Goal: Communication & Community: Share content

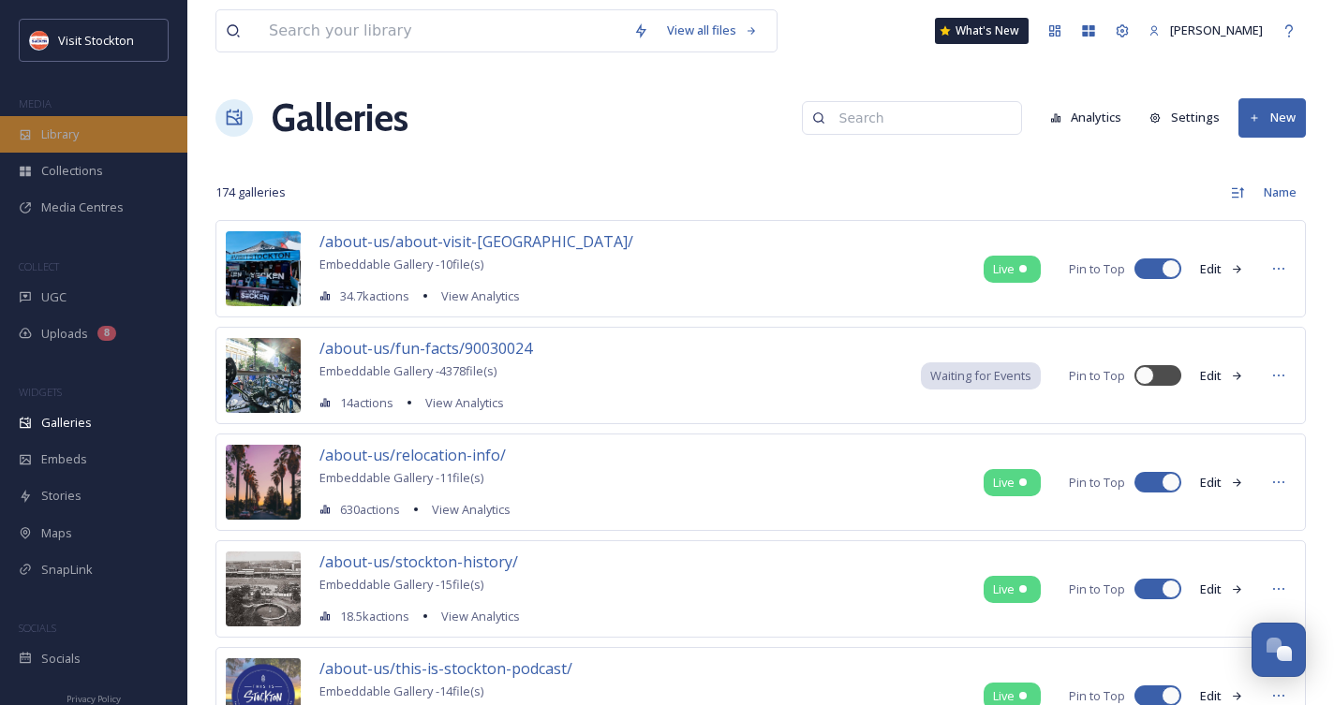
click at [59, 145] on div "Library" at bounding box center [93, 134] width 187 height 37
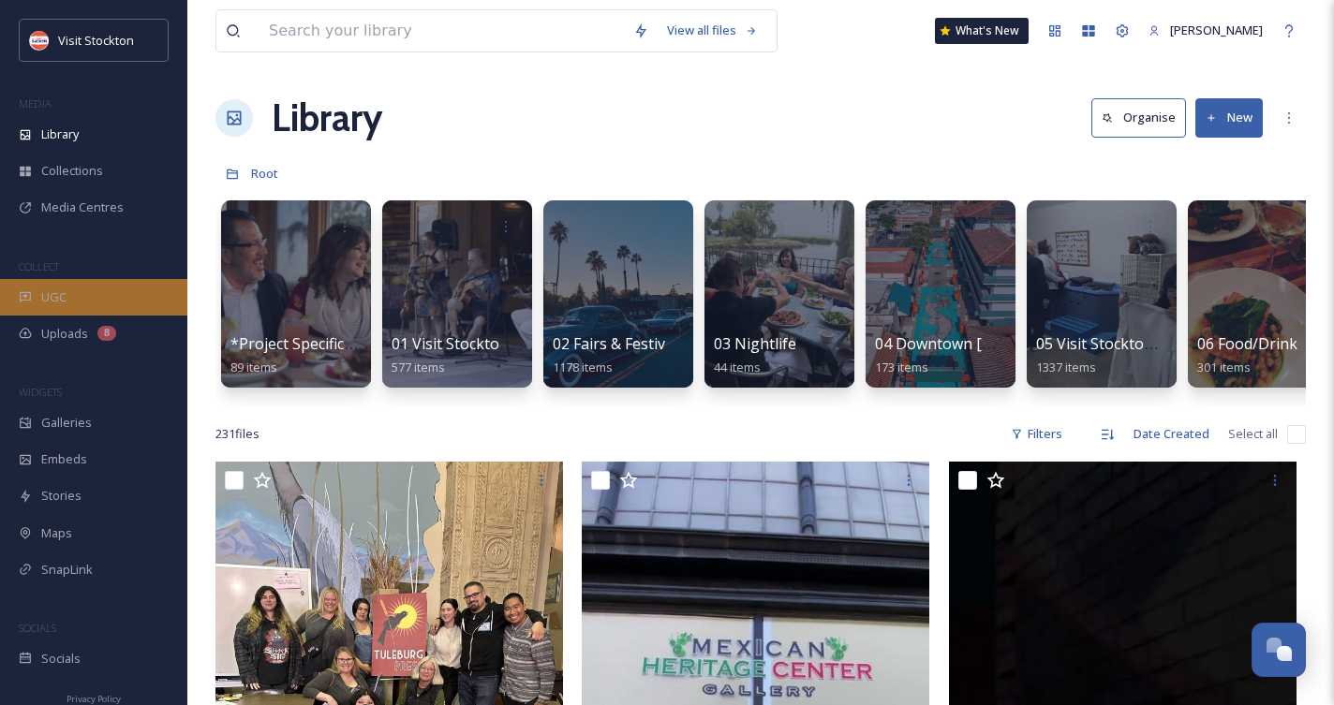
click at [69, 303] on div "UGC" at bounding box center [93, 297] width 187 height 37
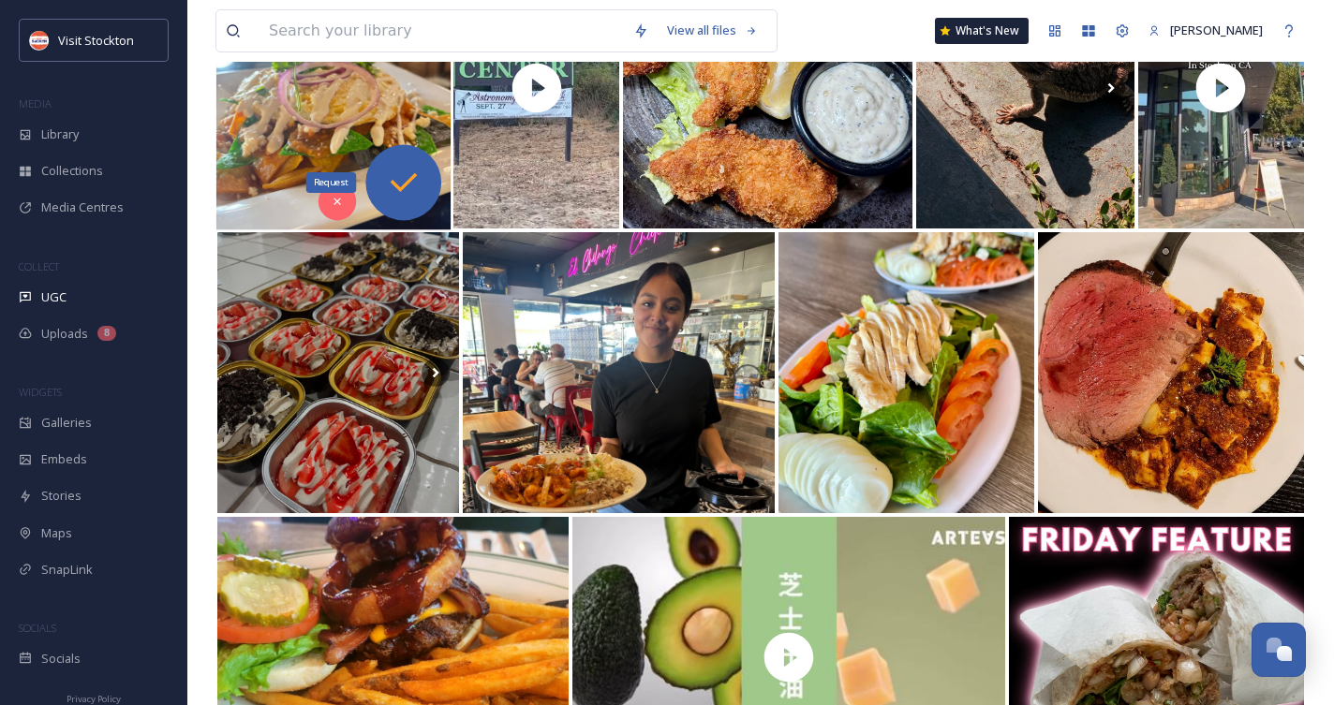
scroll to position [917, 0]
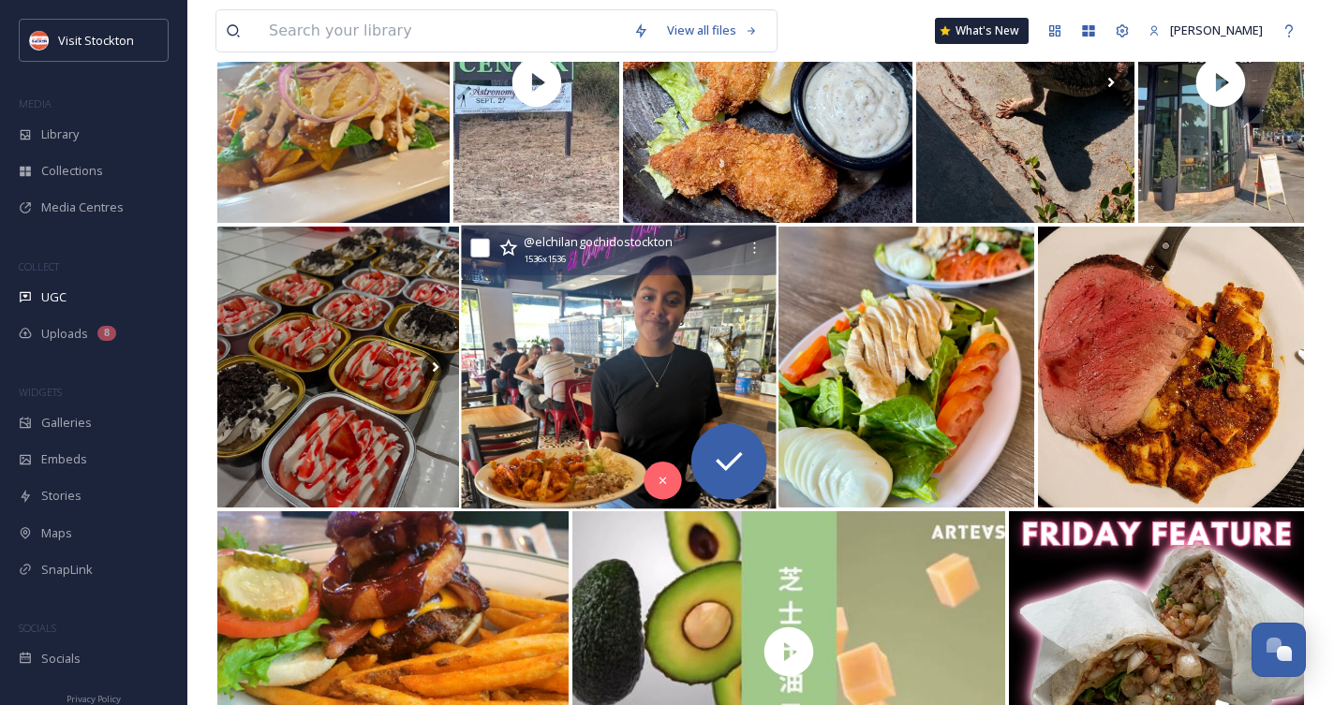
click at [602, 359] on img at bounding box center [618, 368] width 315 height 284
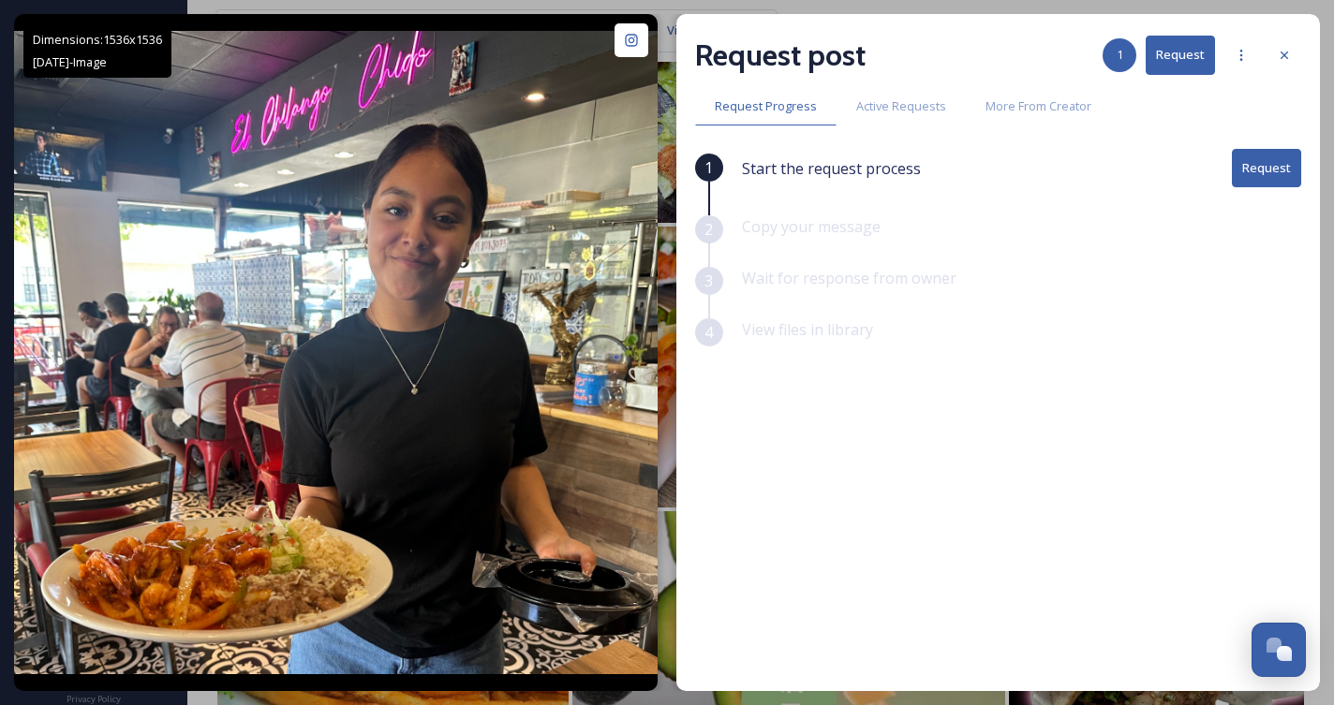
click at [1262, 186] on button "Request" at bounding box center [1266, 168] width 69 height 38
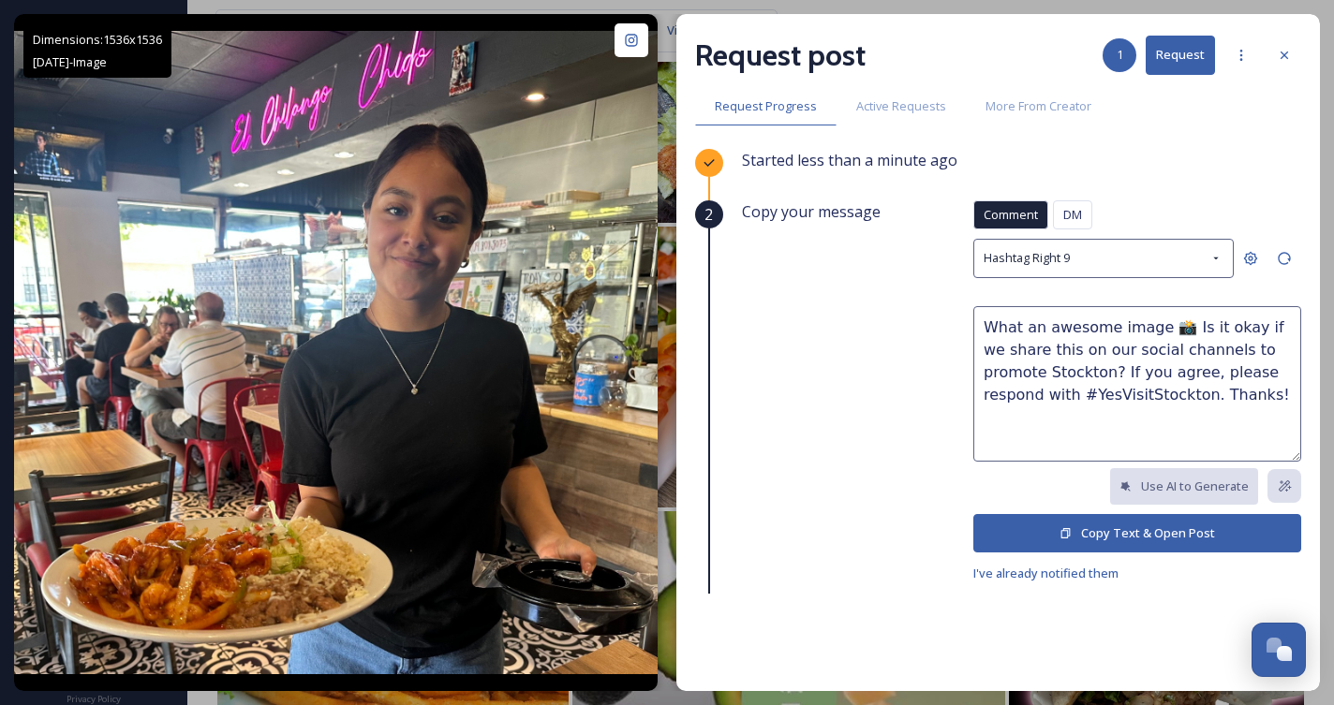
click at [1204, 351] on textarea "What an awesome image 📸 Is it okay if we share this on our social channels to p…" at bounding box center [1137, 383] width 328 height 155
drag, startPoint x: 1022, startPoint y: 395, endPoint x: 1263, endPoint y: 378, distance: 242.2
click at [1263, 378] on textarea "What an awesome image 📸 Is it okay if we share this on our social channels and …" at bounding box center [1137, 383] width 328 height 155
click at [1248, 371] on textarea "What an awesome image 📸 Is it okay if we share this on our social channels and …" at bounding box center [1137, 383] width 328 height 155
click at [1271, 374] on textarea "What an awesome image 📸 Is it okay if we share this on our social channels and …" at bounding box center [1137, 383] width 328 height 155
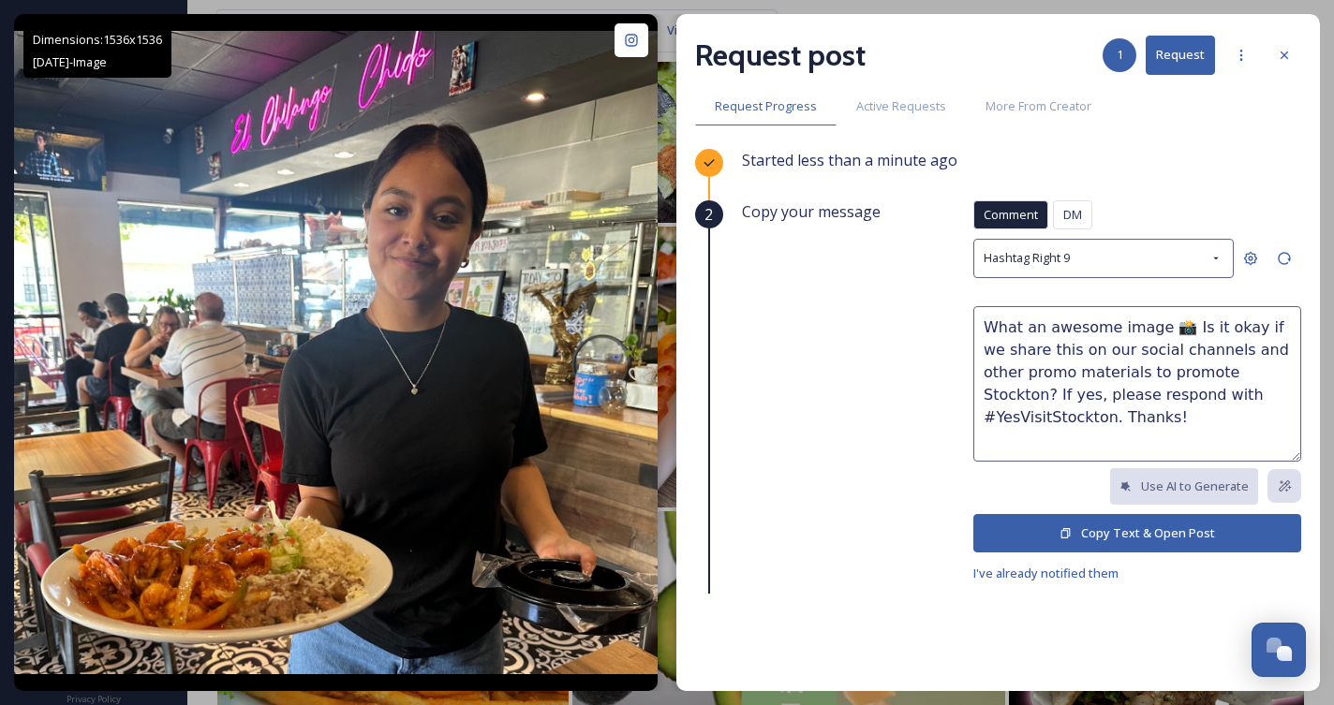
click at [1271, 374] on textarea "What an awesome image 📸 Is it okay if we share this on our social channels and …" at bounding box center [1137, 383] width 328 height 155
drag, startPoint x: 1149, startPoint y: 327, endPoint x: 962, endPoint y: 331, distance: 187.4
click at [962, 331] on div "Copy your message Comment DM Comment DM Hashtag Right 9 What an awesome image 📸…" at bounding box center [1021, 392] width 559 height 384
type textarea "Love this shot! 📸 Is it okay if we share this on our social channels and other …"
click at [1202, 536] on button "Copy Text & Open Post" at bounding box center [1137, 533] width 328 height 38
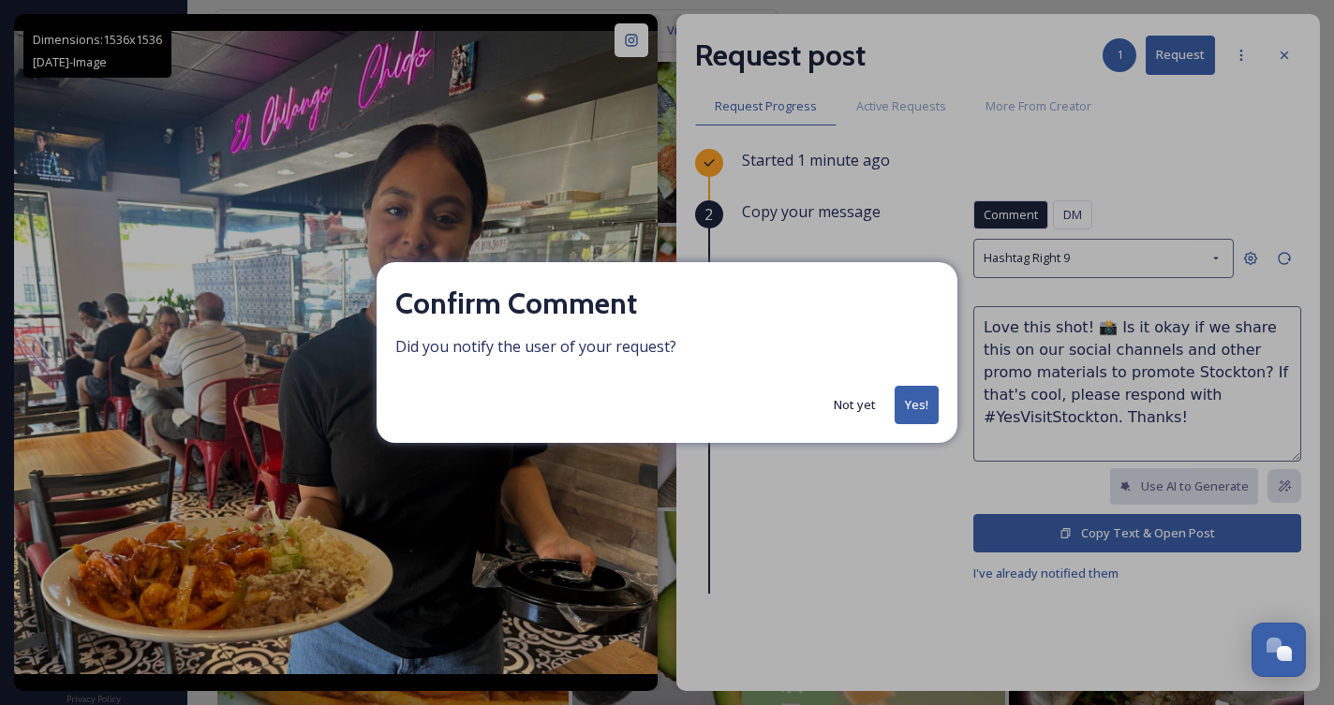
click at [910, 404] on button "Yes!" at bounding box center [916, 405] width 44 height 38
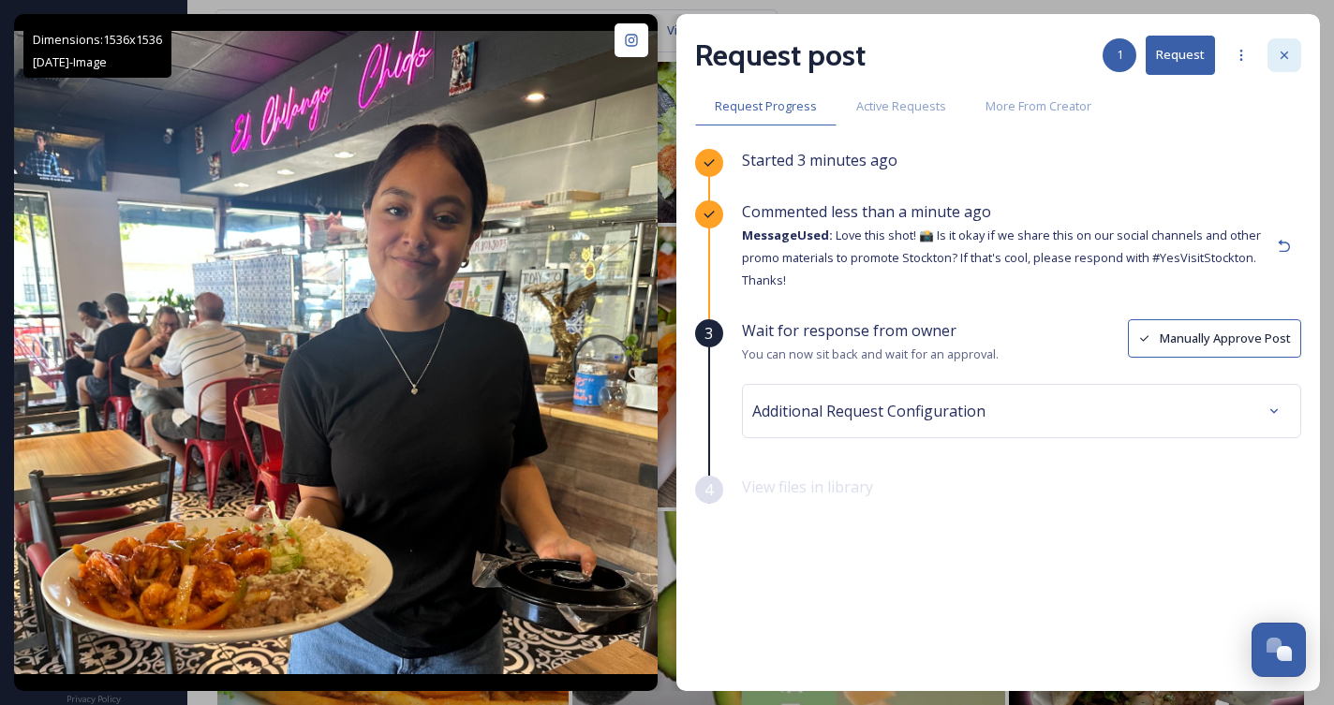
click at [1280, 61] on icon at bounding box center [1284, 55] width 15 height 15
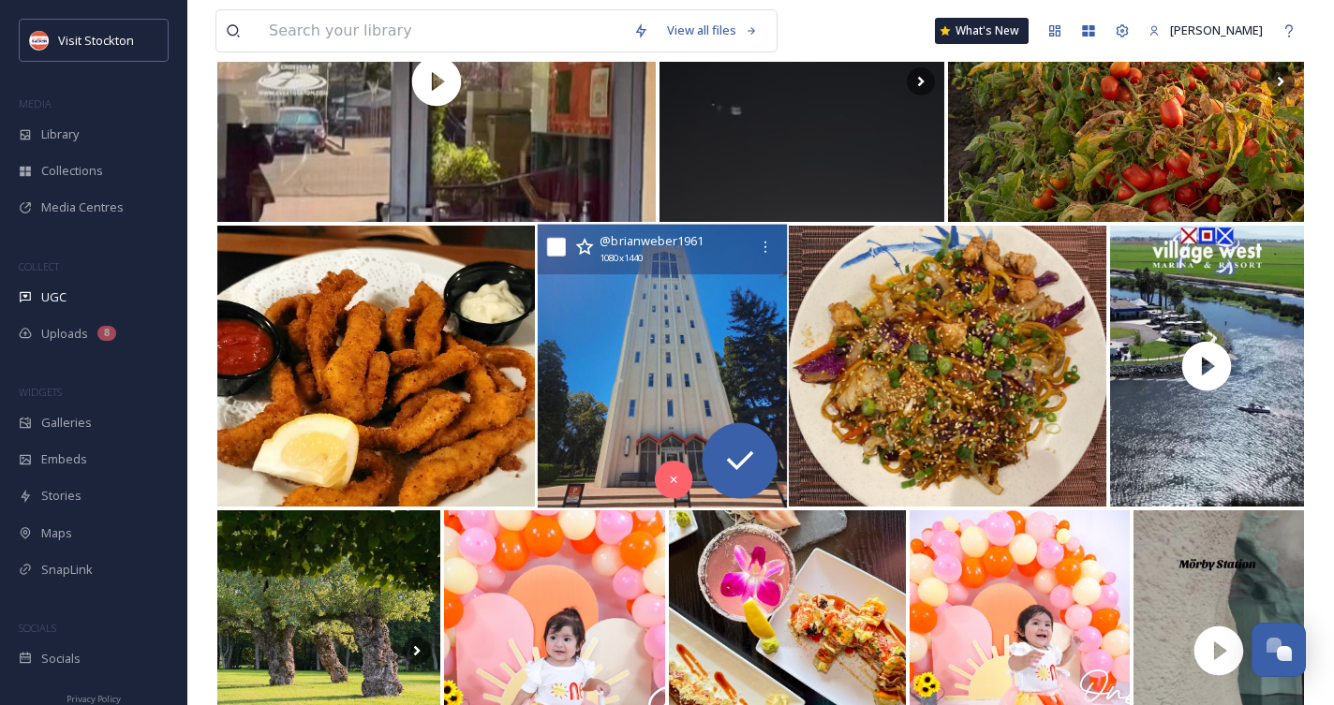
scroll to position [1767, 0]
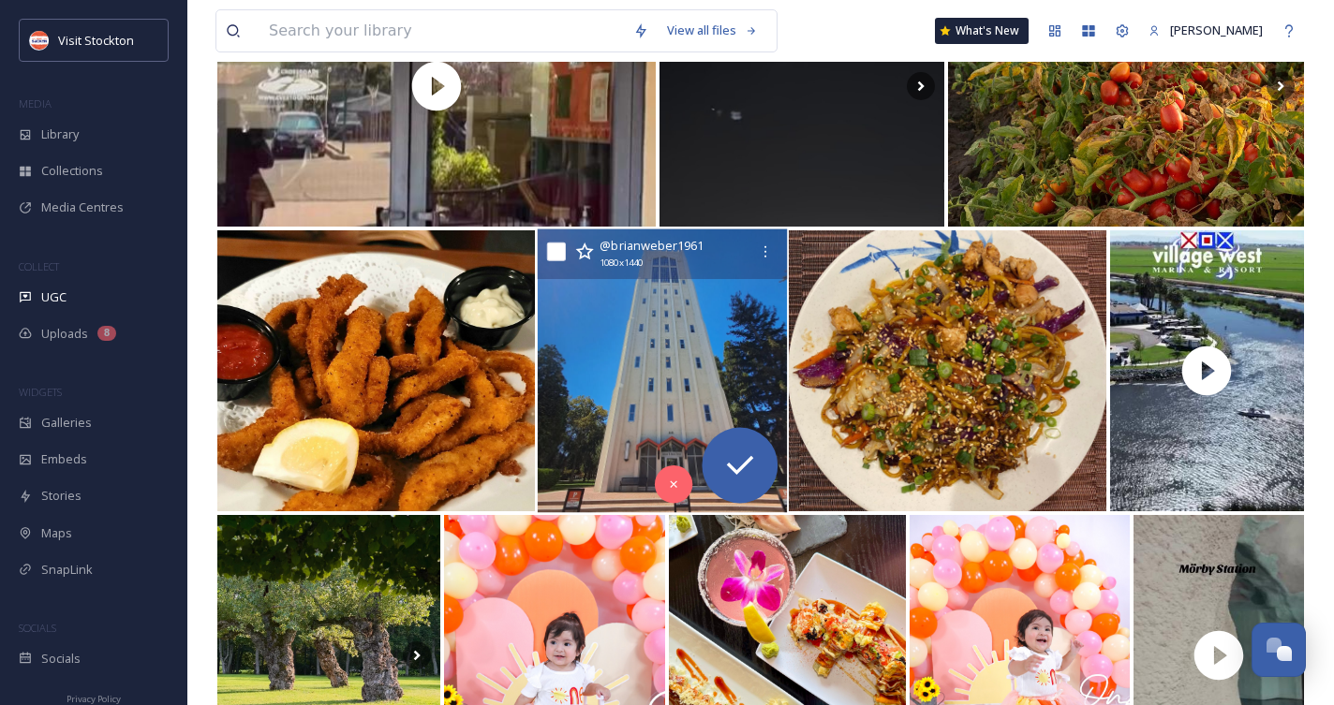
click at [656, 347] on img at bounding box center [661, 371] width 249 height 284
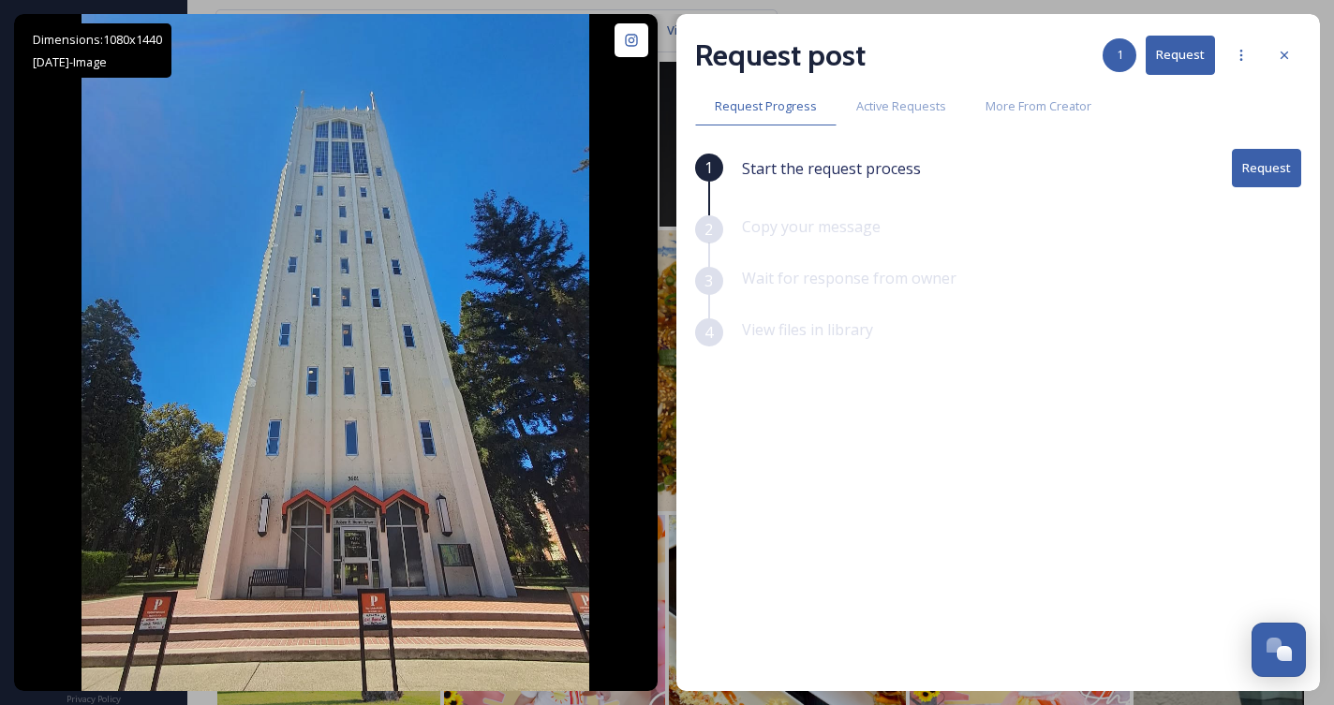
click at [1284, 160] on button "Request" at bounding box center [1266, 168] width 69 height 38
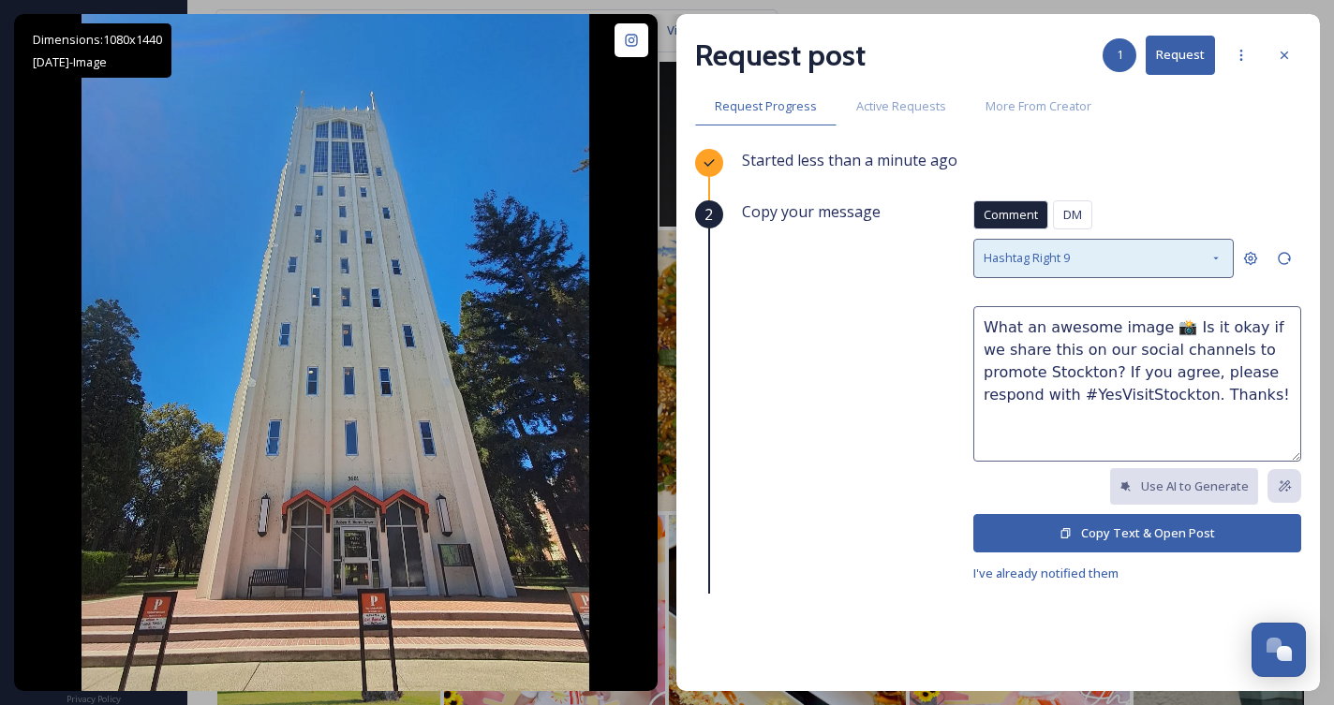
click at [1219, 253] on icon at bounding box center [1215, 258] width 15 height 15
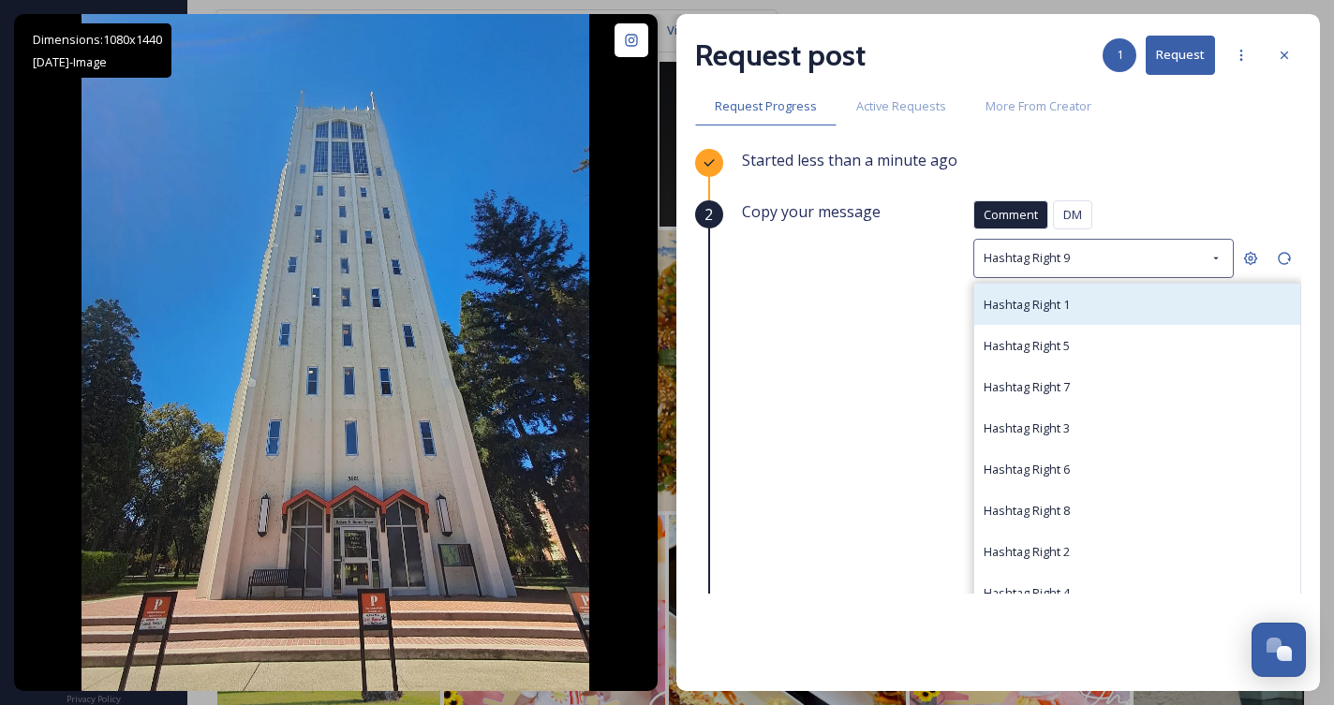
click at [1159, 299] on div "Hashtag Right 1" at bounding box center [1137, 304] width 326 height 41
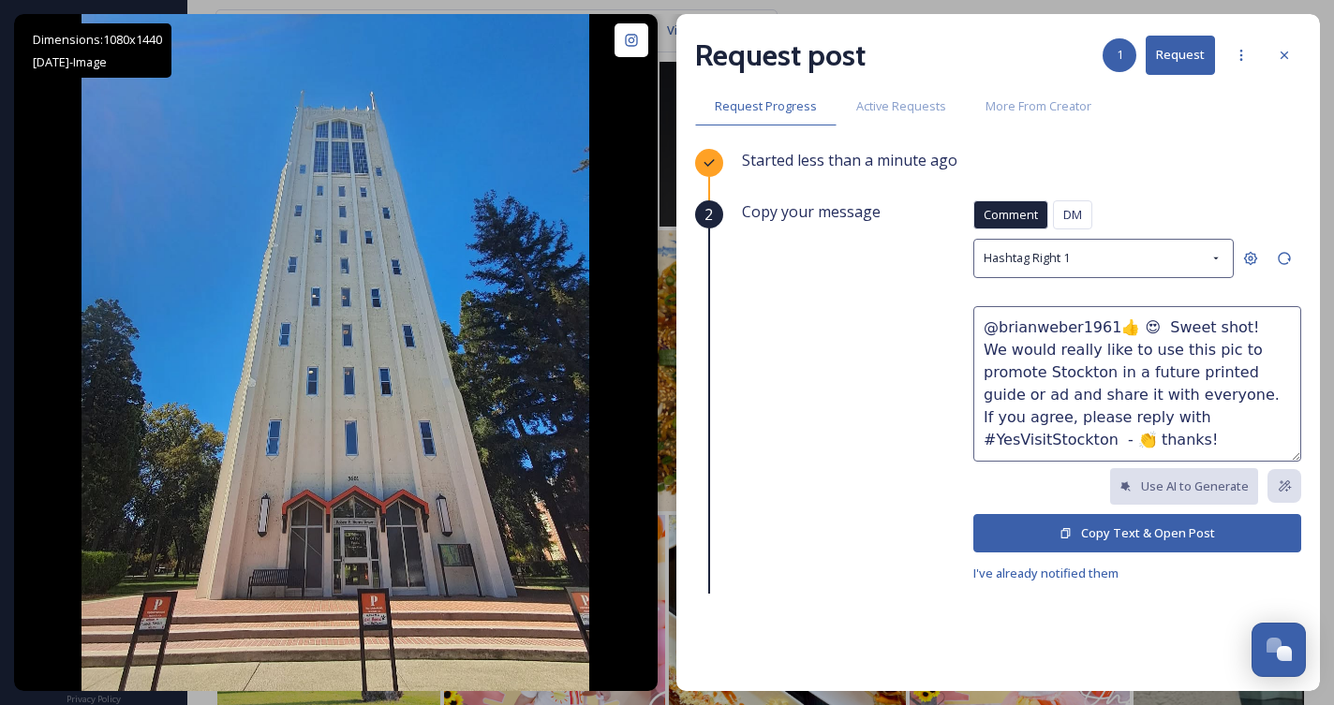
click at [1233, 372] on textarea "@brianweber1961👍 😍 Sweet shot! We would really like to use this pic to promote …" at bounding box center [1137, 383] width 328 height 155
click at [1235, 373] on textarea "@brianweber1961👍 😍 Sweet shot! We would really like to use this pic to promote …" at bounding box center [1137, 383] width 328 height 155
click at [1099, 395] on textarea "@brianweber1961👍 😍 Sweet shot! We would really like to use this pic to promote …" at bounding box center [1137, 383] width 328 height 155
drag, startPoint x: 1209, startPoint y: 438, endPoint x: 872, endPoint y: 270, distance: 377.0
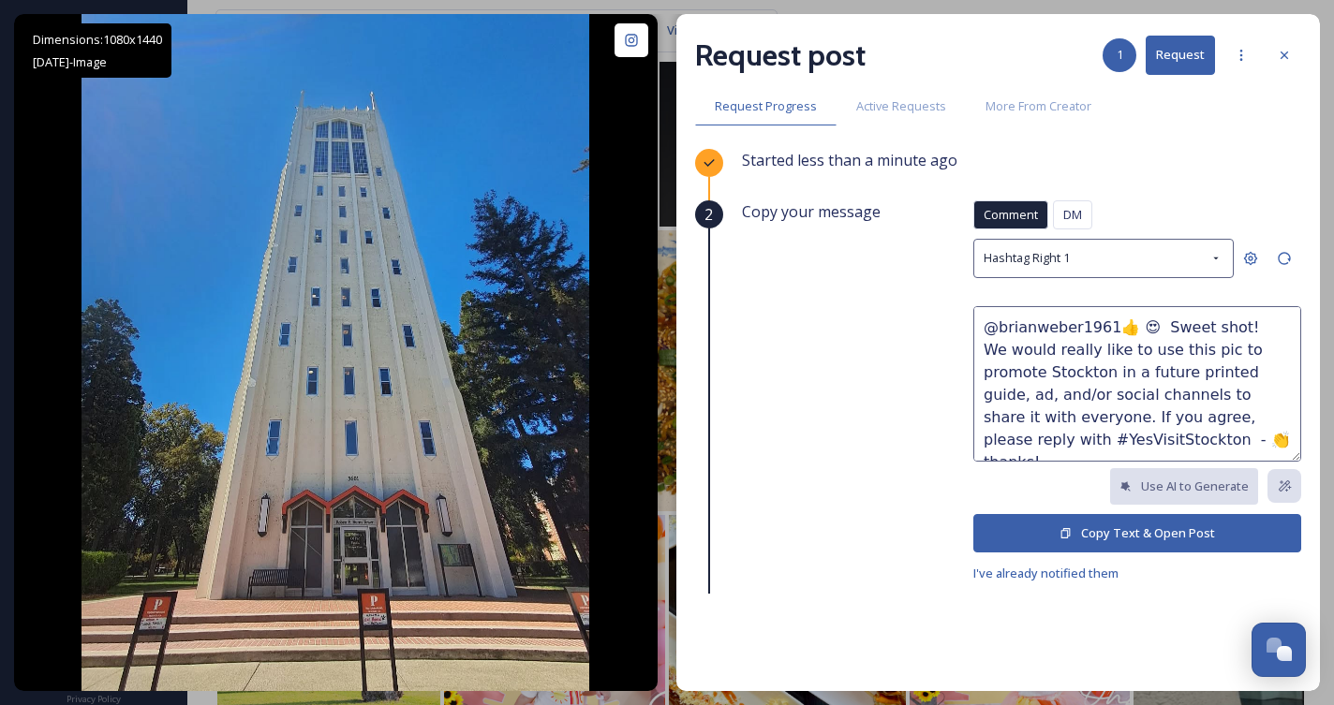
click at [872, 270] on div "Copy your message Comment DM Comment DM Hashtag Right 1 @brianweber1961👍 😍 Swee…" at bounding box center [1021, 392] width 559 height 384
type textarea "@brianweber1961👍 😍 Sweet shot! We would really like to use this pic to promote …"
click at [1156, 536] on button "Copy Text & Open Post" at bounding box center [1137, 533] width 328 height 38
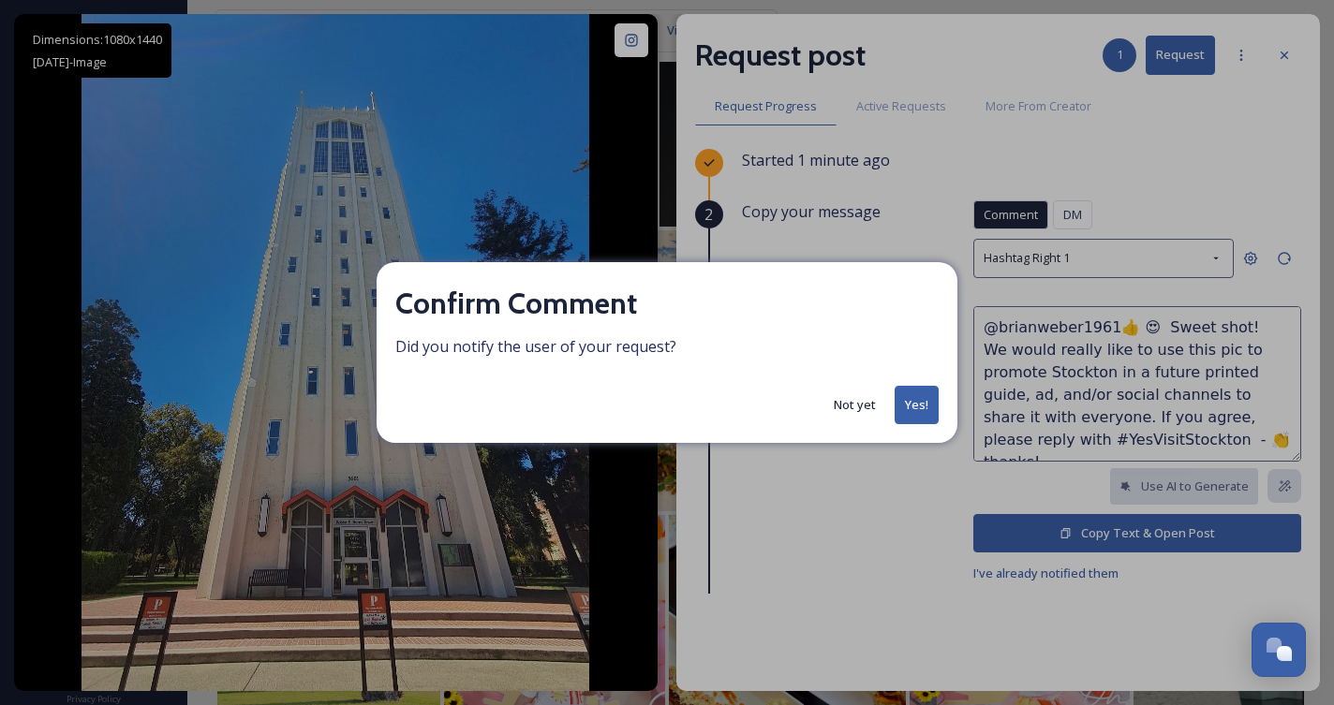
click at [924, 411] on button "Yes!" at bounding box center [916, 405] width 44 height 38
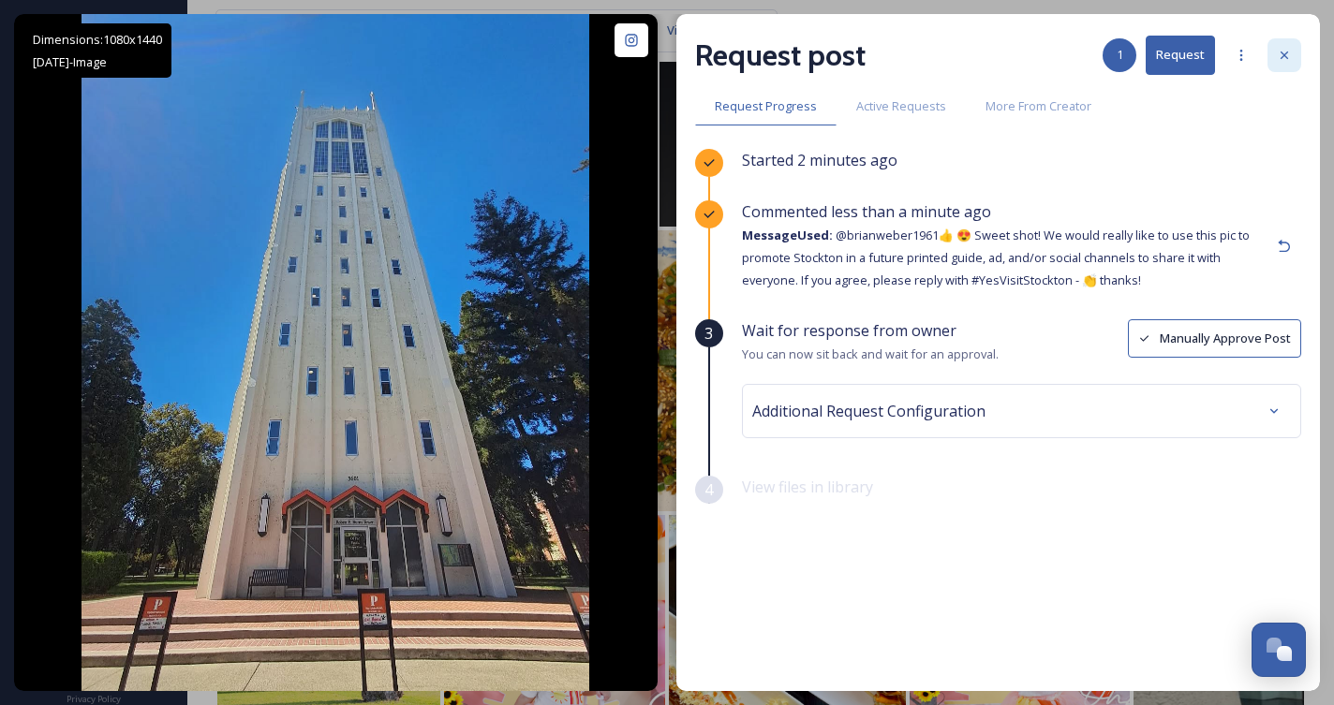
click at [1290, 48] on icon at bounding box center [1284, 55] width 15 height 15
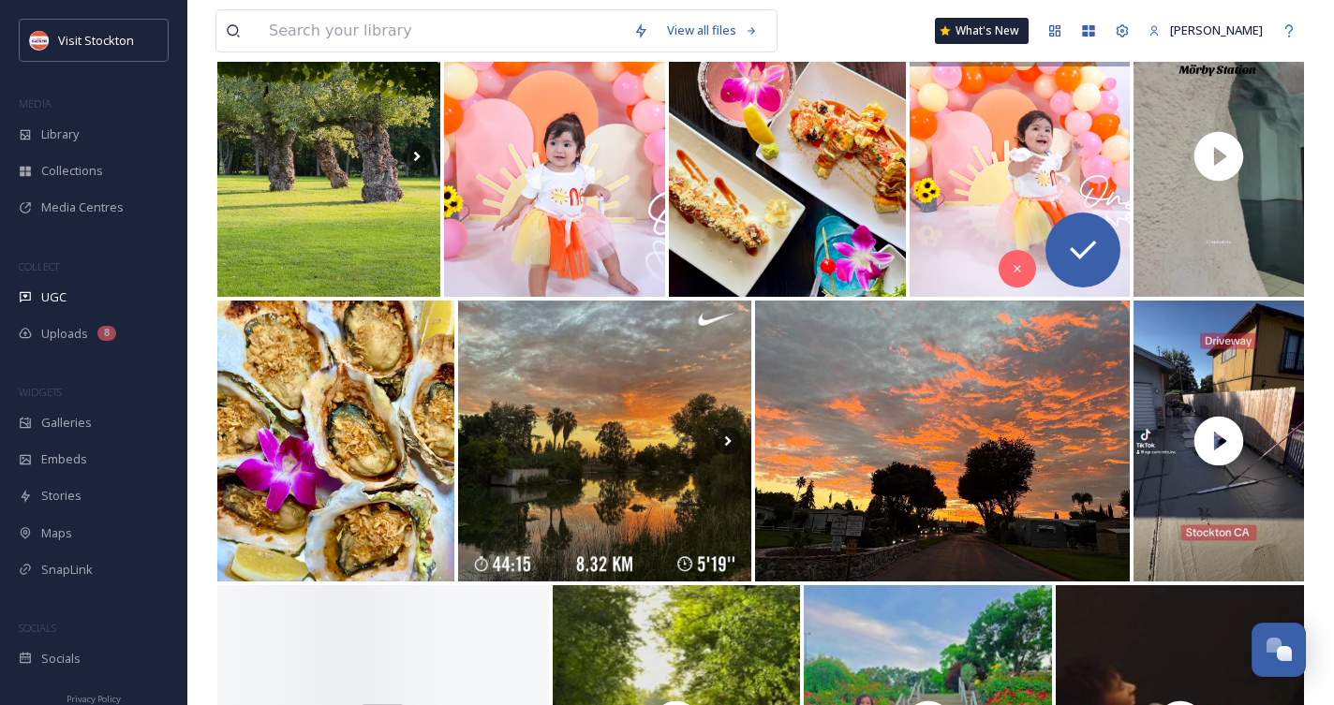
scroll to position [2275, 0]
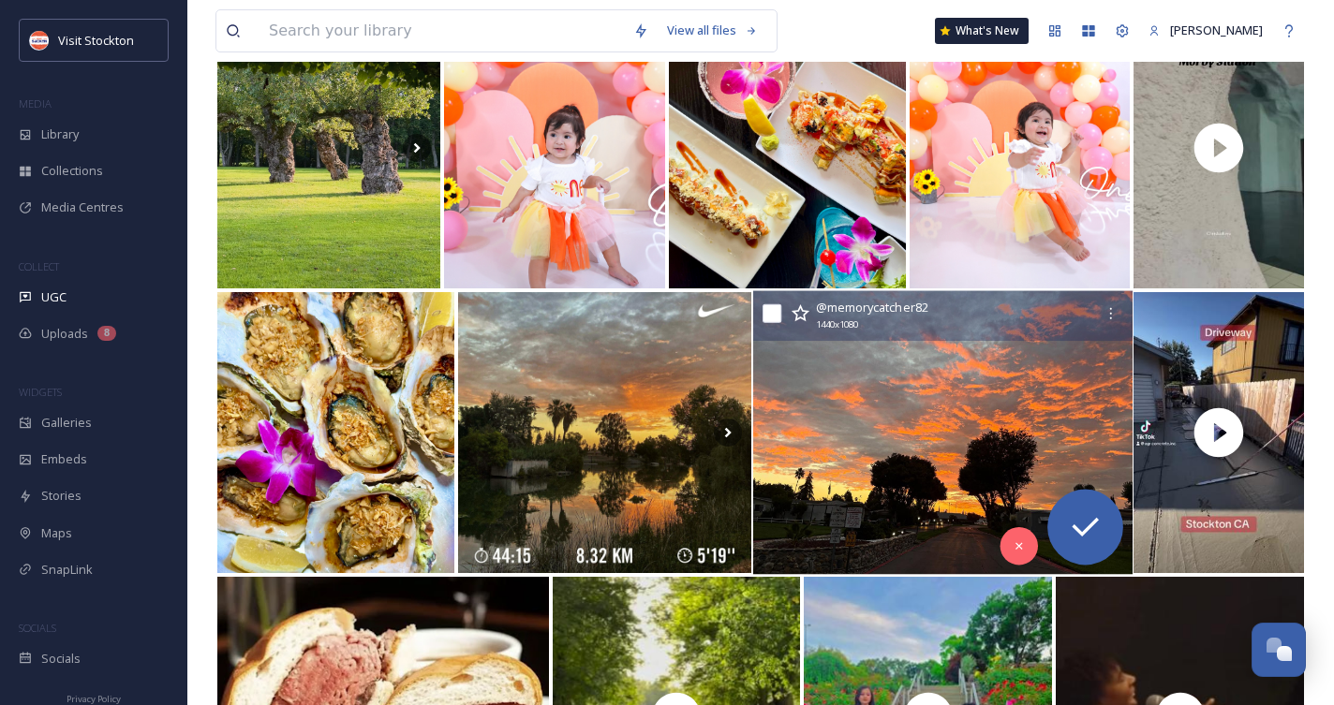
click at [1017, 321] on div "@ memorycatcher82 1440 x 1080" at bounding box center [954, 314] width 278 height 37
click at [871, 425] on img at bounding box center [942, 433] width 379 height 284
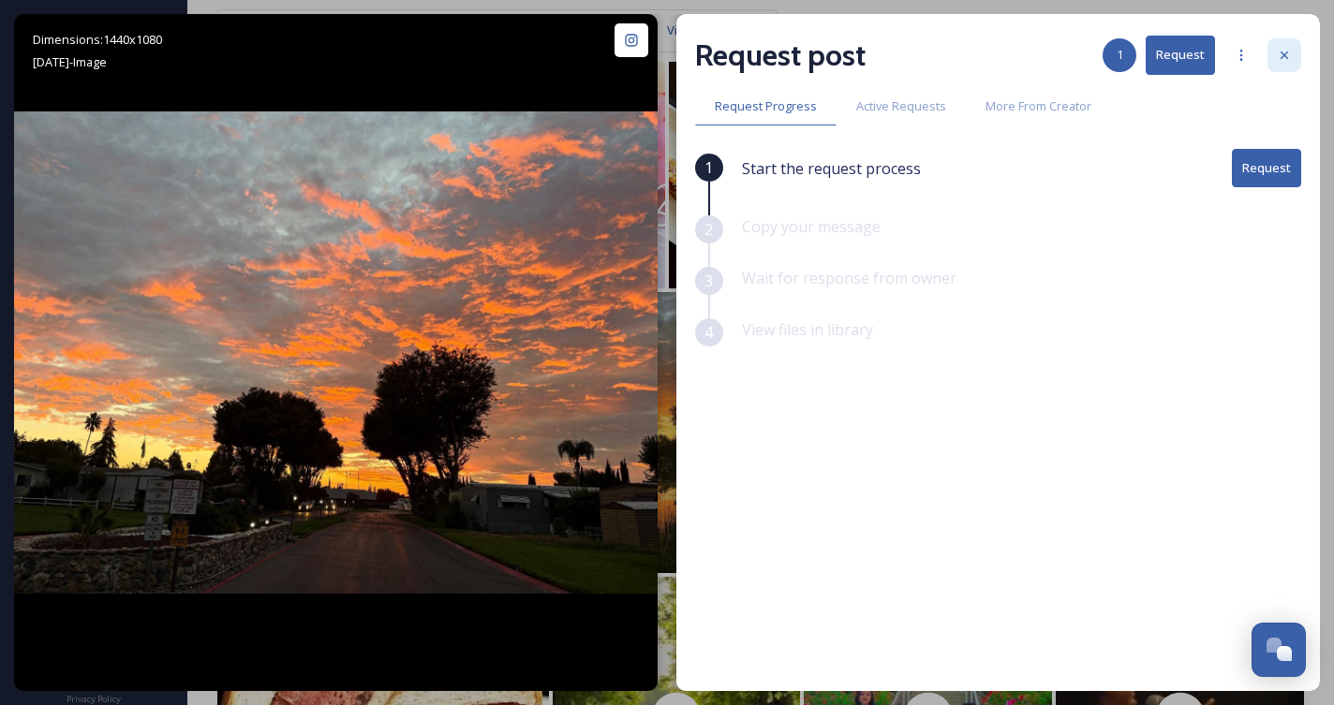
click at [1292, 56] on div at bounding box center [1284, 55] width 34 height 34
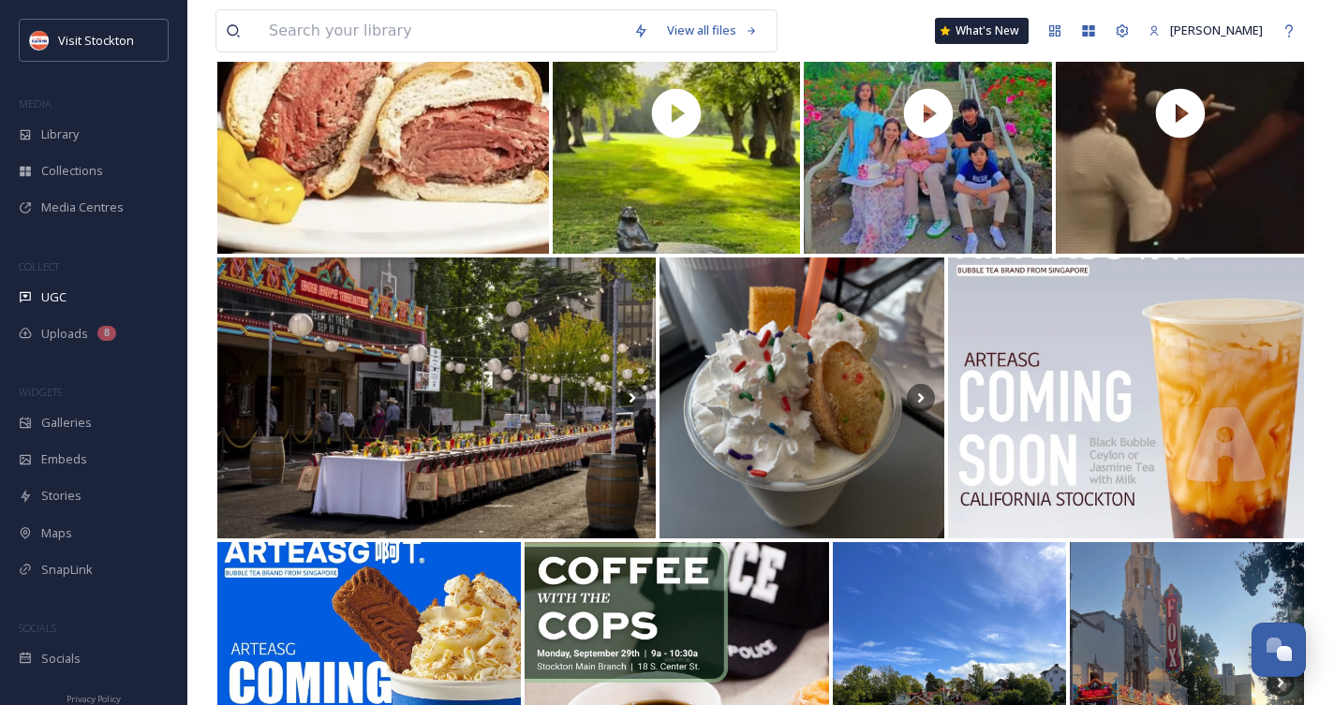
scroll to position [2877, 0]
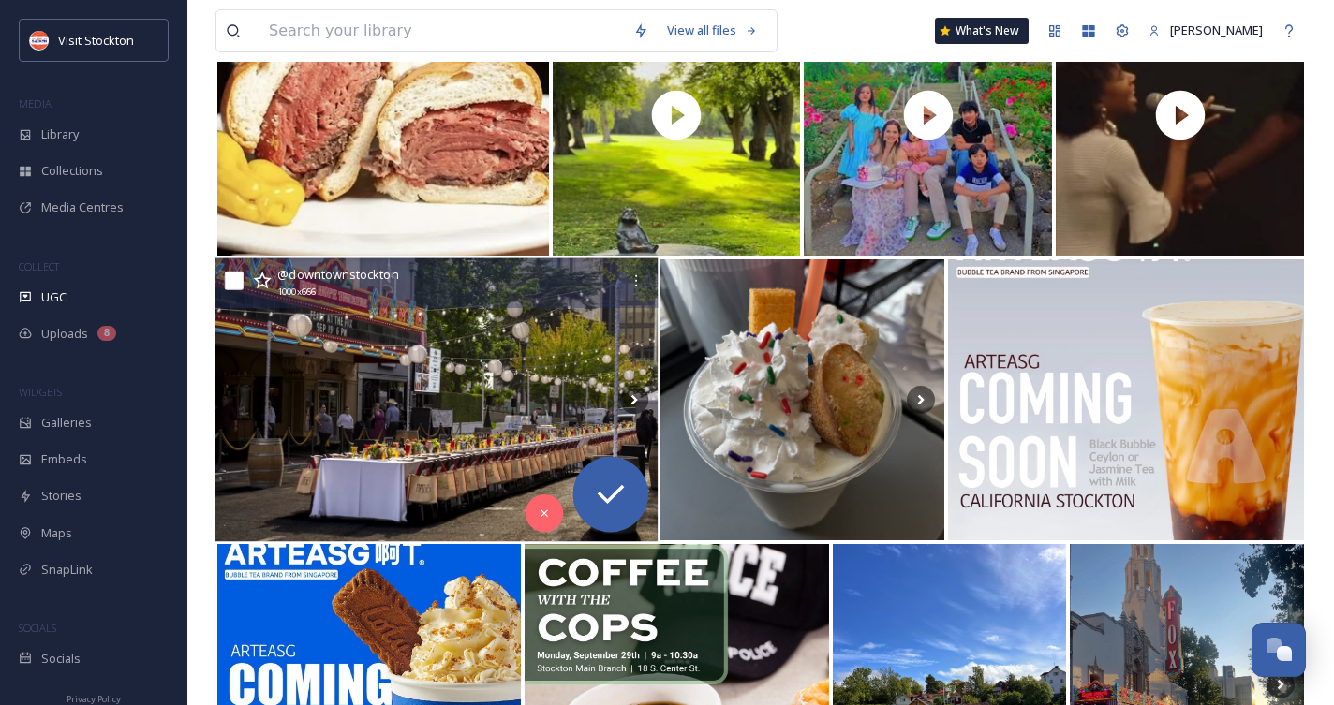
click at [471, 417] on img at bounding box center [436, 400] width 442 height 284
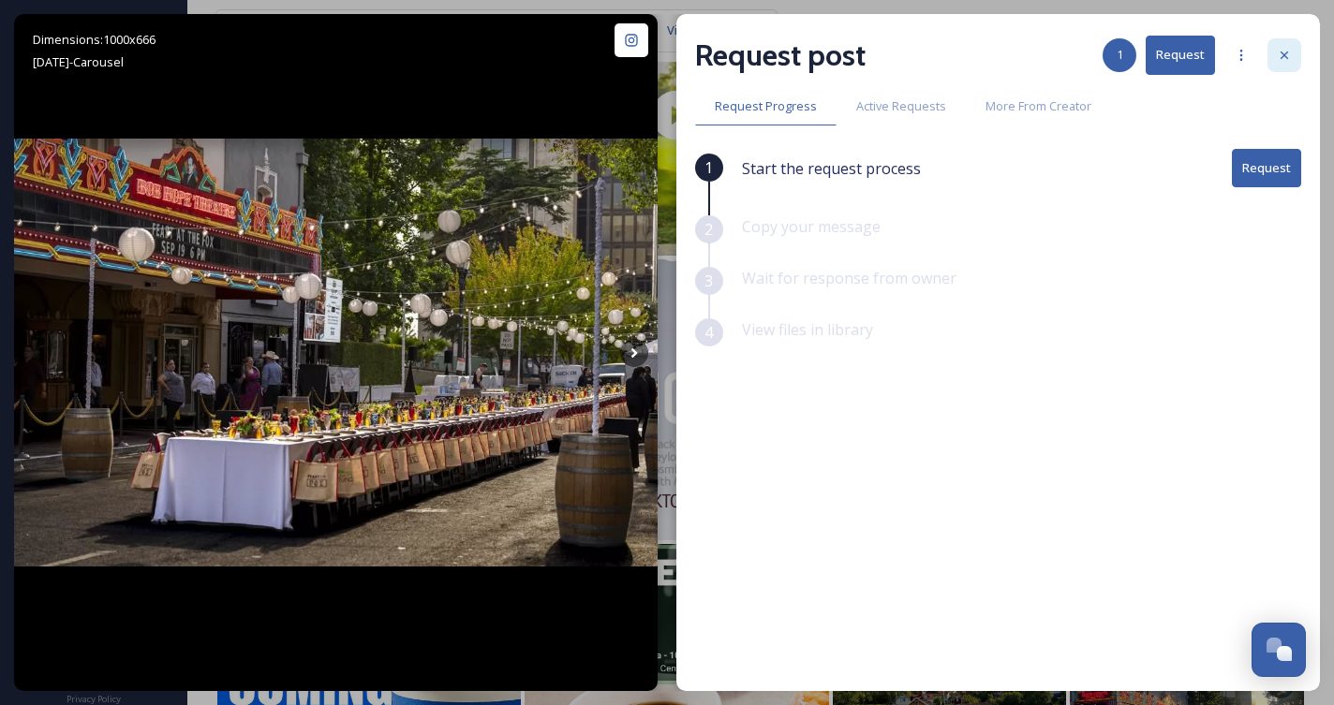
click at [1288, 50] on icon at bounding box center [1284, 55] width 15 height 15
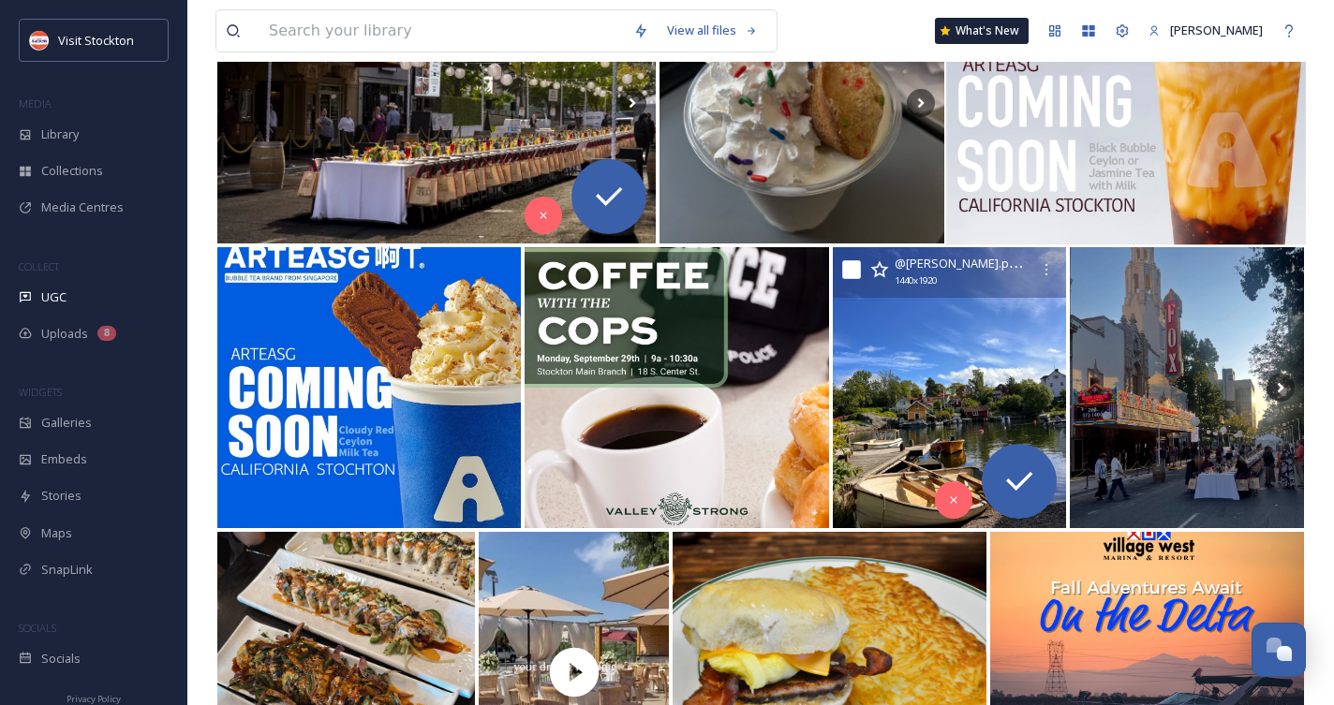
scroll to position [3177, 0]
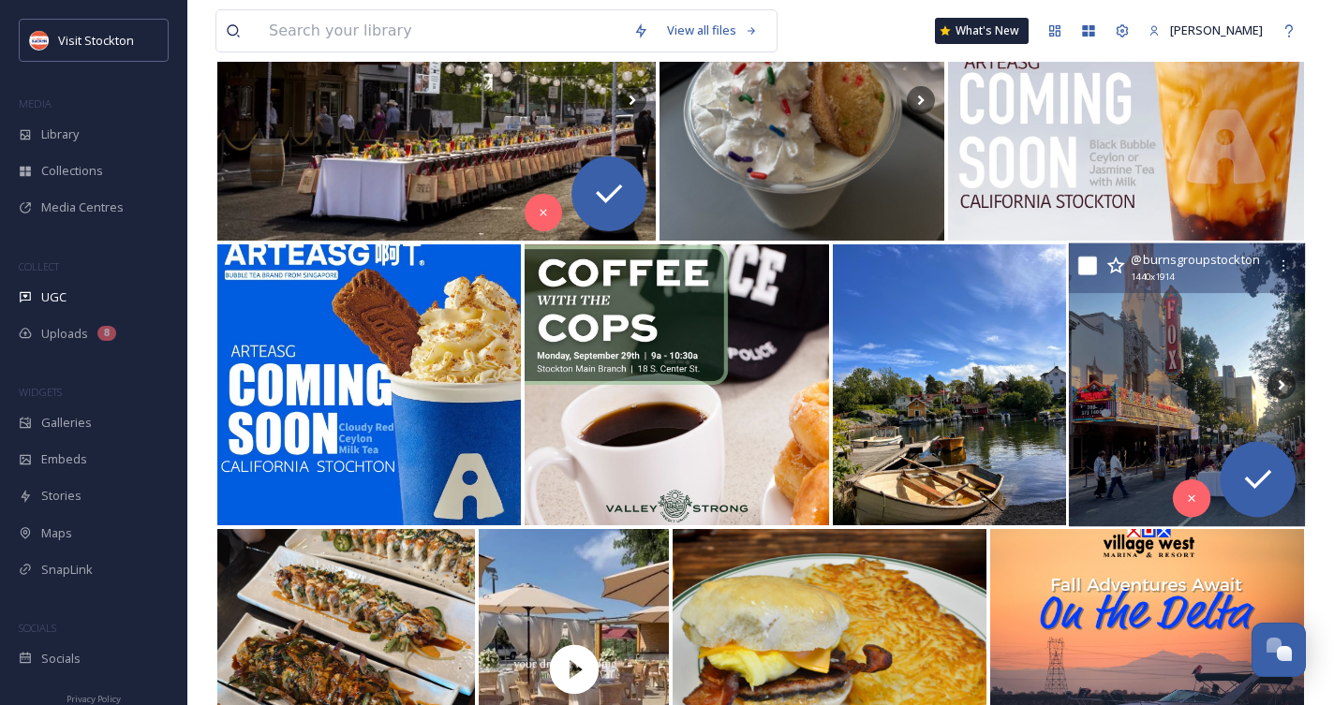
click at [1137, 394] on img at bounding box center [1187, 386] width 237 height 284
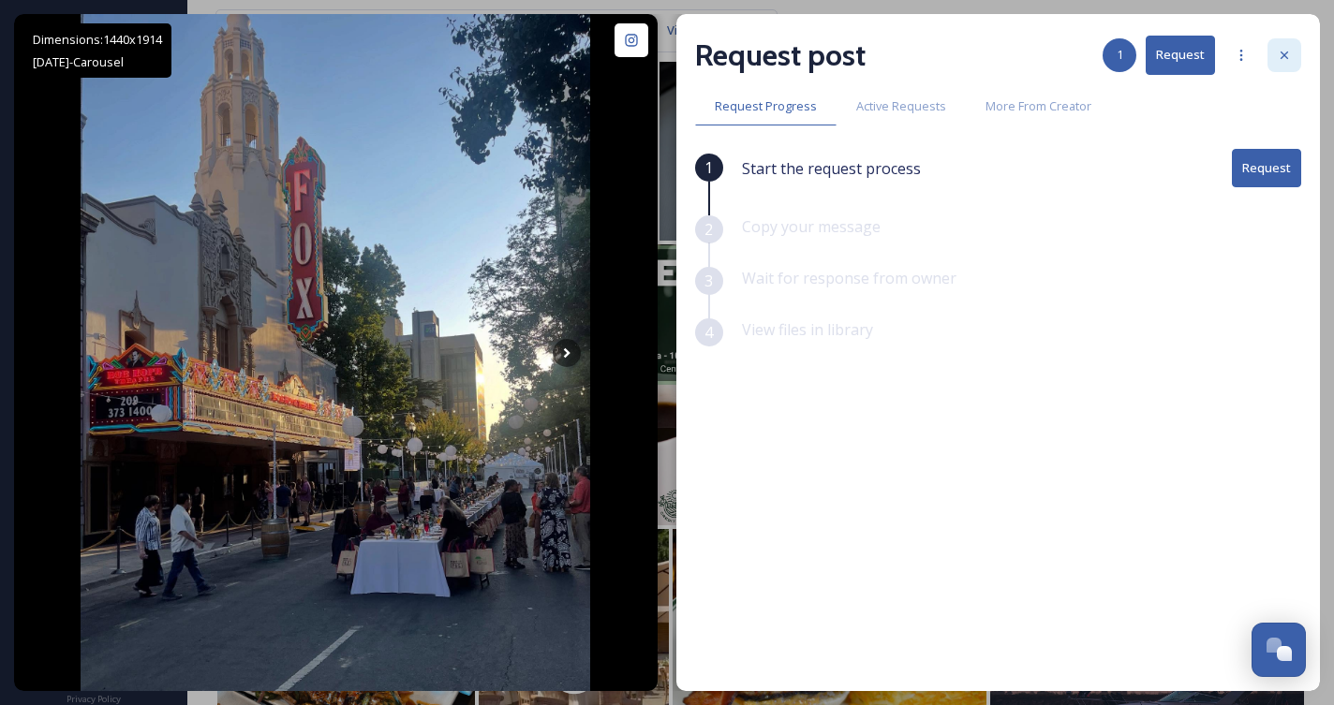
click at [1281, 52] on icon at bounding box center [1284, 55] width 15 height 15
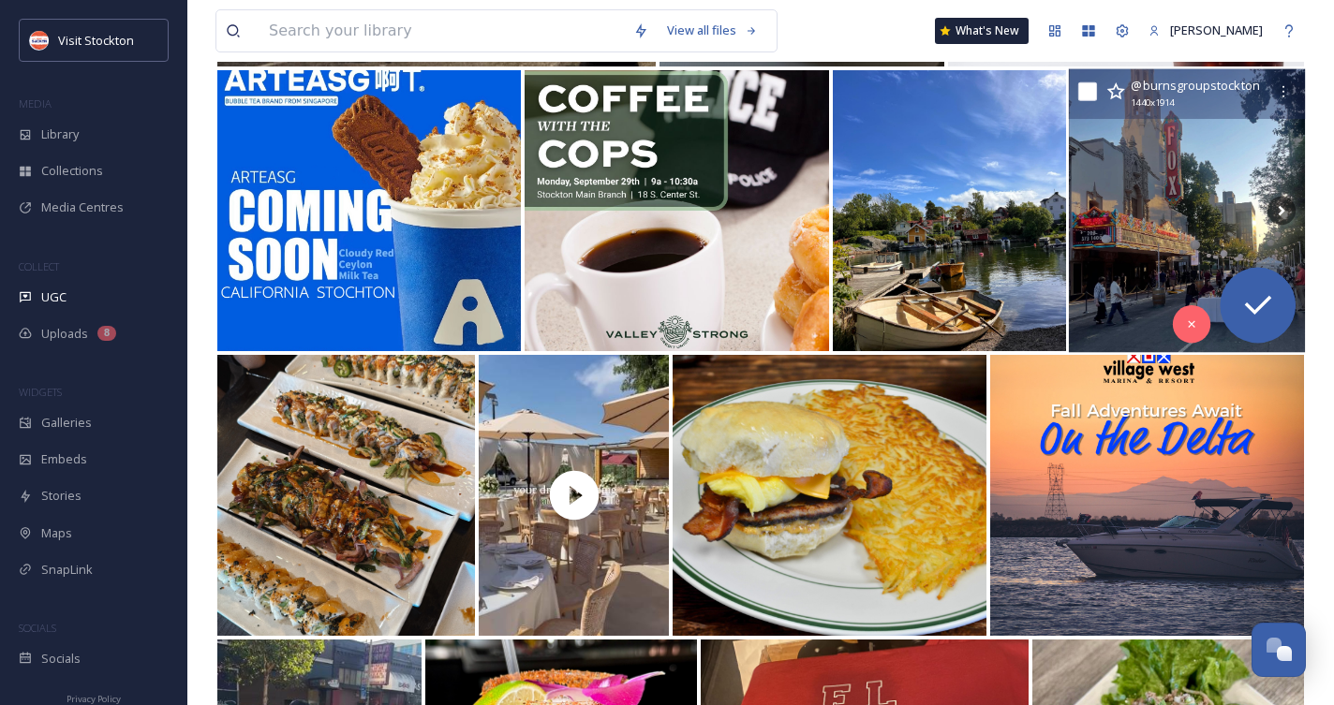
scroll to position [3369, 0]
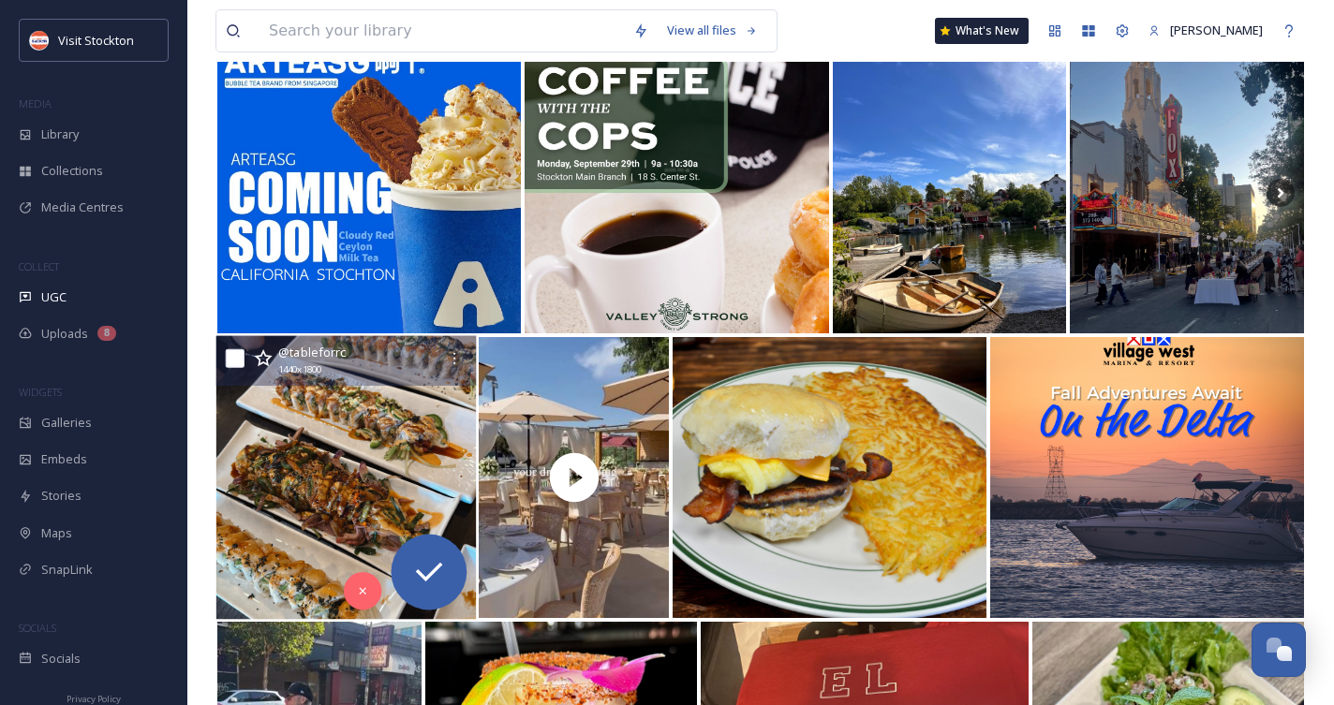
click at [331, 495] on img at bounding box center [346, 478] width 260 height 284
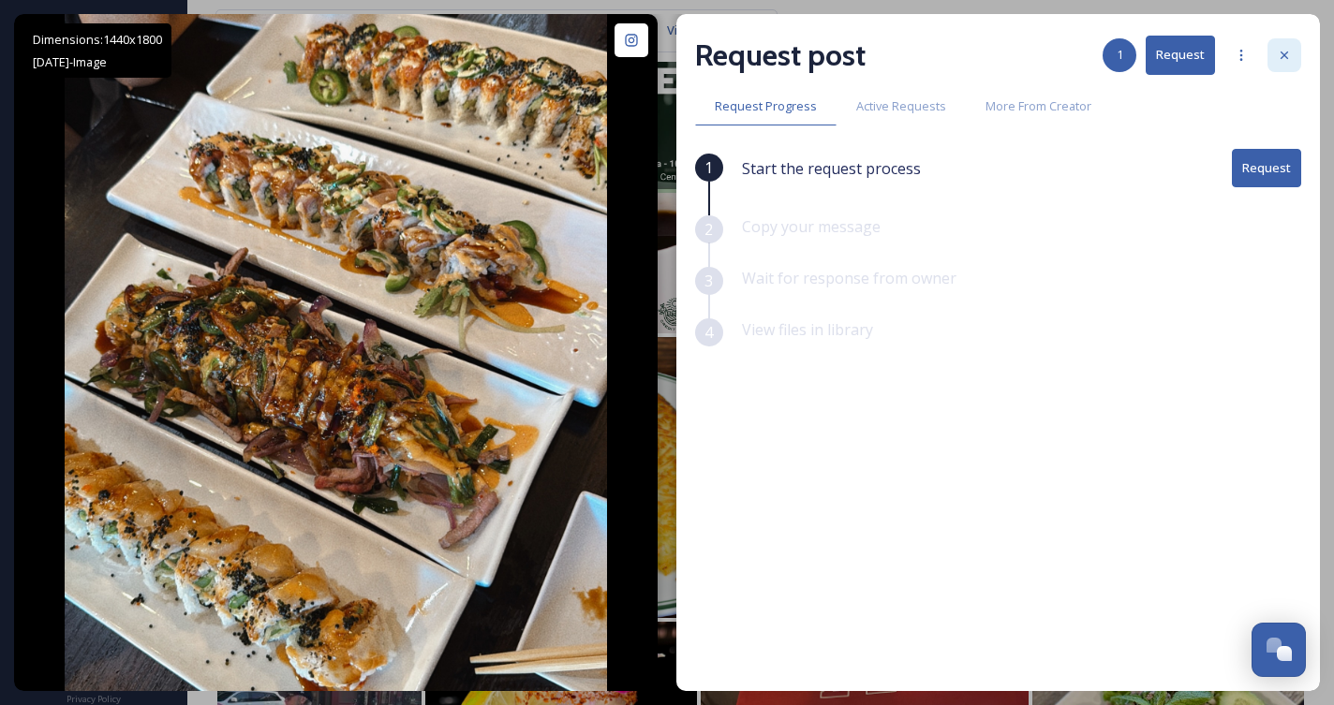
click at [1286, 57] on icon at bounding box center [1283, 55] width 7 height 7
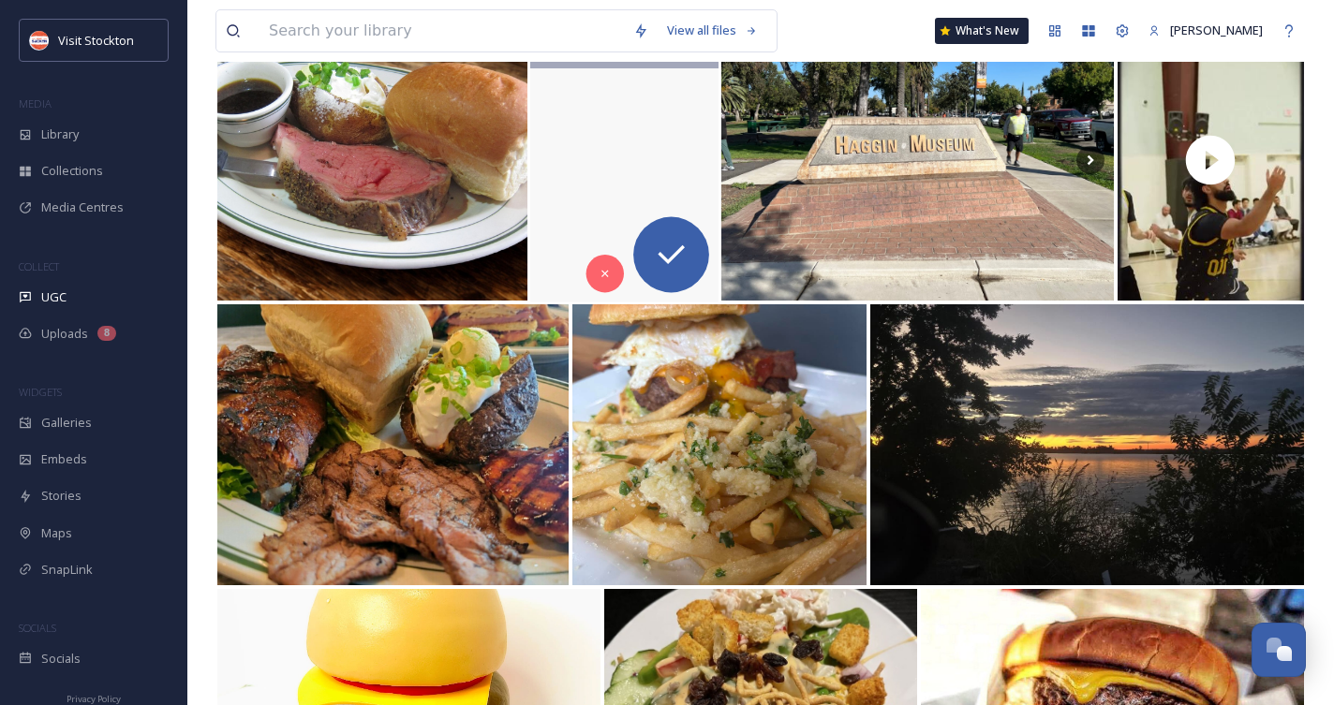
scroll to position [4258, 0]
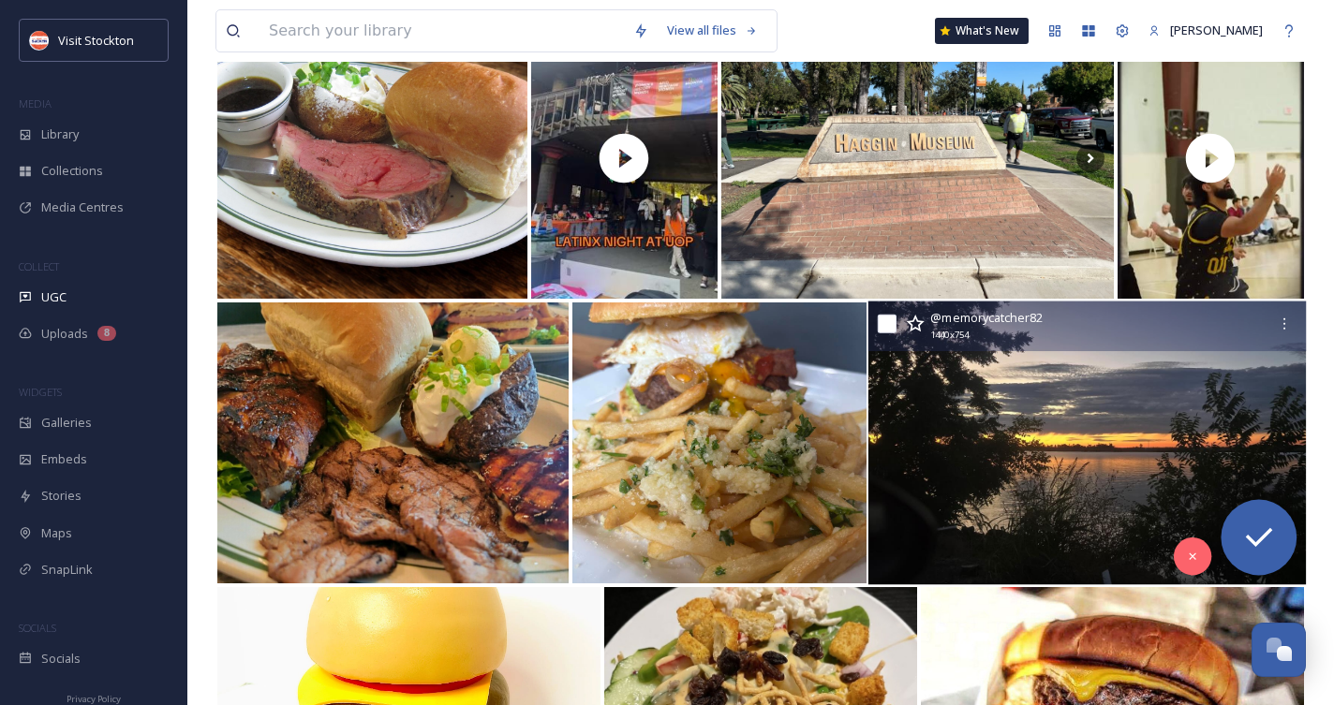
click at [1085, 465] on img at bounding box center [1086, 444] width 437 height 284
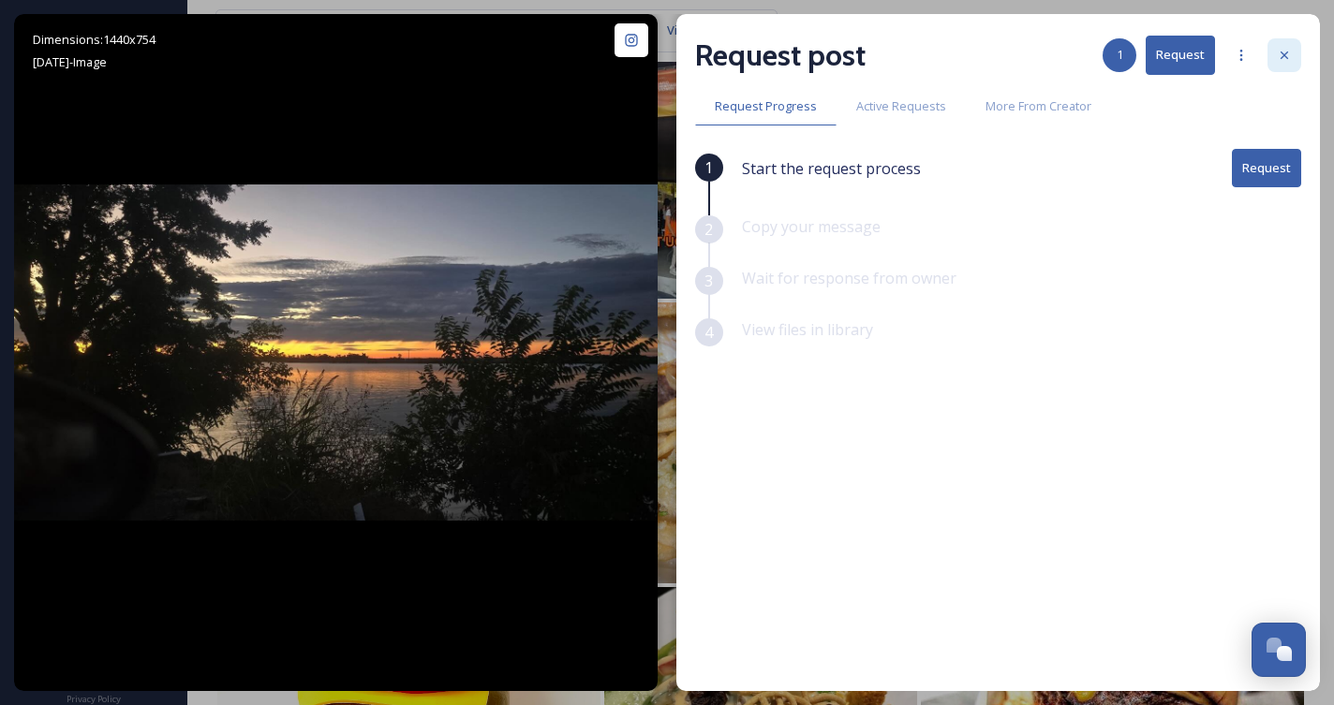
click at [1285, 52] on icon at bounding box center [1284, 55] width 15 height 15
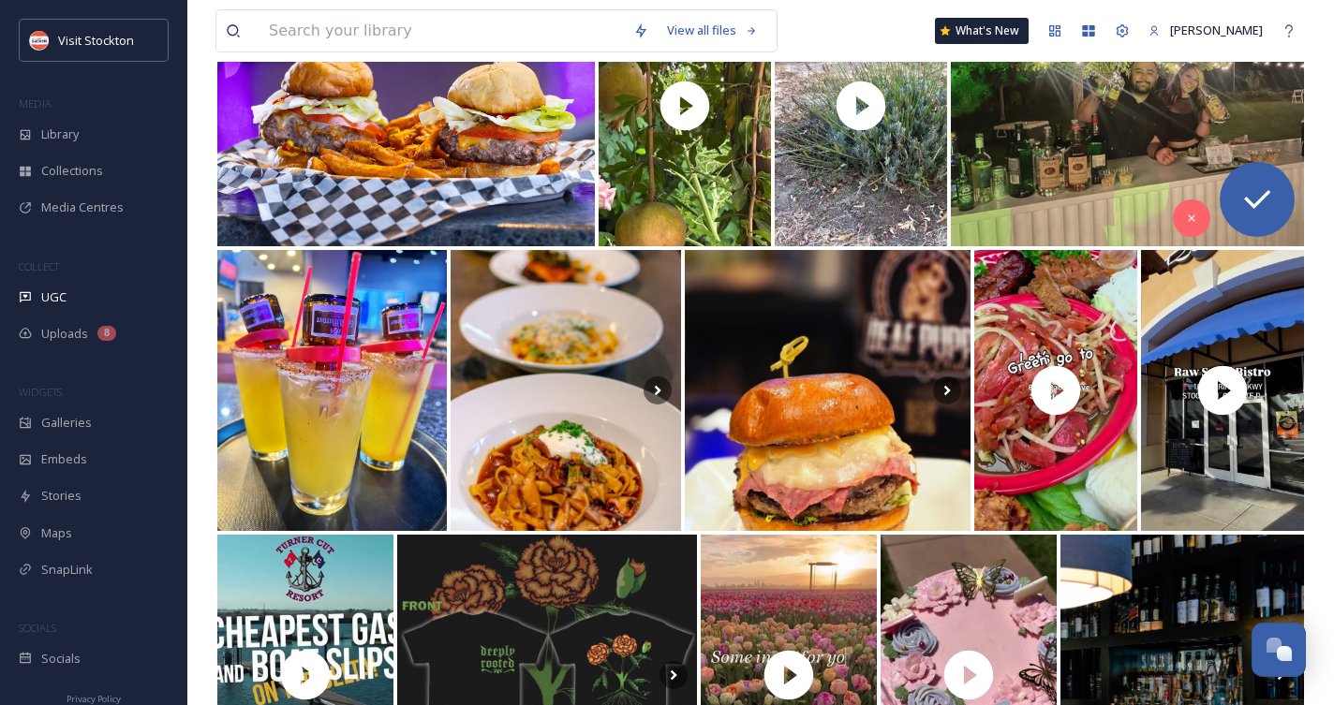
scroll to position [5170, 0]
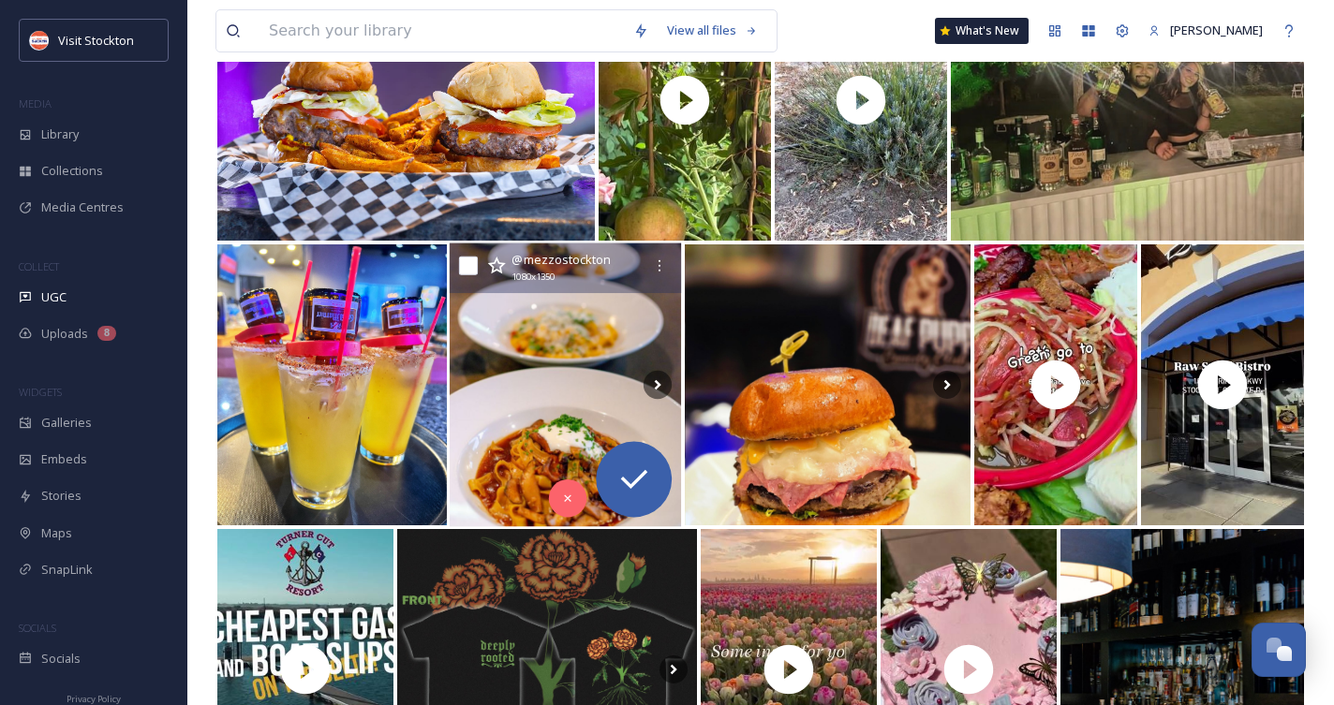
click at [580, 411] on img at bounding box center [566, 386] width 232 height 284
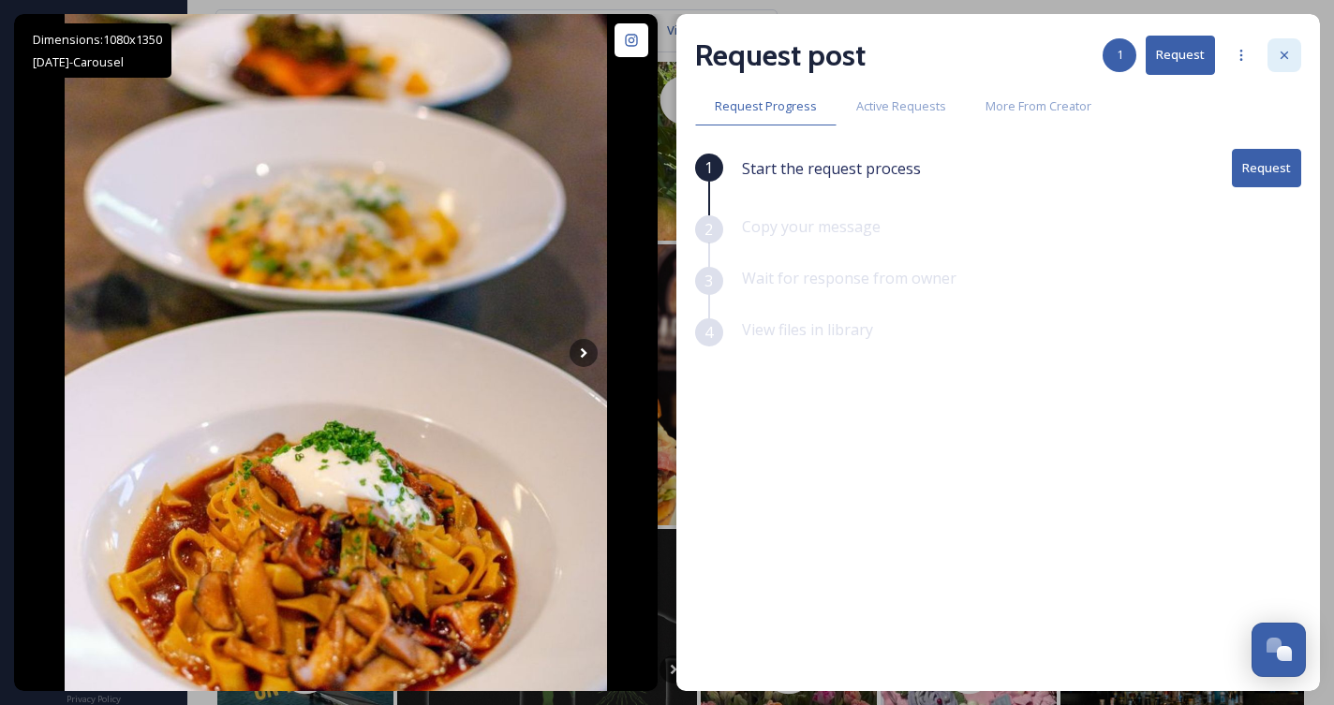
click at [1279, 55] on icon at bounding box center [1284, 55] width 15 height 15
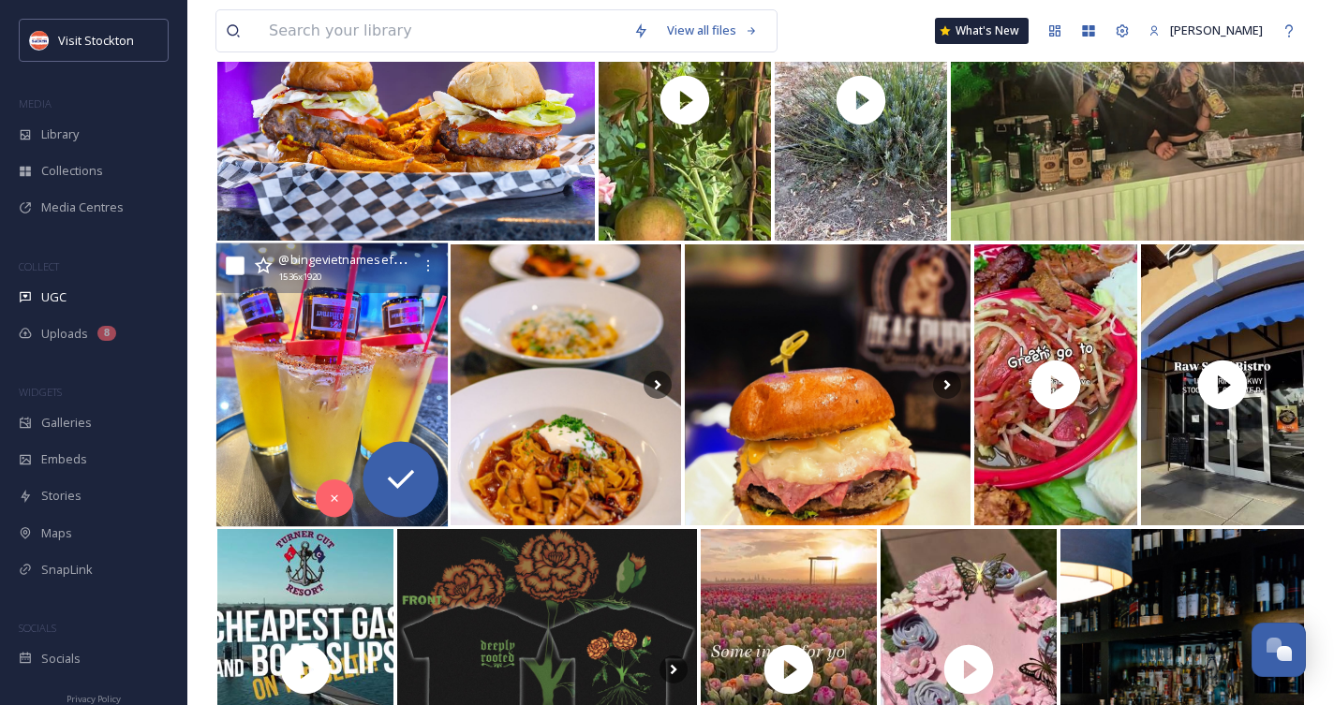
click at [341, 393] on img at bounding box center [332, 386] width 232 height 284
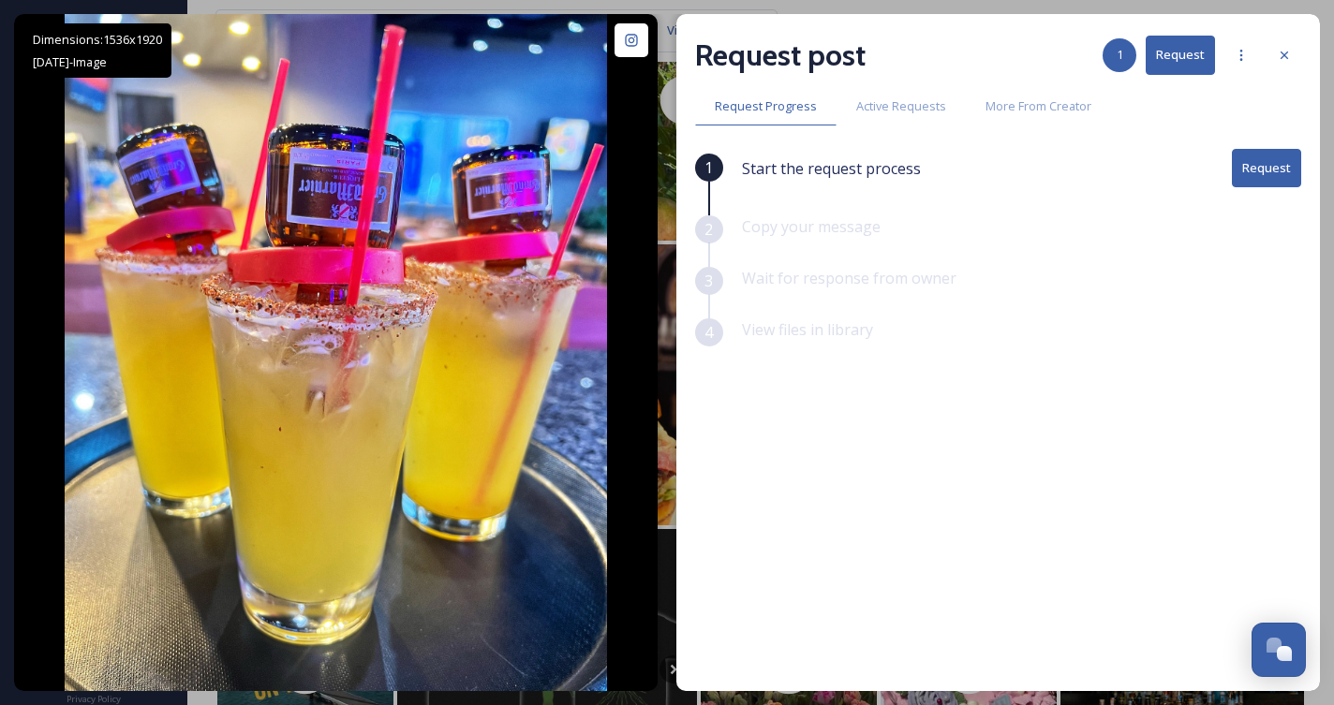
click at [1288, 170] on button "Request" at bounding box center [1266, 168] width 69 height 38
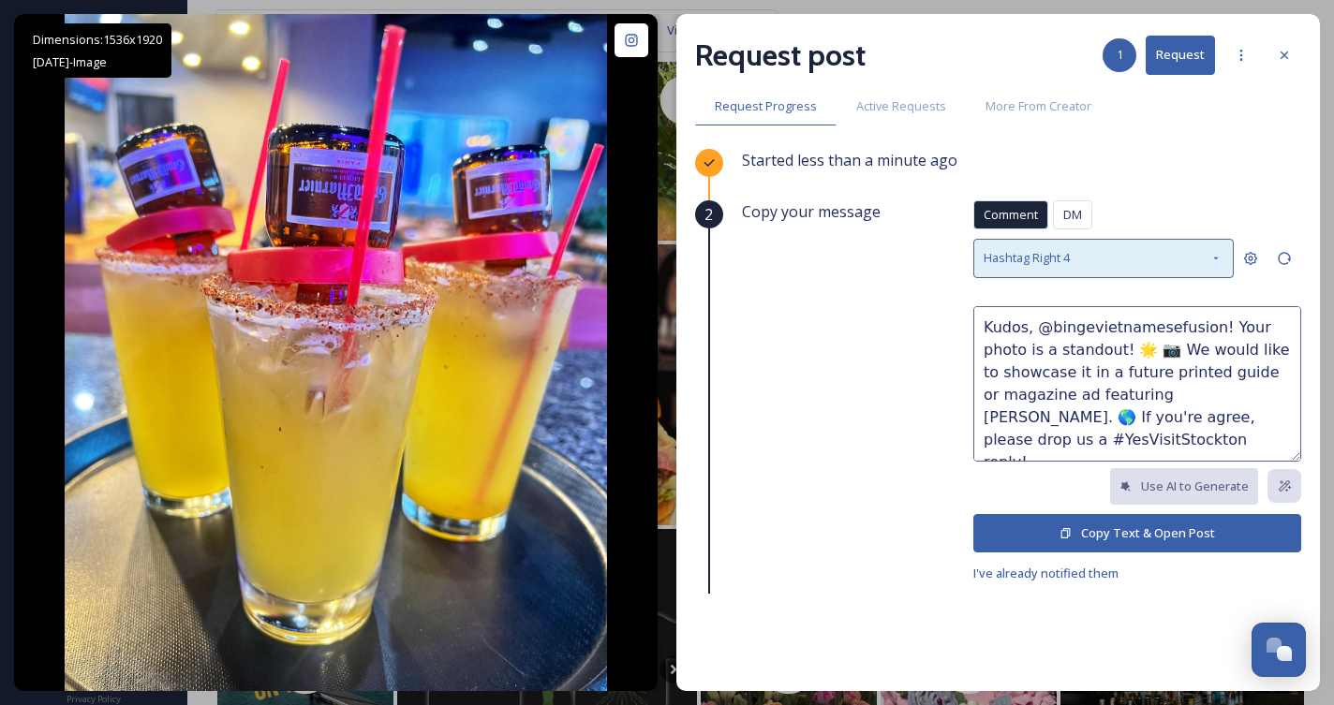
click at [1210, 254] on icon at bounding box center [1215, 258] width 15 height 15
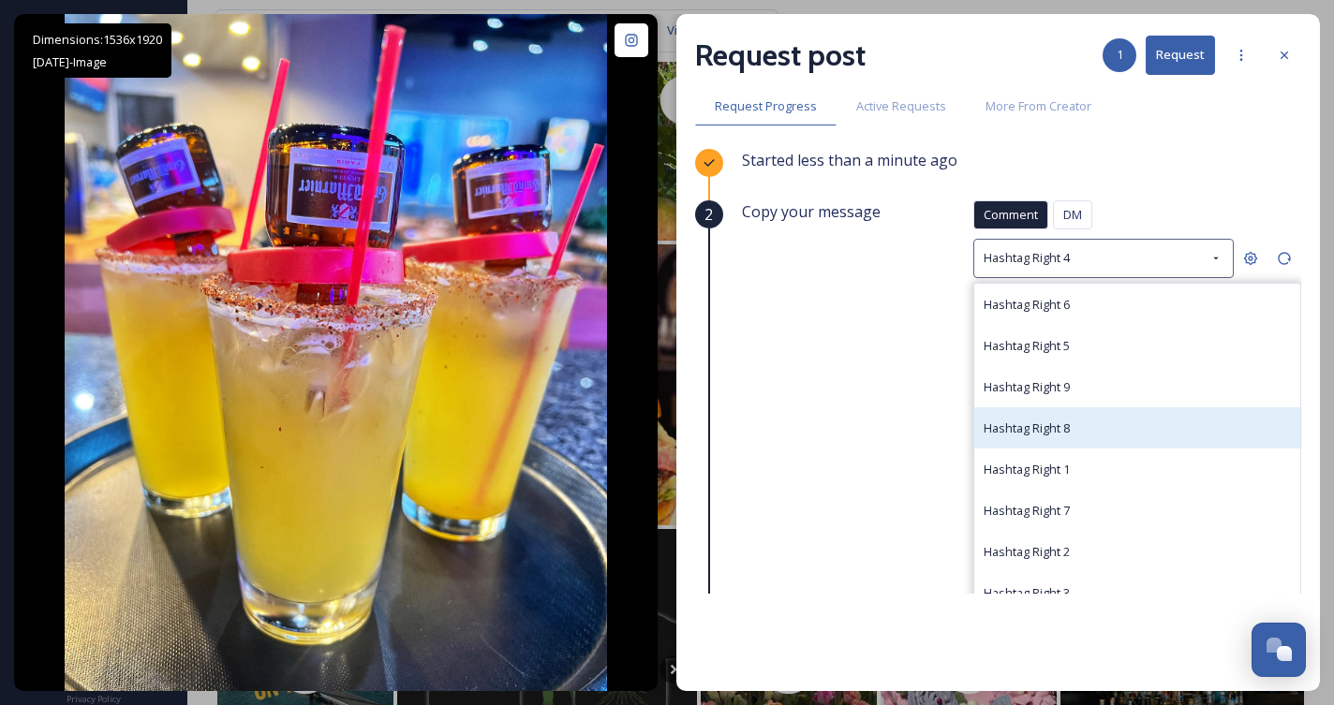
click at [1156, 421] on div "Hashtag Right 8" at bounding box center [1137, 427] width 326 height 41
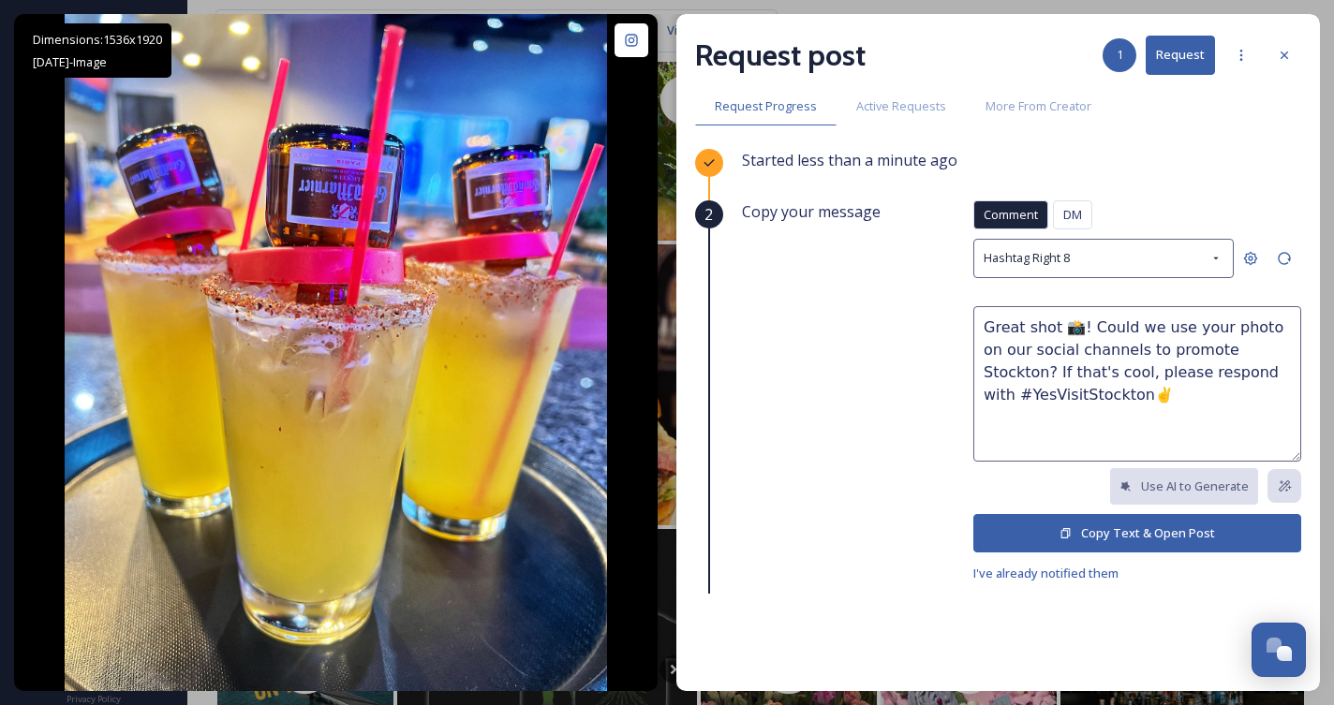
click at [1115, 353] on textarea "Great shot 📸! Could we use your photo on our social channels to promote Stockto…" at bounding box center [1137, 383] width 328 height 155
type textarea "Great shot 📸! Could we use your photo on our social channels and other ads to p…"
click at [1139, 533] on button "Copy Text & Open Post" at bounding box center [1137, 533] width 328 height 38
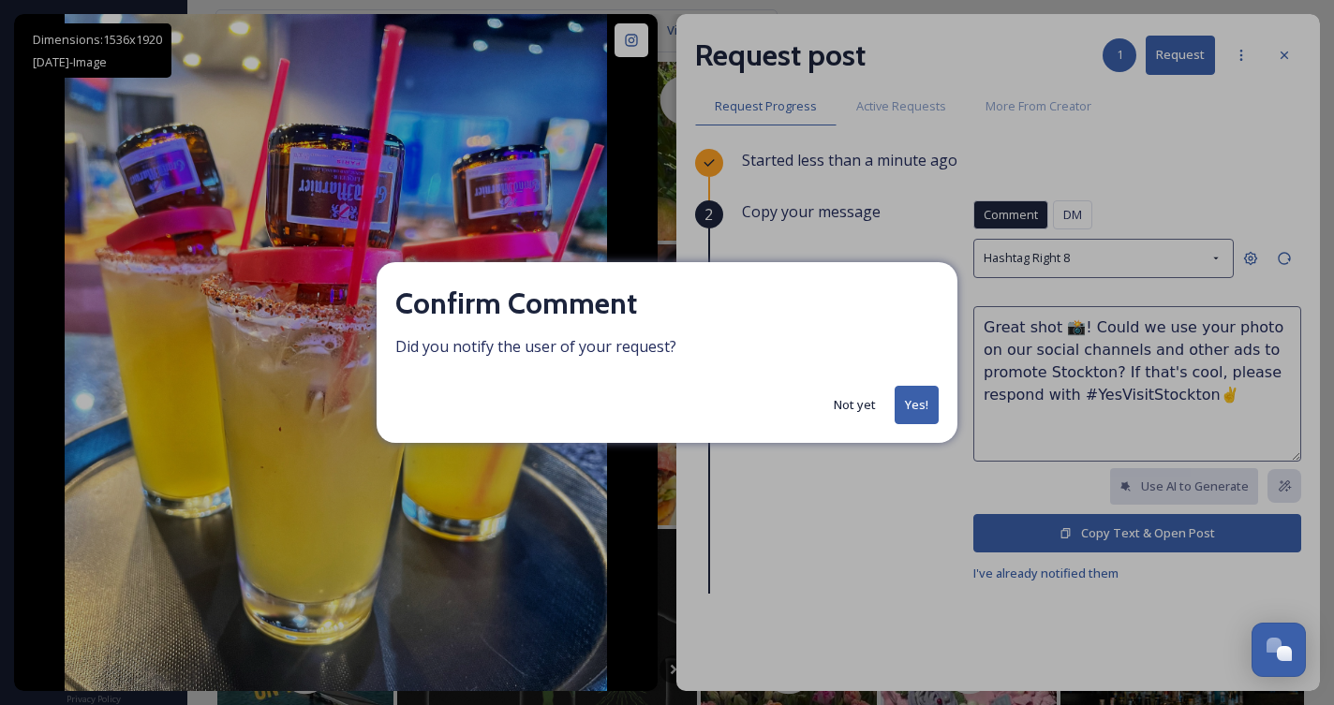
click at [914, 406] on button "Yes!" at bounding box center [916, 405] width 44 height 38
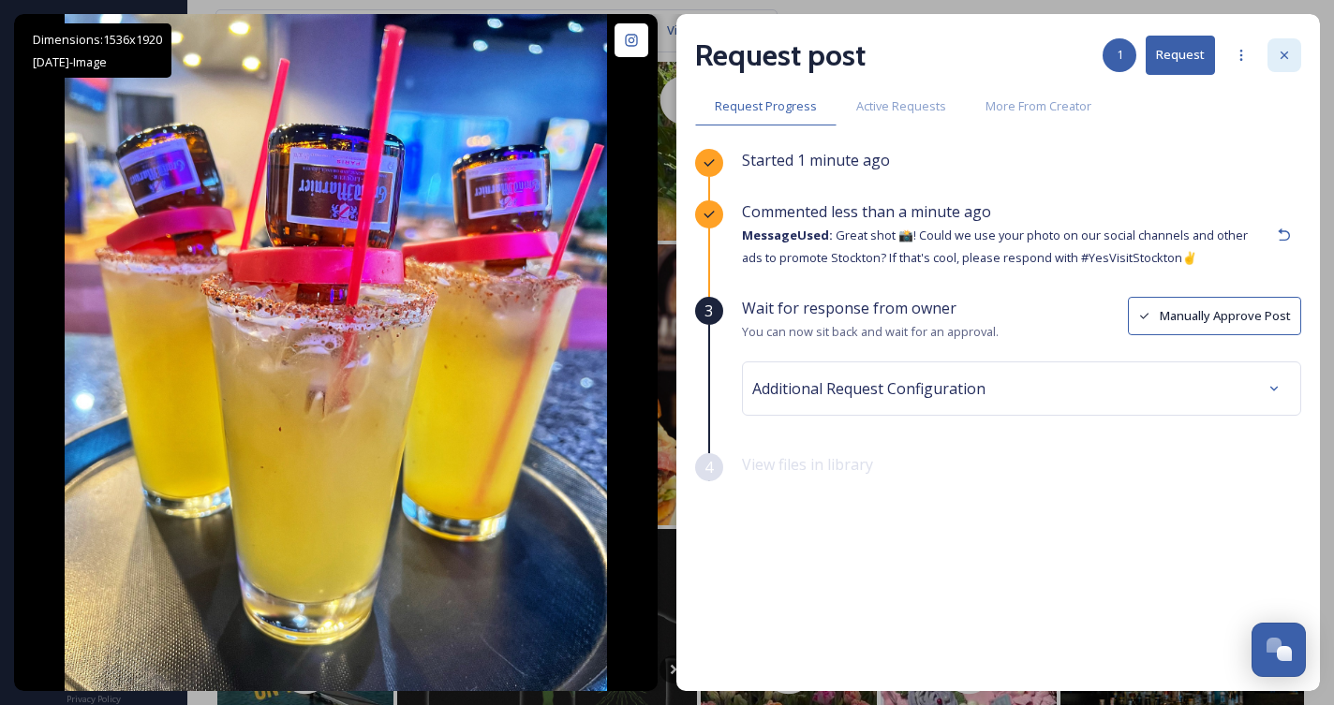
click at [1277, 55] on icon at bounding box center [1284, 55] width 15 height 15
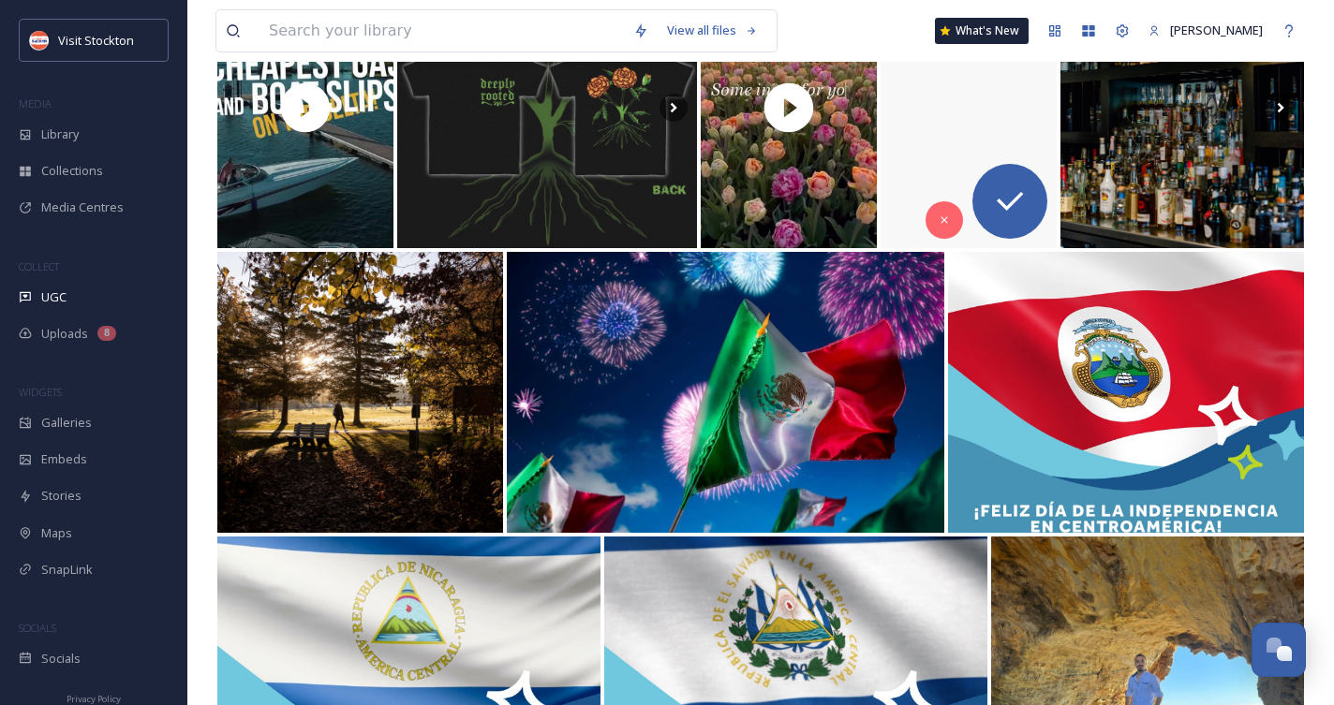
scroll to position [5733, 0]
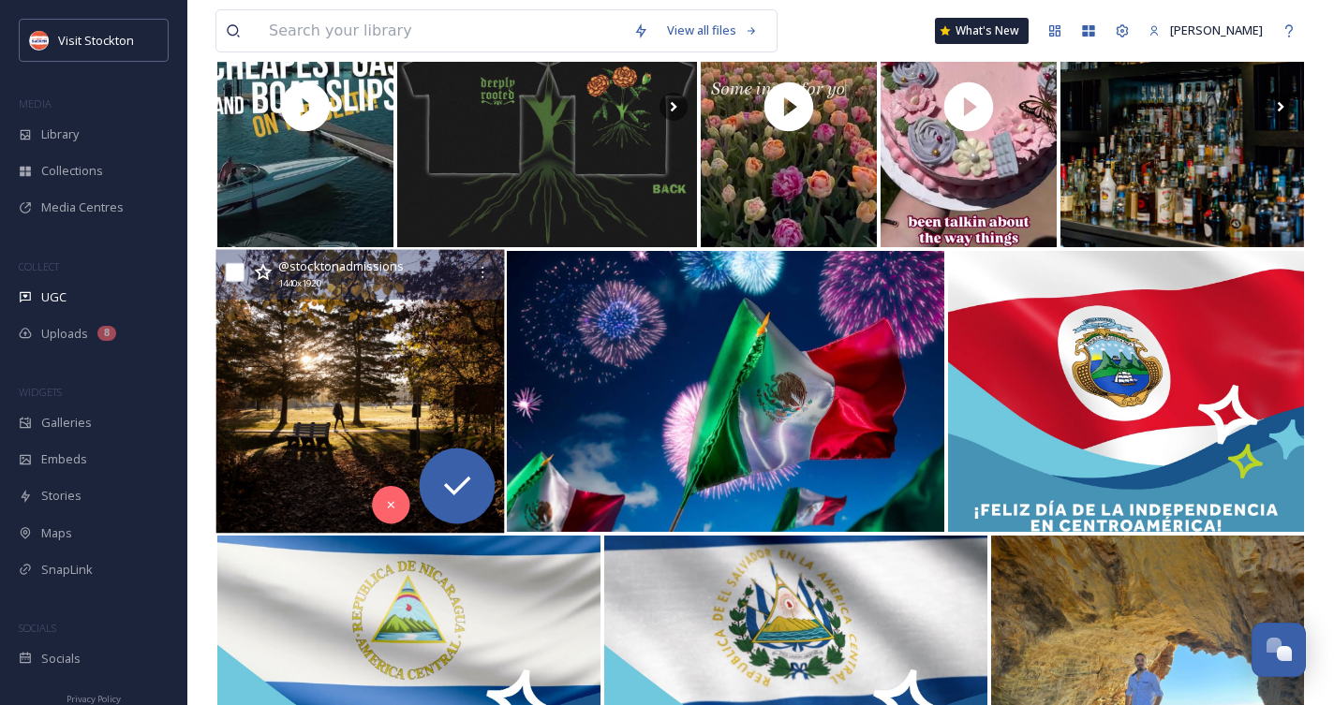
click at [368, 382] on img at bounding box center [359, 392] width 288 height 284
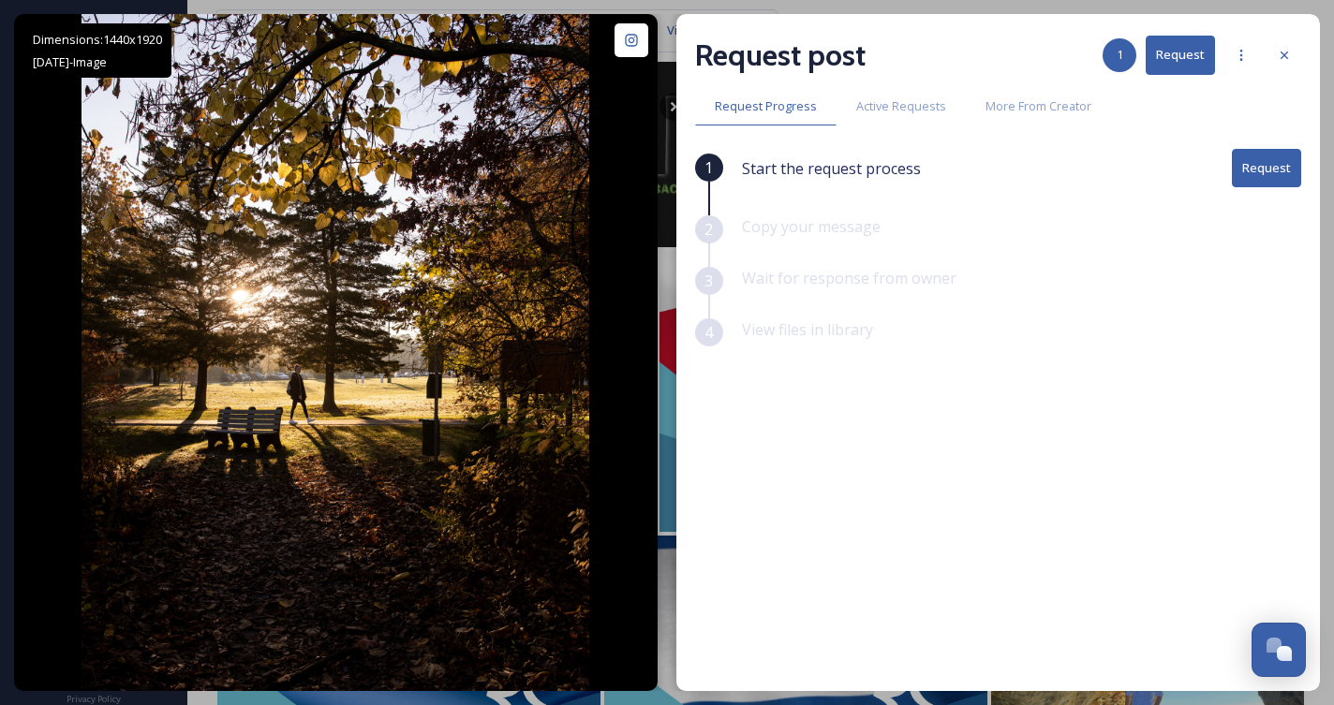
click at [1243, 171] on button "Request" at bounding box center [1266, 168] width 69 height 38
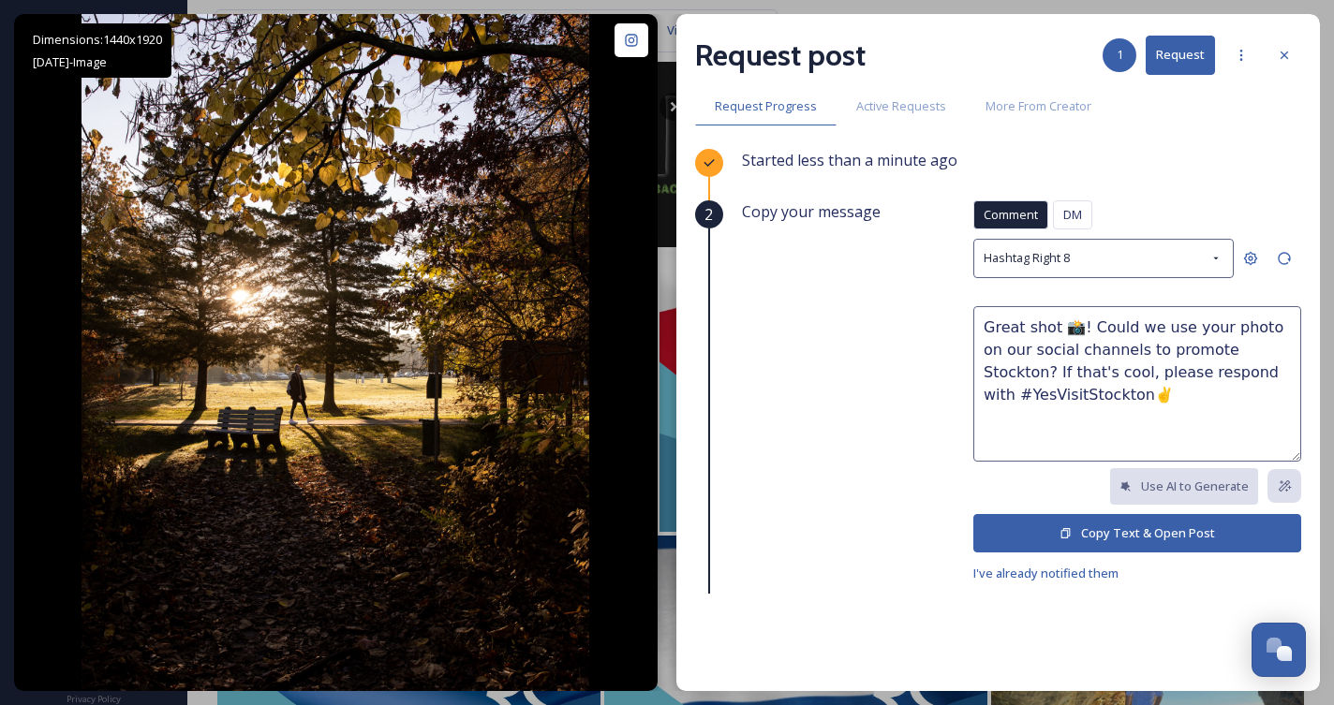
click at [1112, 350] on textarea "Great shot 📸! Could we use your photo on our social channels to promote Stockto…" at bounding box center [1137, 383] width 328 height 155
type textarea "Great shot 📸! Could we use your photo on our social channels and future ads to …"
click at [1203, 539] on button "Copy Text & Open Post" at bounding box center [1137, 533] width 328 height 38
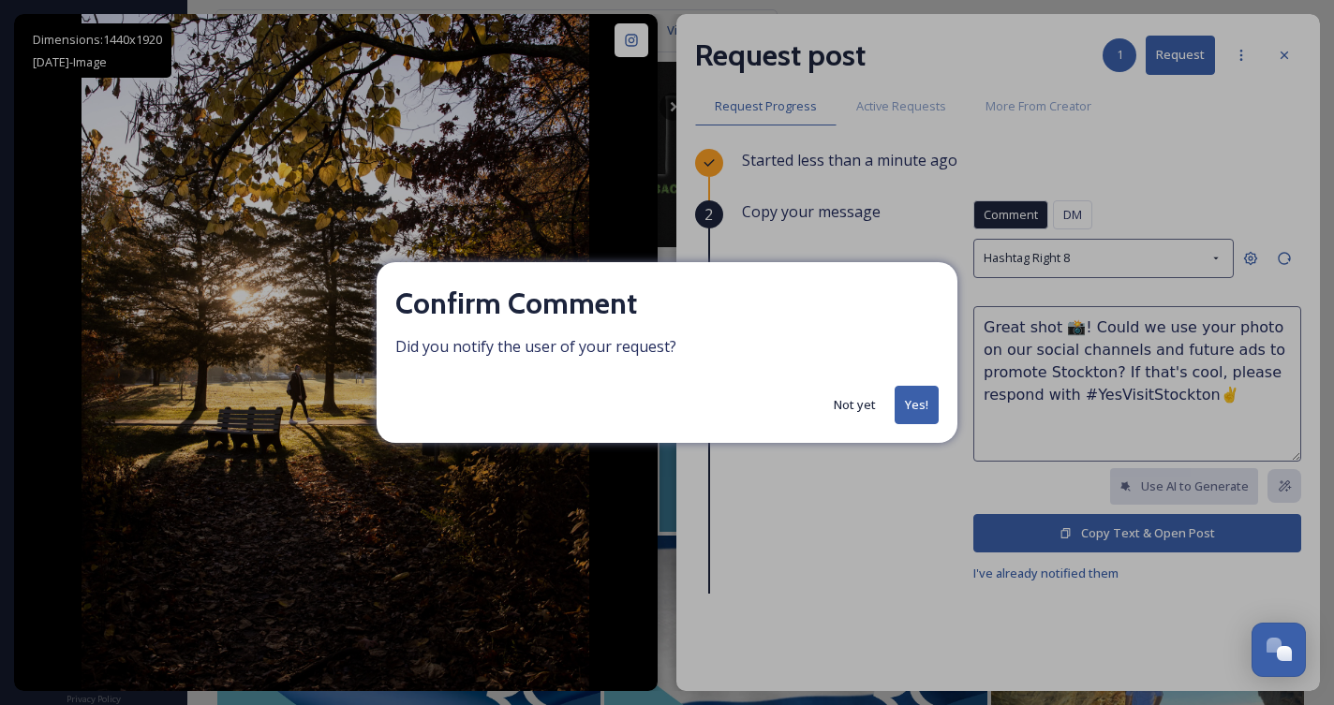
click at [923, 409] on button "Yes!" at bounding box center [916, 405] width 44 height 38
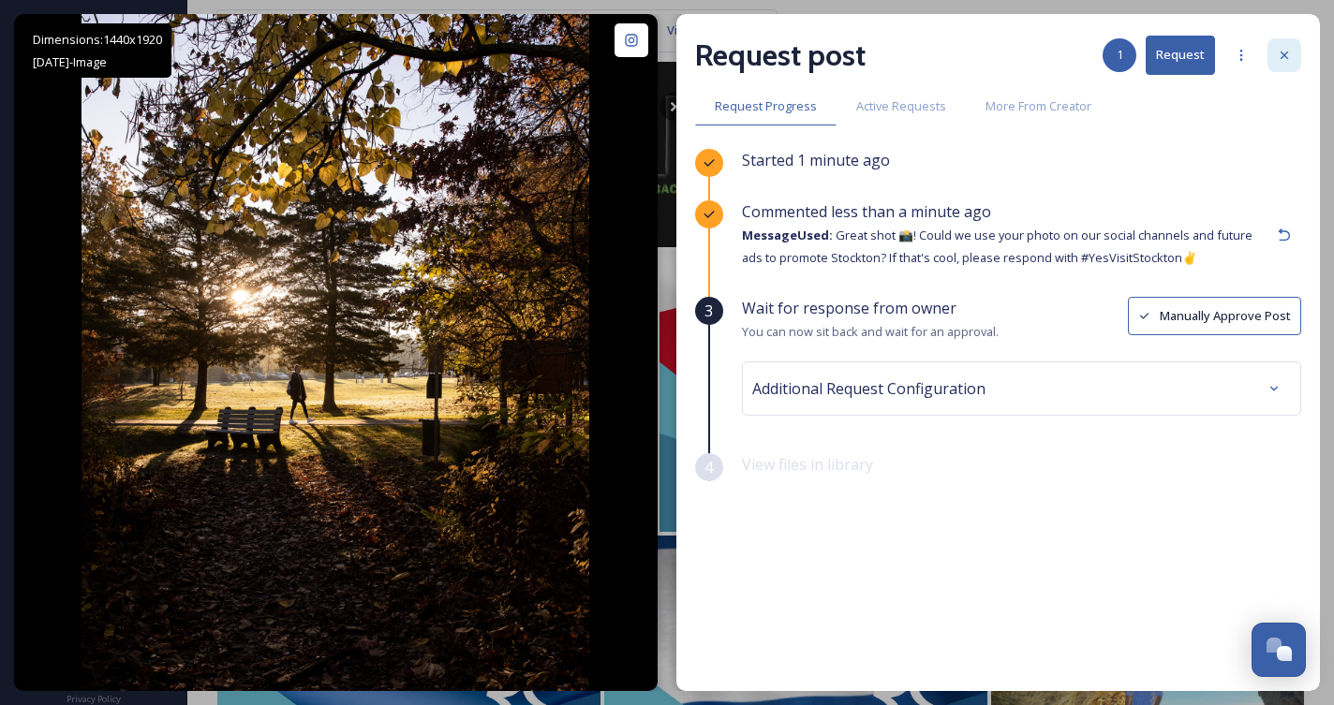
click at [1291, 52] on icon at bounding box center [1284, 55] width 15 height 15
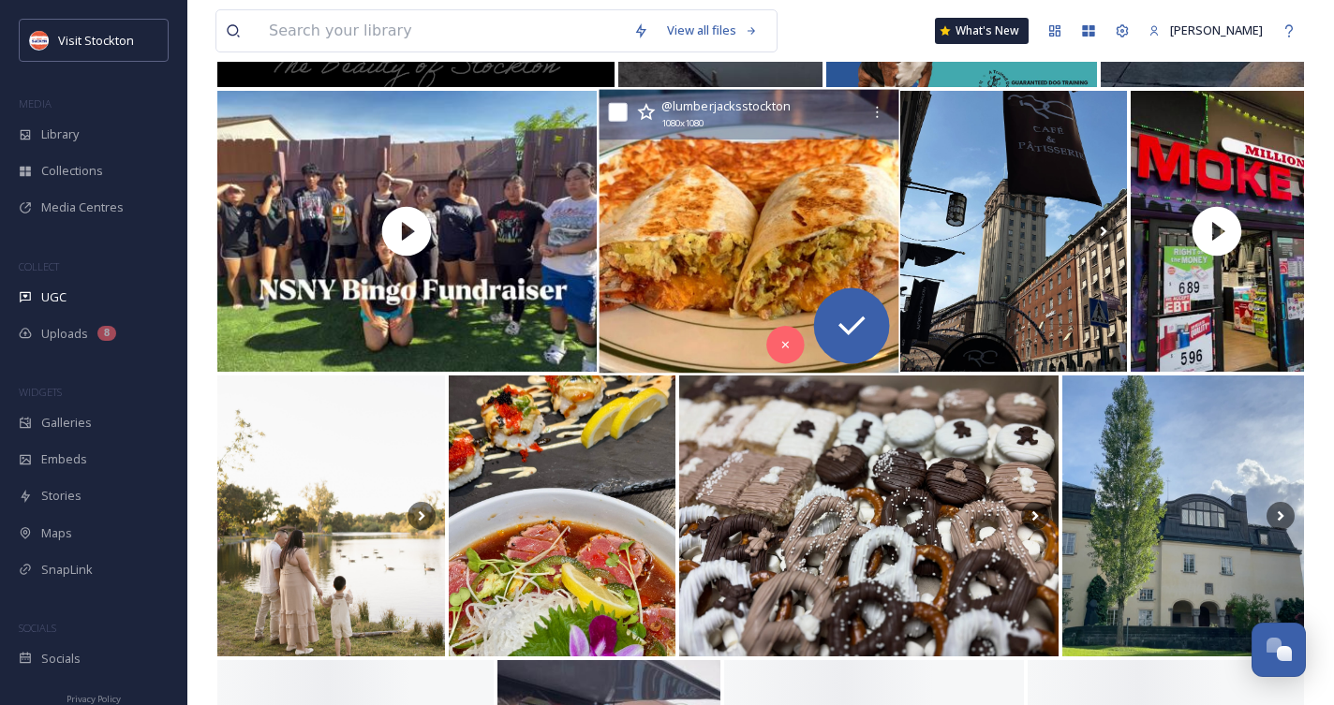
scroll to position [6913, 0]
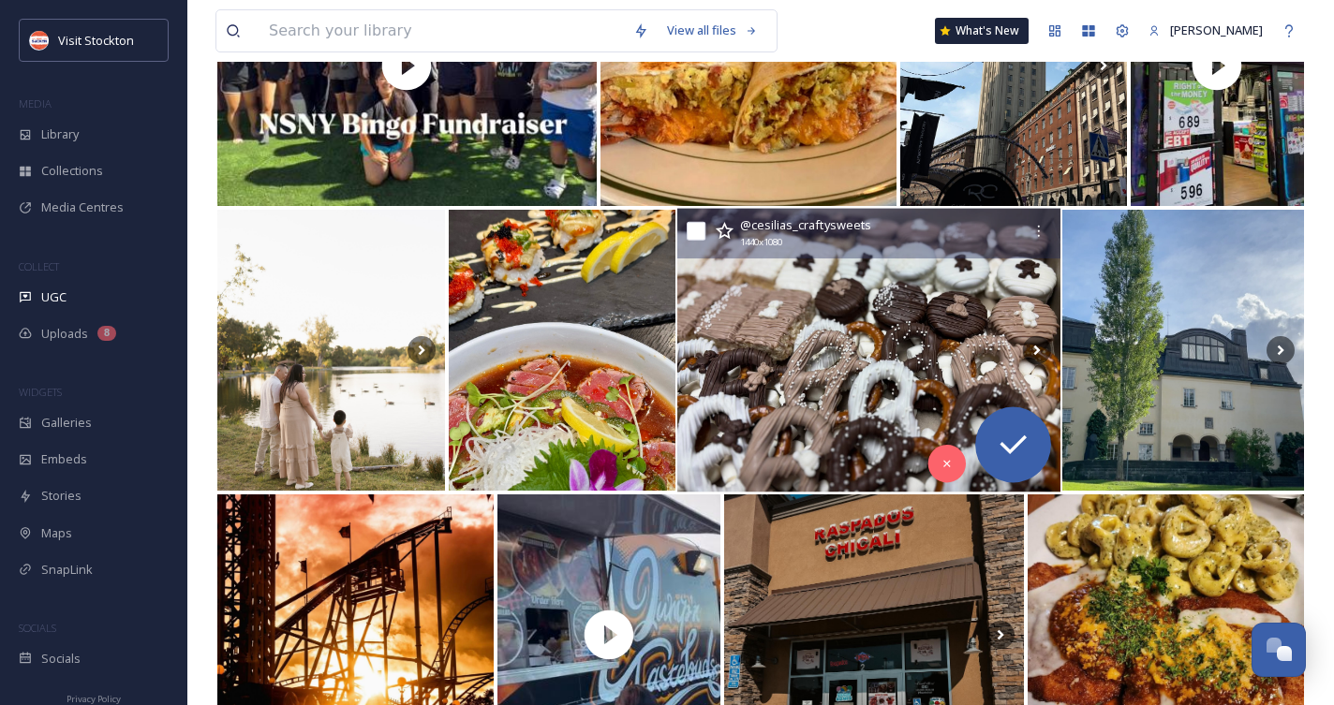
click at [887, 375] on img at bounding box center [868, 351] width 383 height 284
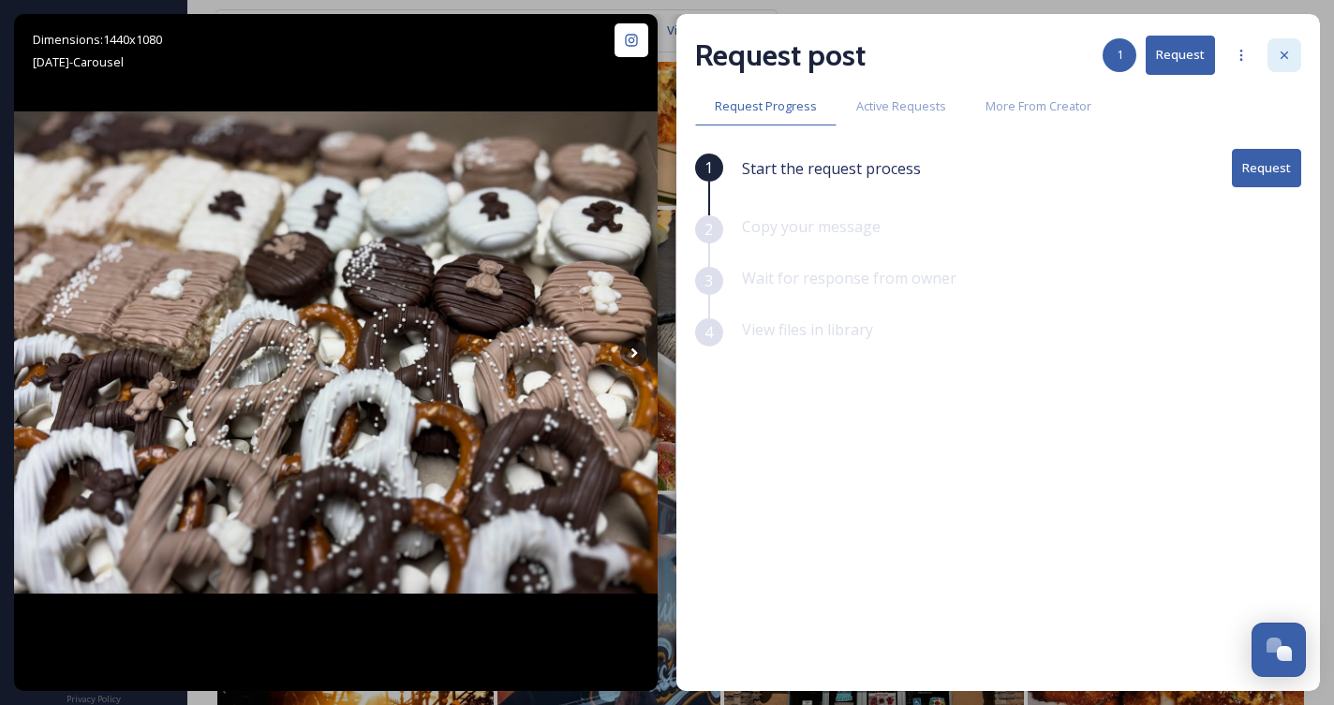
click at [1282, 59] on icon at bounding box center [1284, 55] width 15 height 15
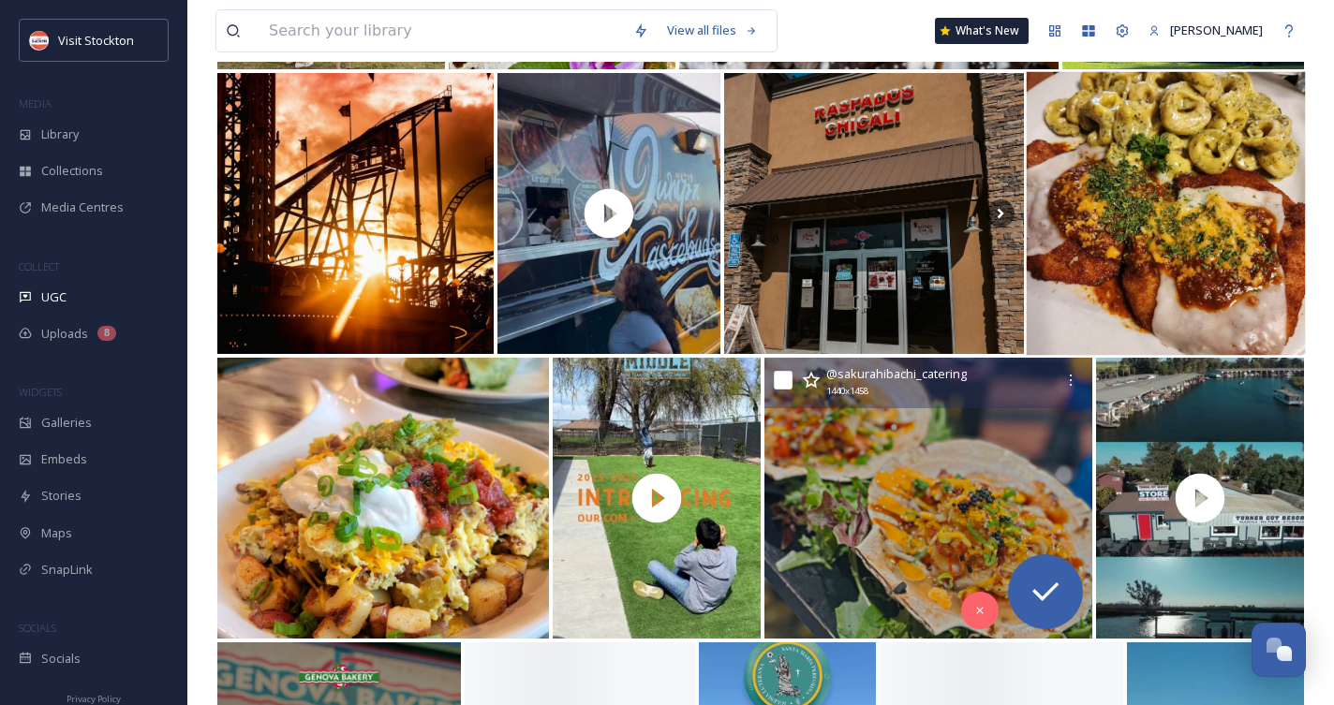
scroll to position [7336, 0]
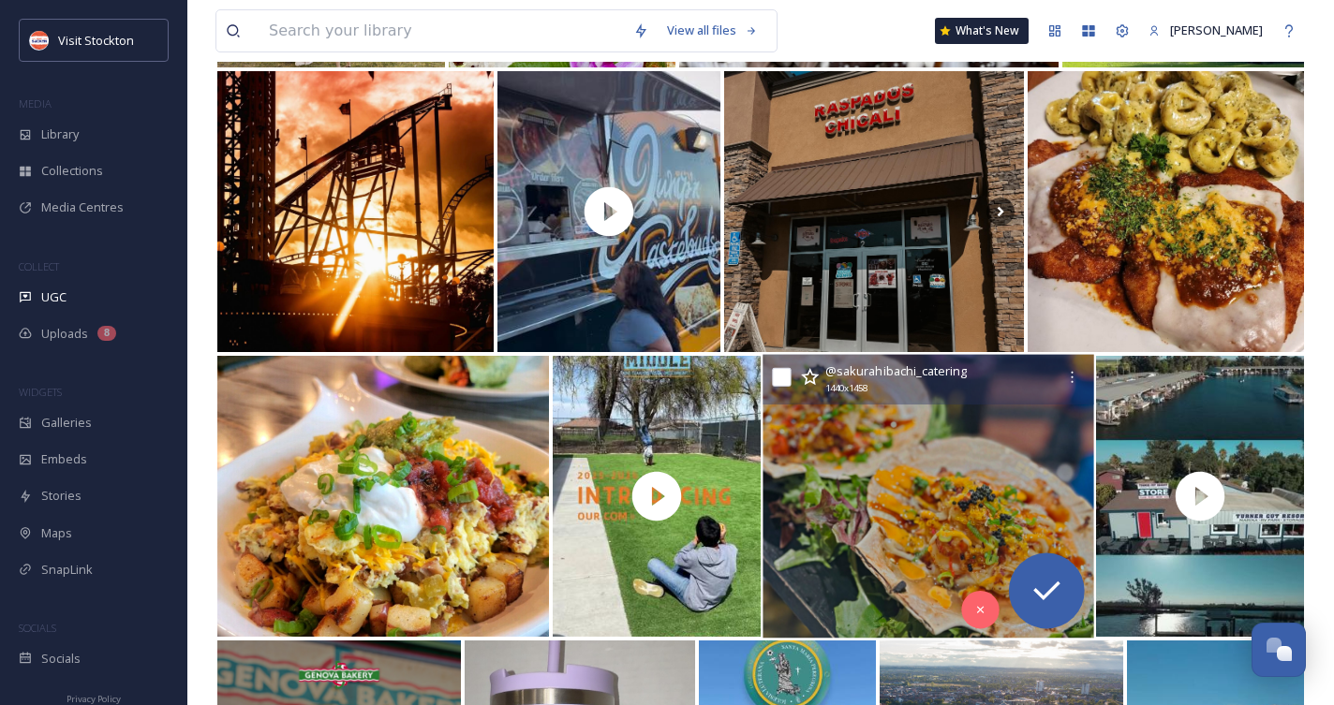
click at [1014, 421] on img at bounding box center [927, 497] width 331 height 284
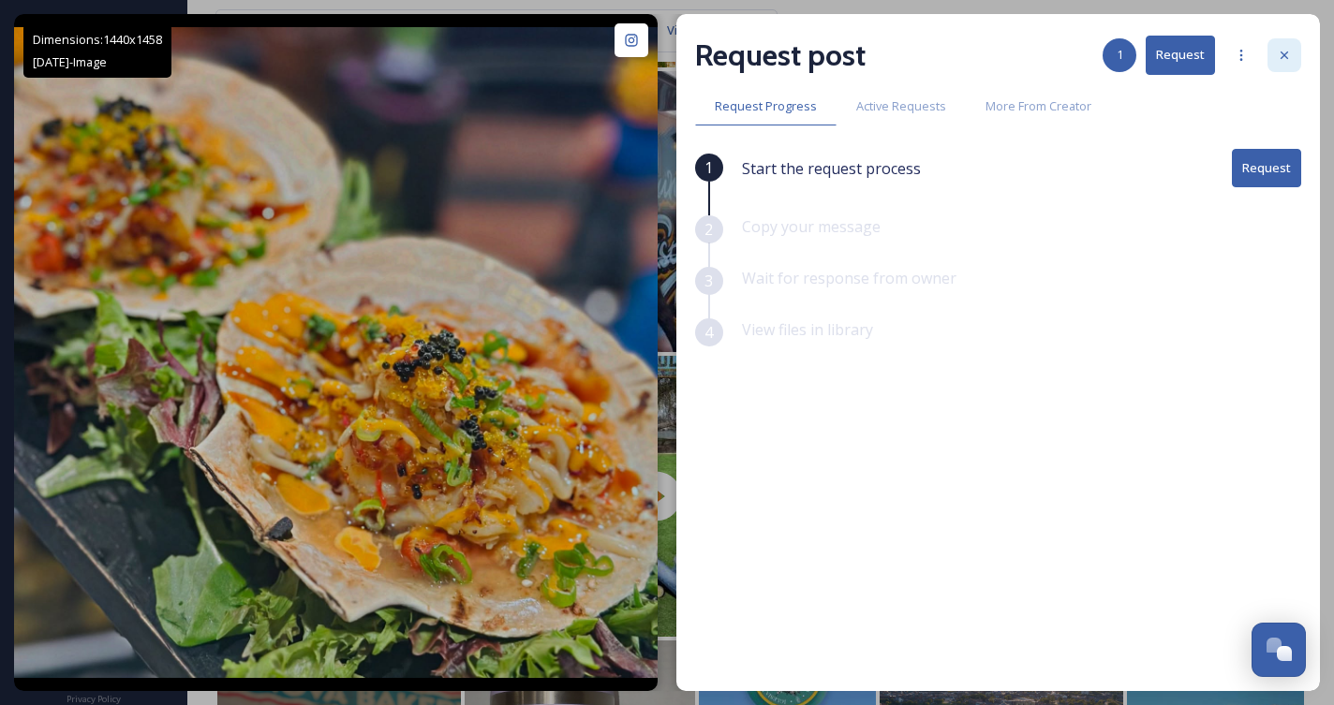
click at [1291, 54] on icon at bounding box center [1284, 55] width 15 height 15
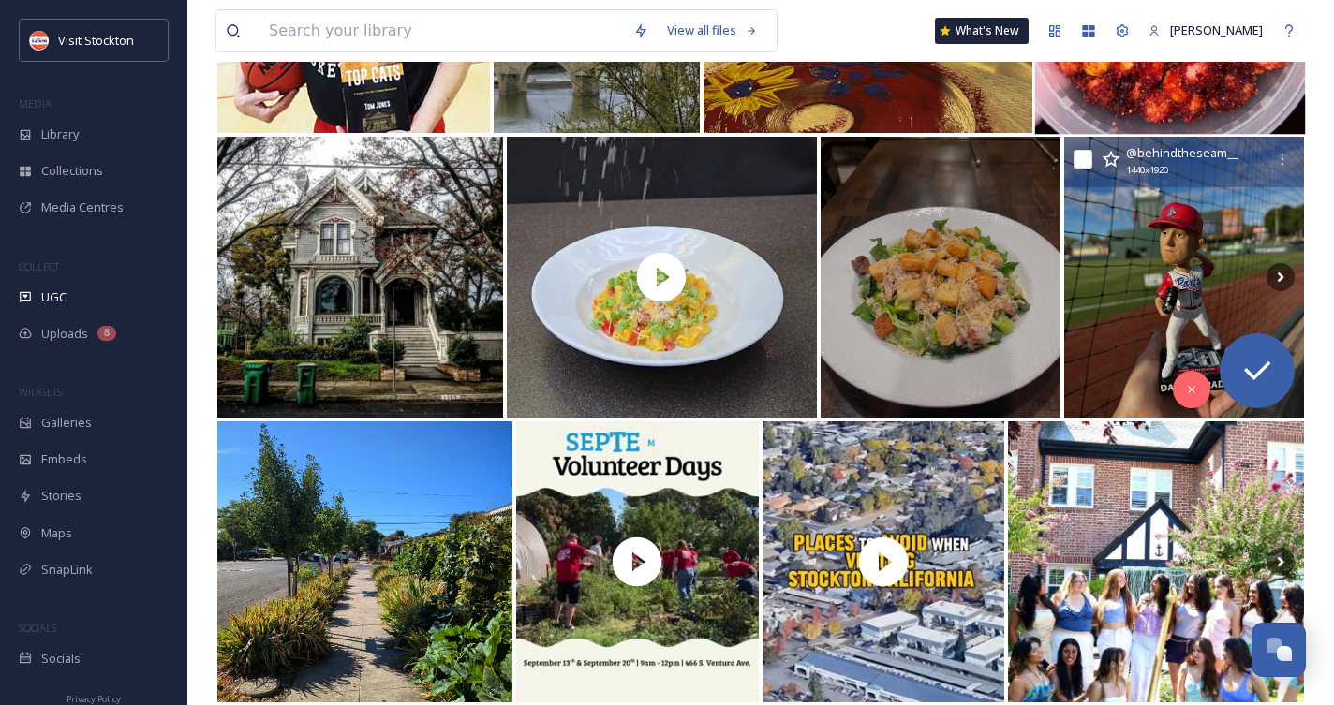
scroll to position [8696, 0]
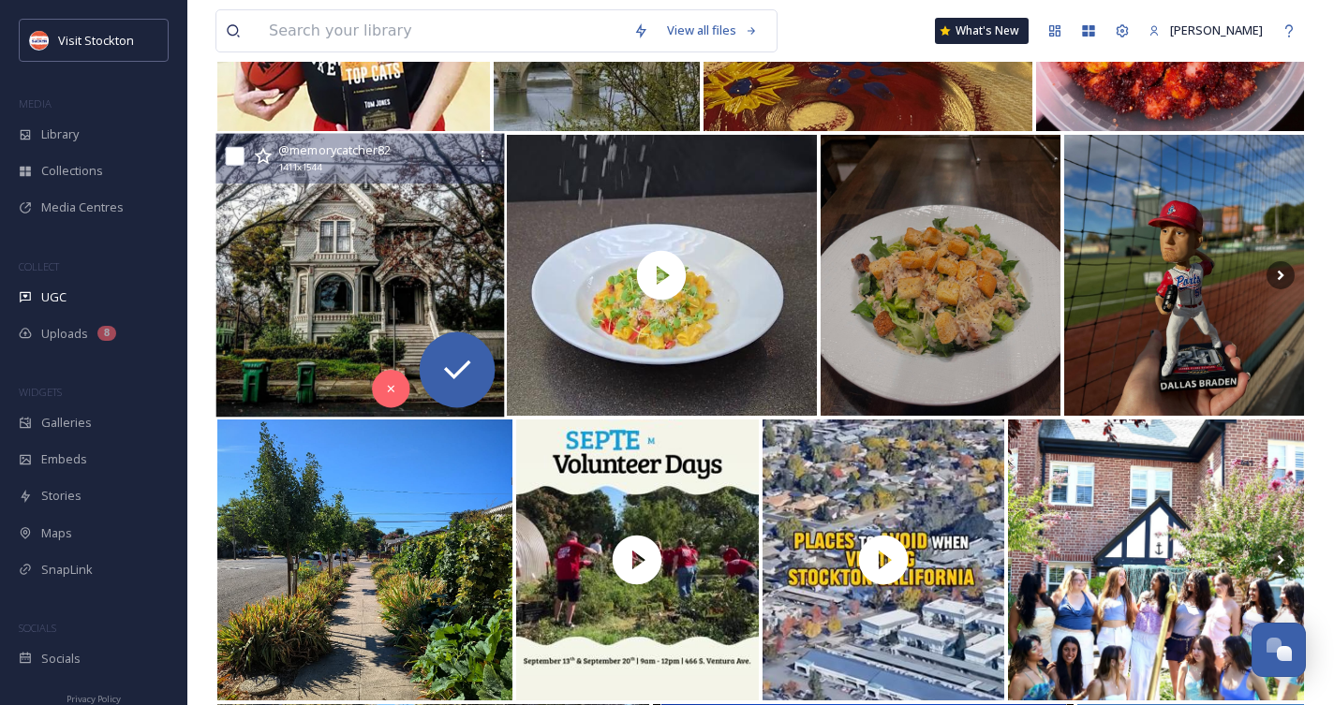
click at [416, 260] on img at bounding box center [359, 276] width 288 height 284
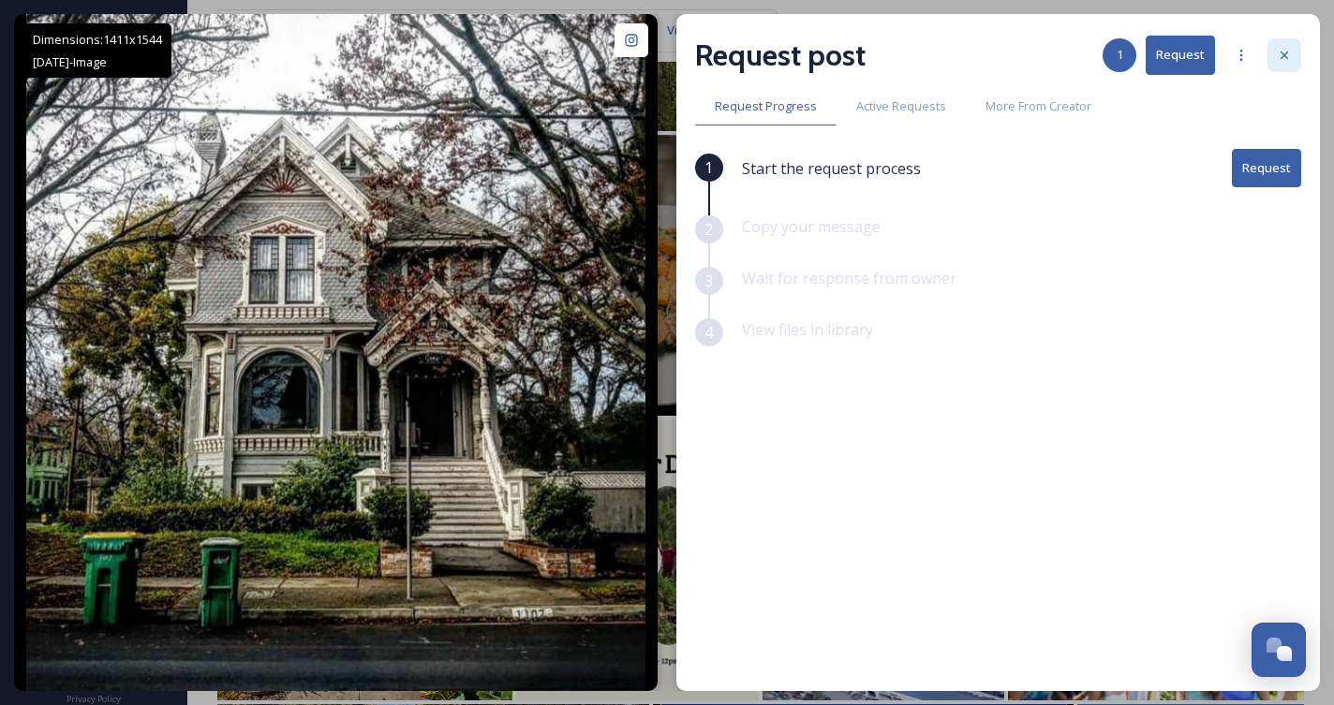
click at [1282, 59] on icon at bounding box center [1284, 55] width 15 height 15
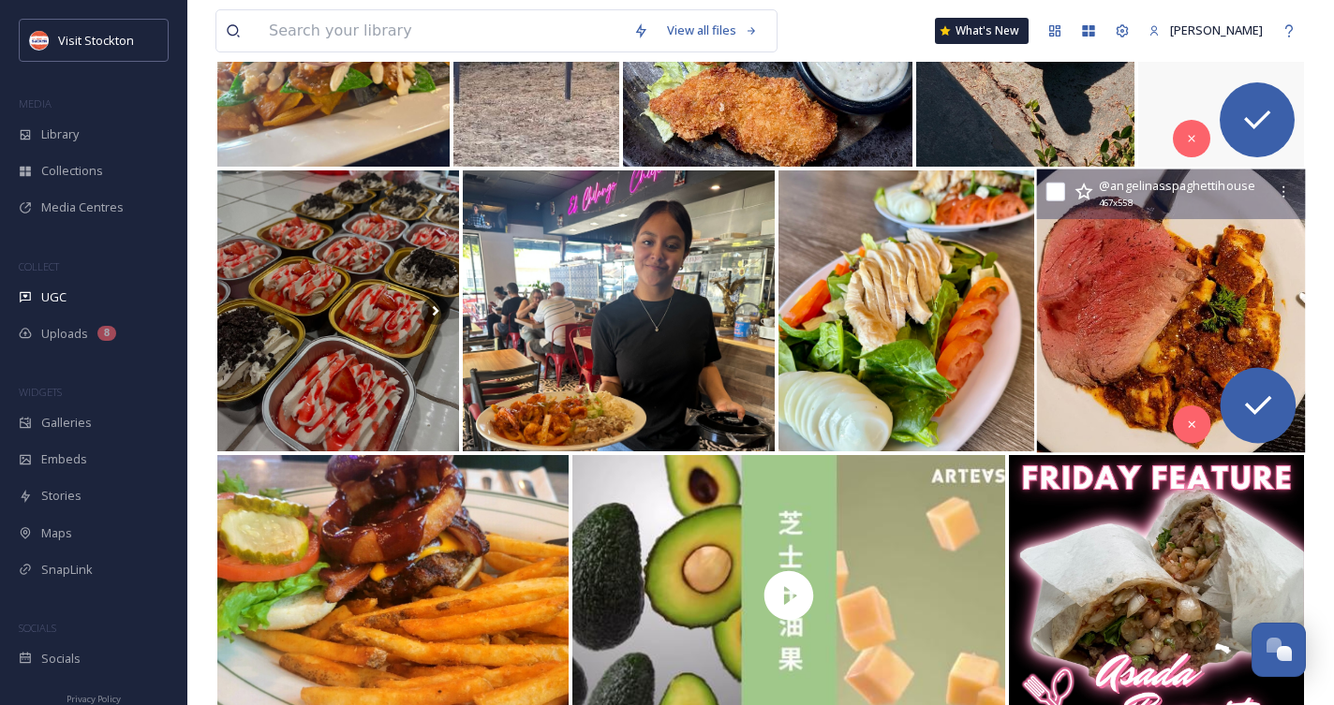
scroll to position [970, 0]
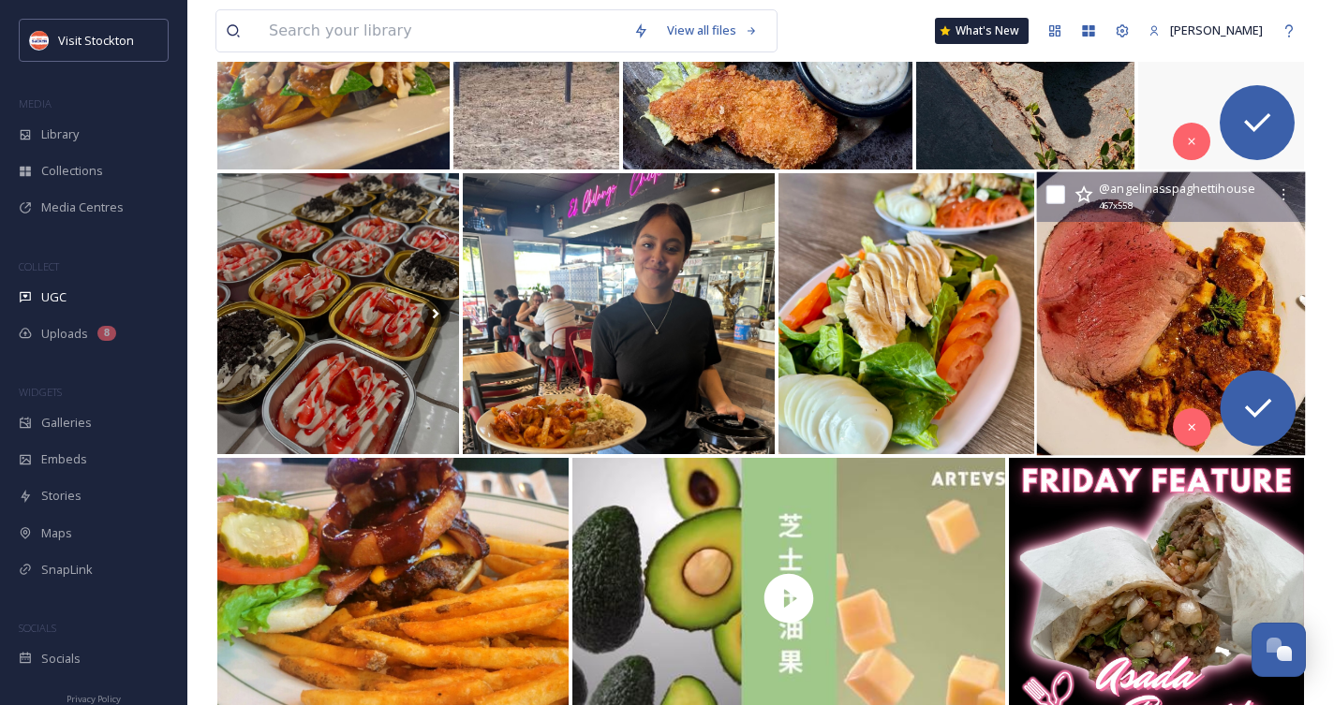
click at [1091, 292] on img at bounding box center [1171, 314] width 269 height 284
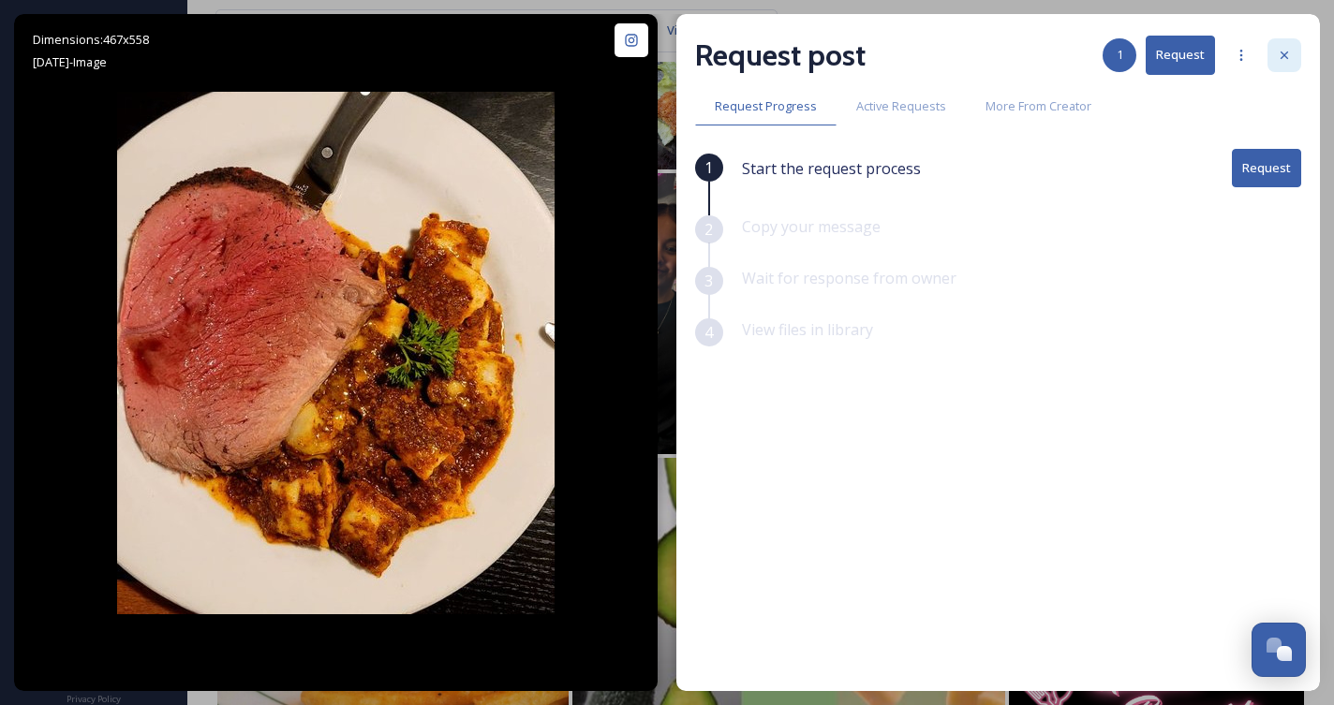
click at [1285, 58] on icon at bounding box center [1284, 55] width 15 height 15
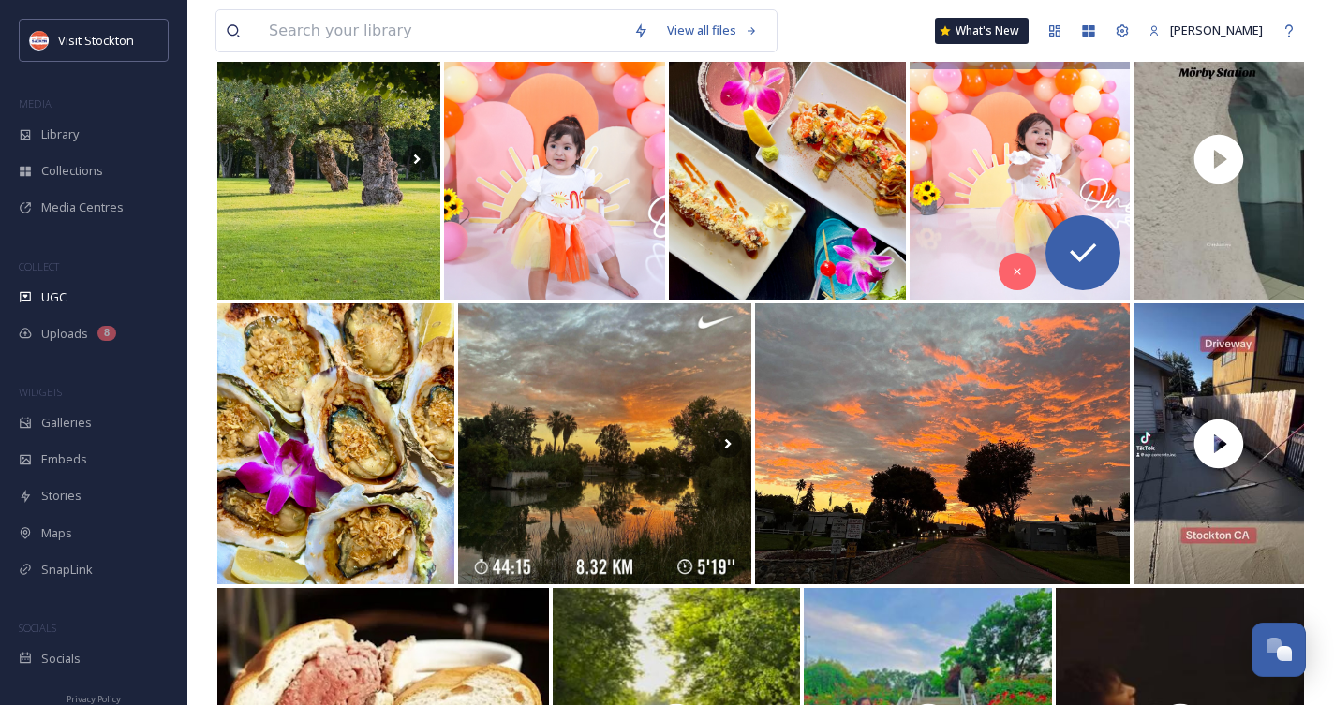
scroll to position [2268, 0]
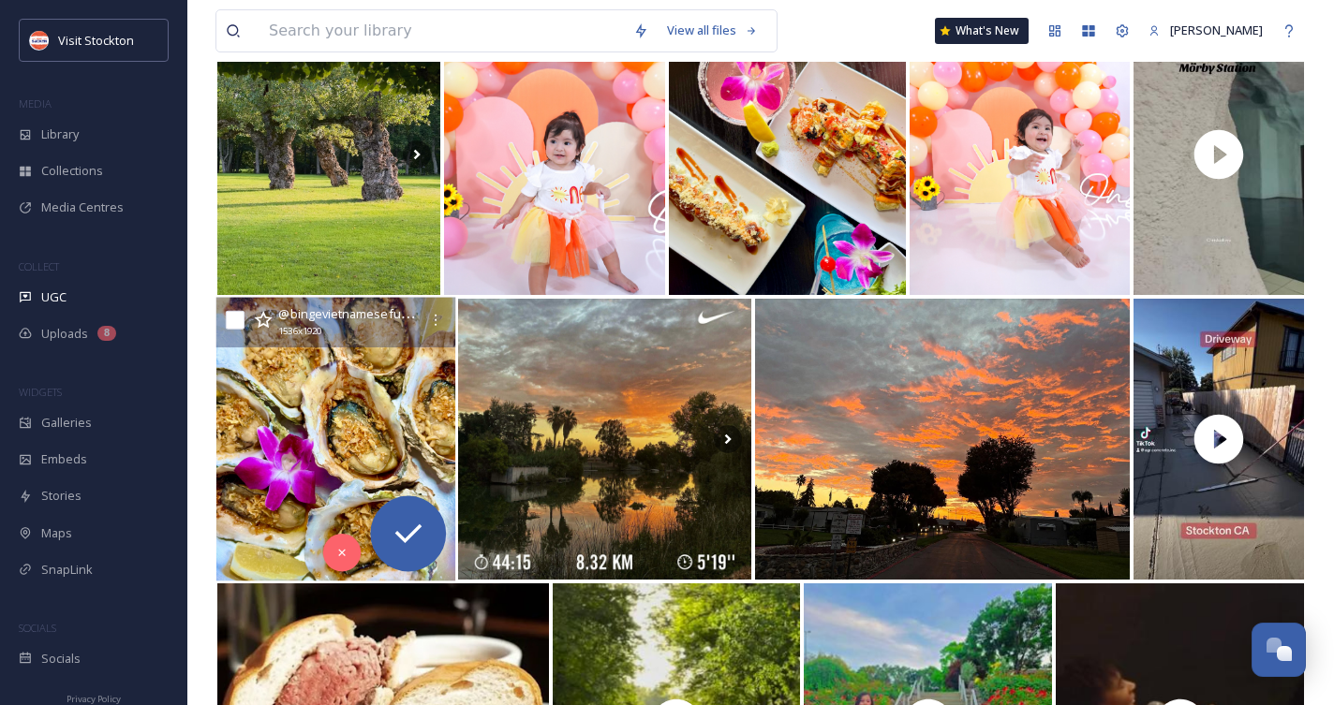
click at [400, 414] on img at bounding box center [335, 440] width 239 height 284
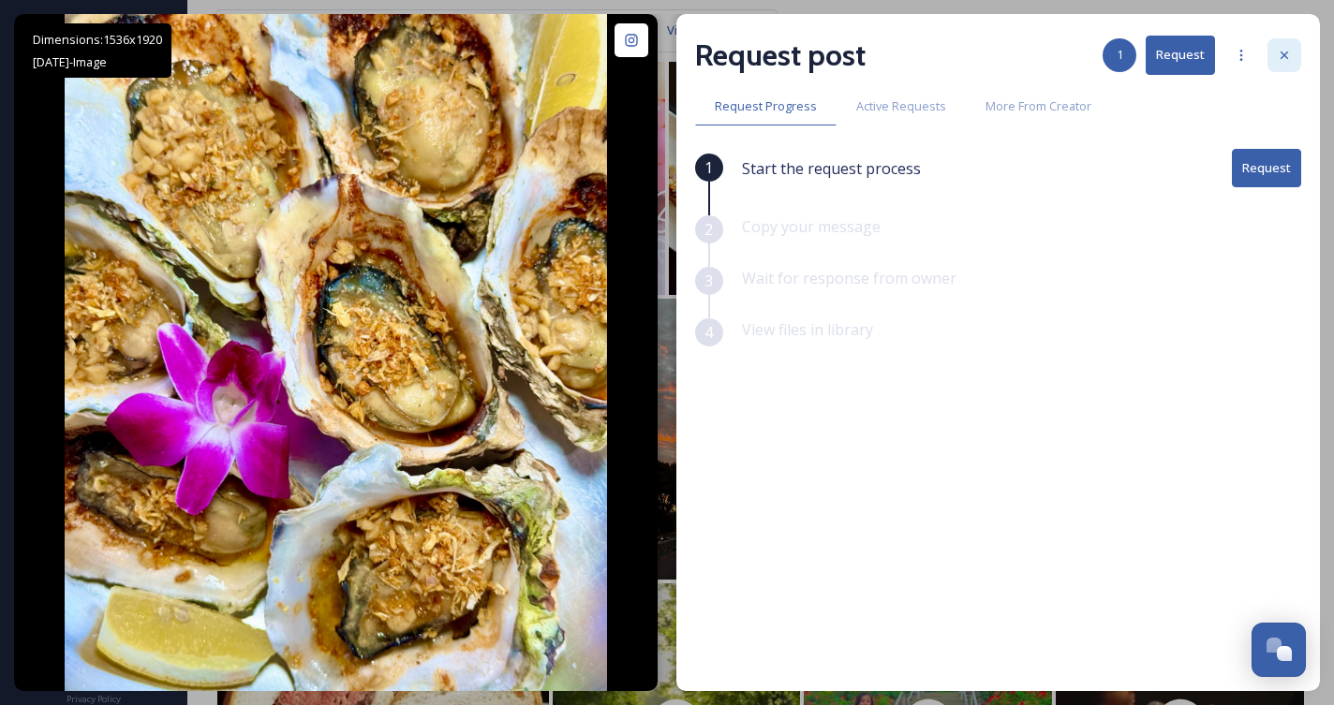
click at [1291, 54] on icon at bounding box center [1284, 55] width 15 height 15
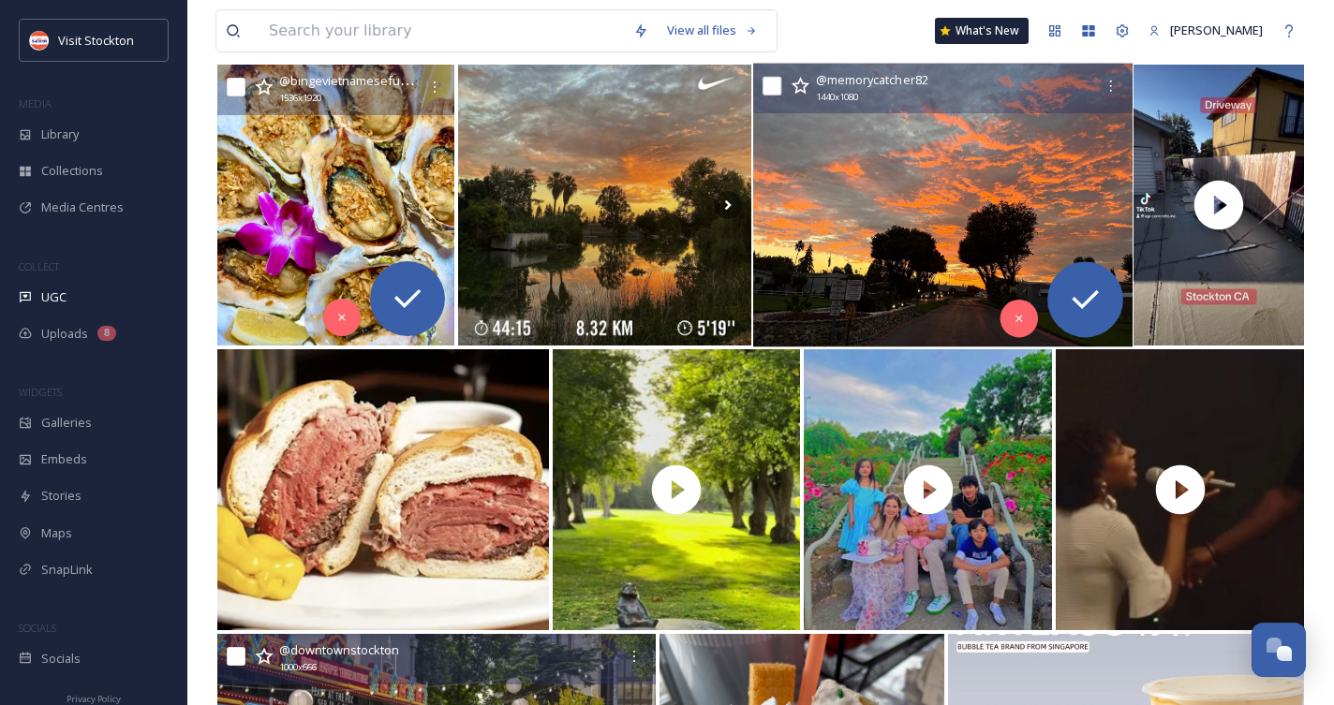
scroll to position [2513, 0]
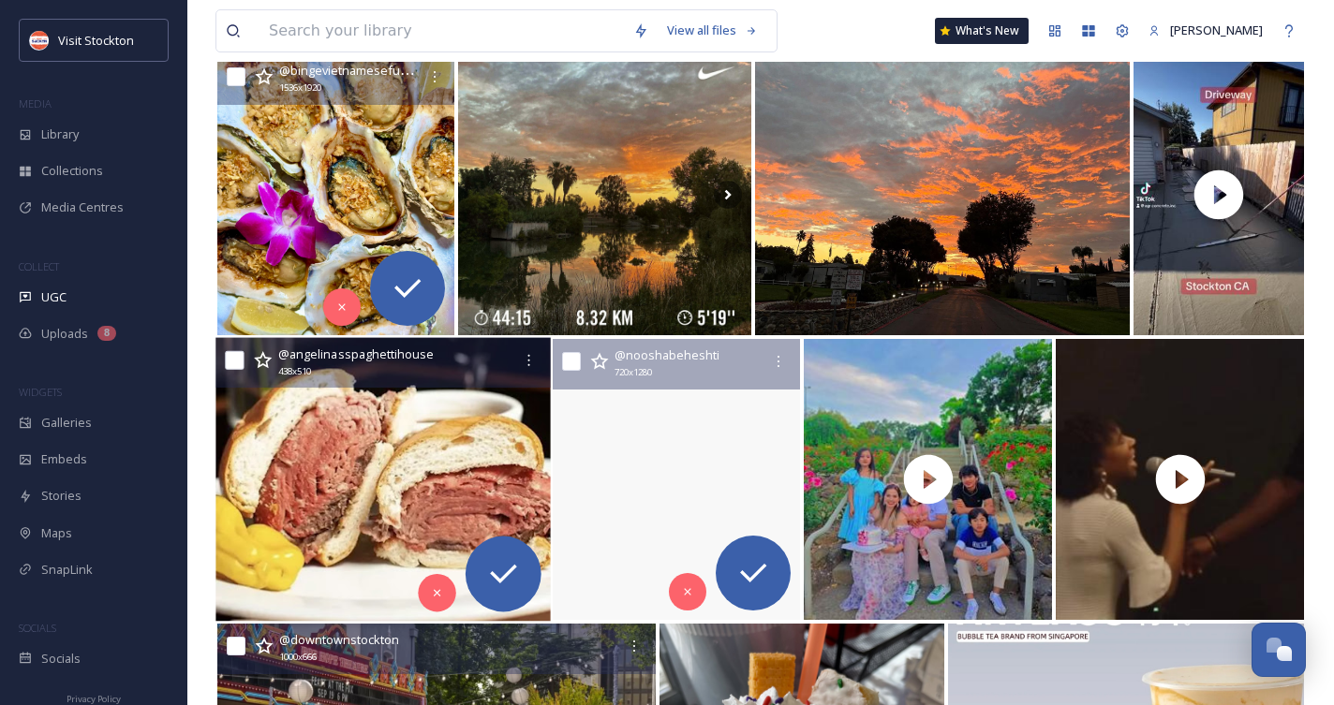
click at [449, 495] on img at bounding box center [382, 480] width 334 height 284
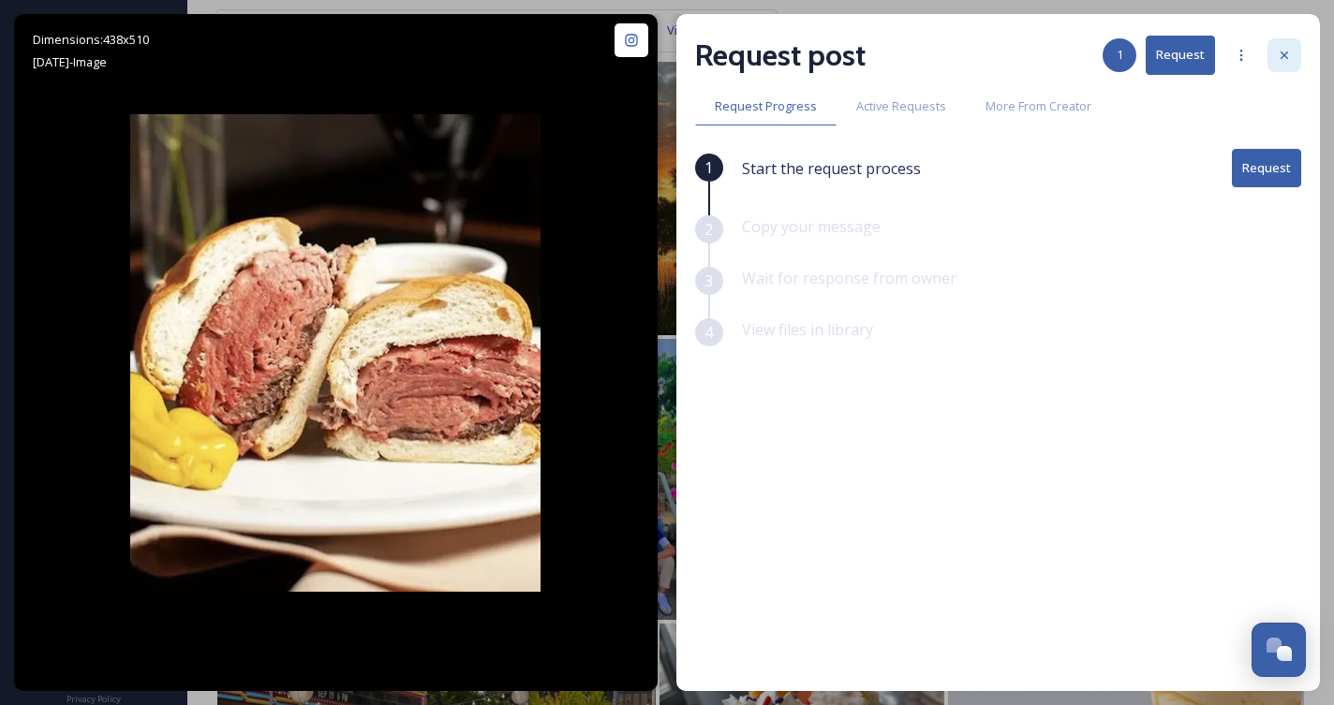
click at [1291, 44] on div at bounding box center [1284, 55] width 34 height 34
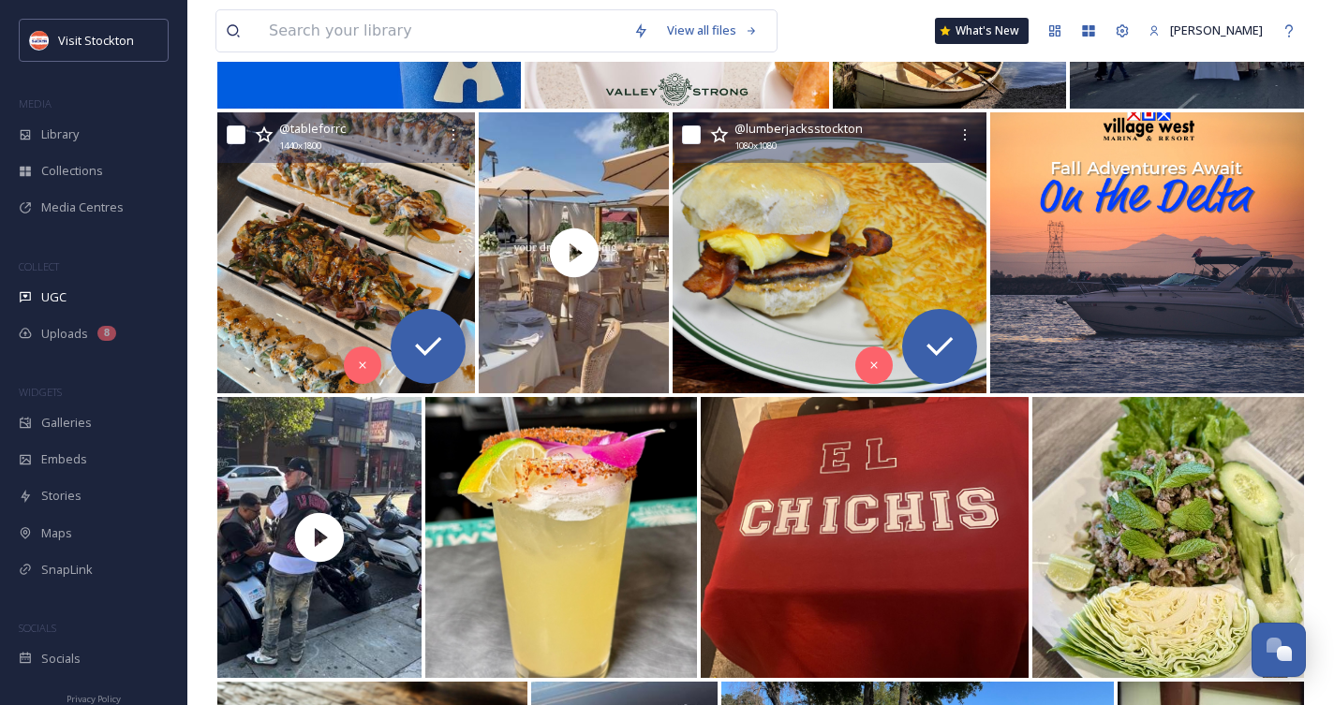
scroll to position [3607, 0]
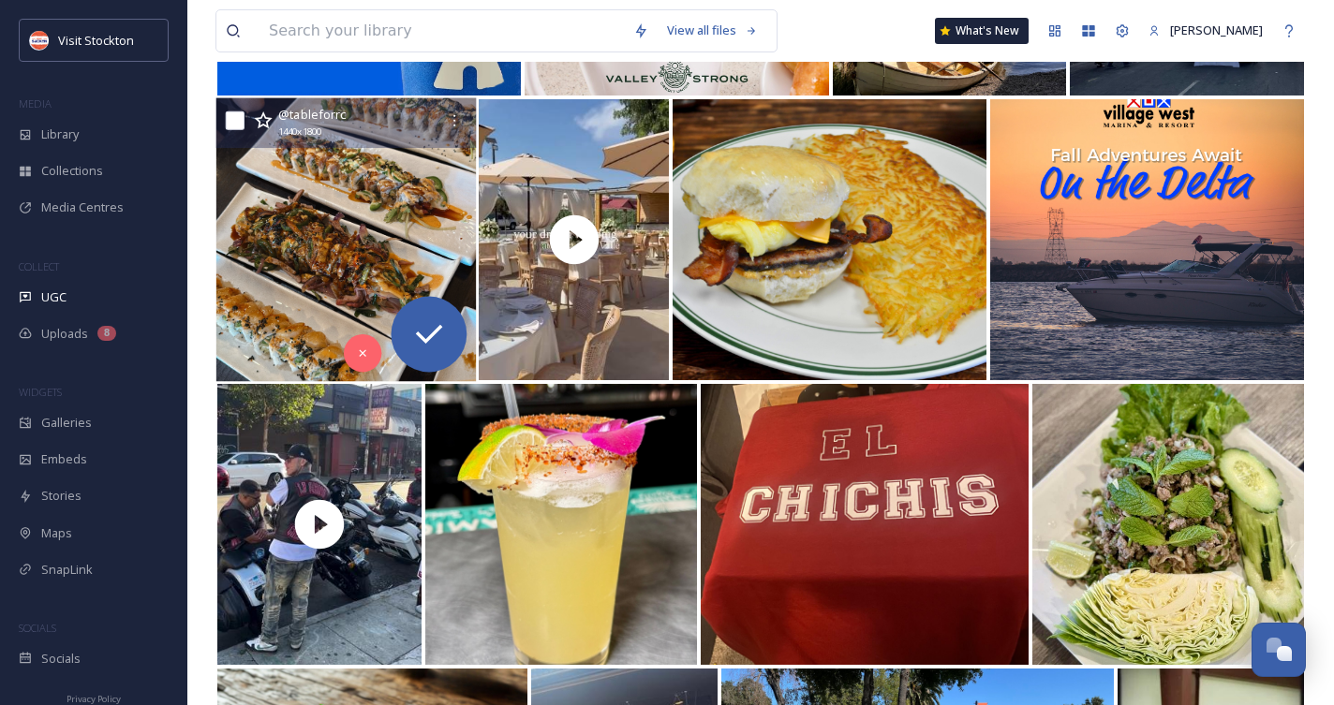
click at [416, 194] on img at bounding box center [346, 240] width 260 height 284
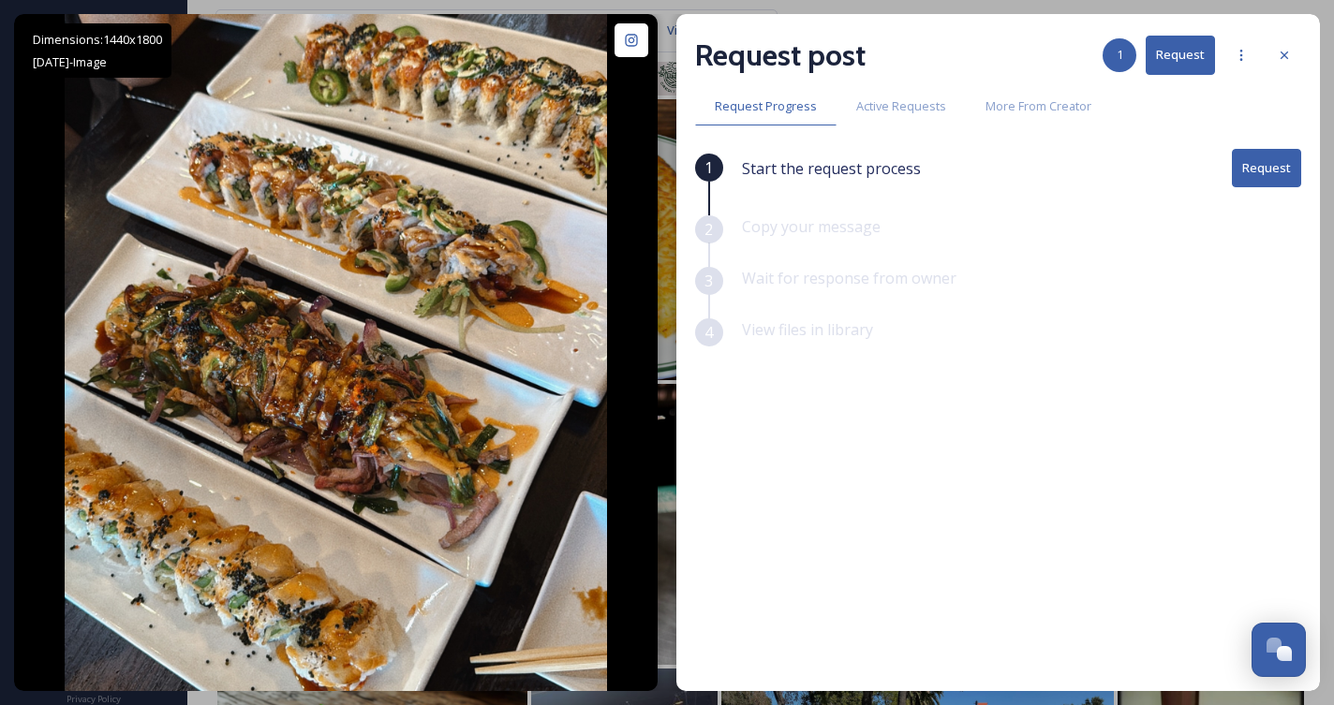
click at [1256, 168] on button "Request" at bounding box center [1266, 168] width 69 height 38
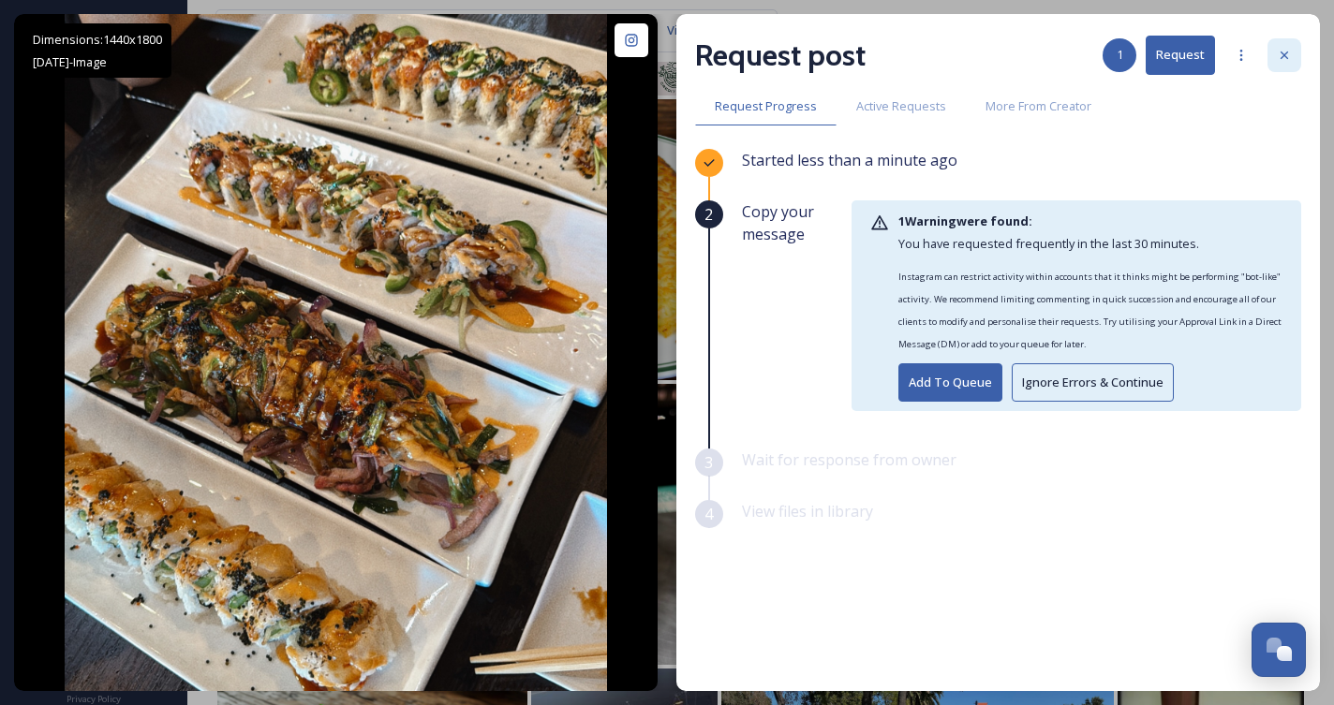
click at [1278, 51] on icon at bounding box center [1284, 55] width 15 height 15
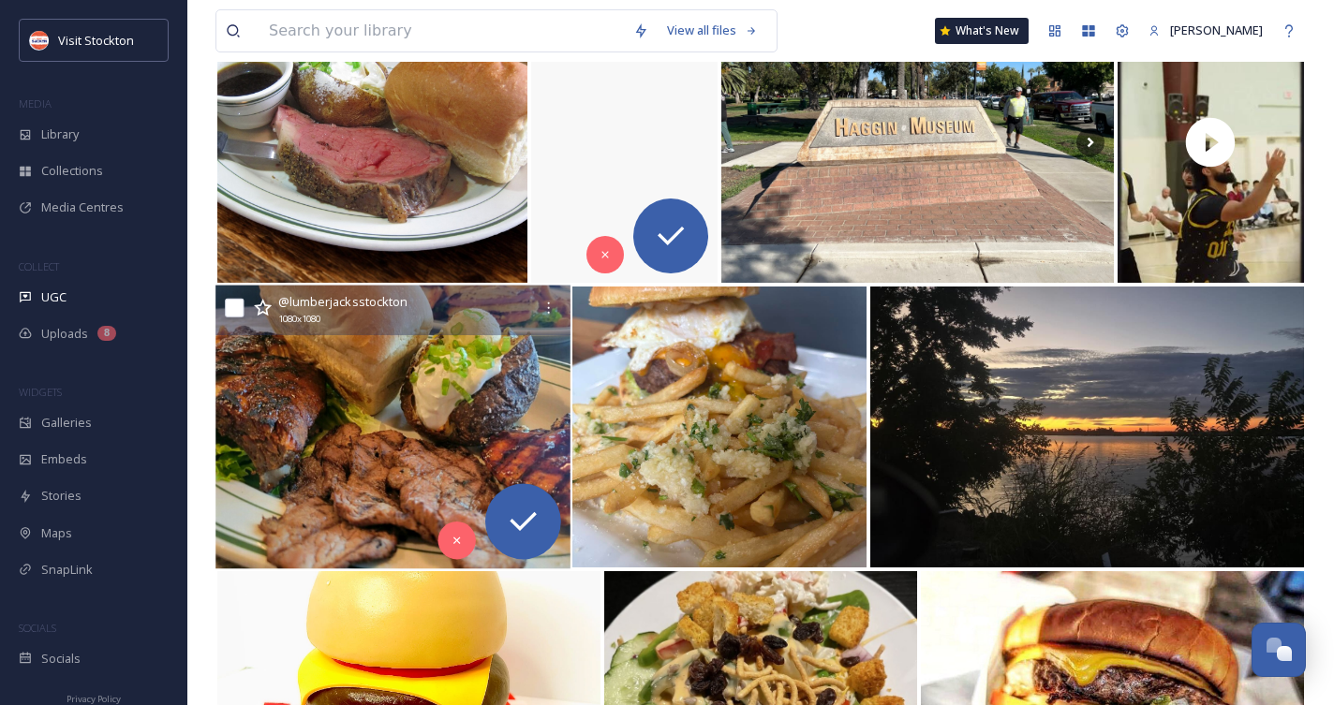
scroll to position [4275, 0]
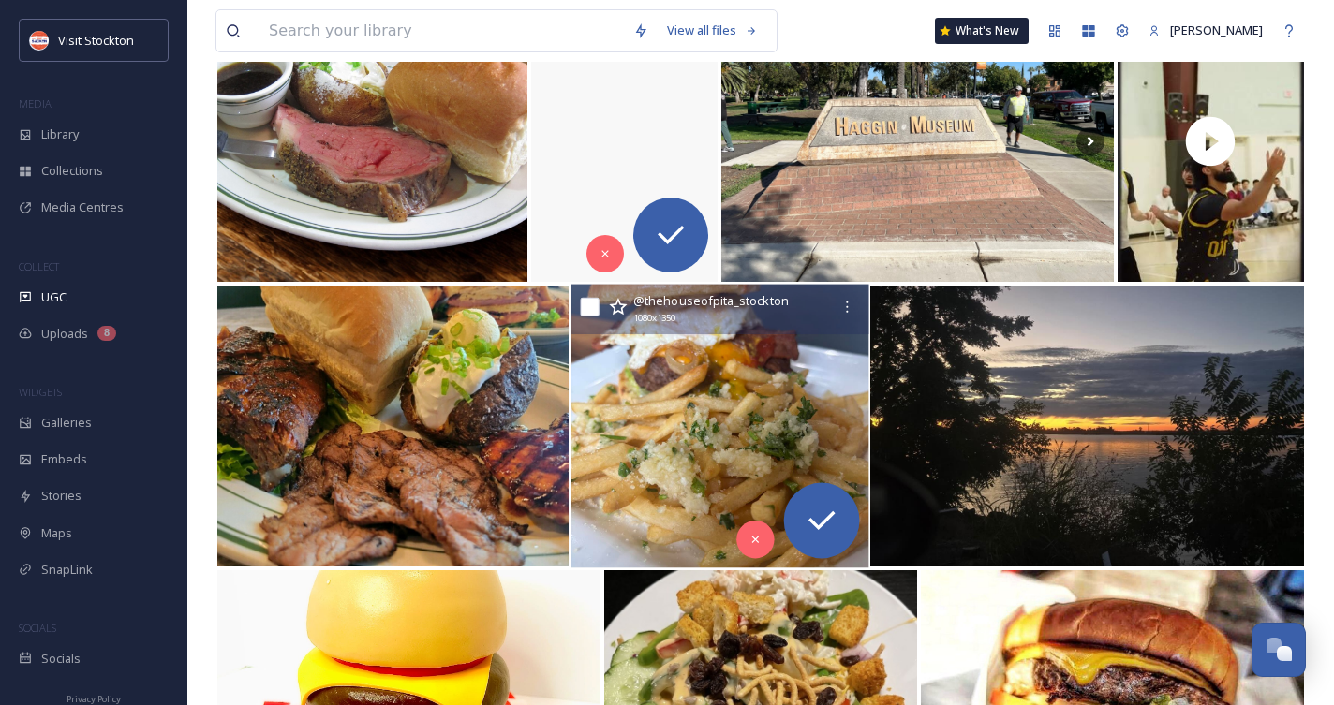
click at [659, 436] on img at bounding box center [719, 427] width 298 height 284
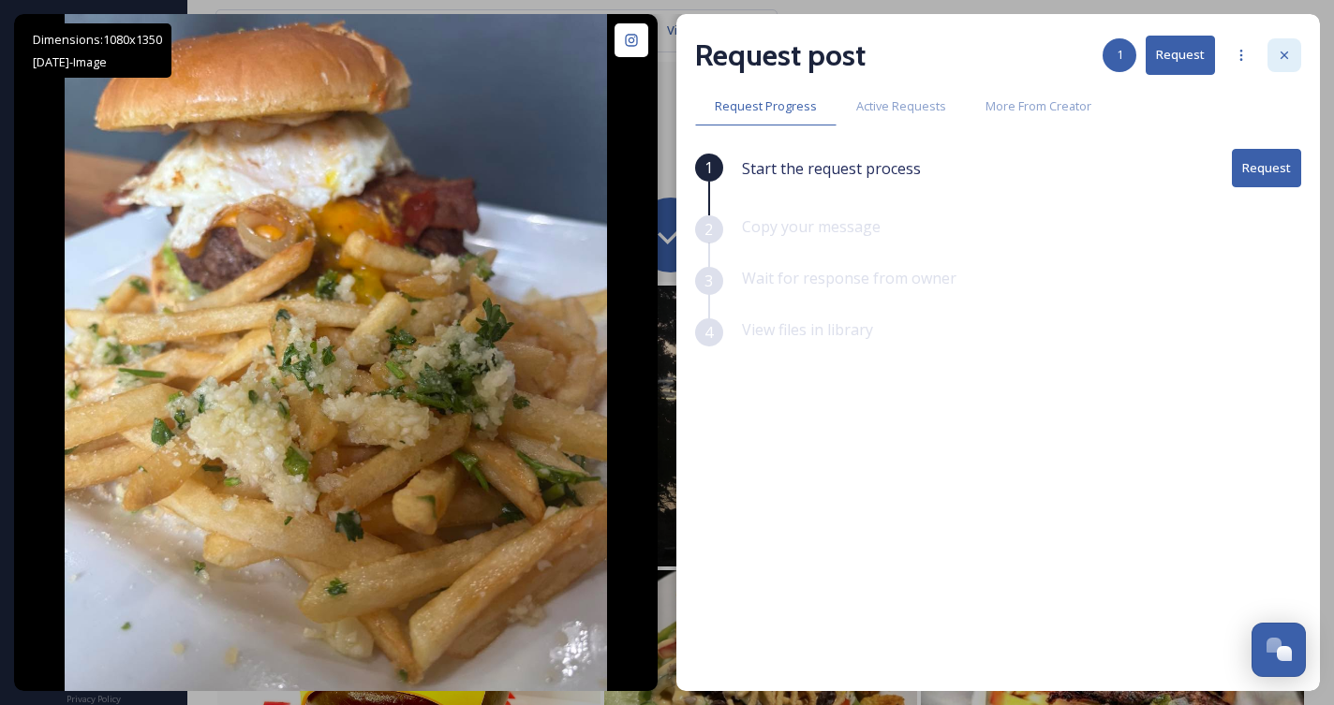
click at [1290, 53] on icon at bounding box center [1284, 55] width 15 height 15
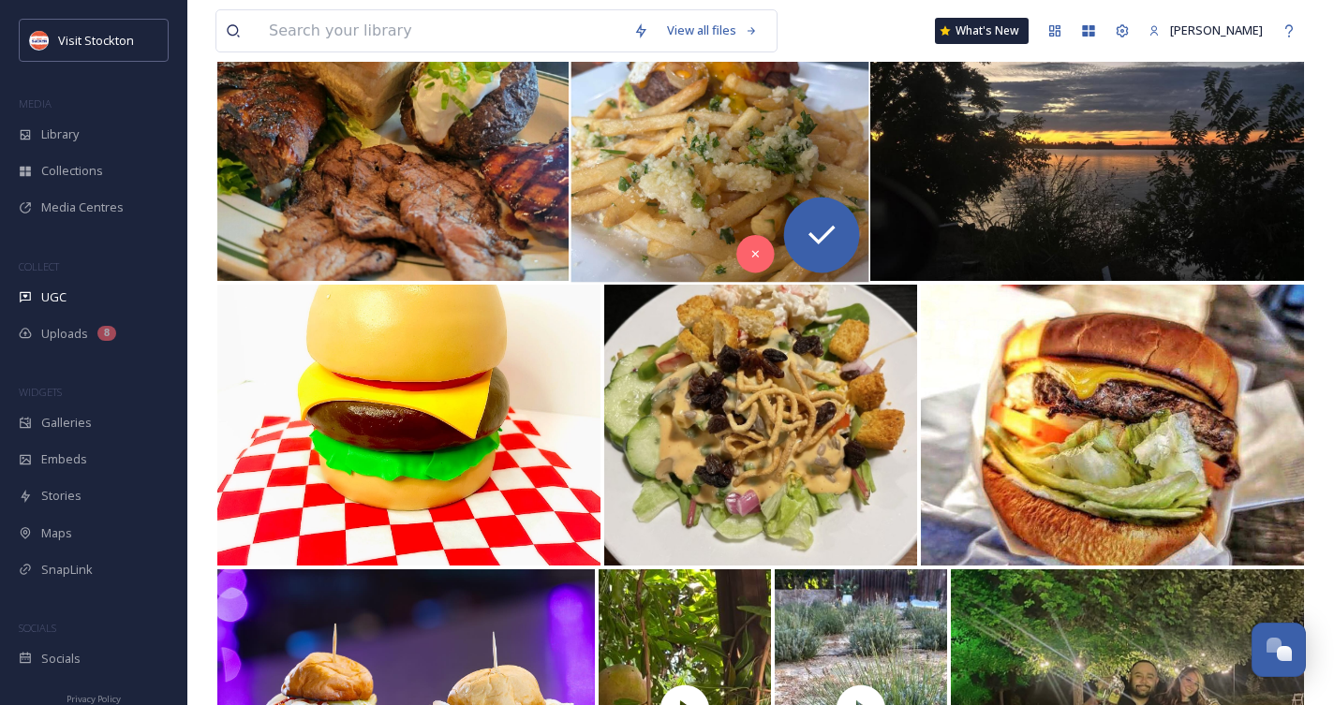
scroll to position [4561, 0]
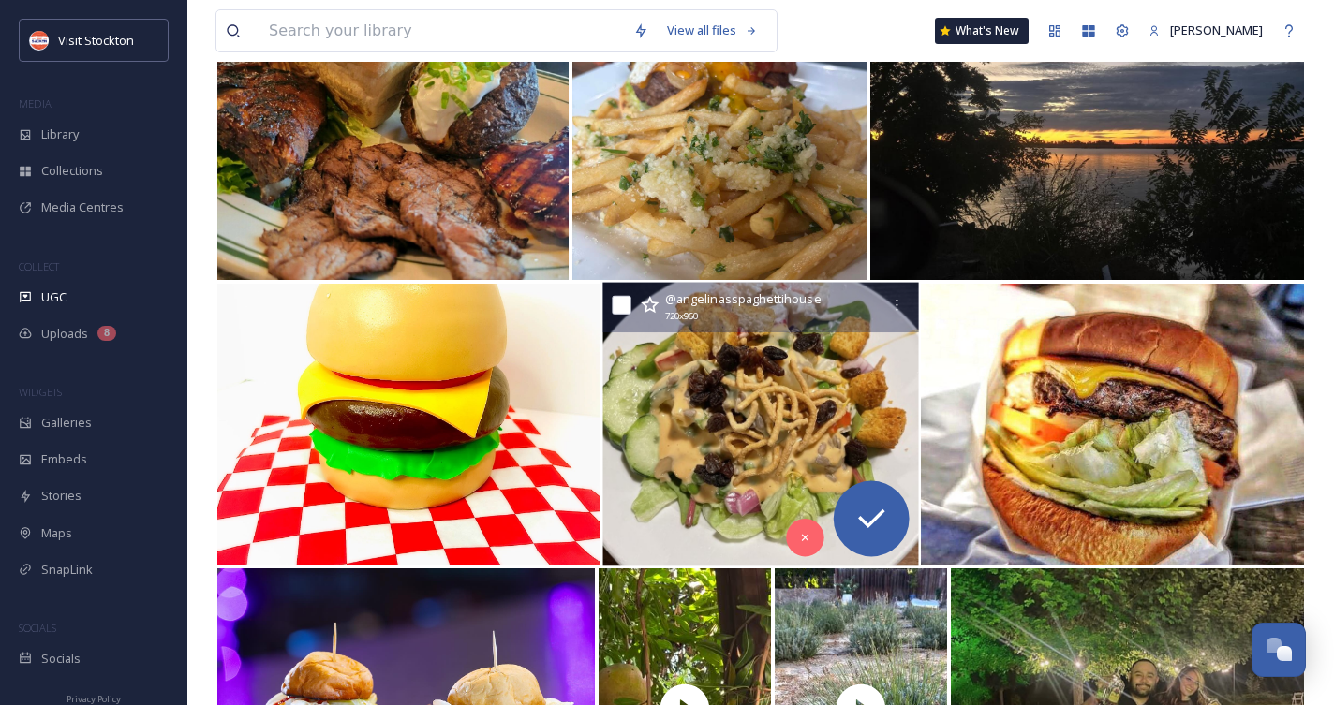
click at [731, 474] on img at bounding box center [760, 425] width 316 height 284
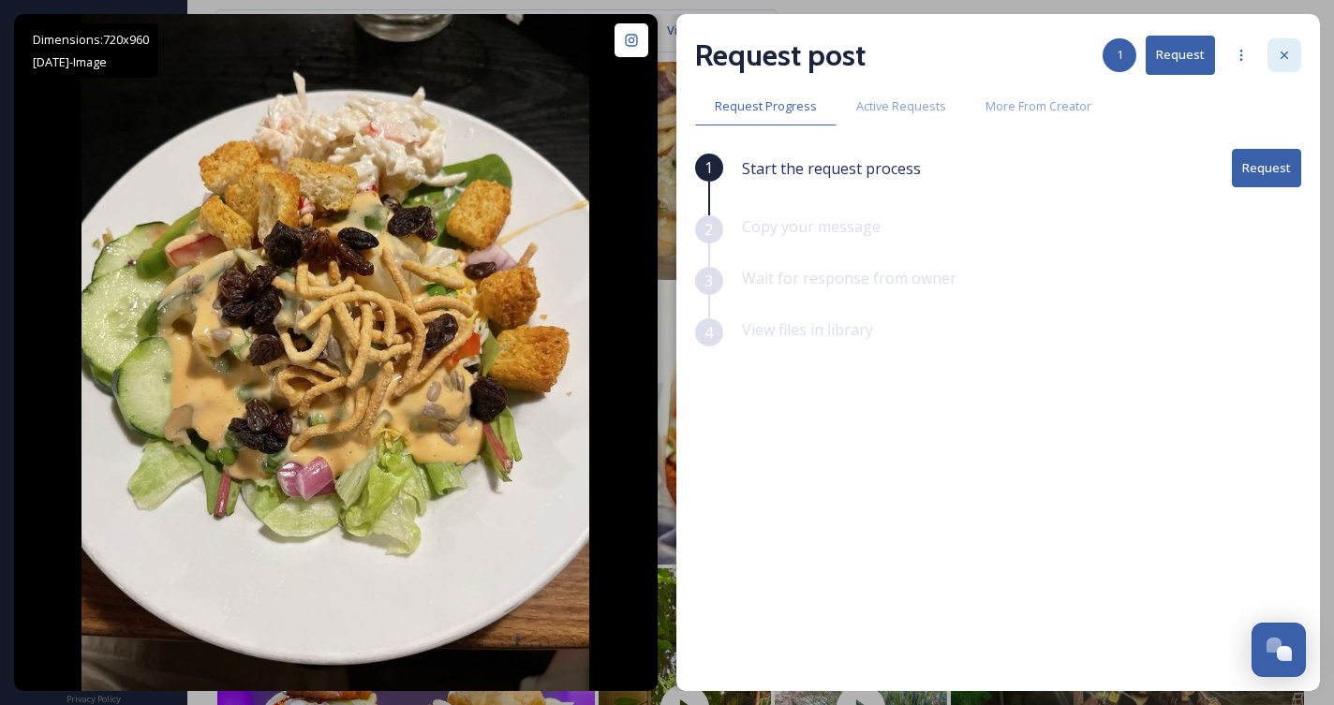
click at [1291, 54] on icon at bounding box center [1284, 55] width 15 height 15
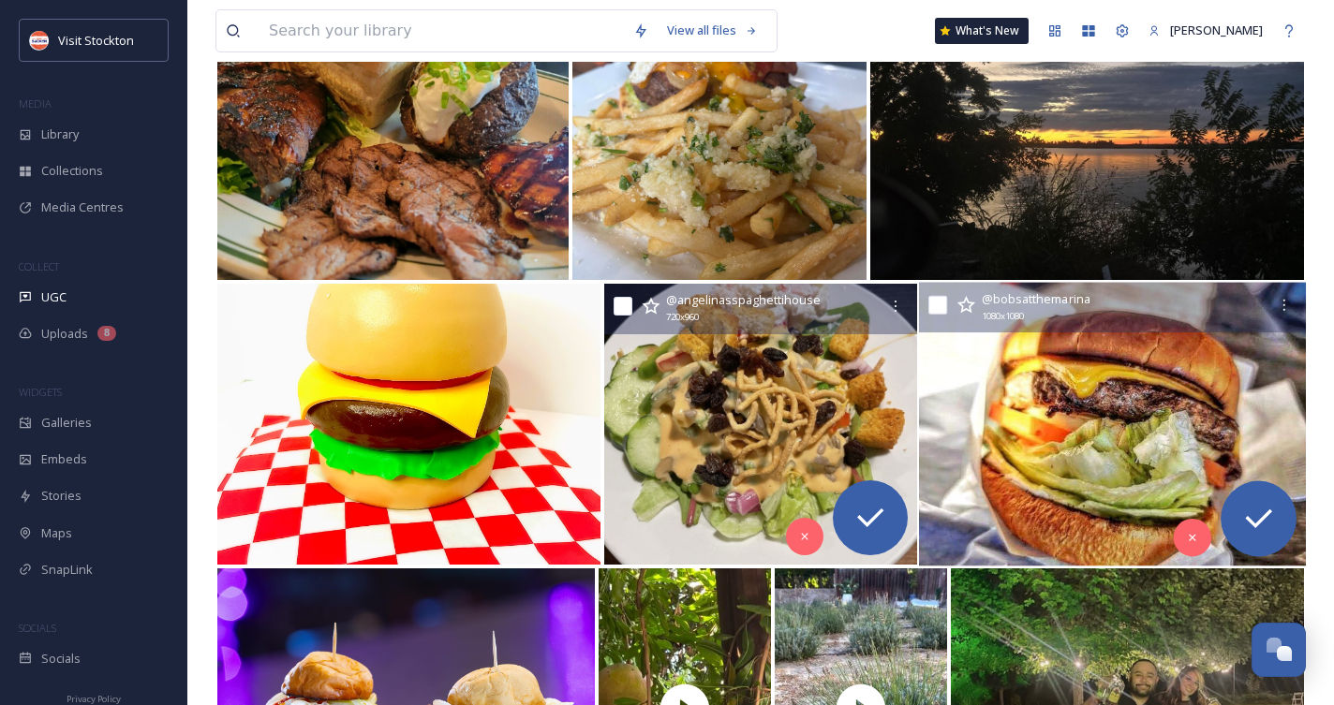
click at [1122, 406] on img at bounding box center [1112, 425] width 387 height 284
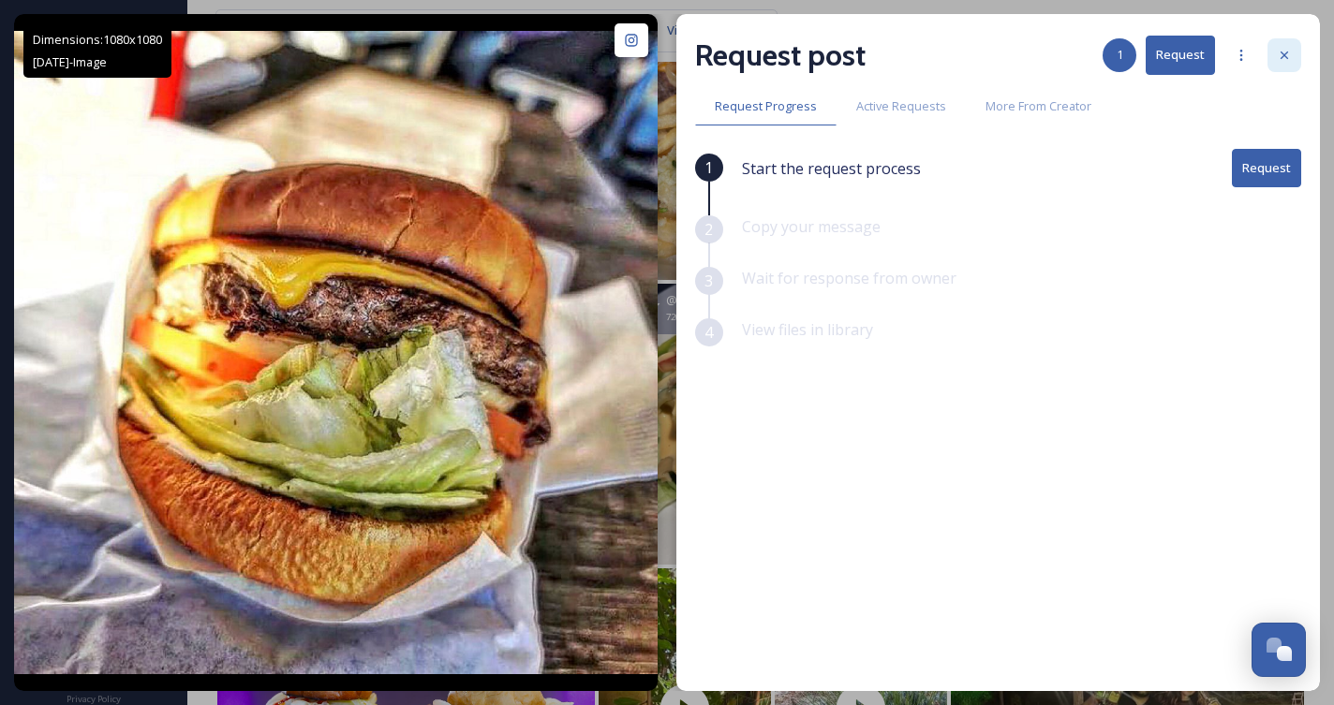
click at [1287, 50] on icon at bounding box center [1284, 55] width 15 height 15
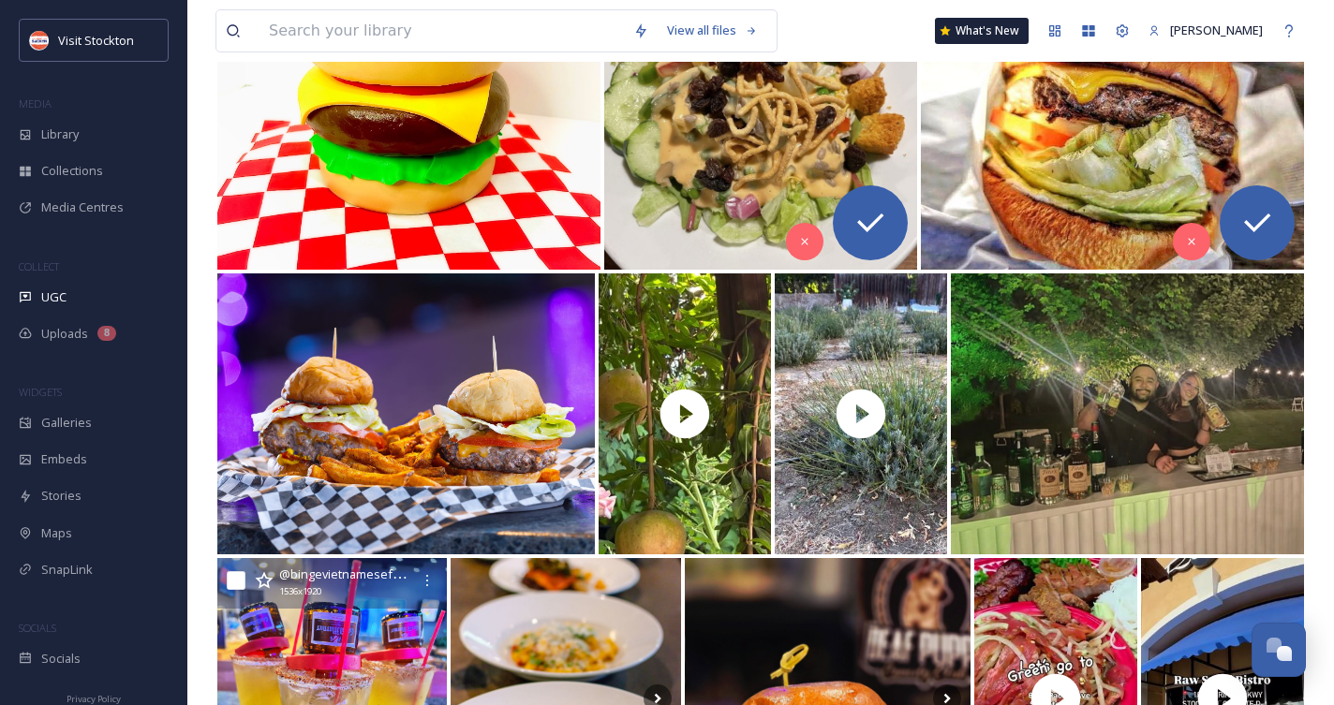
scroll to position [4857, 0]
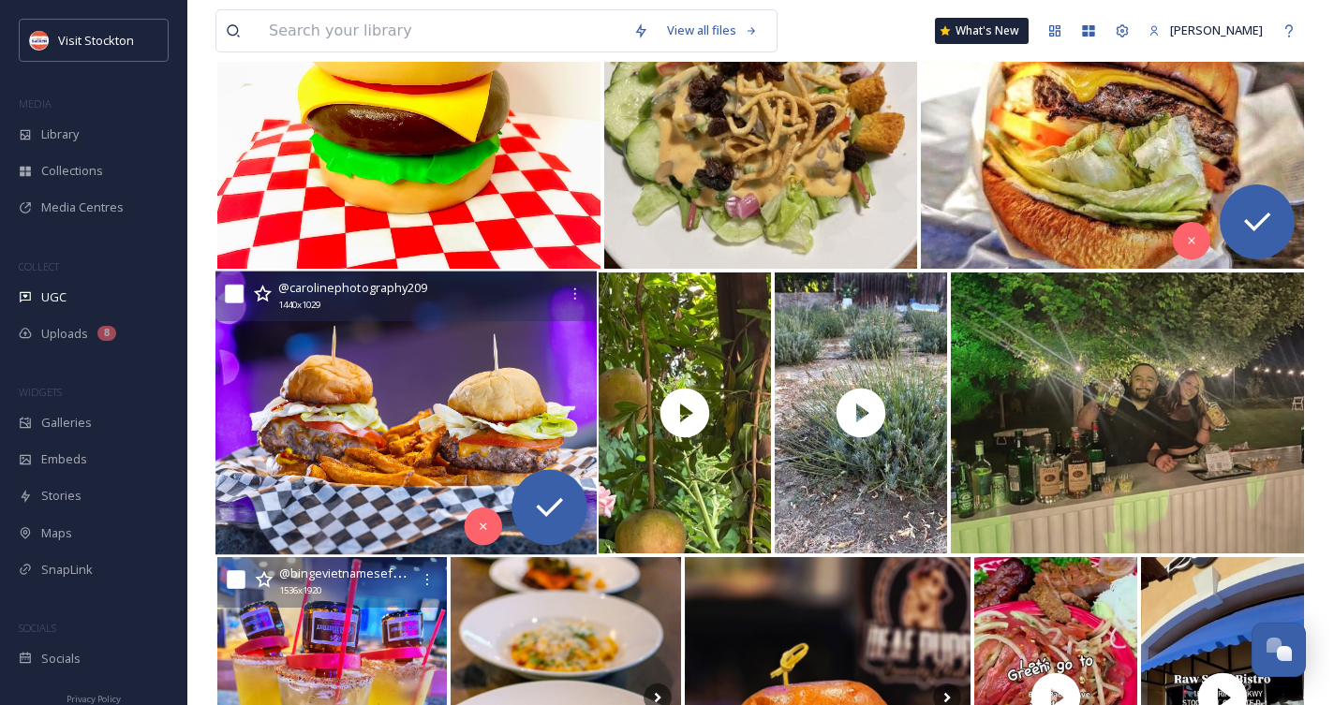
click at [458, 425] on img at bounding box center [405, 414] width 381 height 284
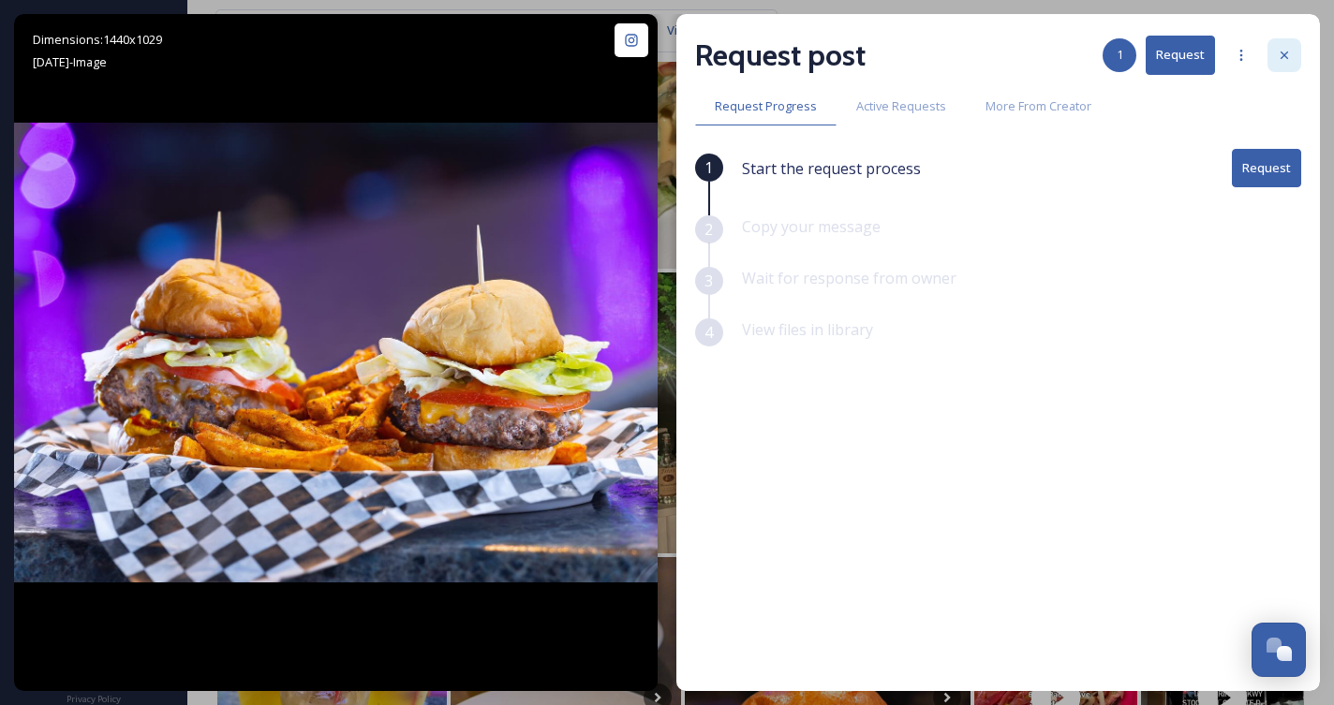
click at [1281, 51] on icon at bounding box center [1284, 55] width 15 height 15
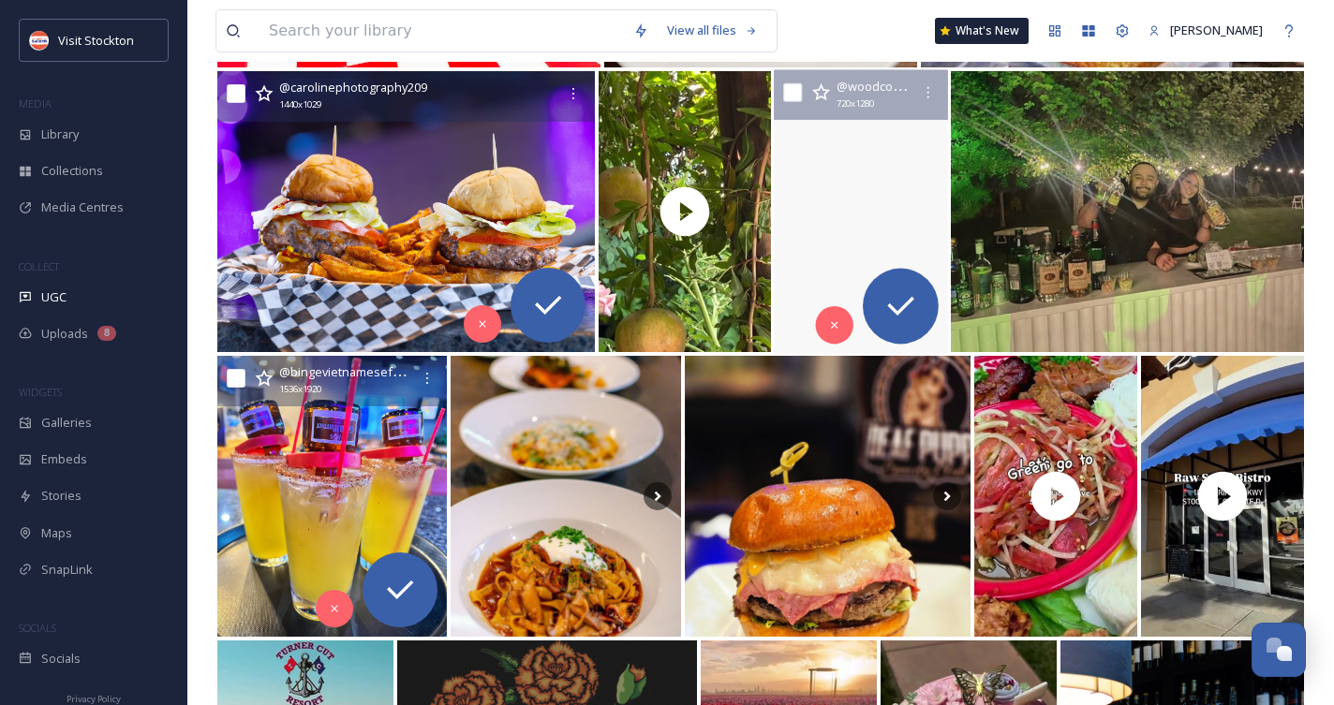
scroll to position [5092, 0]
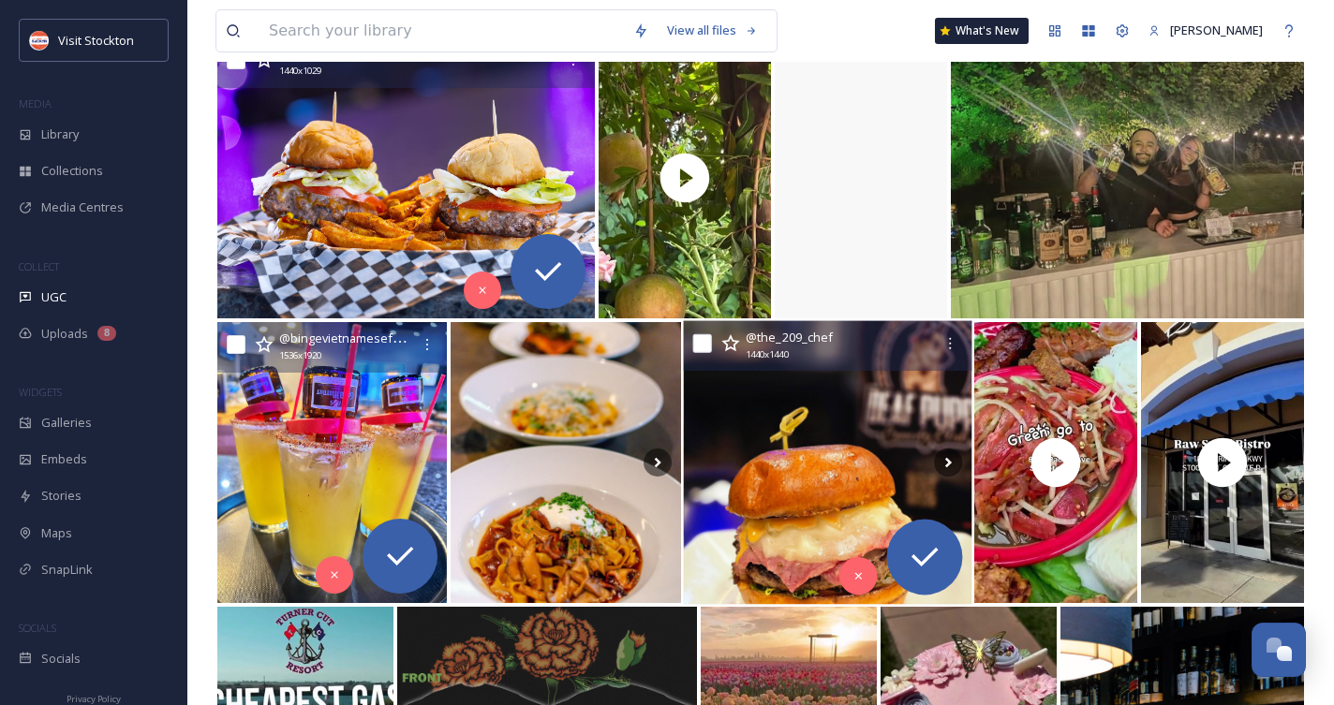
click at [894, 495] on img at bounding box center [827, 463] width 288 height 284
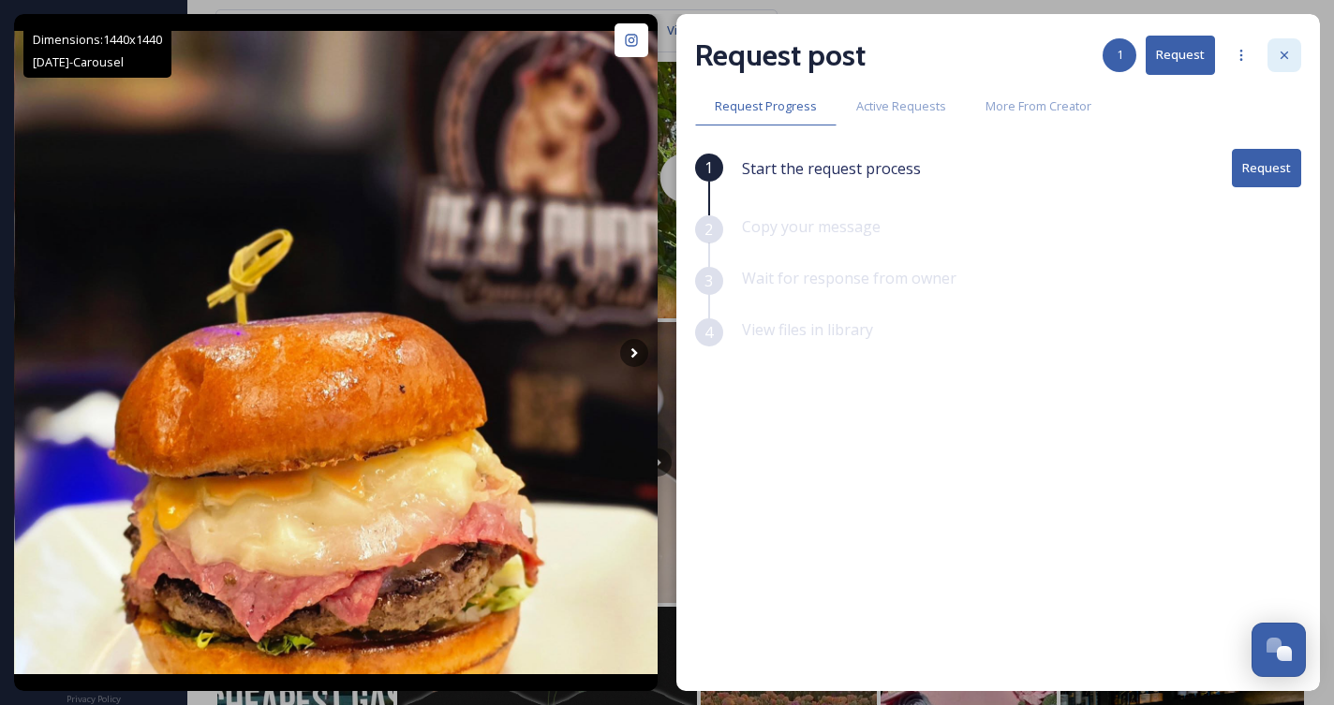
click at [1290, 49] on icon at bounding box center [1284, 55] width 15 height 15
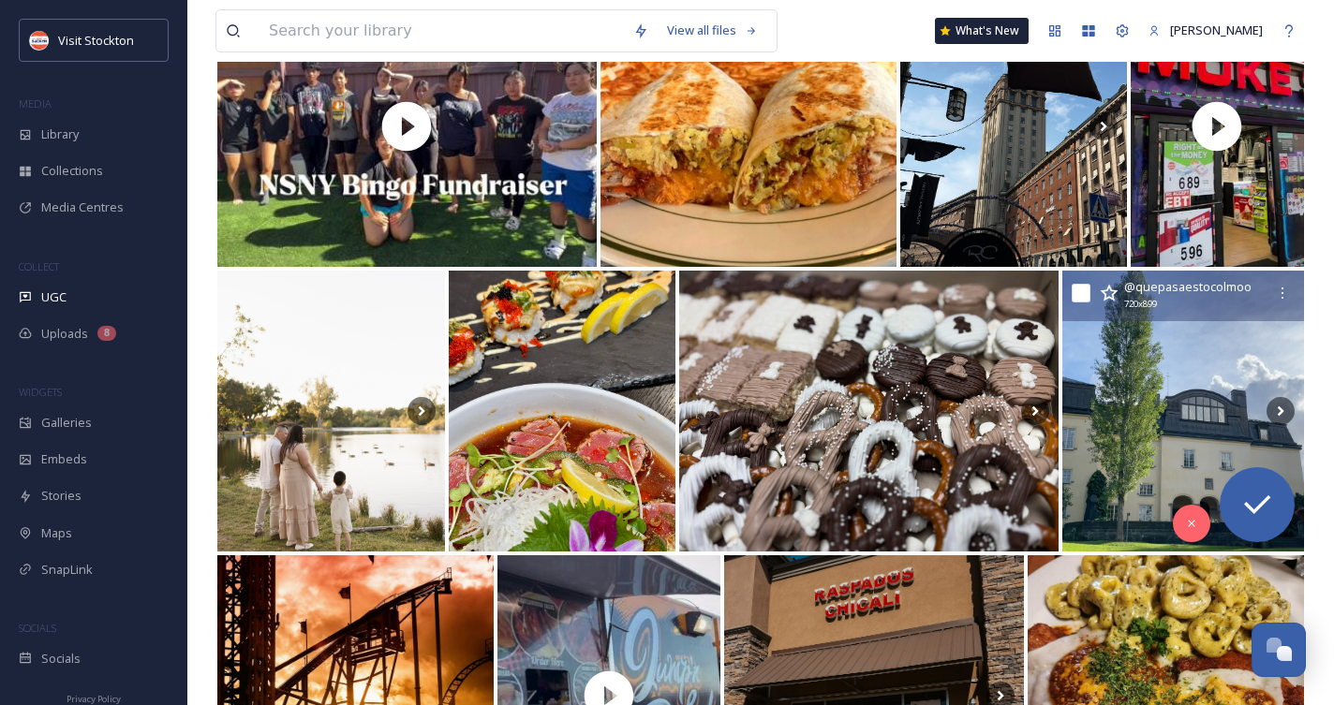
scroll to position [6853, 0]
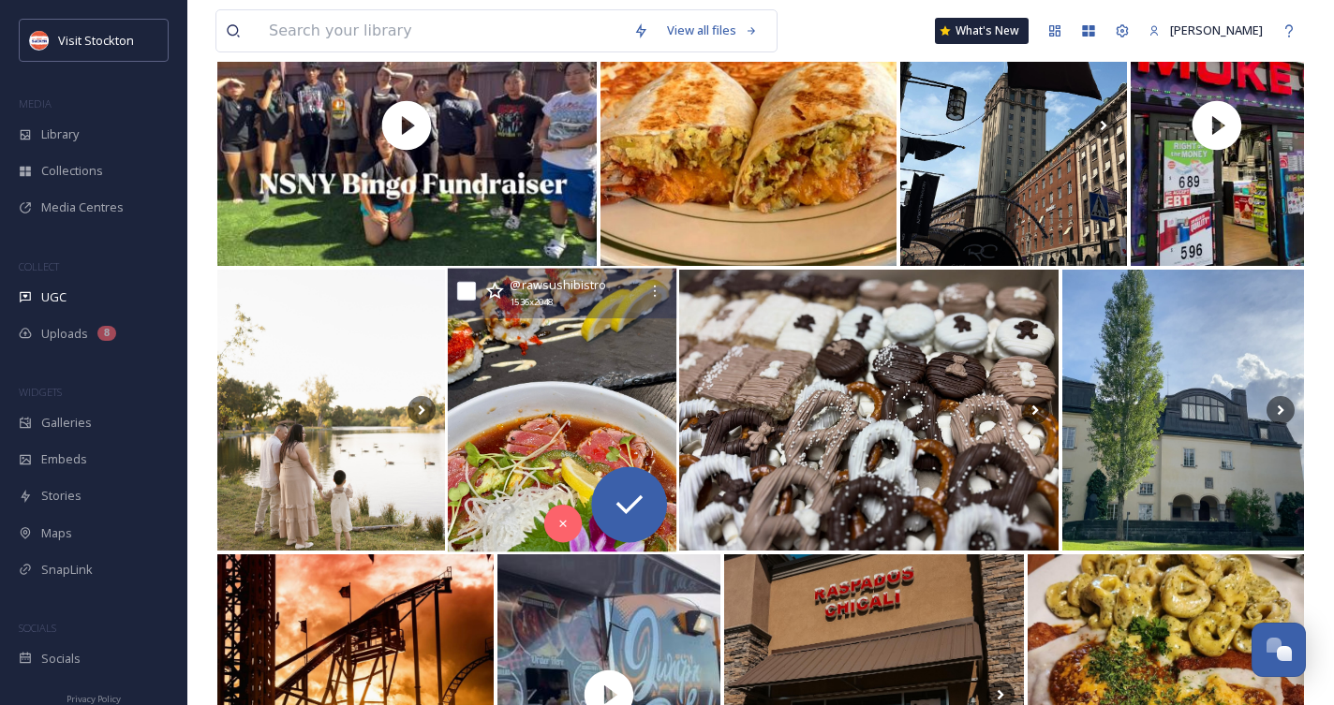
click at [613, 396] on img at bounding box center [561, 411] width 229 height 284
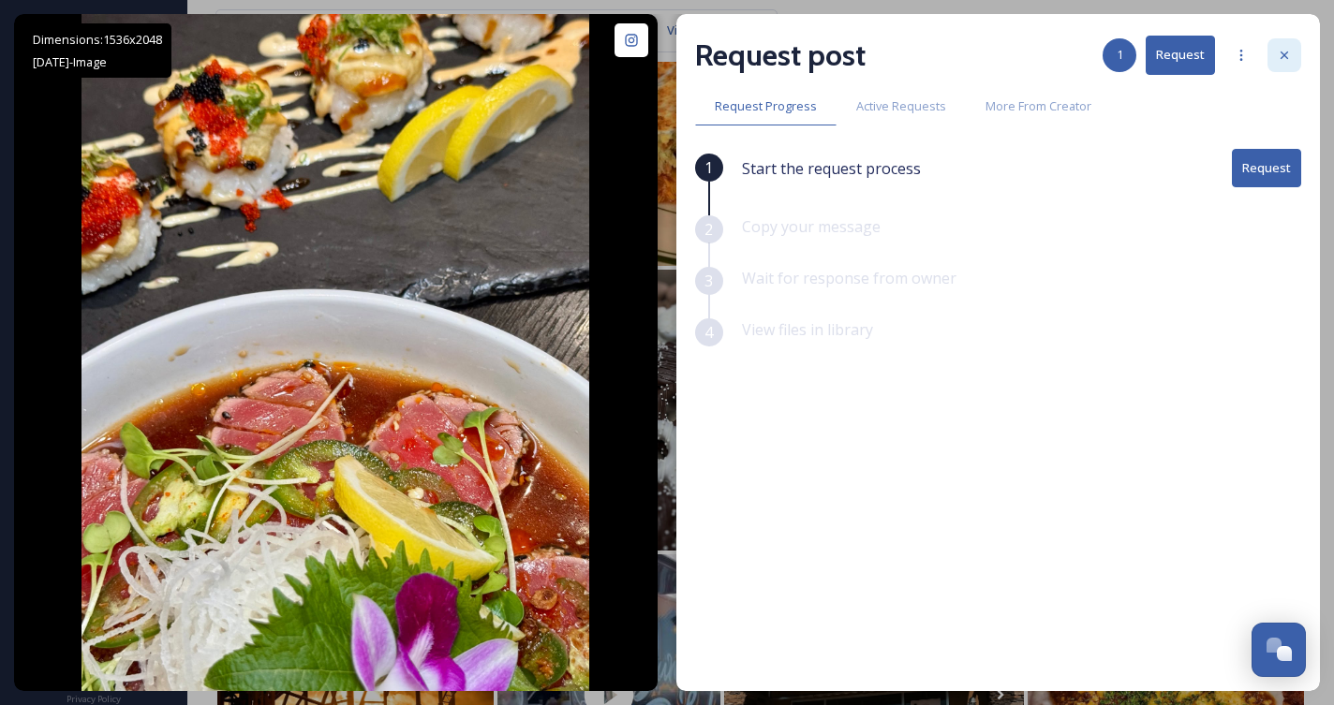
click at [1289, 52] on icon at bounding box center [1284, 55] width 15 height 15
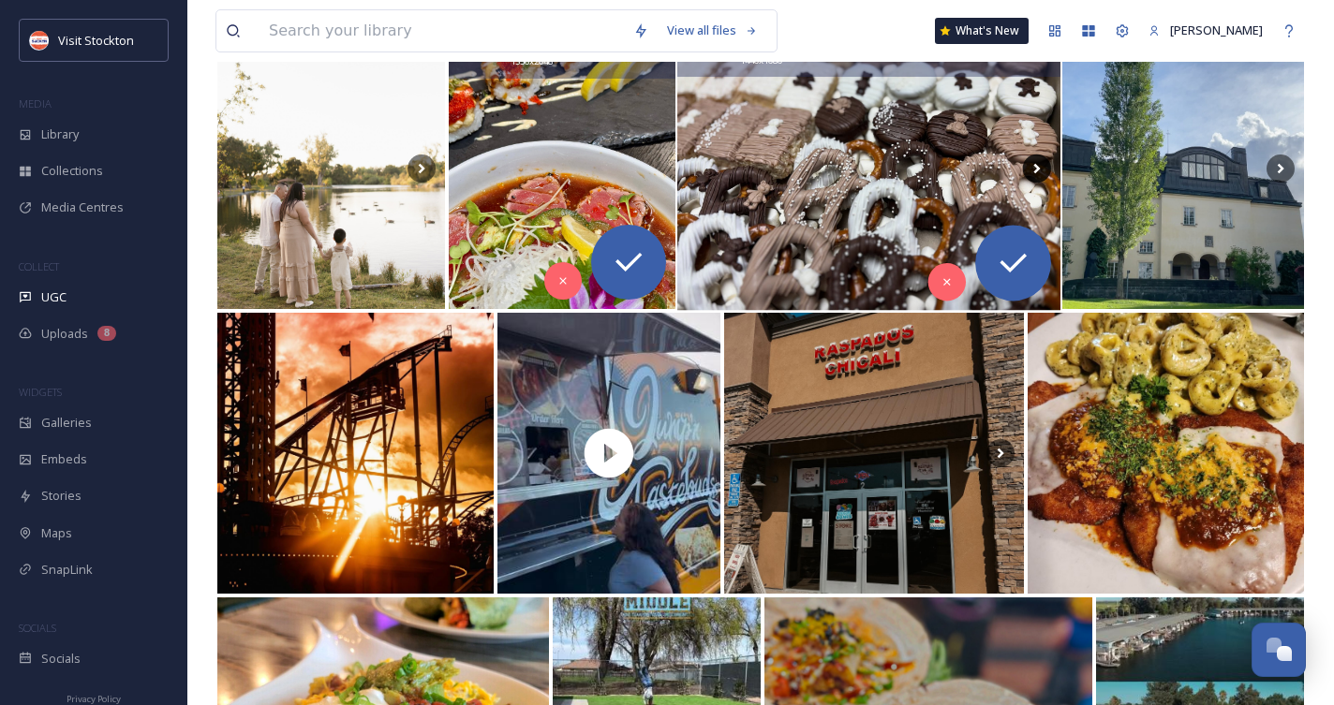
scroll to position [7109, 0]
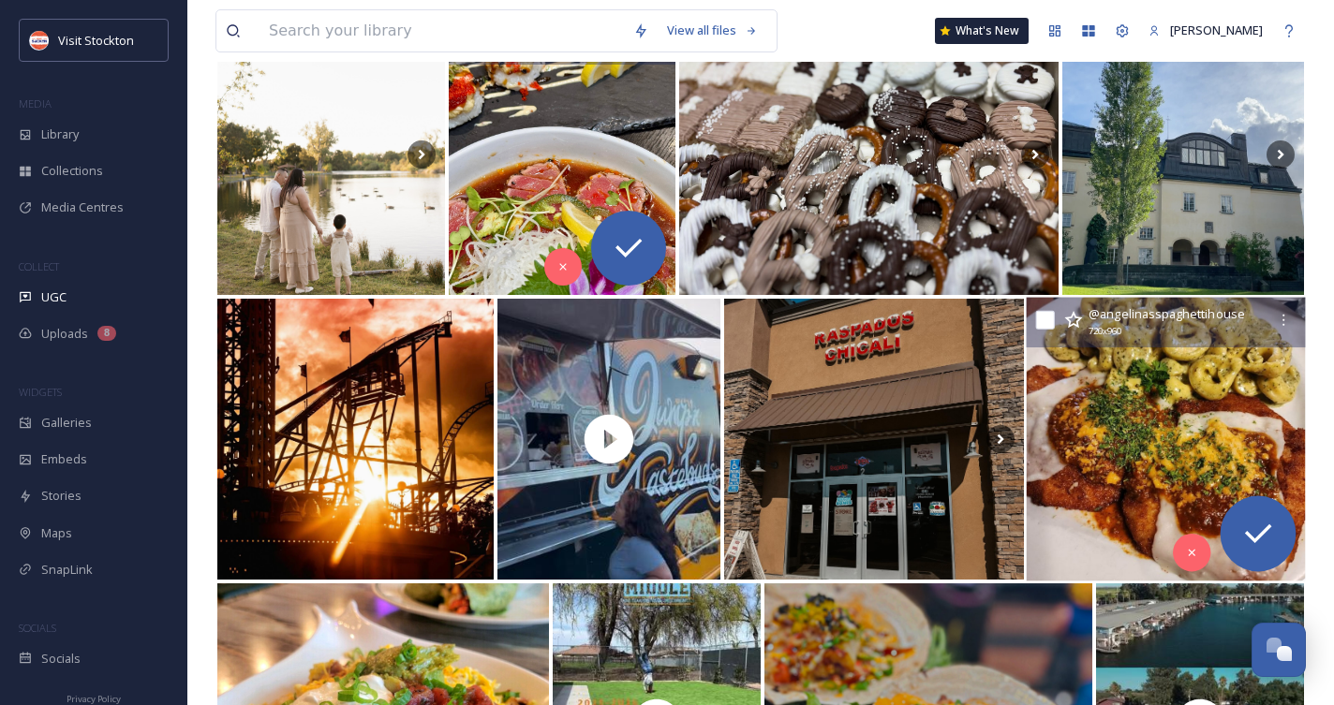
click at [1107, 433] on img at bounding box center [1165, 440] width 279 height 284
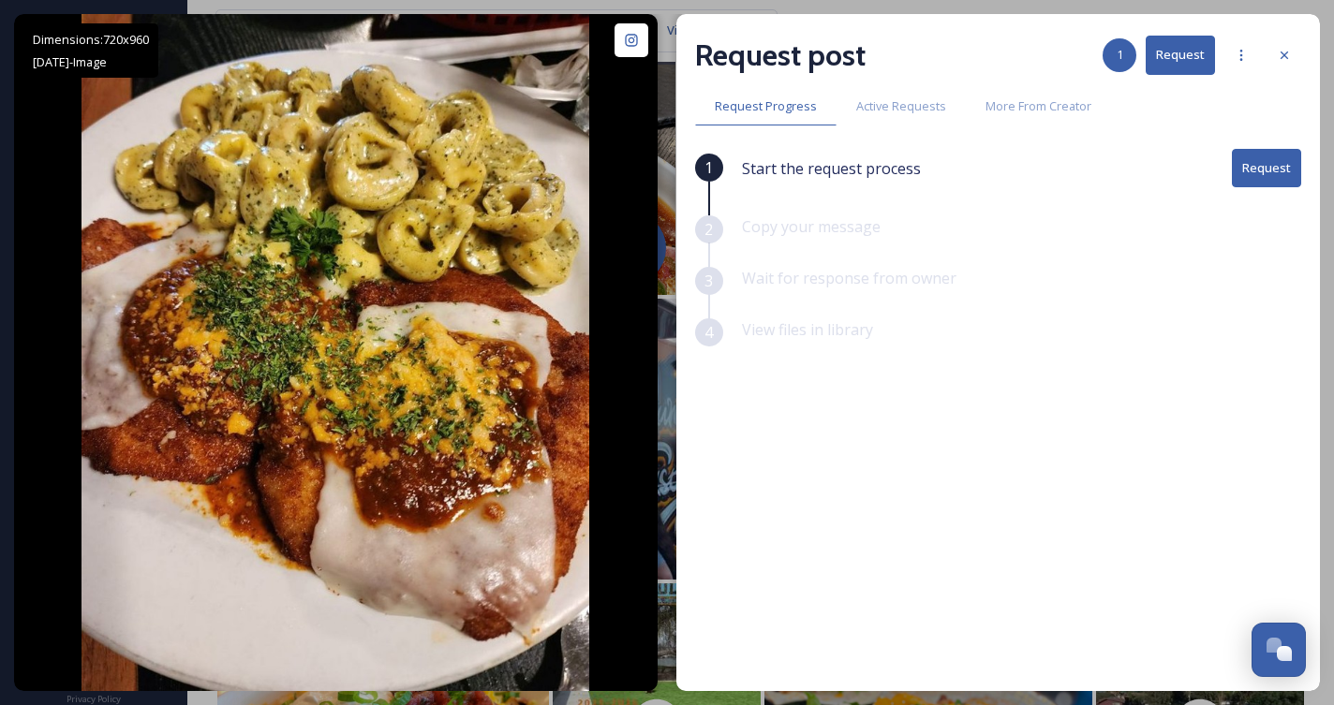
click at [1253, 175] on button "Request" at bounding box center [1266, 168] width 69 height 38
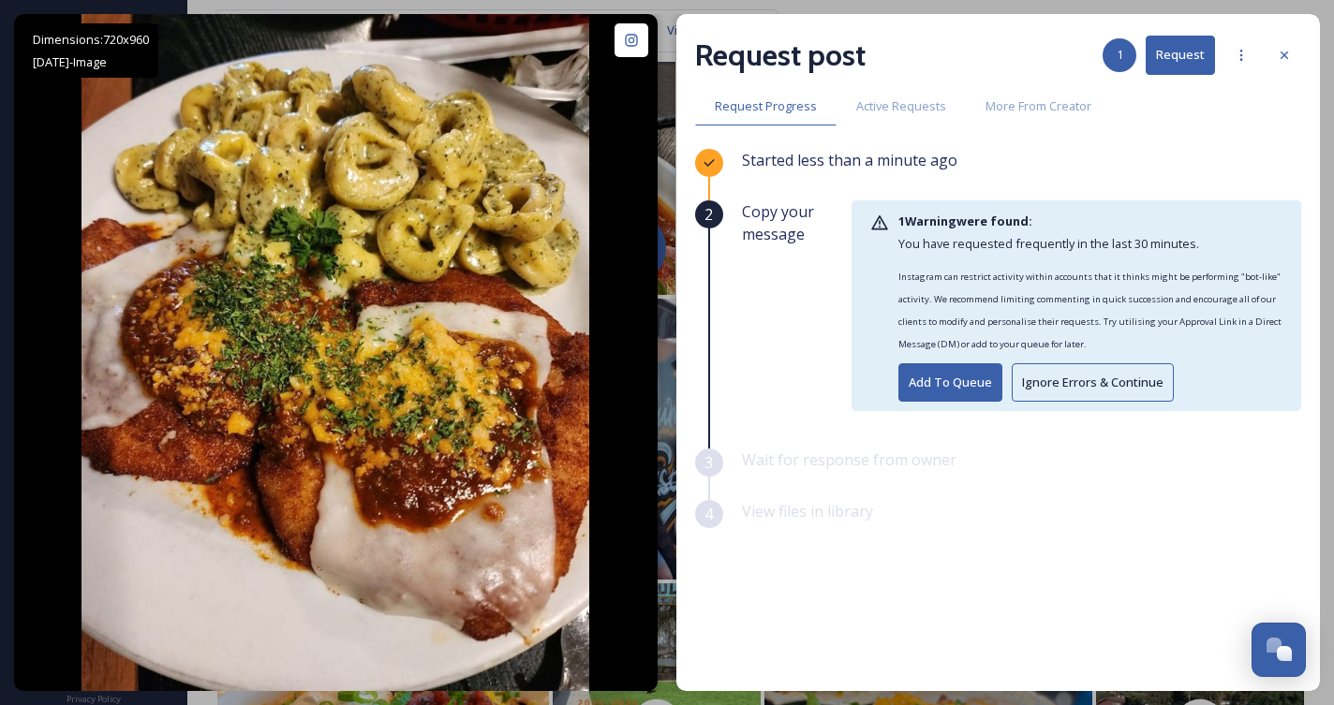
click at [1080, 388] on button "Ignore Errors & Continue" at bounding box center [1093, 382] width 162 height 38
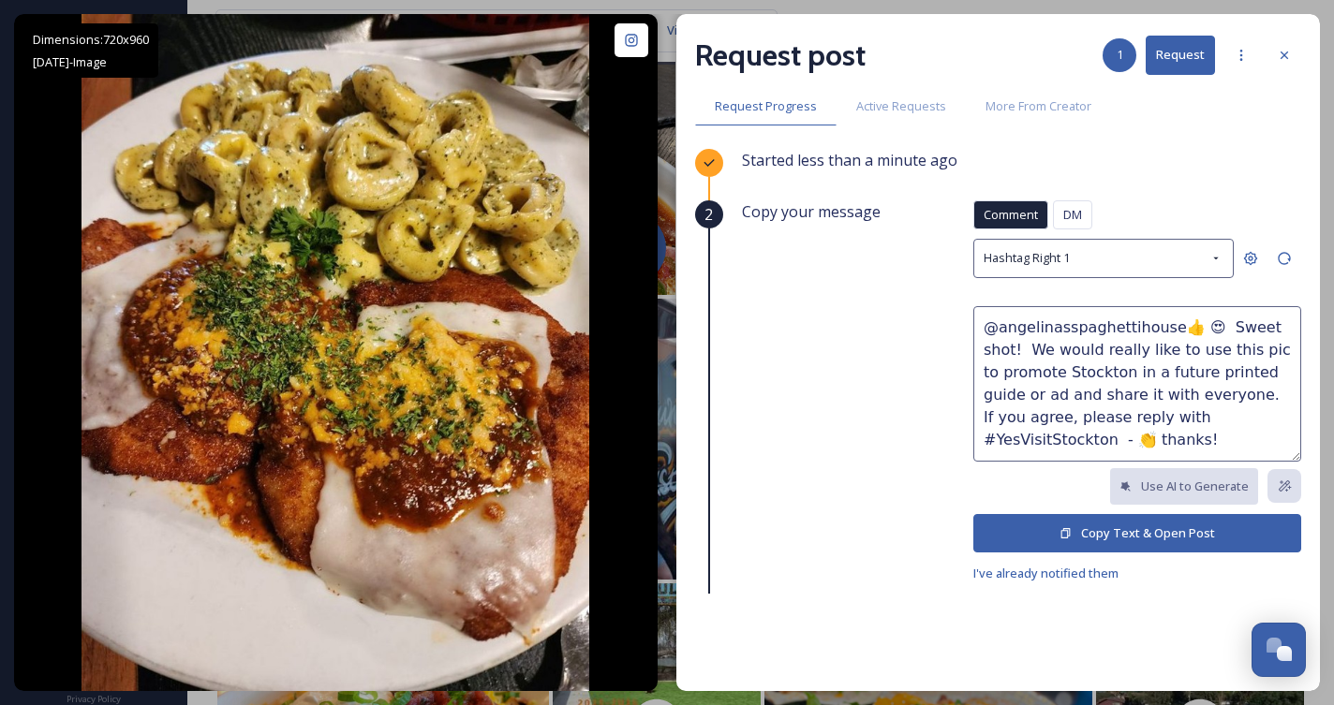
click at [1271, 372] on textarea "@angelinasspaghettihouse👍 😍 Sweet shot! We would really like to use this pic to…" at bounding box center [1137, 383] width 328 height 155
click at [986, 392] on textarea "@angelinasspaghettihouse👍 😍 Sweet shot! We would really like to use this pic to…" at bounding box center [1137, 383] width 328 height 155
click at [1159, 396] on textarea "@angelinasspaghettihouse👍 😍 Sweet shot! We would really like to use this pic to…" at bounding box center [1137, 383] width 328 height 155
click at [1236, 436] on textarea "@angelinasspaghettihouse👍 😍 Sweet shot! We would really like to use this pic to…" at bounding box center [1137, 383] width 328 height 155
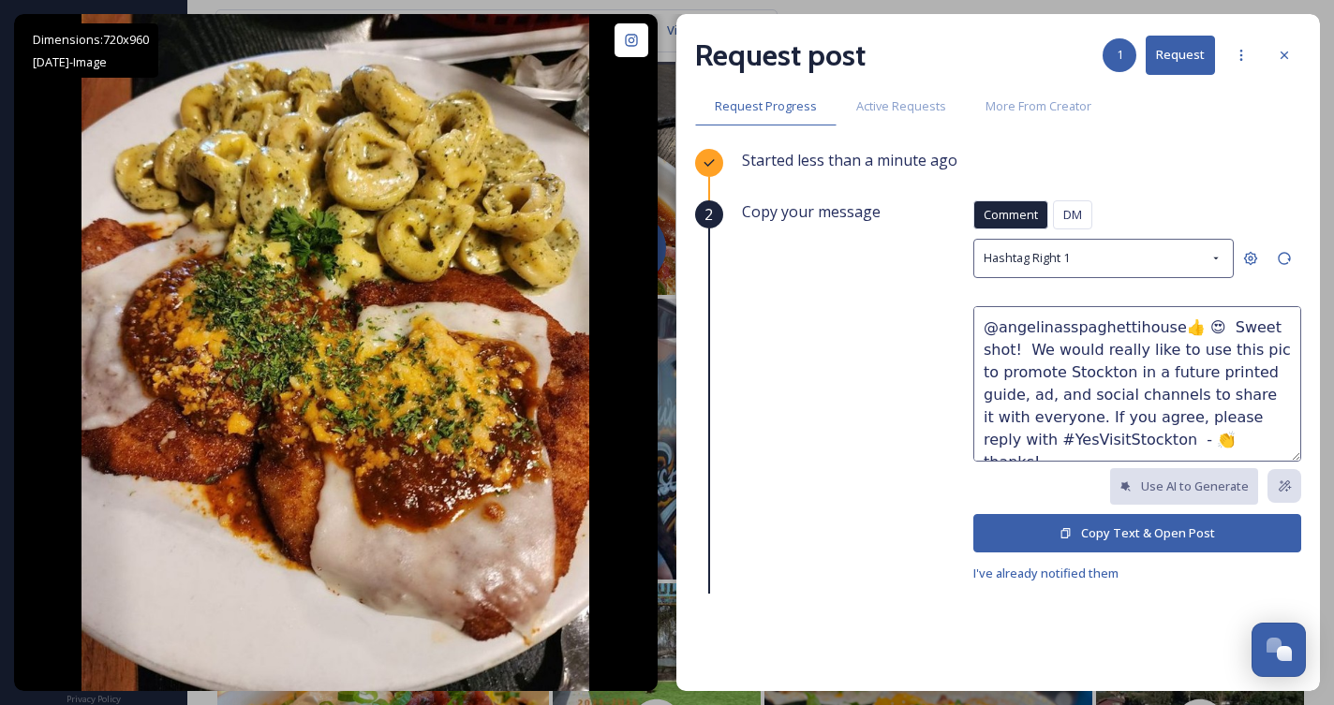
type textarea "@angelinasspaghettihouse👍 😍 Sweet shot! We would really like to use this pic to…"
click at [1184, 535] on button "Copy Text & Open Post" at bounding box center [1137, 533] width 328 height 38
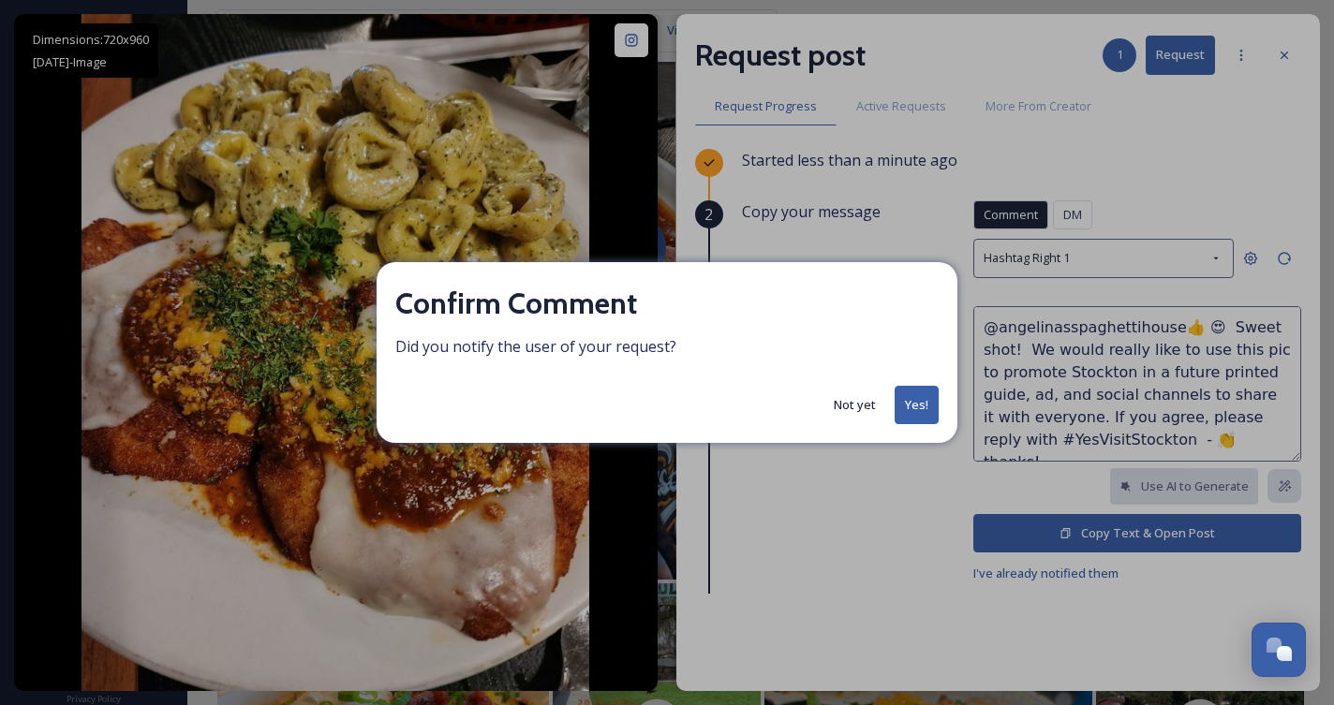
click at [917, 413] on button "Yes!" at bounding box center [916, 405] width 44 height 38
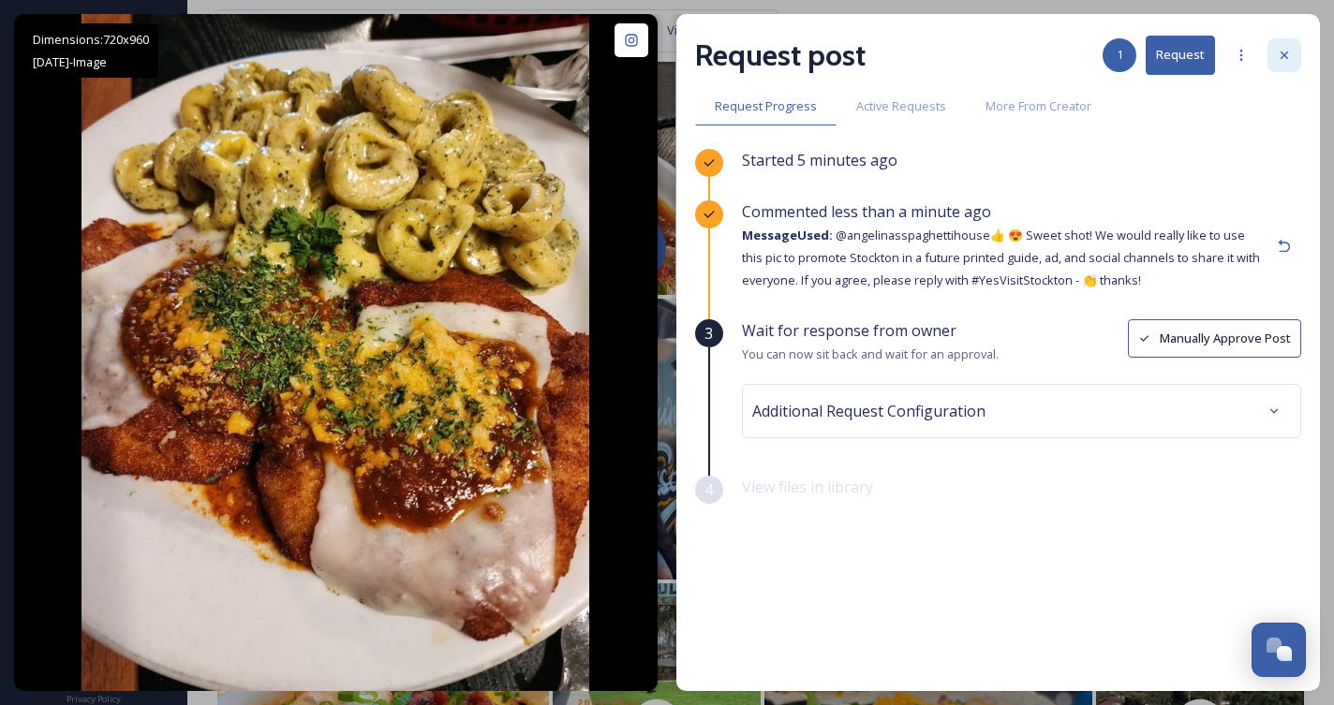
click at [1294, 43] on div at bounding box center [1284, 55] width 34 height 34
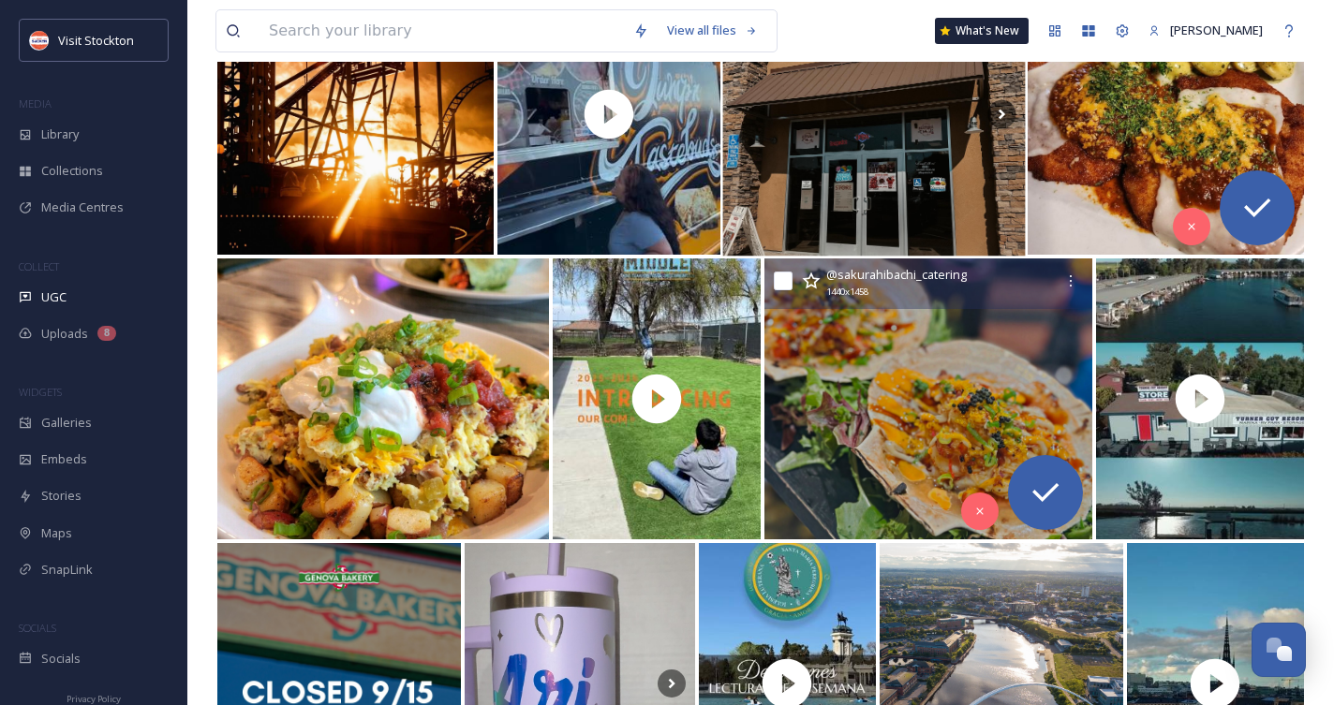
scroll to position [7438, 0]
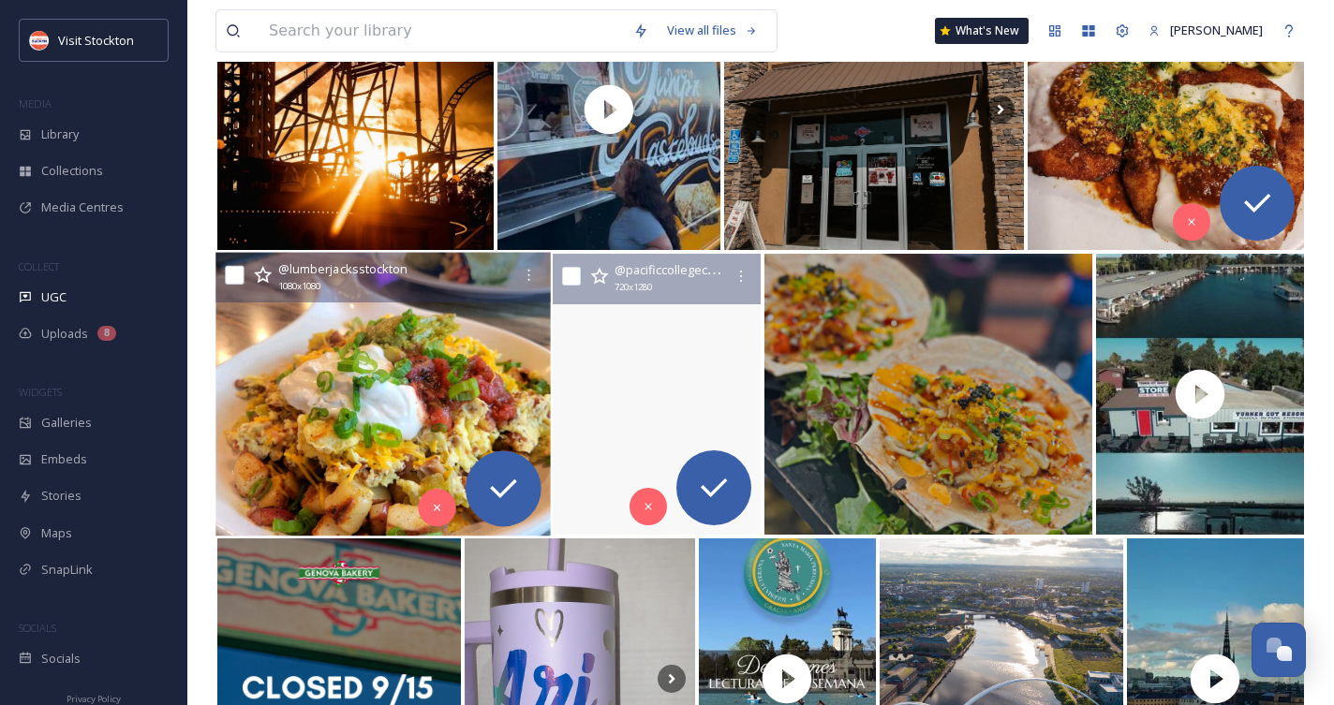
click at [407, 427] on img at bounding box center [382, 395] width 334 height 284
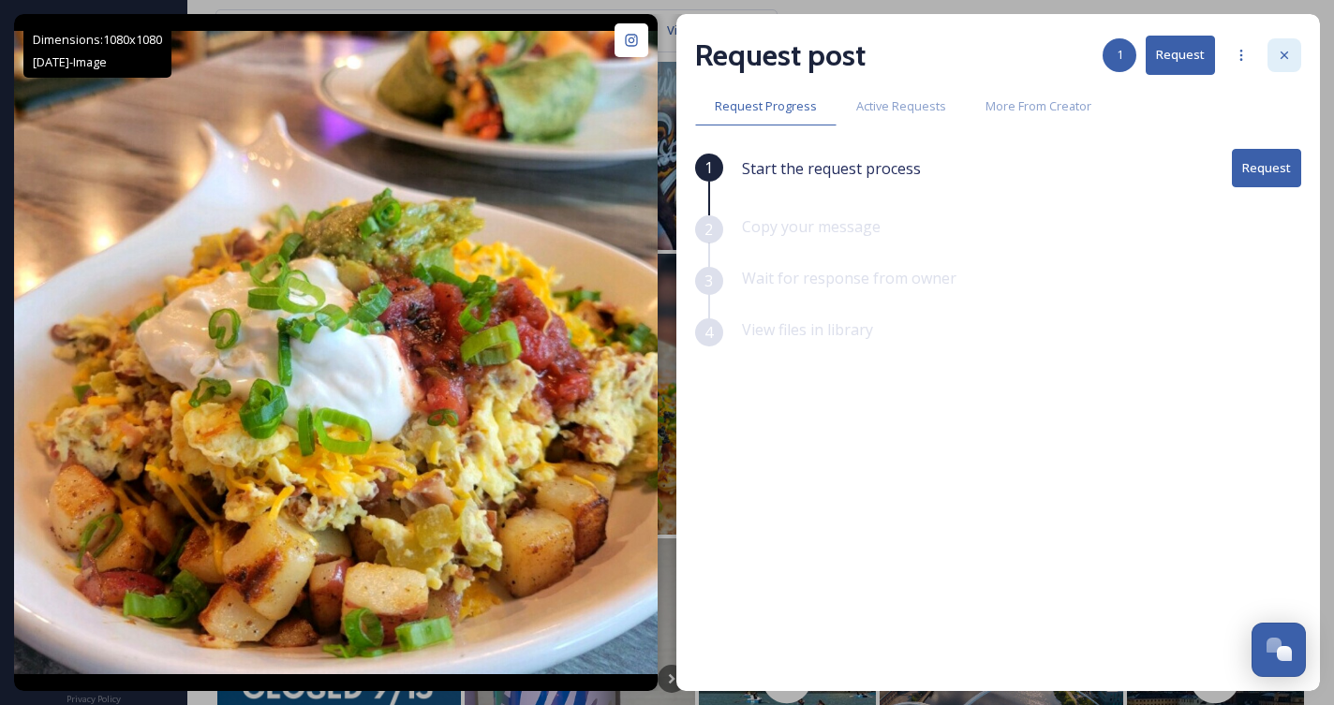
click at [1277, 48] on icon at bounding box center [1284, 55] width 15 height 15
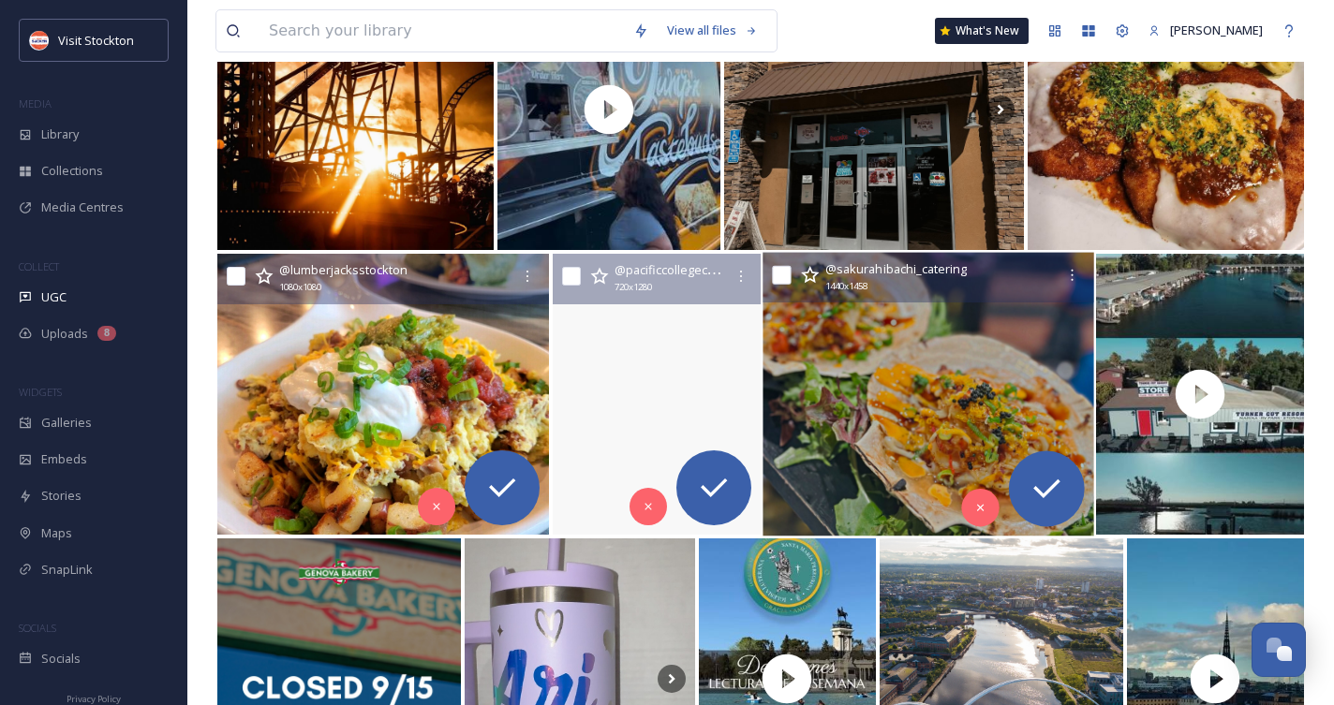
scroll to position [7699, 0]
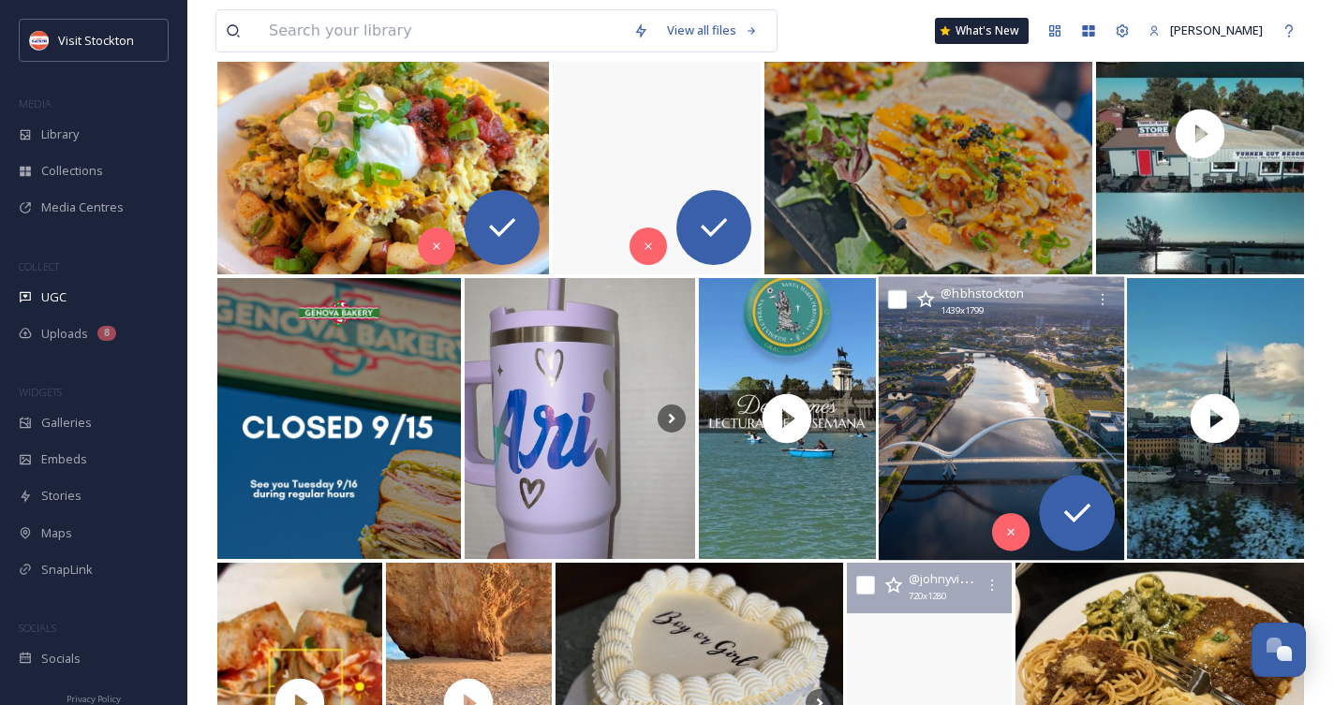
click at [986, 475] on img at bounding box center [1001, 419] width 246 height 284
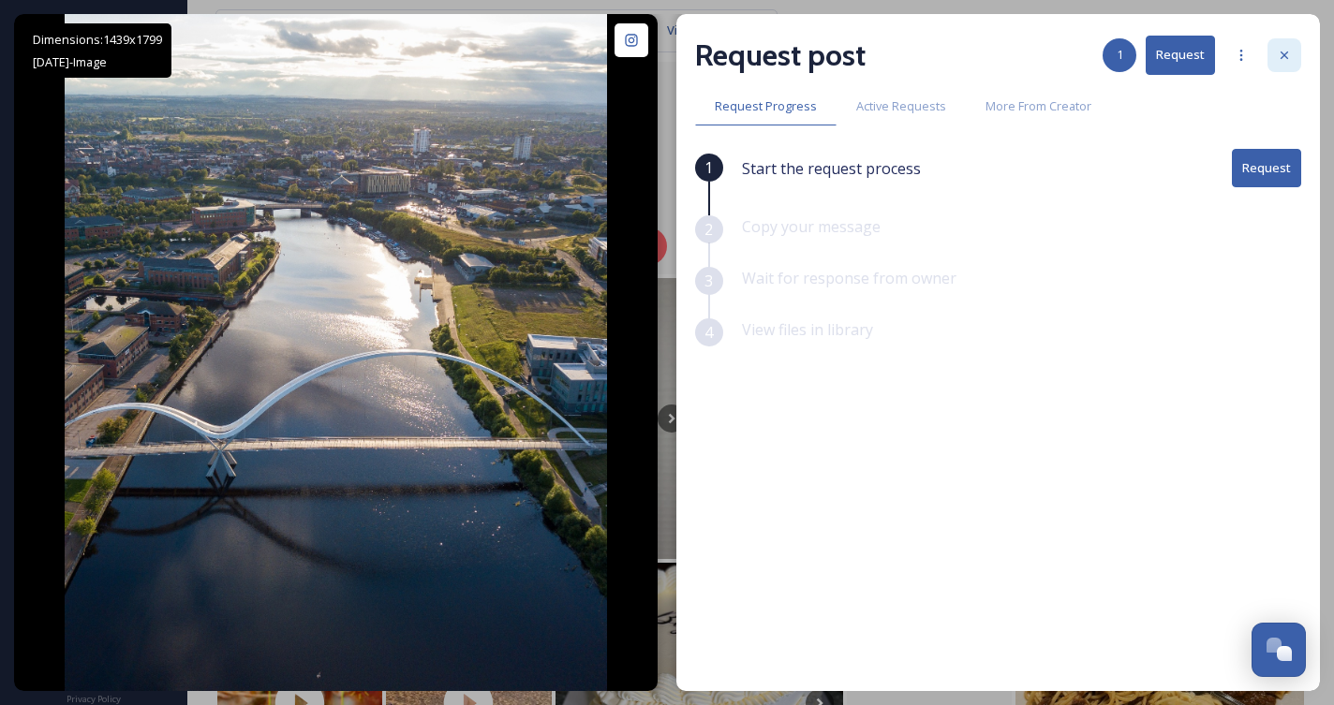
click at [1296, 47] on div at bounding box center [1284, 55] width 34 height 34
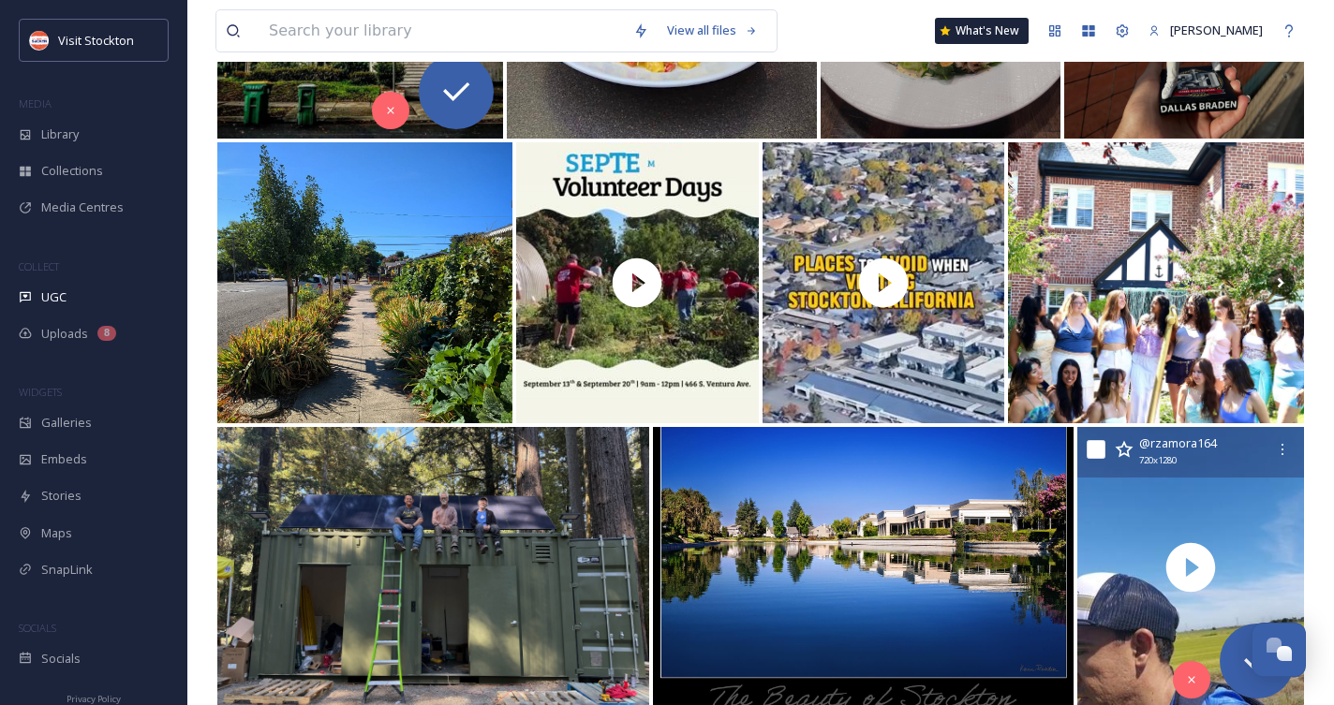
scroll to position [8987, 0]
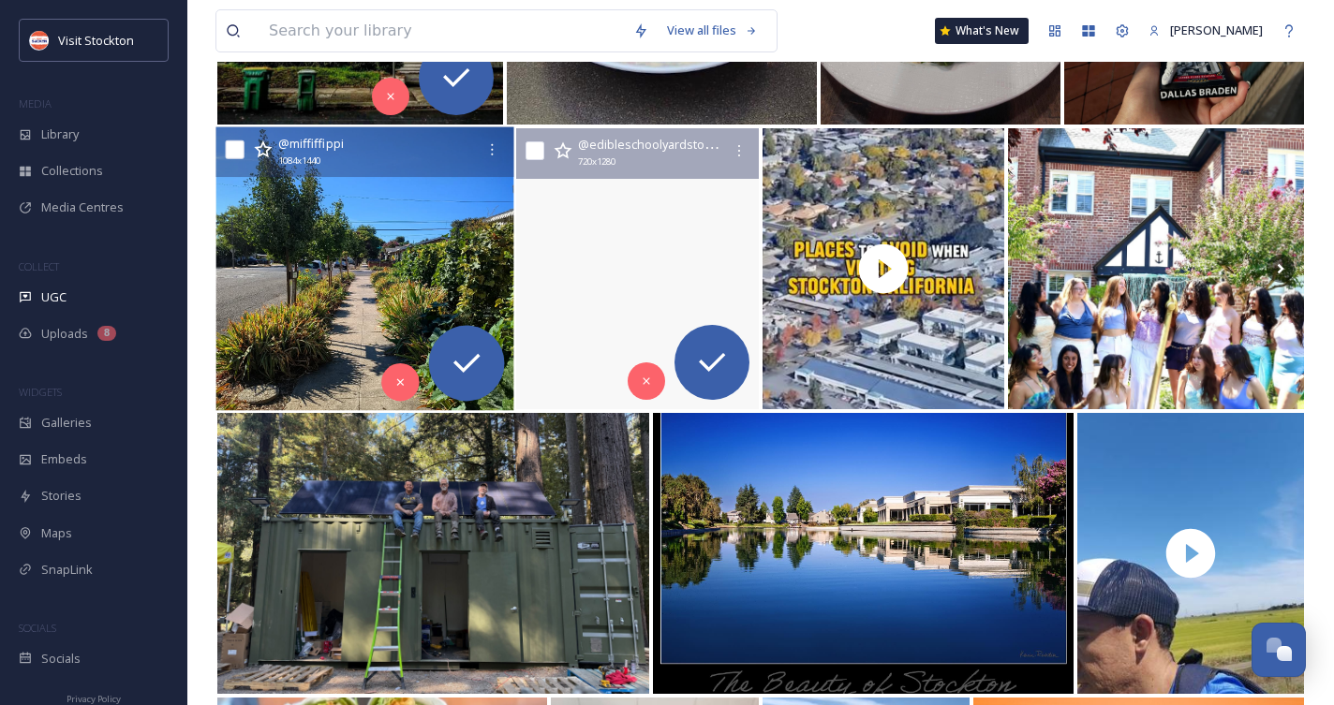
click at [406, 261] on img at bounding box center [364, 269] width 298 height 284
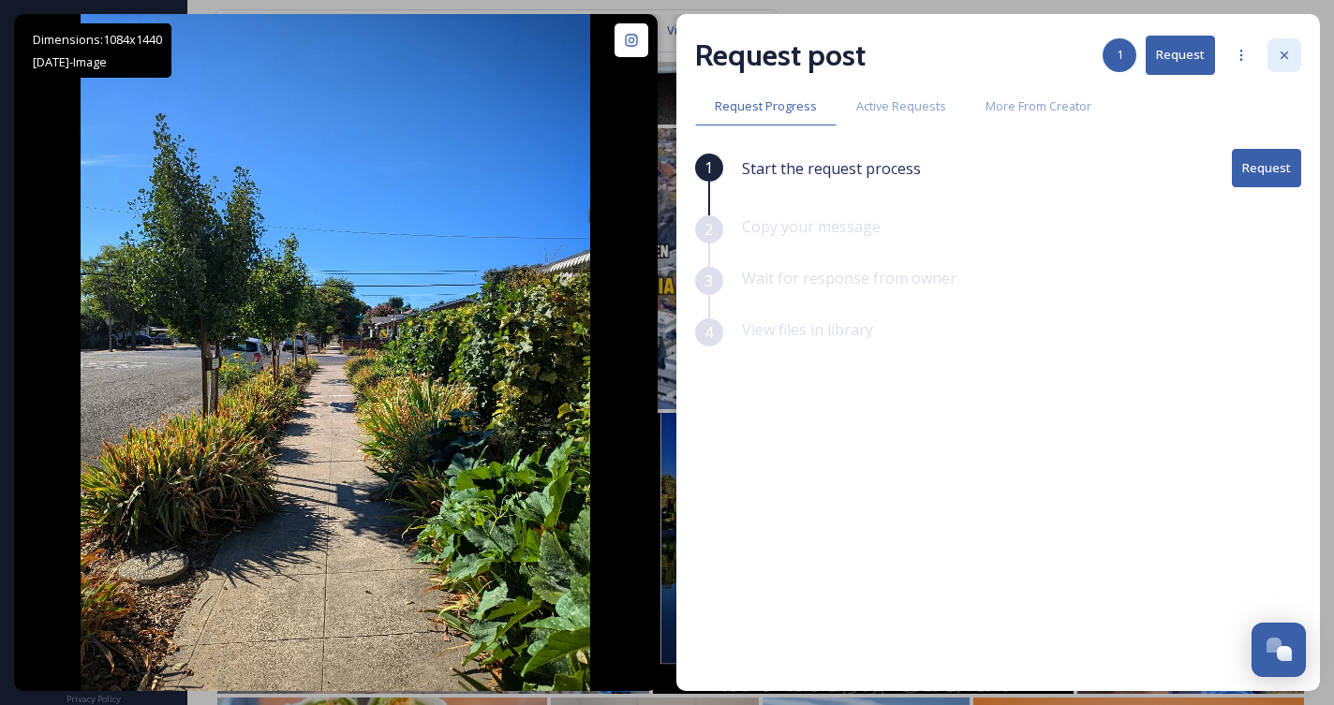
click at [1283, 41] on div at bounding box center [1284, 55] width 34 height 34
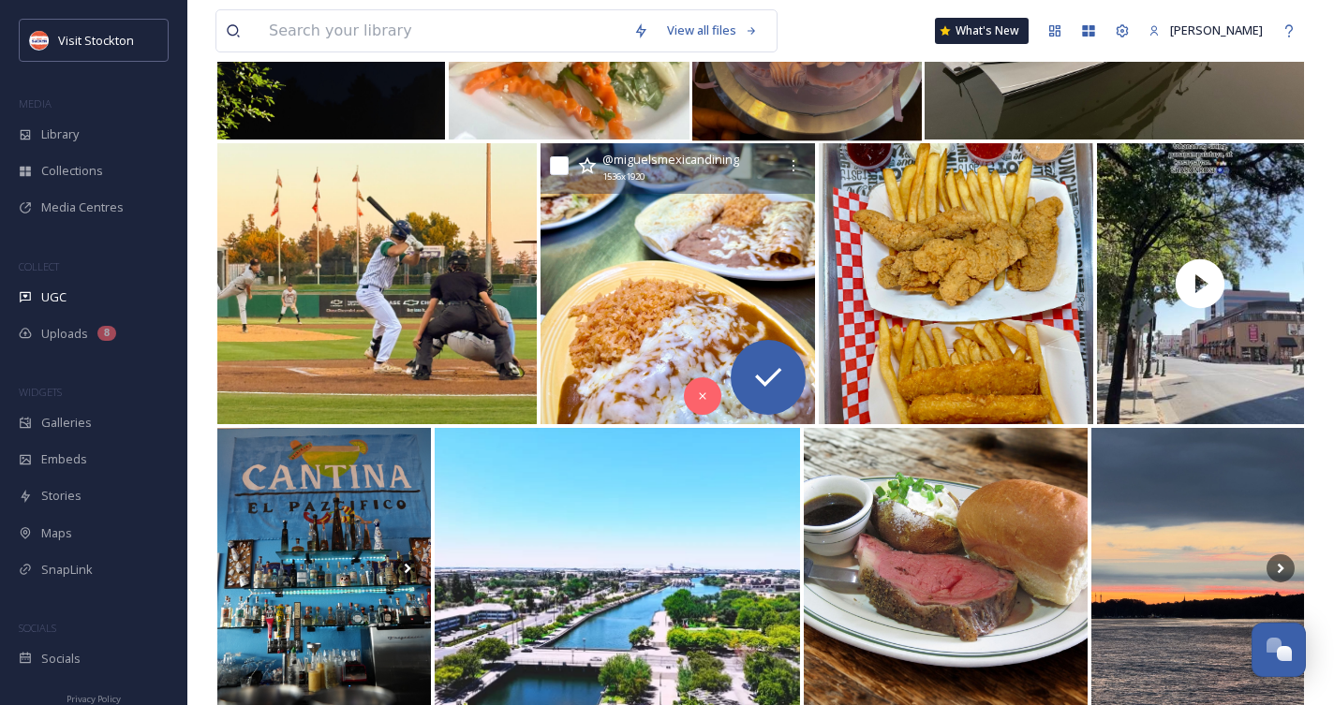
scroll to position [10117, 0]
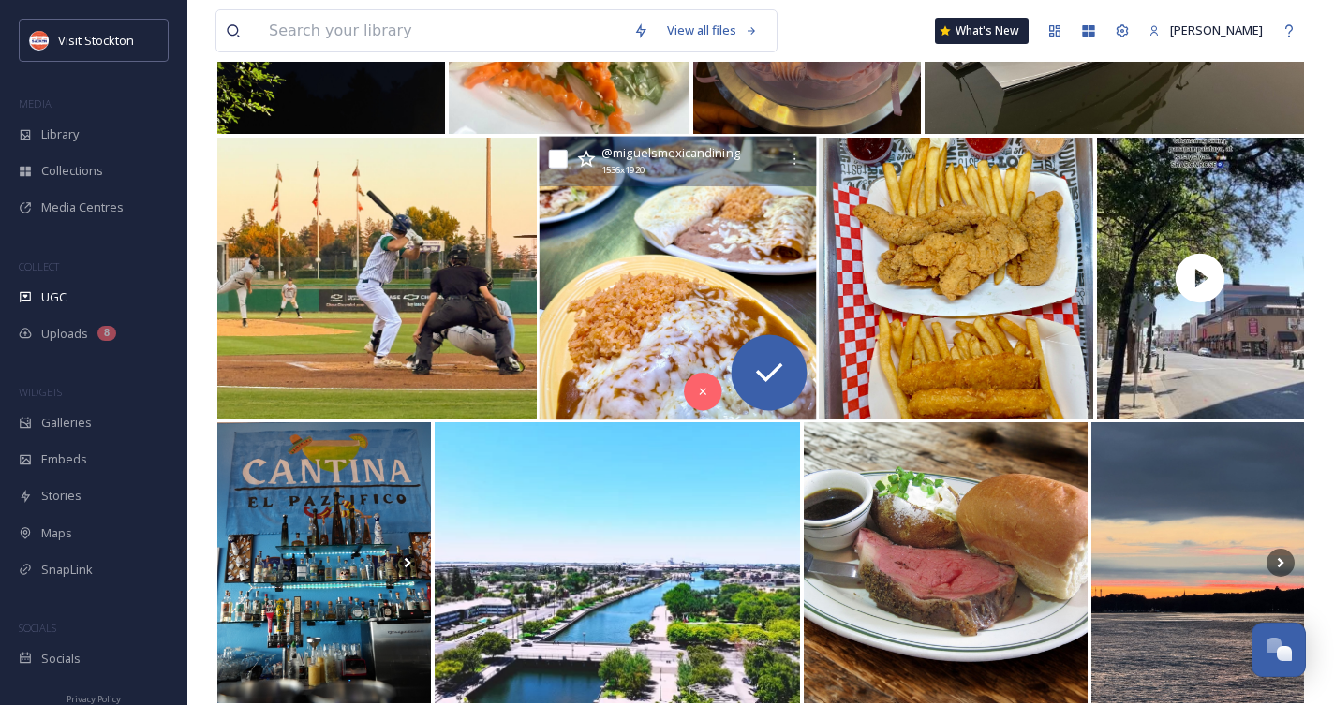
click at [740, 310] on img at bounding box center [677, 279] width 277 height 284
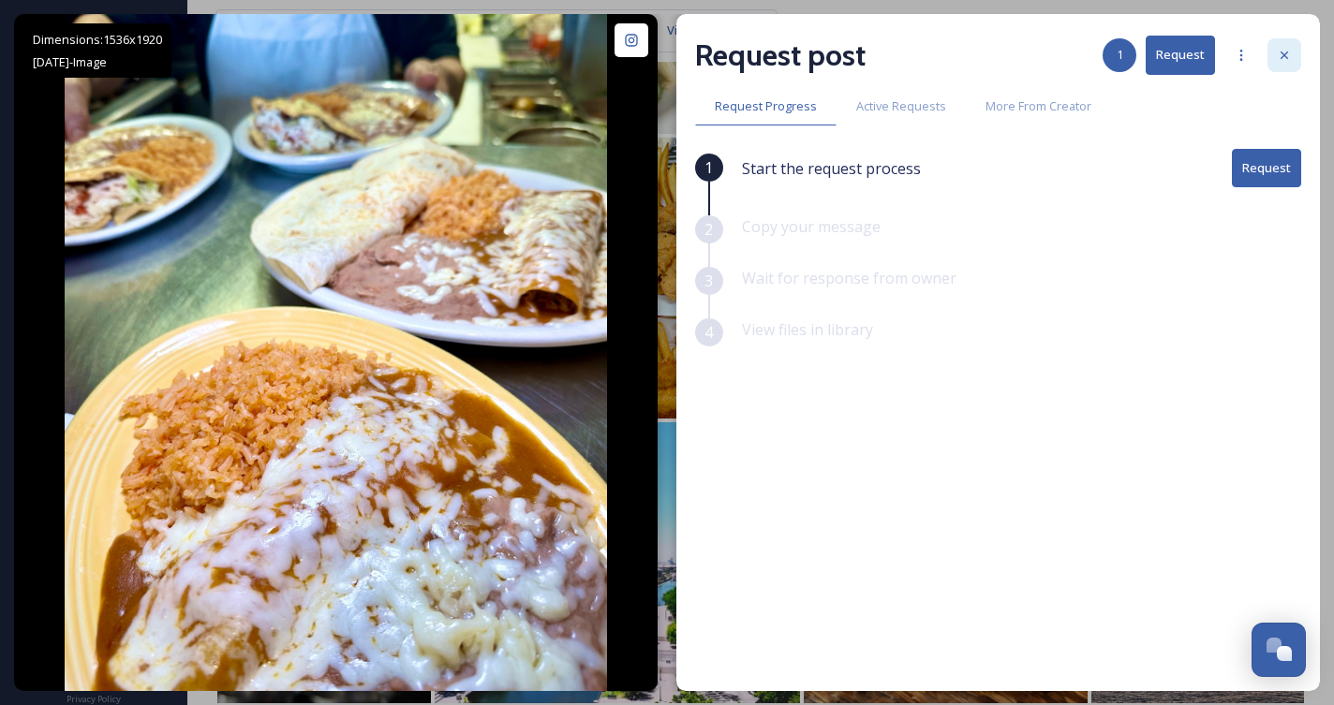
click at [1287, 54] on icon at bounding box center [1284, 55] width 15 height 15
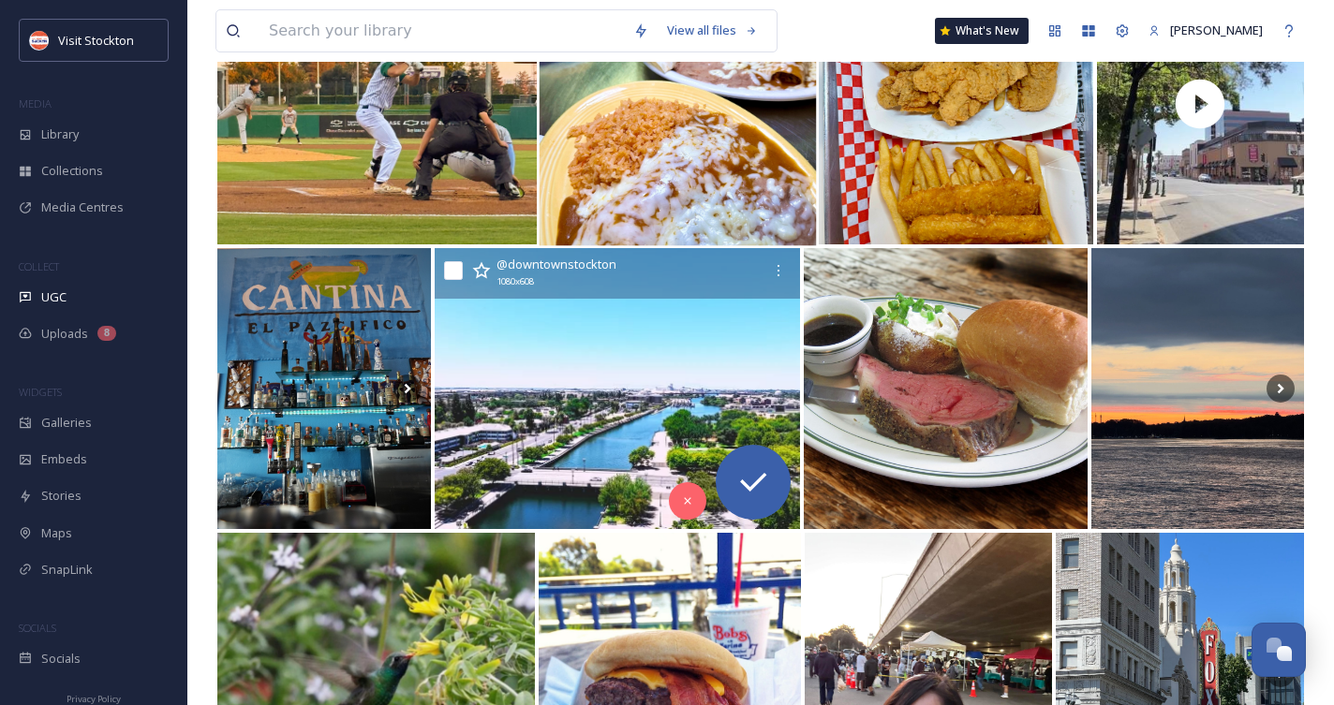
scroll to position [10293, 0]
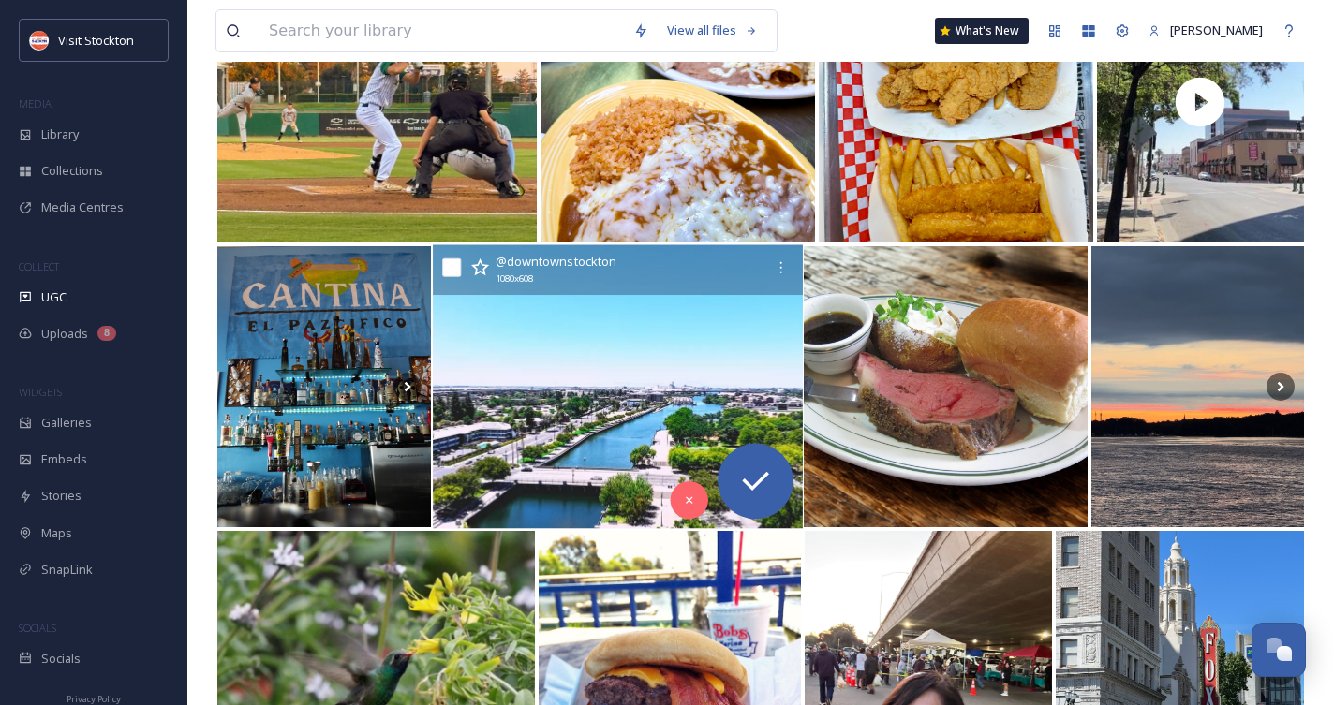
click at [646, 422] on img at bounding box center [617, 387] width 369 height 284
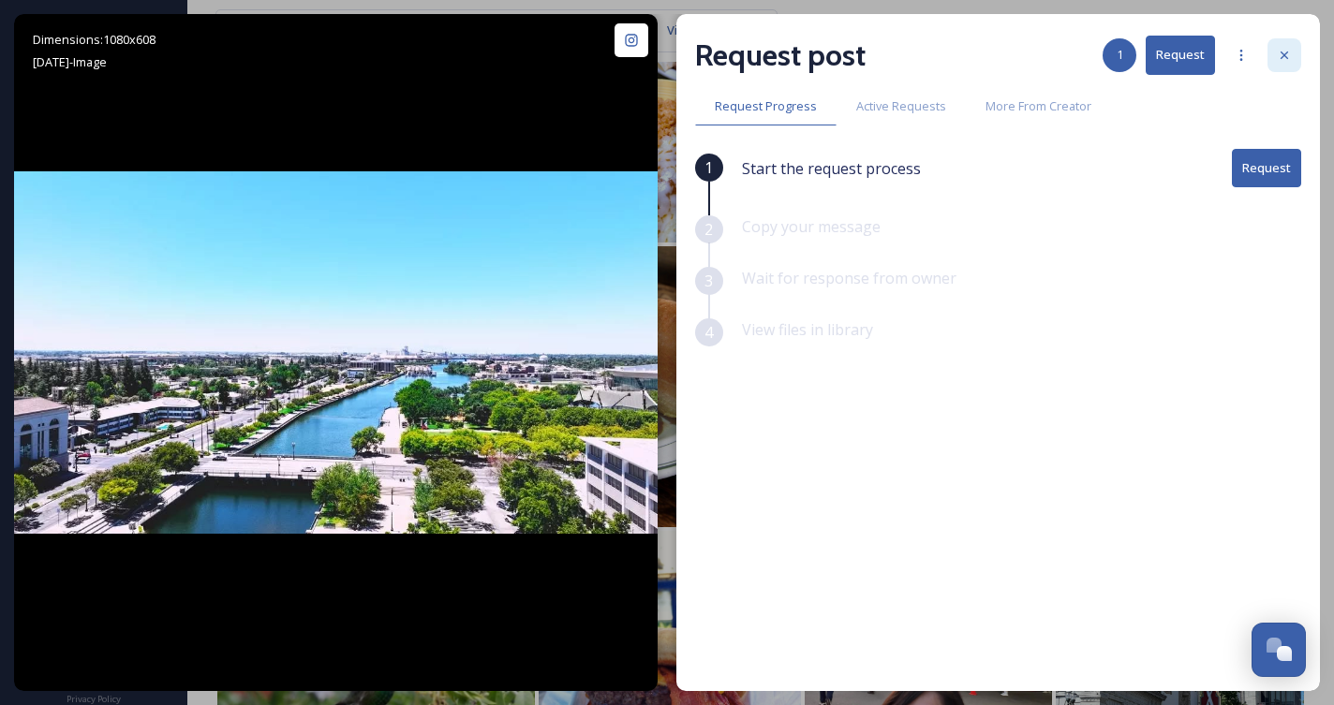
click at [1281, 54] on icon at bounding box center [1284, 55] width 15 height 15
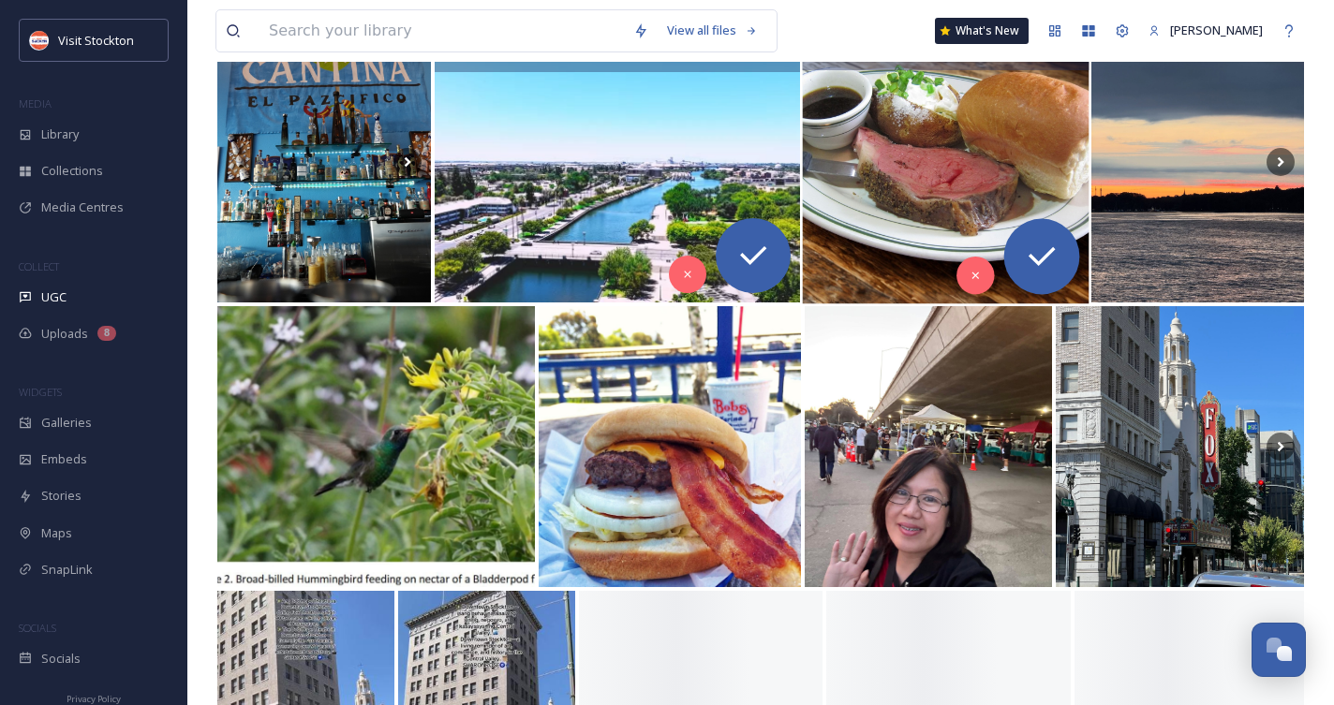
scroll to position [10523, 0]
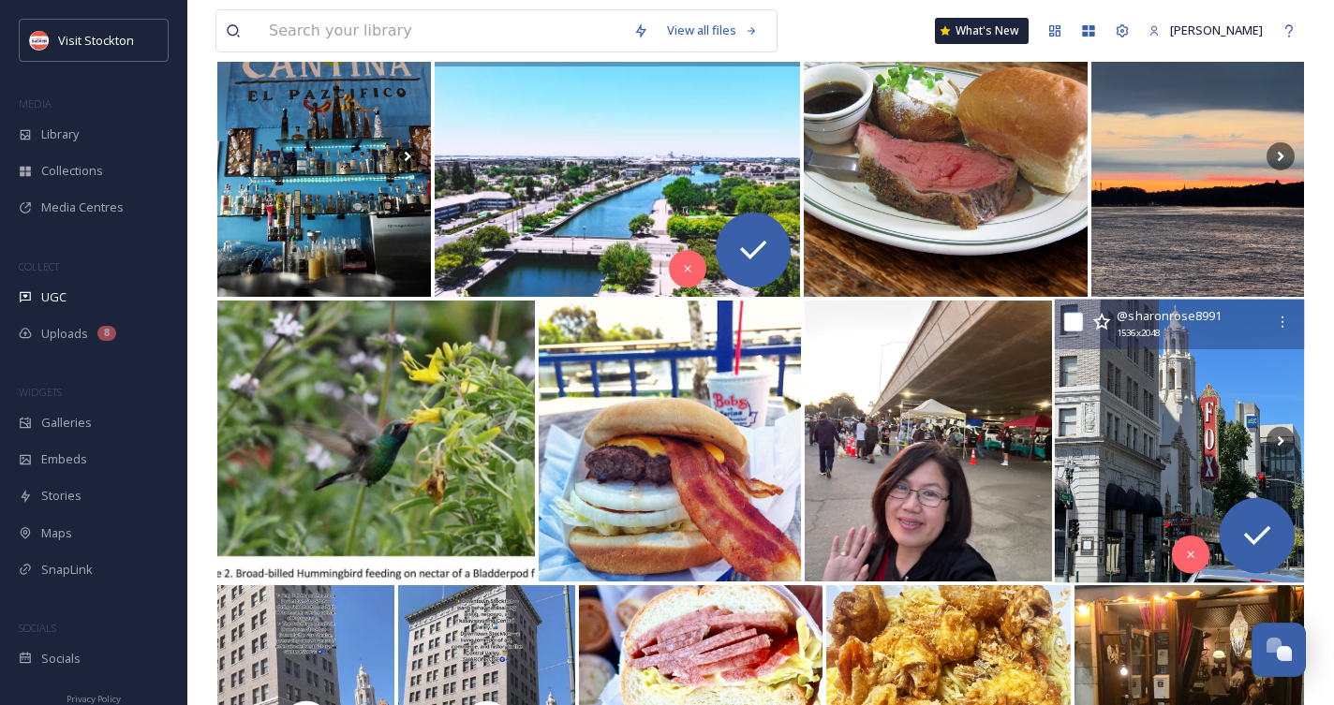
click at [1144, 399] on img at bounding box center [1180, 442] width 250 height 284
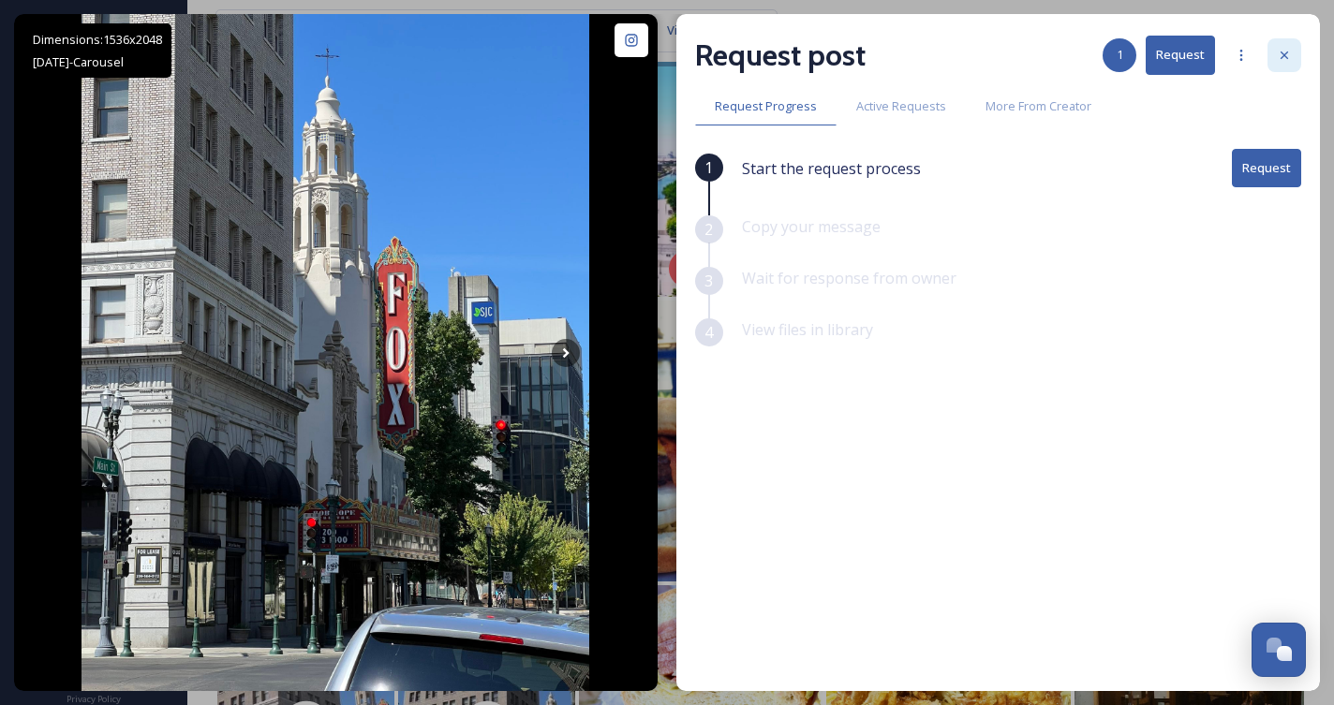
click at [1281, 51] on icon at bounding box center [1284, 55] width 15 height 15
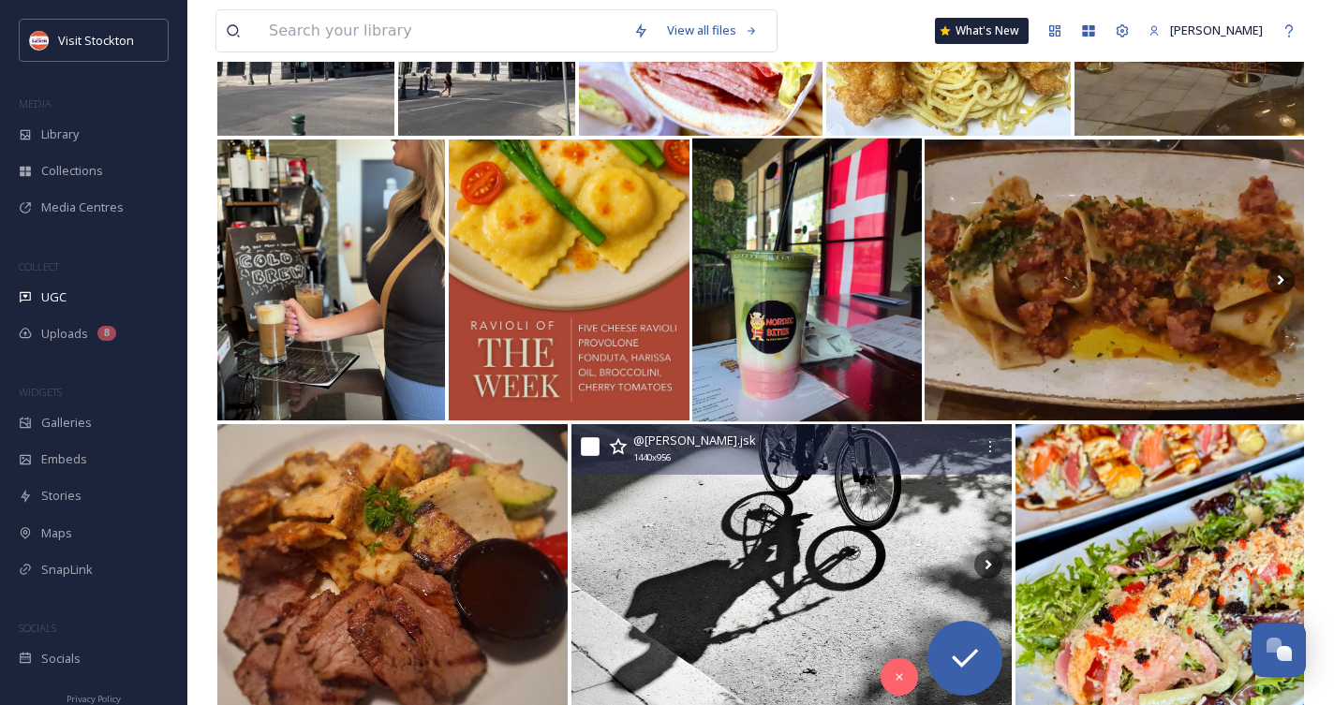
scroll to position [11256, 0]
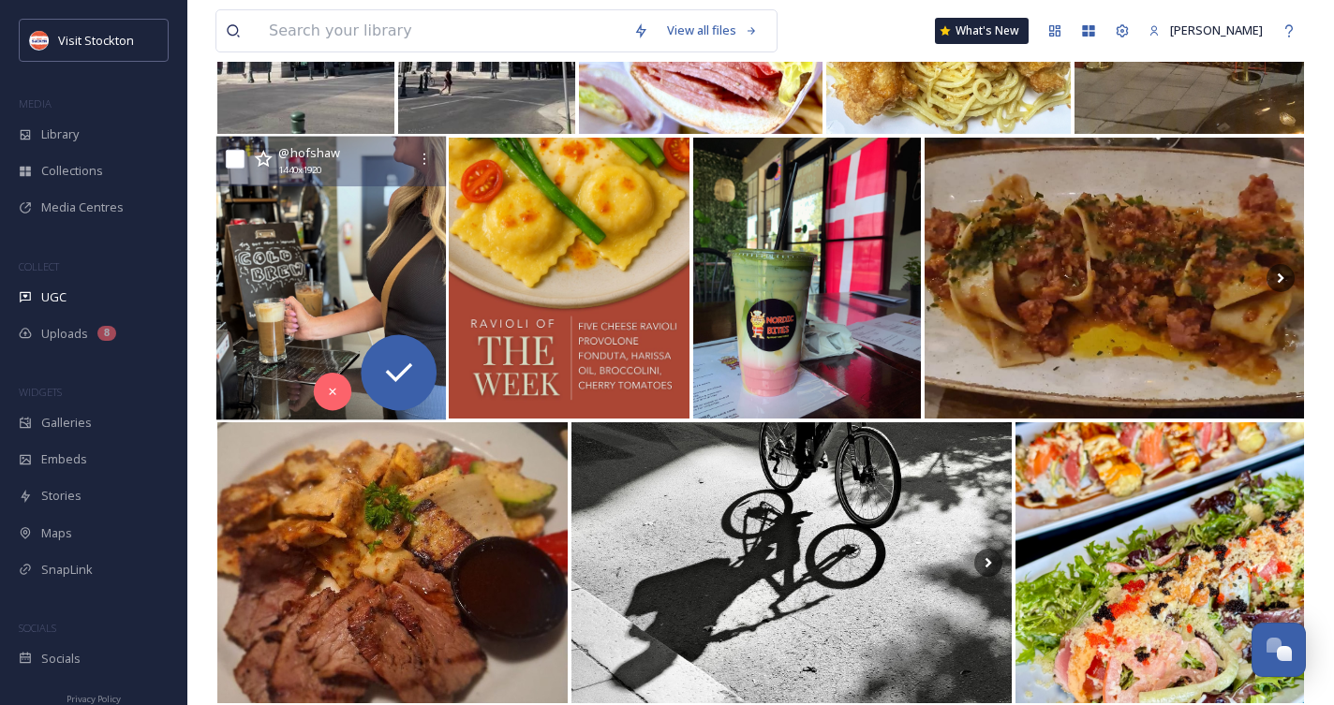
click at [372, 235] on img at bounding box center [330, 279] width 229 height 284
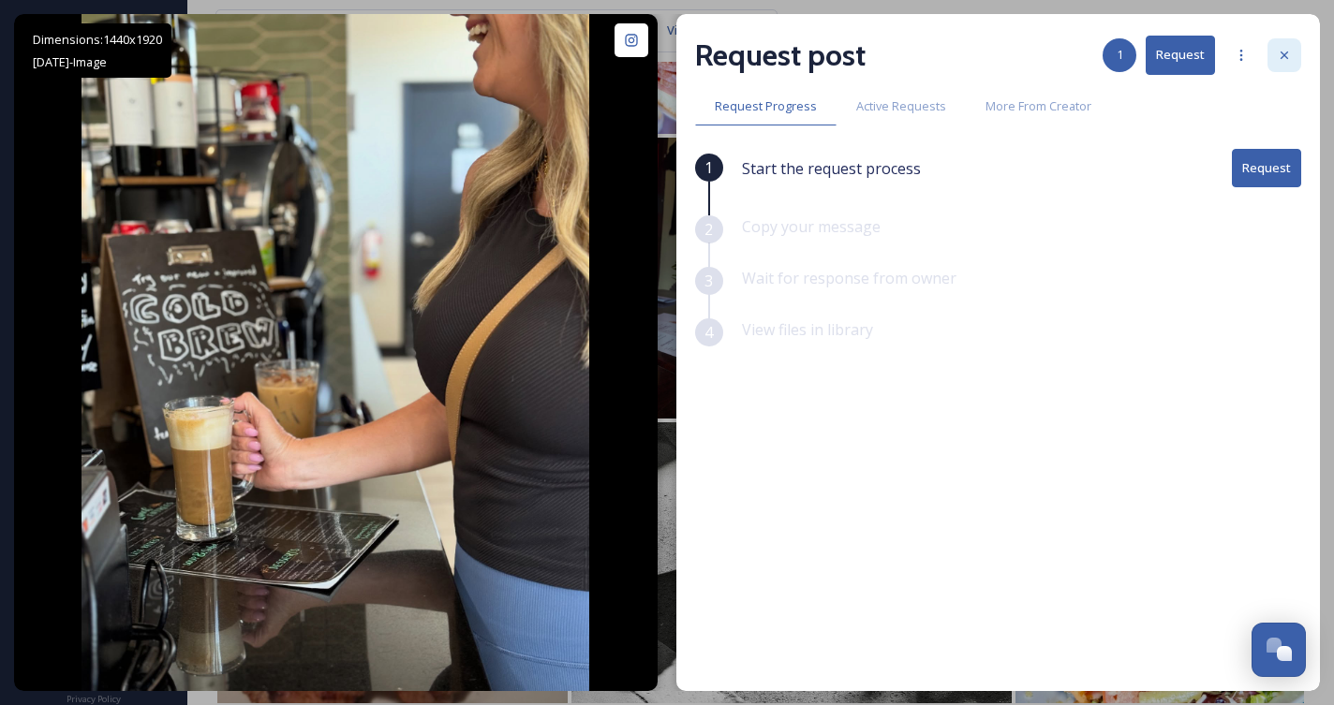
click at [1285, 52] on icon at bounding box center [1284, 55] width 15 height 15
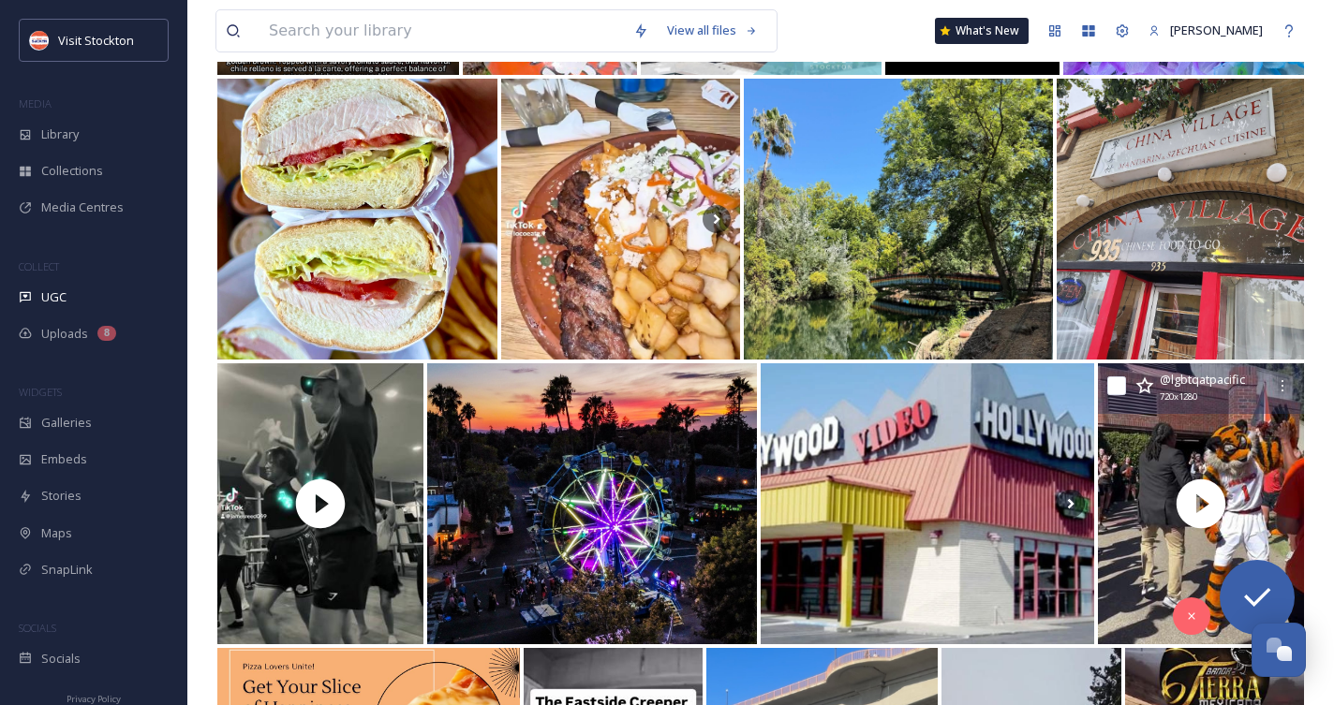
scroll to position [16725, 0]
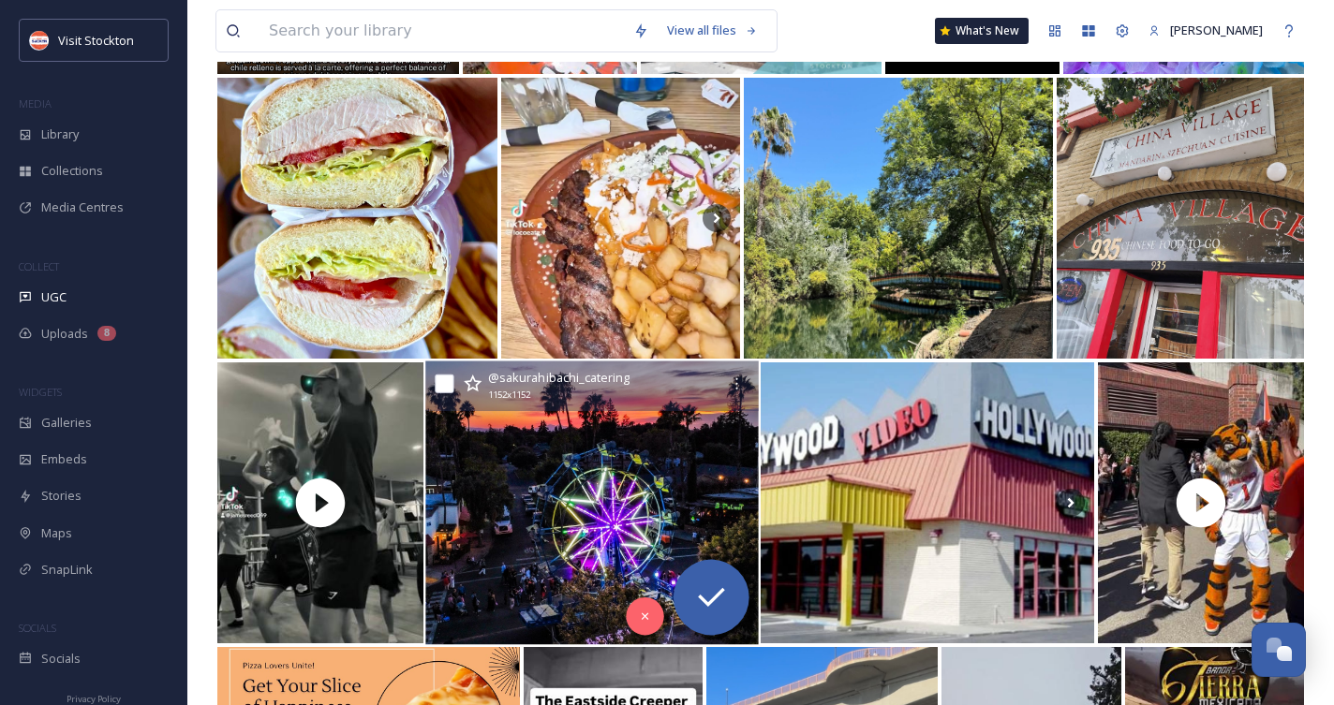
click at [681, 441] on img at bounding box center [592, 504] width 332 height 284
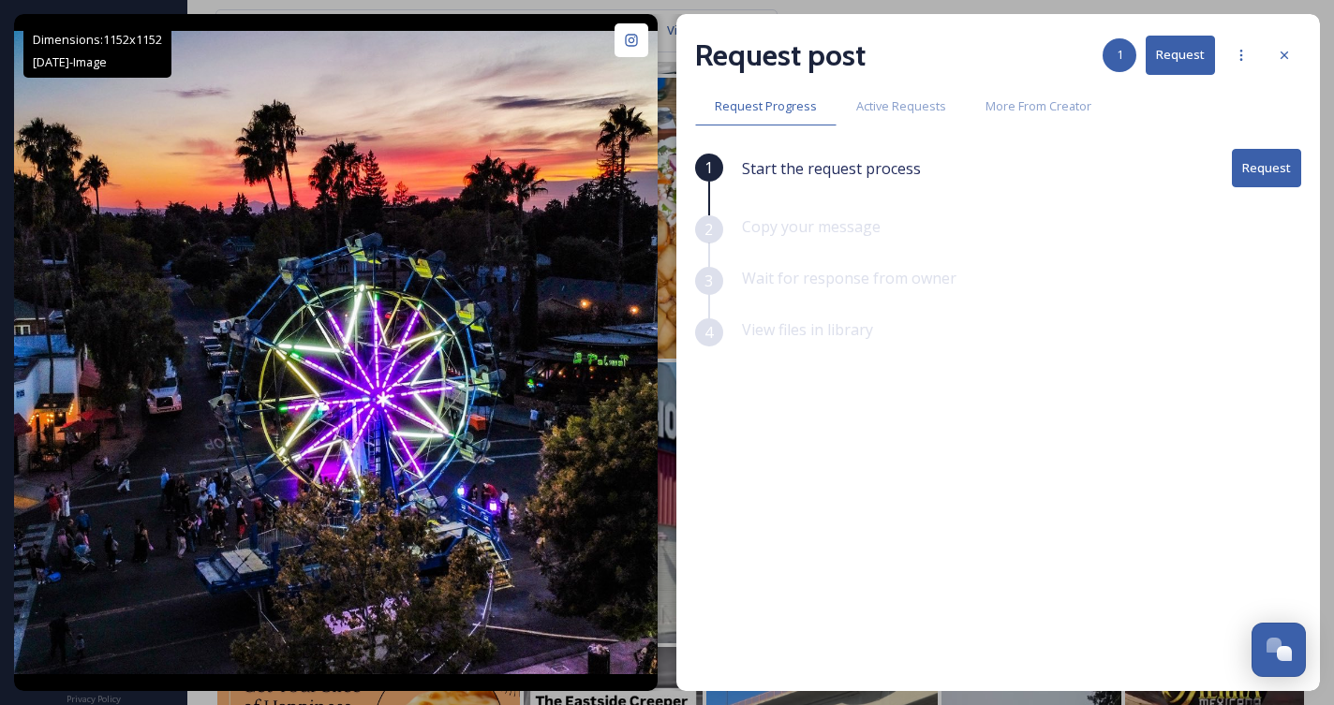
click at [1275, 167] on button "Request" at bounding box center [1266, 168] width 69 height 38
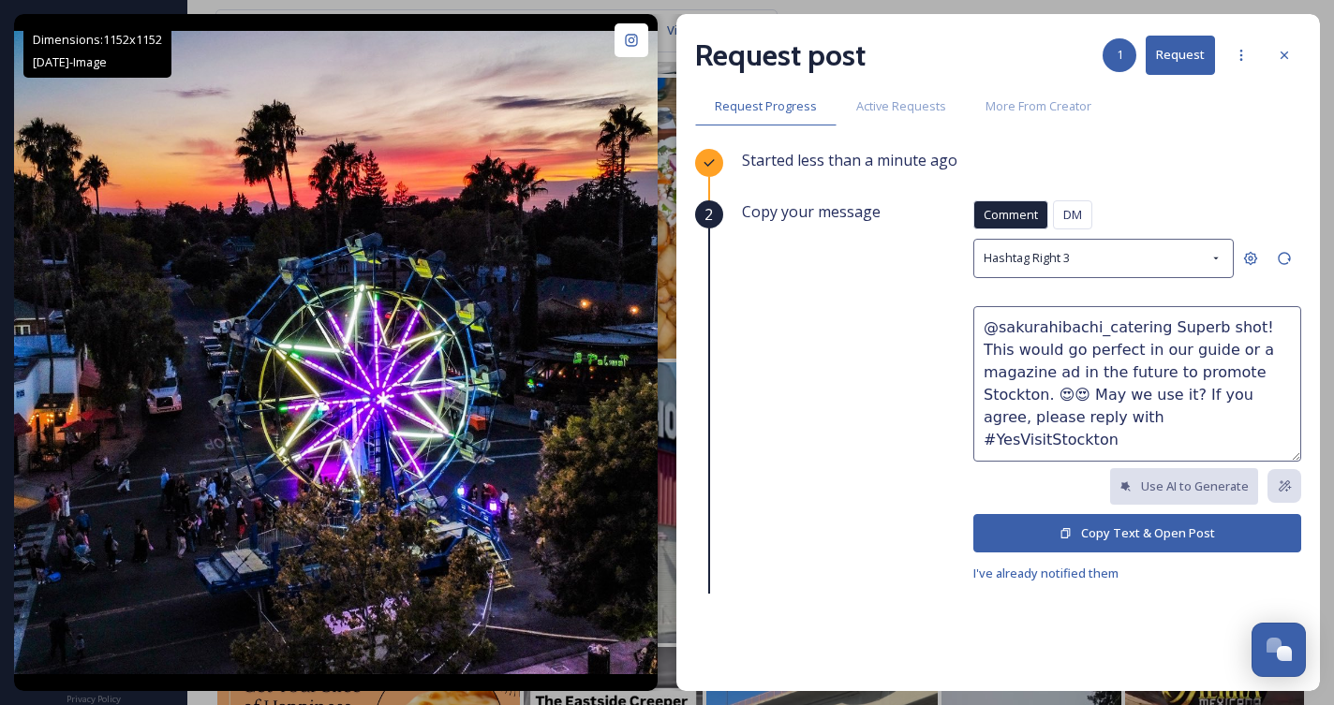
drag, startPoint x: 982, startPoint y: 374, endPoint x: 1181, endPoint y: 353, distance: 199.6
click at [1181, 353] on textarea "@sakurahibachi_catering Superb shot! This would go perfect in our guide or a ma…" at bounding box center [1137, 383] width 328 height 155
click at [1209, 350] on textarea "@sakurahibachi_catering Superb shot! This would go perfect in our guide, ad in …" at bounding box center [1137, 383] width 328 height 155
click at [1241, 428] on textarea "@sakurahibachi_catering Superb shot! This would go perfect in our guide, ads, o…" at bounding box center [1137, 383] width 328 height 155
type textarea "@sakurahibachi_catering Superb shot! This would go perfect in our guide, ads, o…"
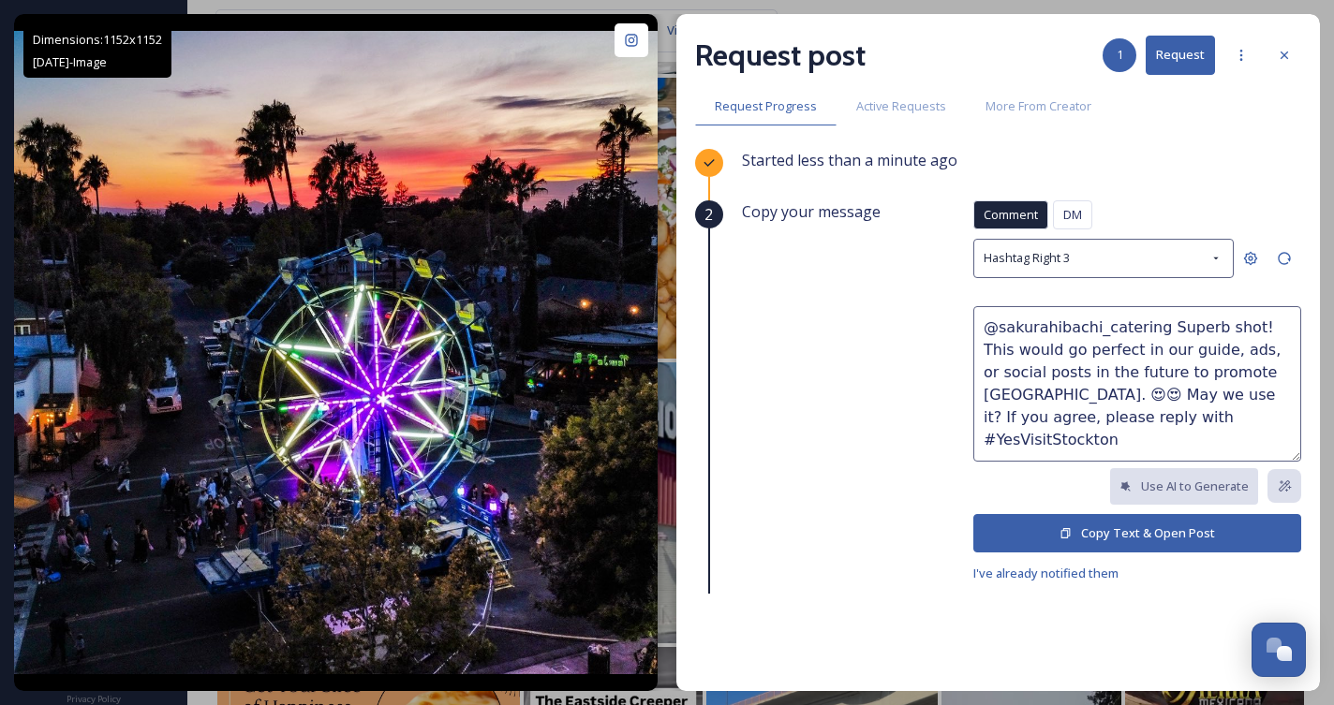
click at [1129, 534] on button "Copy Text & Open Post" at bounding box center [1137, 533] width 328 height 38
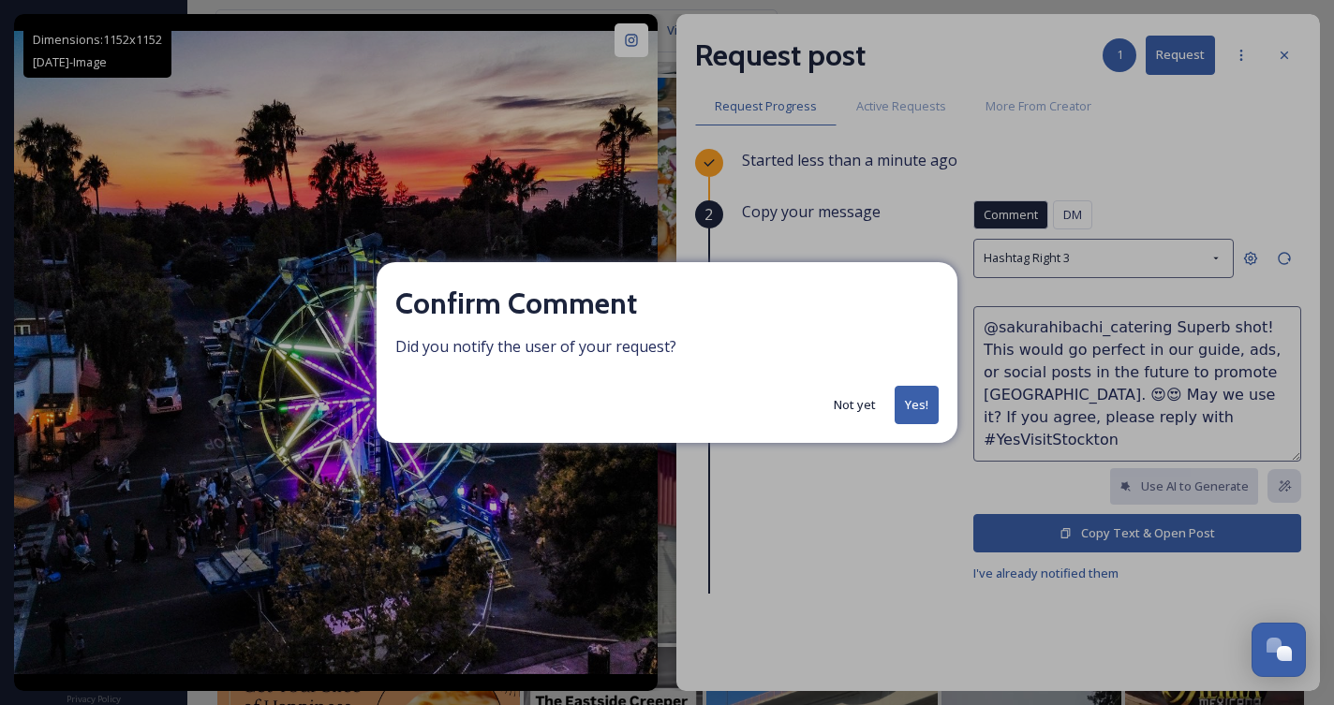
click at [908, 403] on button "Yes!" at bounding box center [916, 405] width 44 height 38
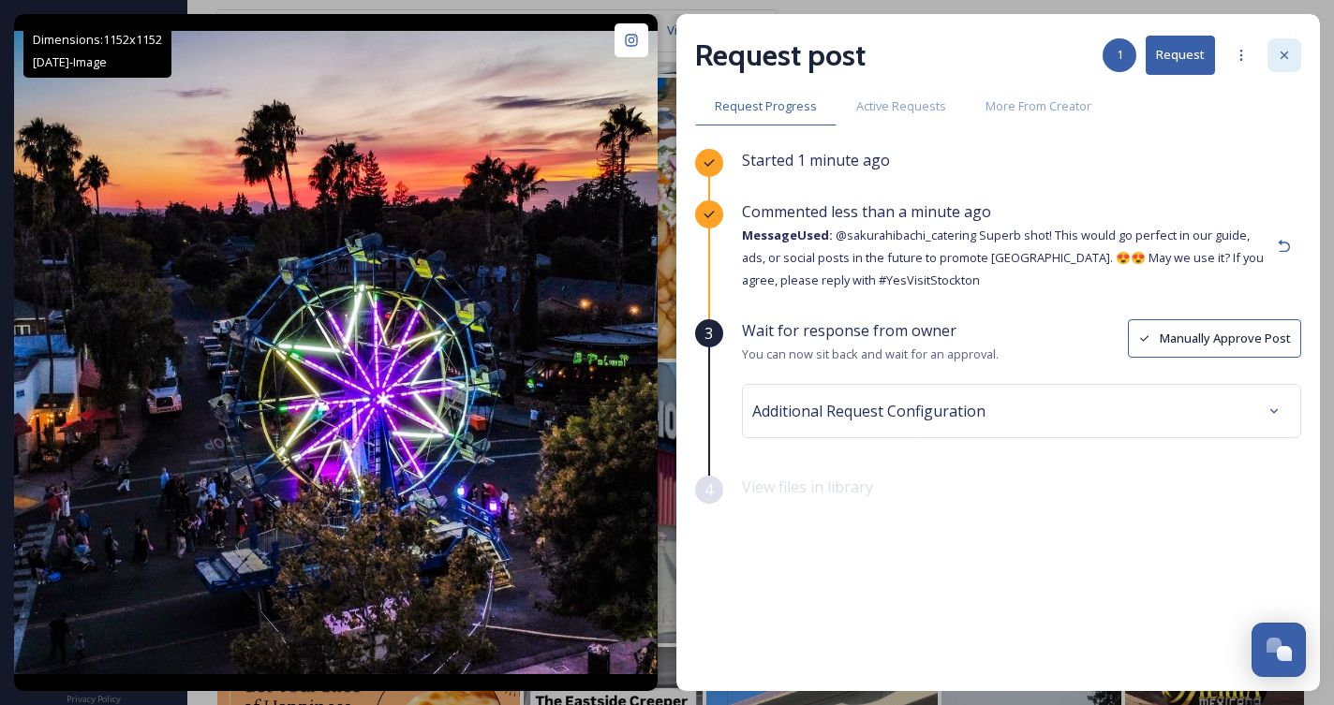
click at [1290, 54] on icon at bounding box center [1284, 55] width 15 height 15
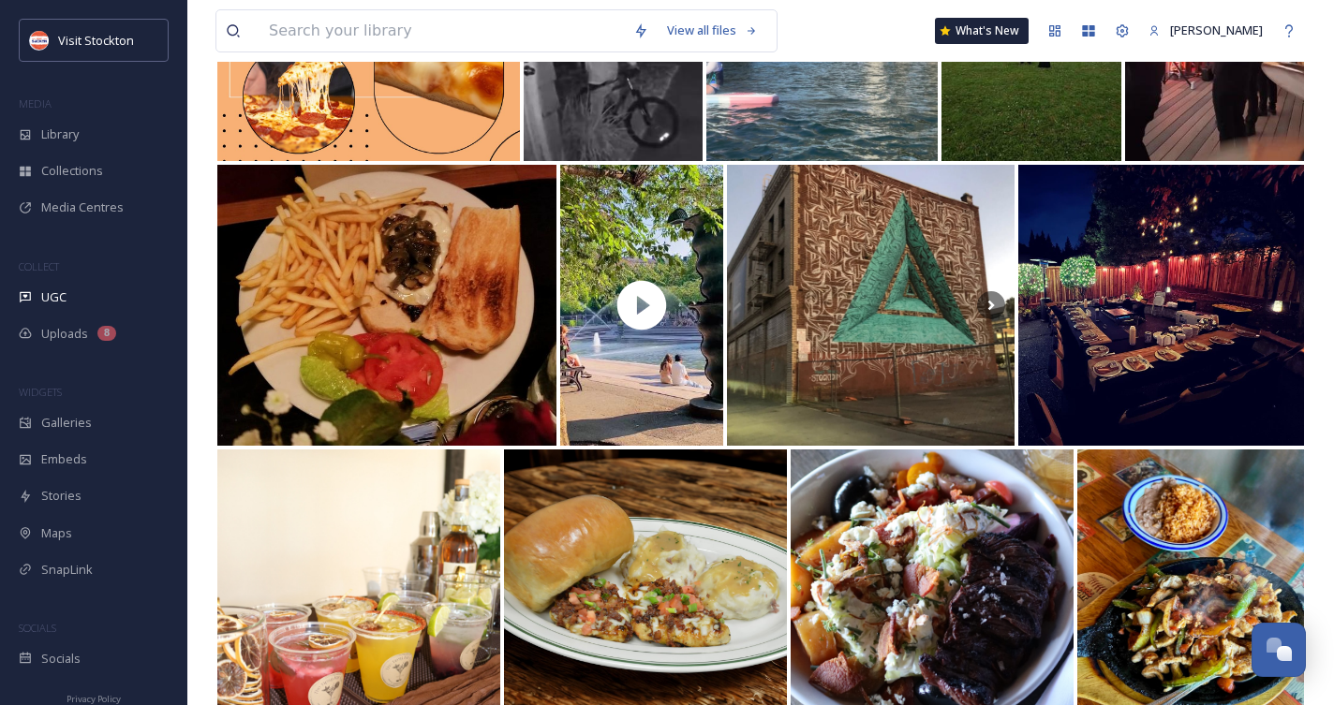
scroll to position [17494, 0]
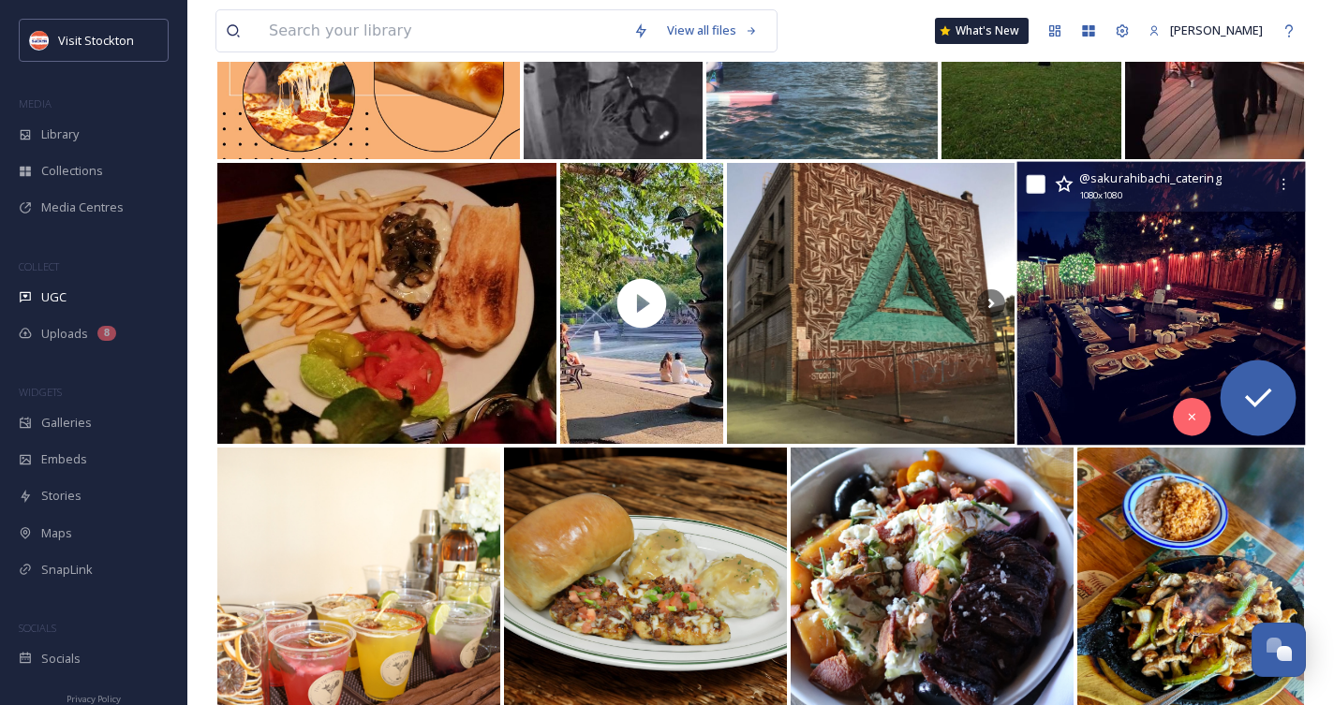
click at [1136, 273] on img at bounding box center [1161, 304] width 288 height 284
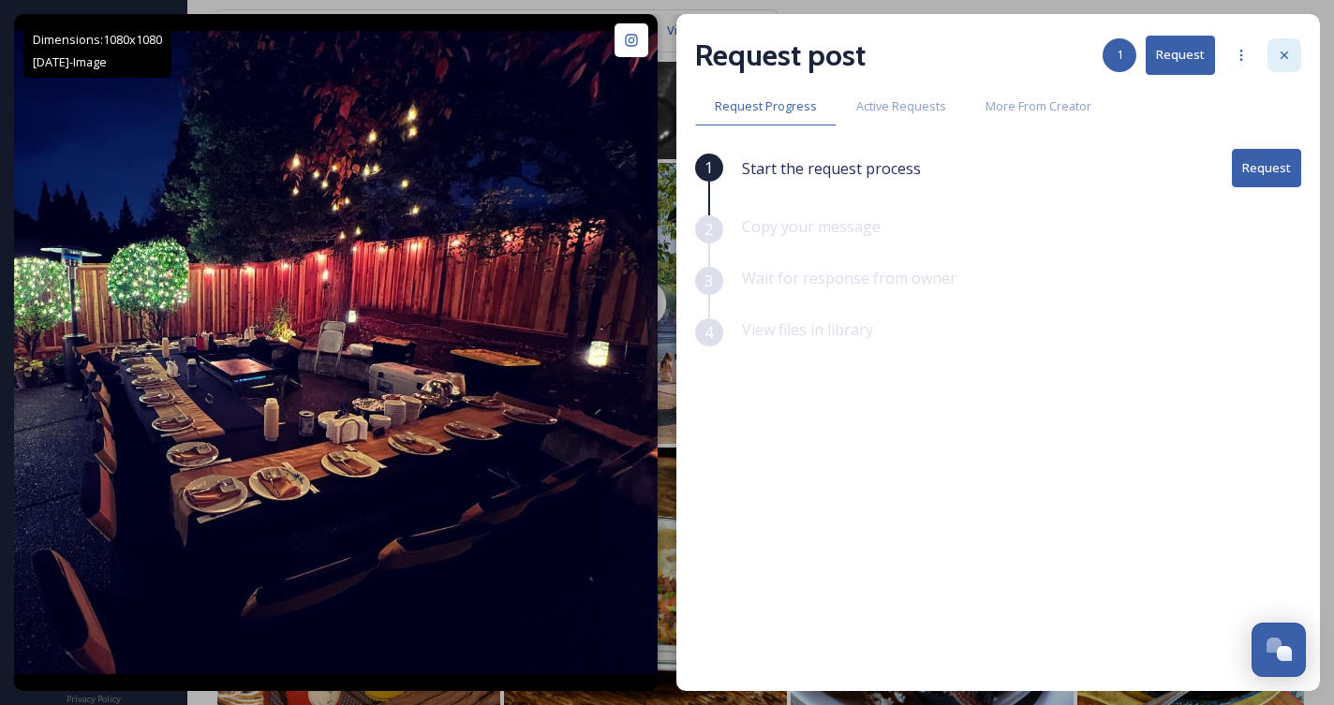
click at [1282, 55] on icon at bounding box center [1284, 55] width 15 height 15
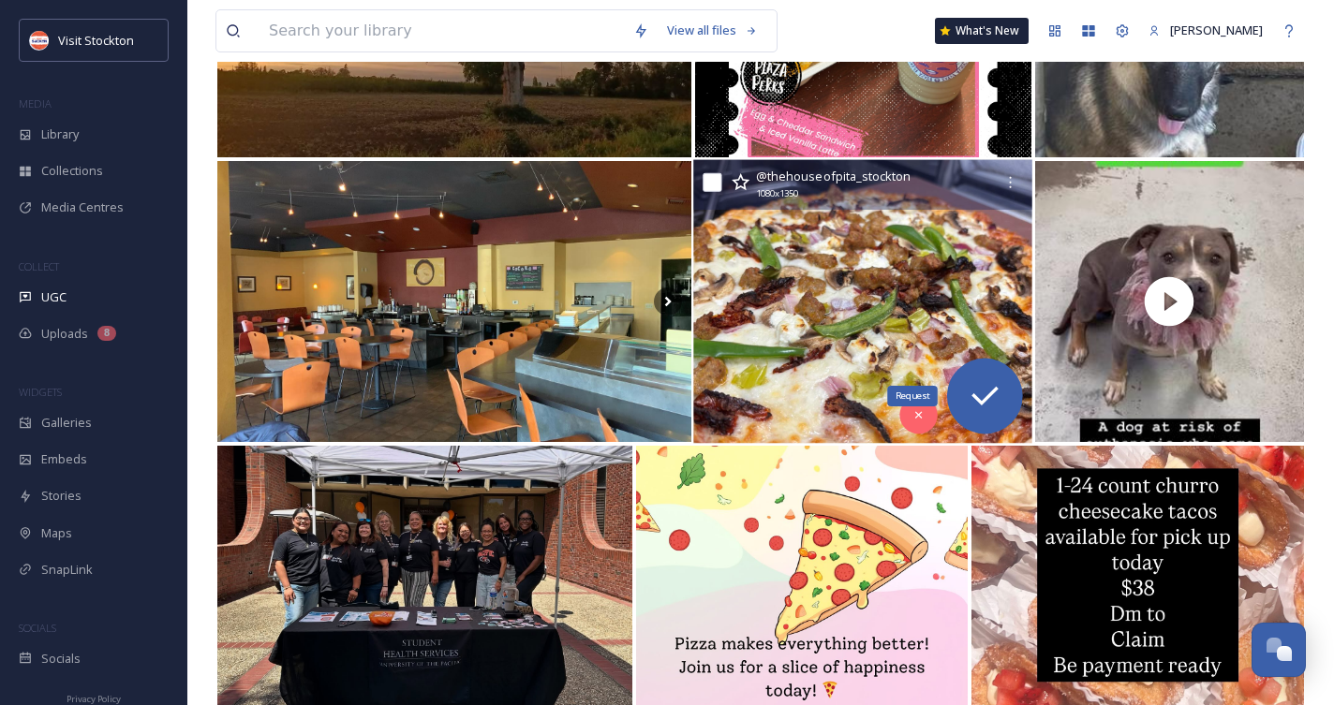
scroll to position [18351, 0]
click at [894, 313] on img at bounding box center [863, 301] width 339 height 284
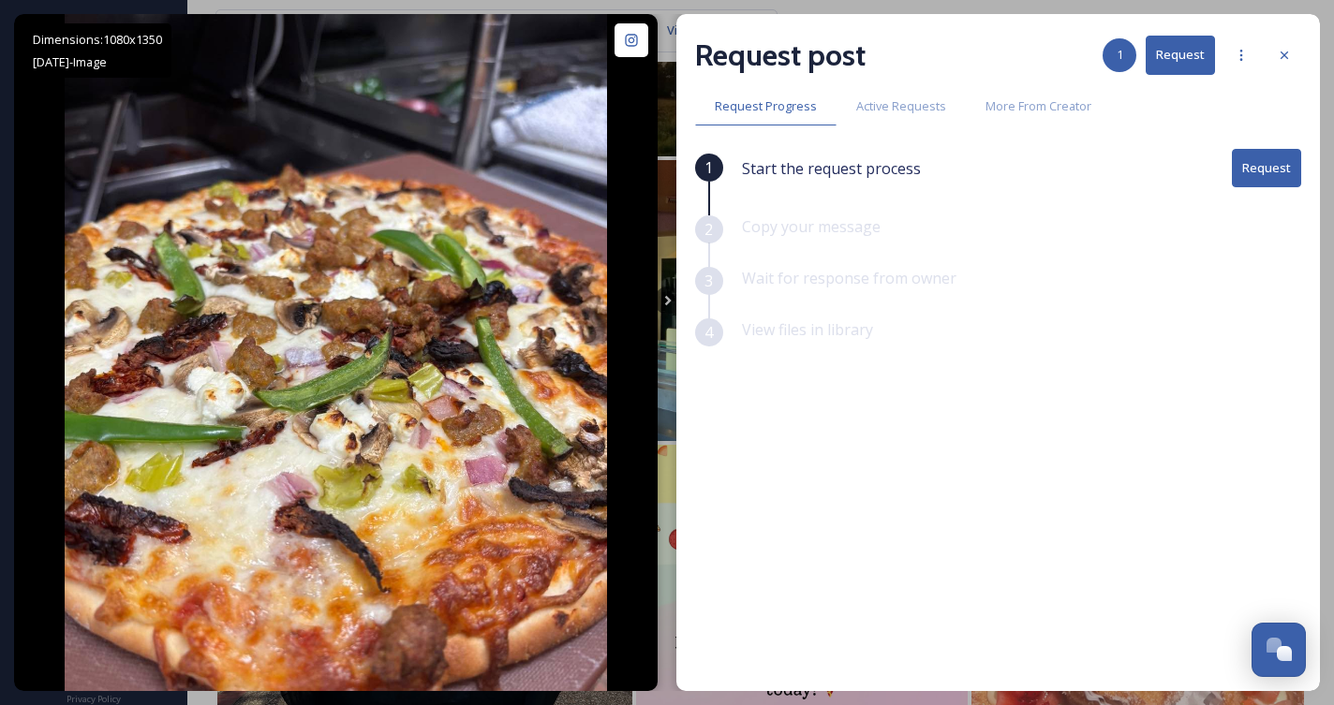
click at [1252, 164] on button "Request" at bounding box center [1266, 168] width 69 height 38
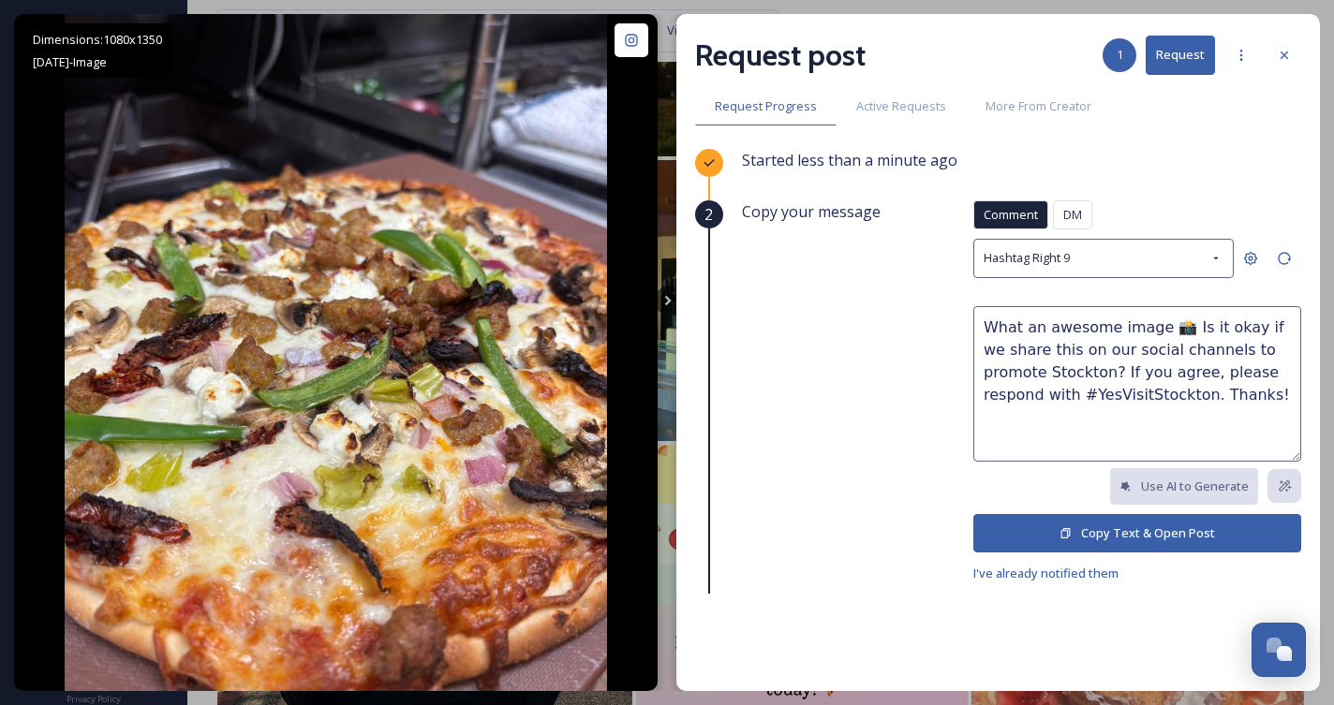
click at [1206, 351] on textarea "What an awesome image 📸 Is it okay if we share this on our social channels to p…" at bounding box center [1137, 383] width 328 height 155
type textarea "What an awesome image 📸 Is it okay if we share this on our social channels or f…"
click at [1212, 536] on button "Copy Text & Open Post" at bounding box center [1137, 533] width 328 height 38
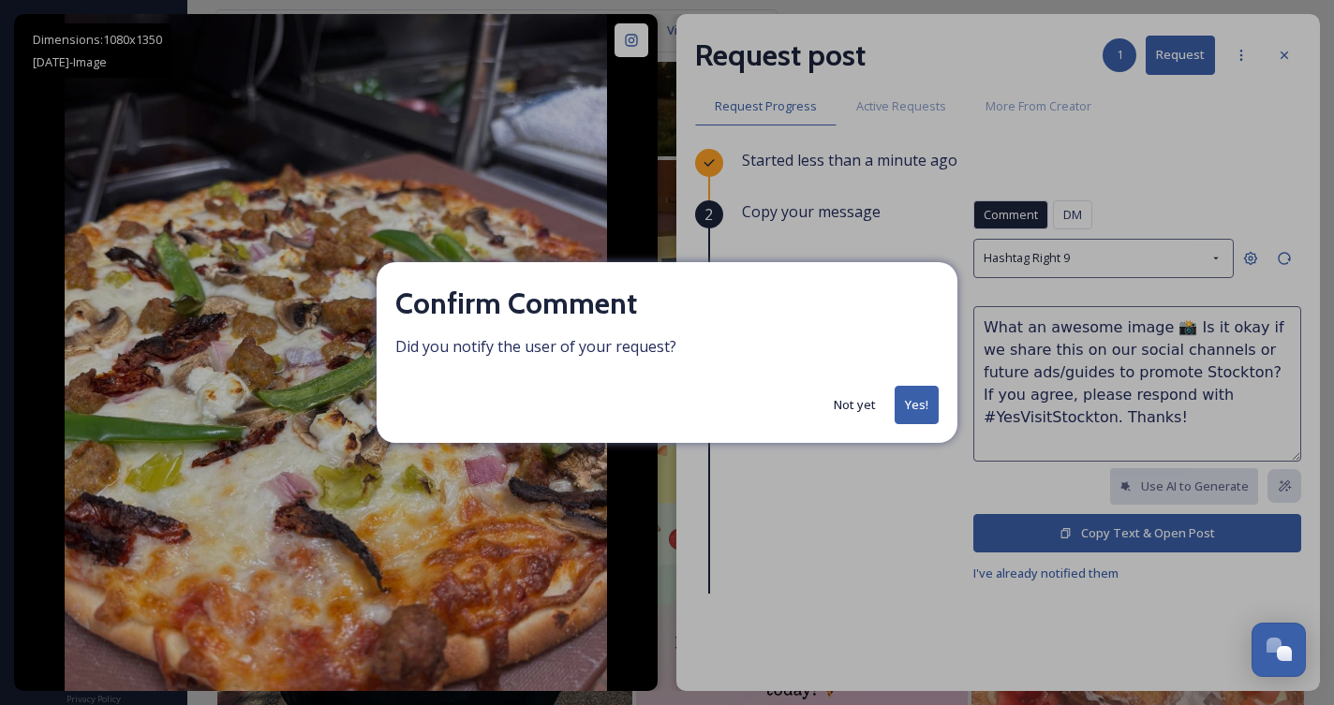
click at [902, 398] on button "Yes!" at bounding box center [916, 405] width 44 height 38
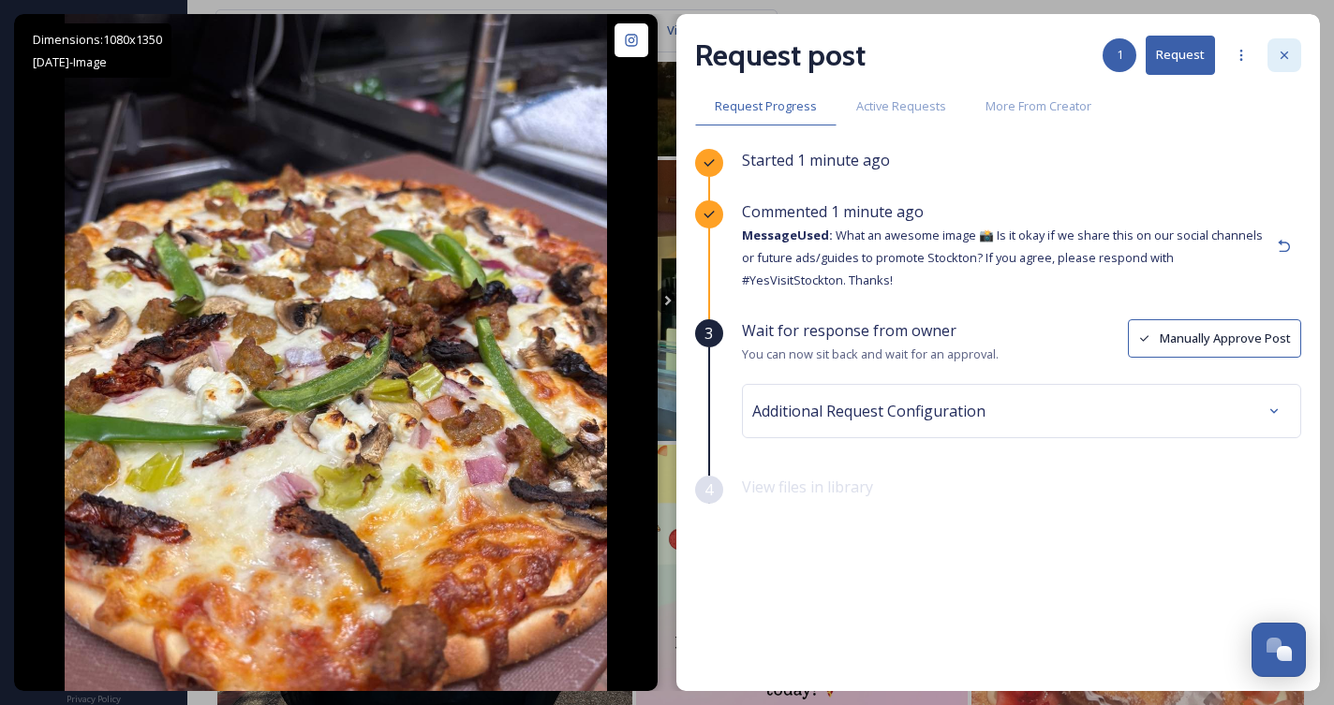
click at [1291, 48] on icon at bounding box center [1284, 55] width 15 height 15
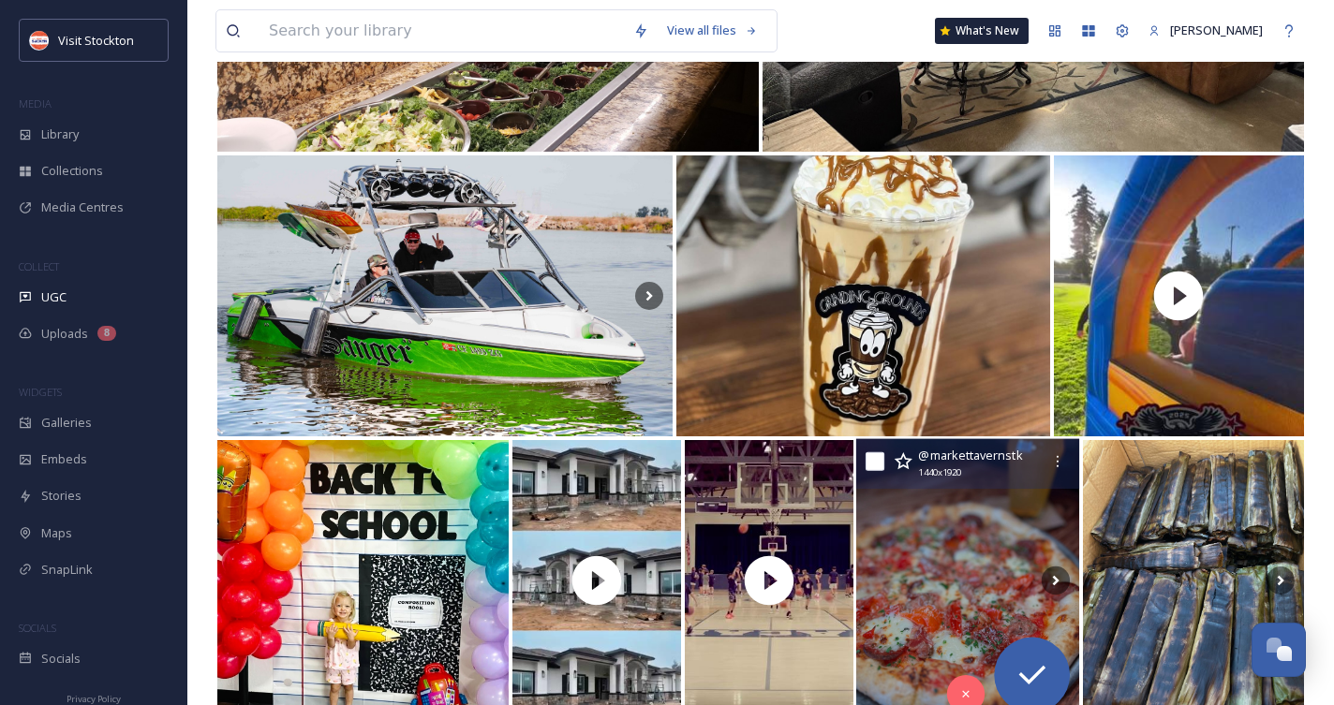
scroll to position [21187, 0]
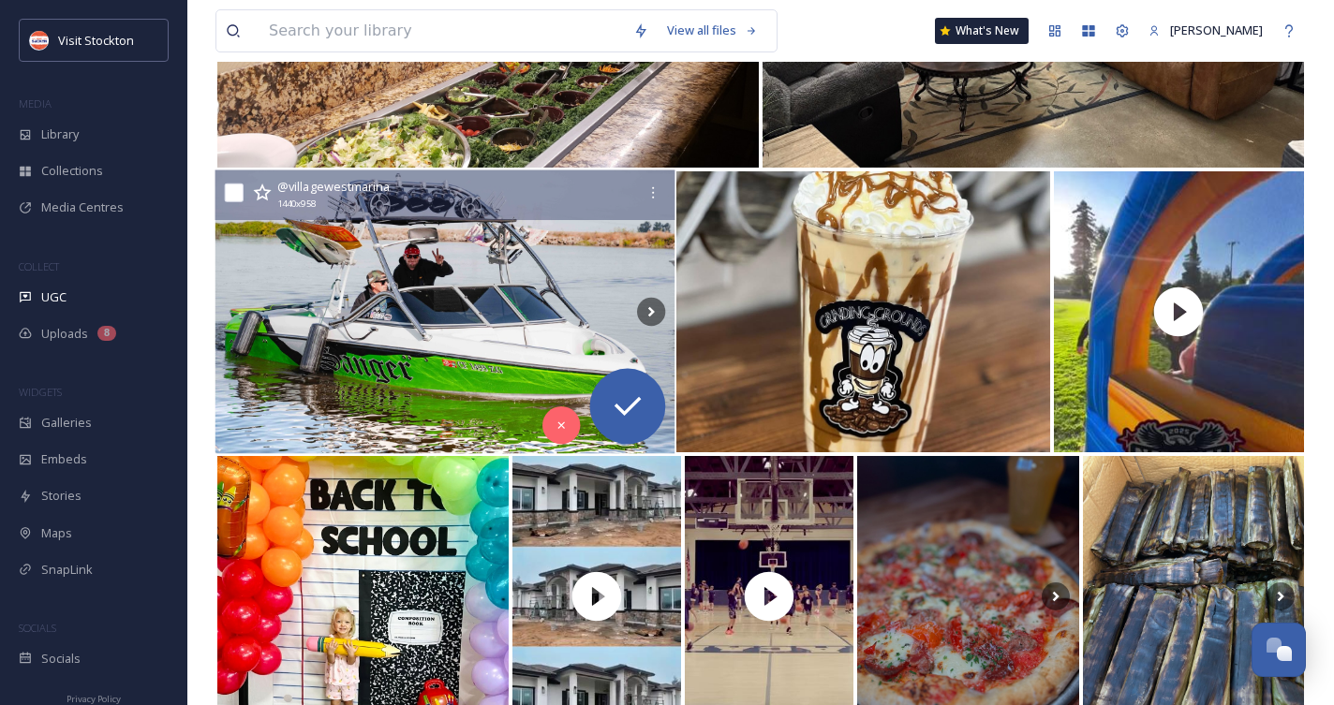
click at [542, 321] on img at bounding box center [445, 312] width 460 height 284
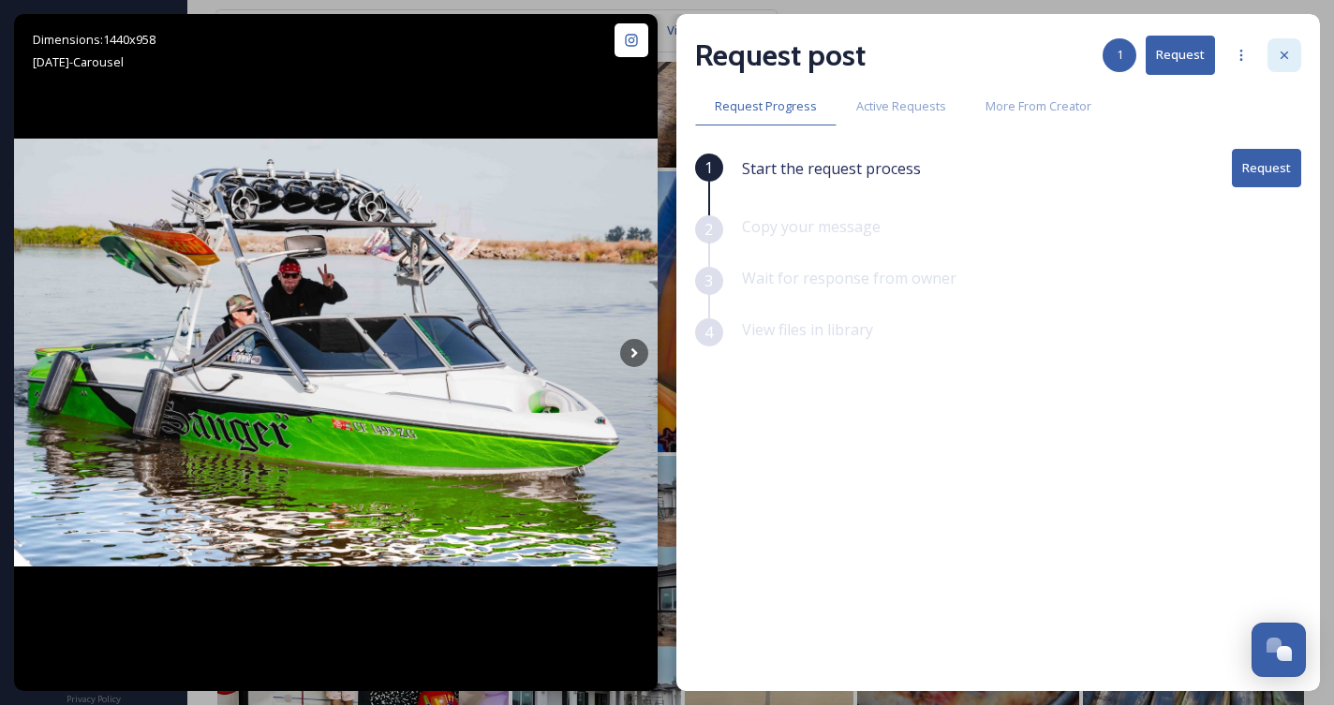
click at [1286, 52] on icon at bounding box center [1283, 55] width 7 height 7
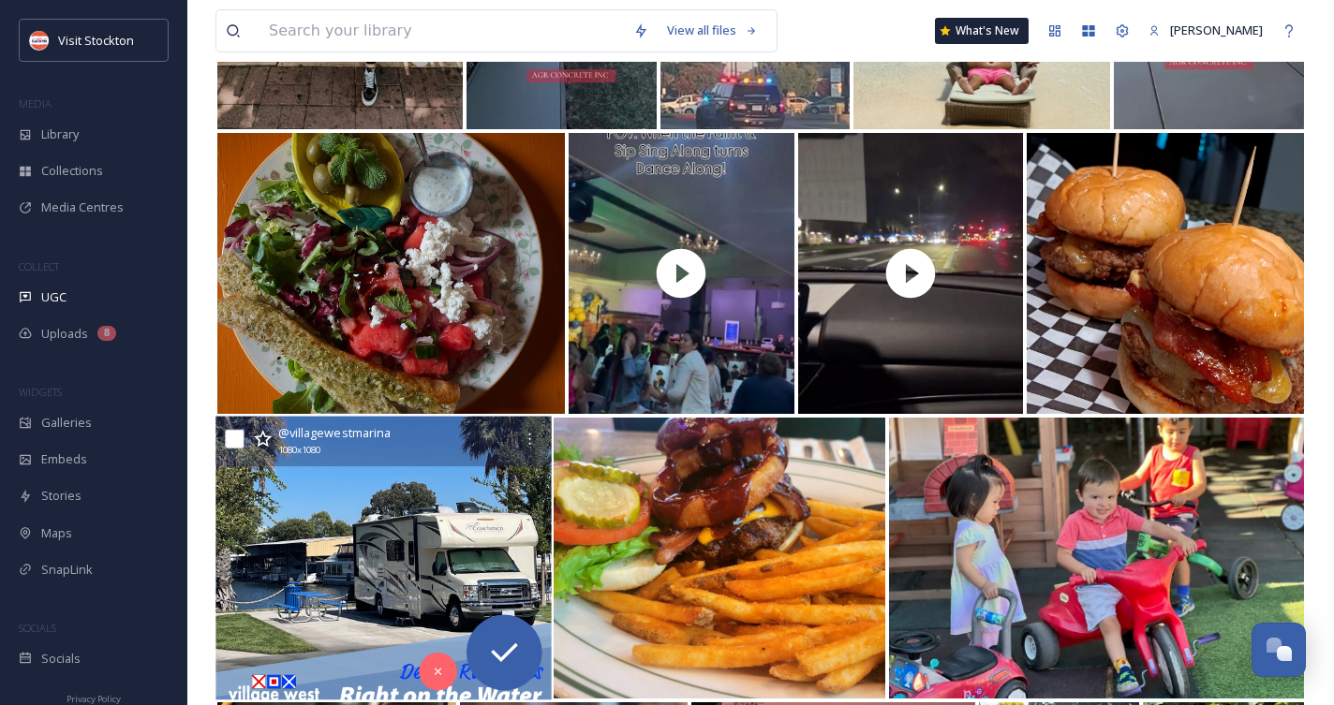
scroll to position [24651, 0]
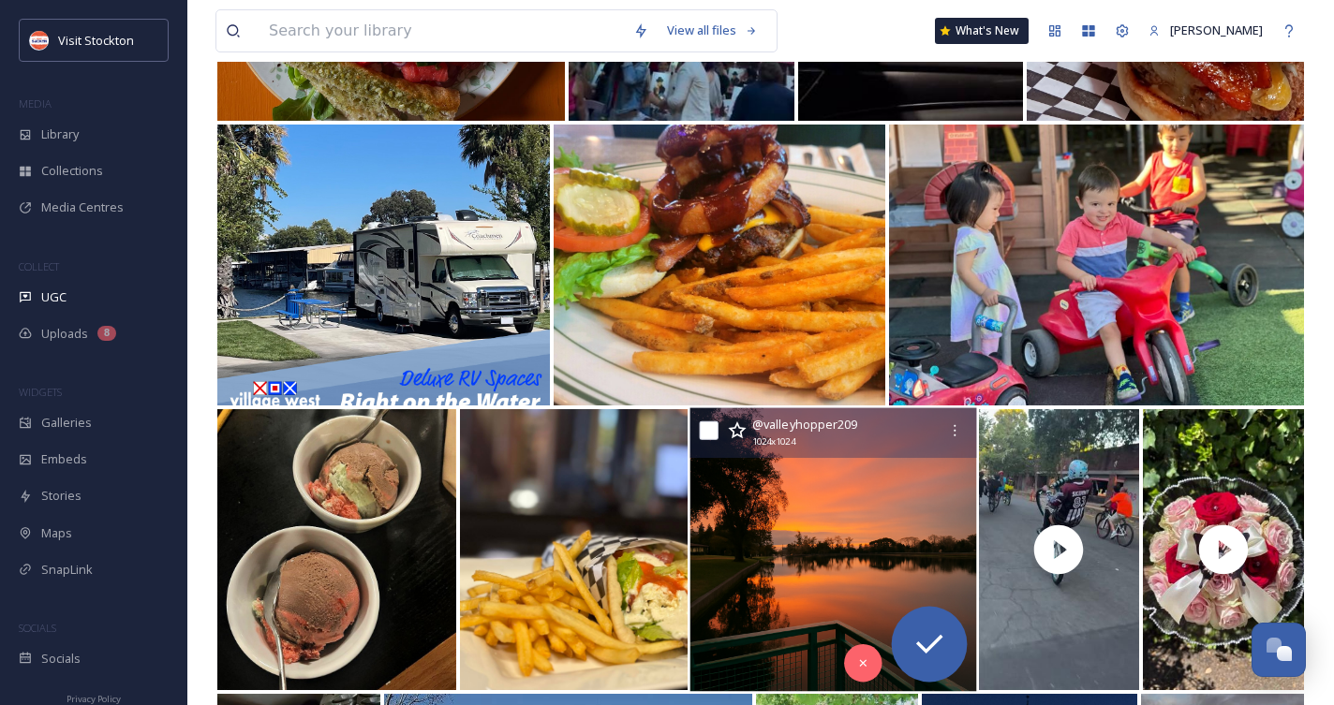
click at [755, 537] on img at bounding box center [832, 550] width 287 height 284
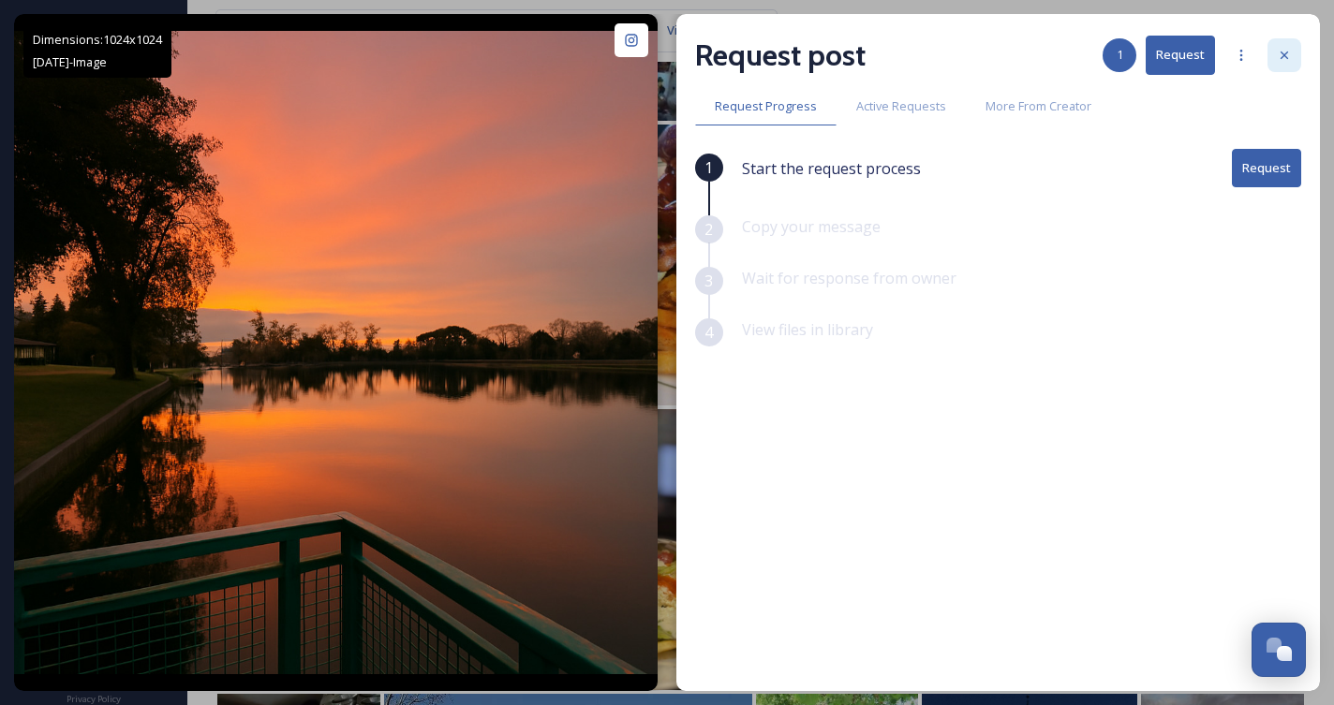
click at [1290, 53] on icon at bounding box center [1284, 55] width 15 height 15
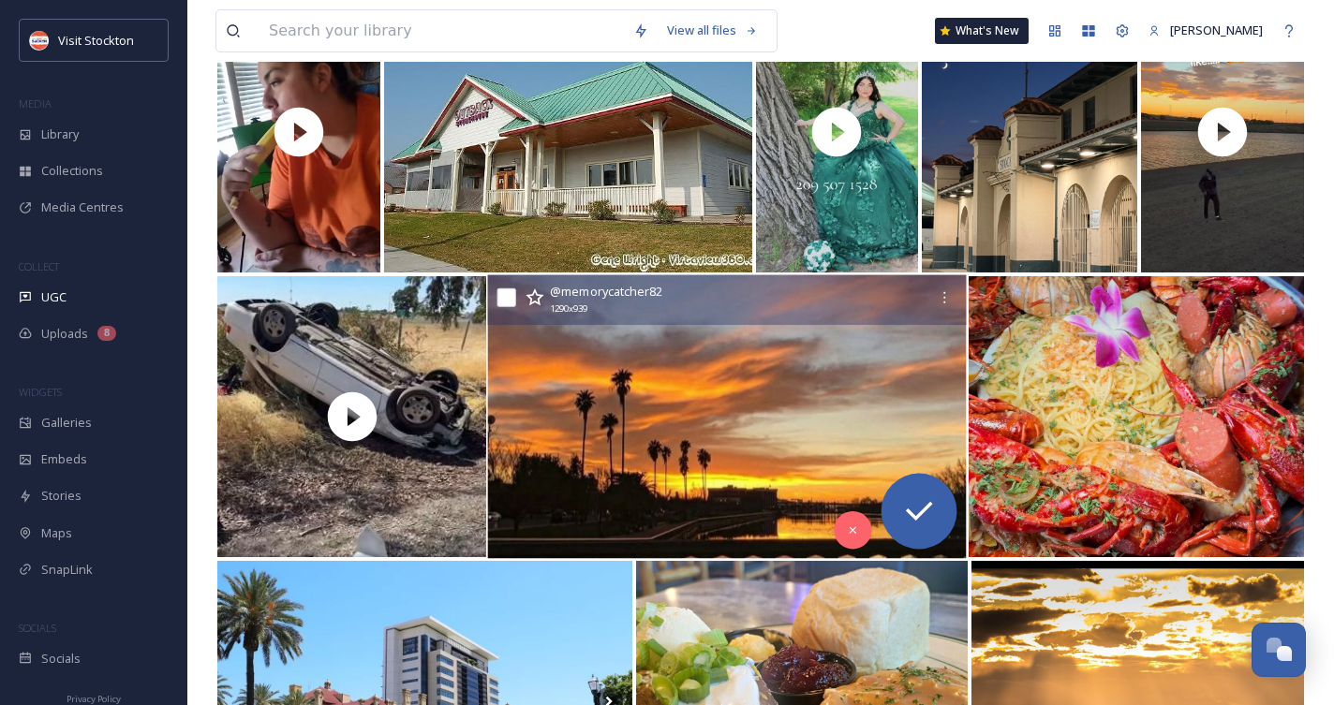
scroll to position [25362, 0]
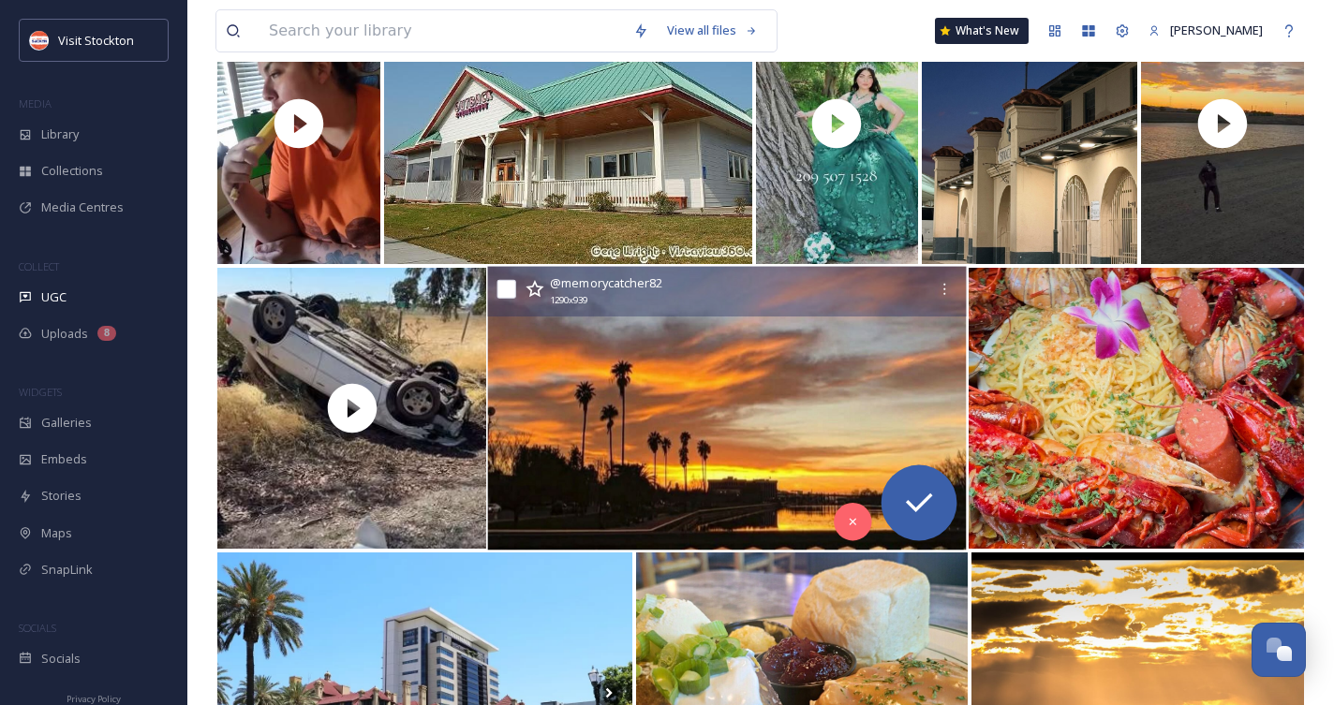
click at [822, 393] on img at bounding box center [727, 409] width 479 height 284
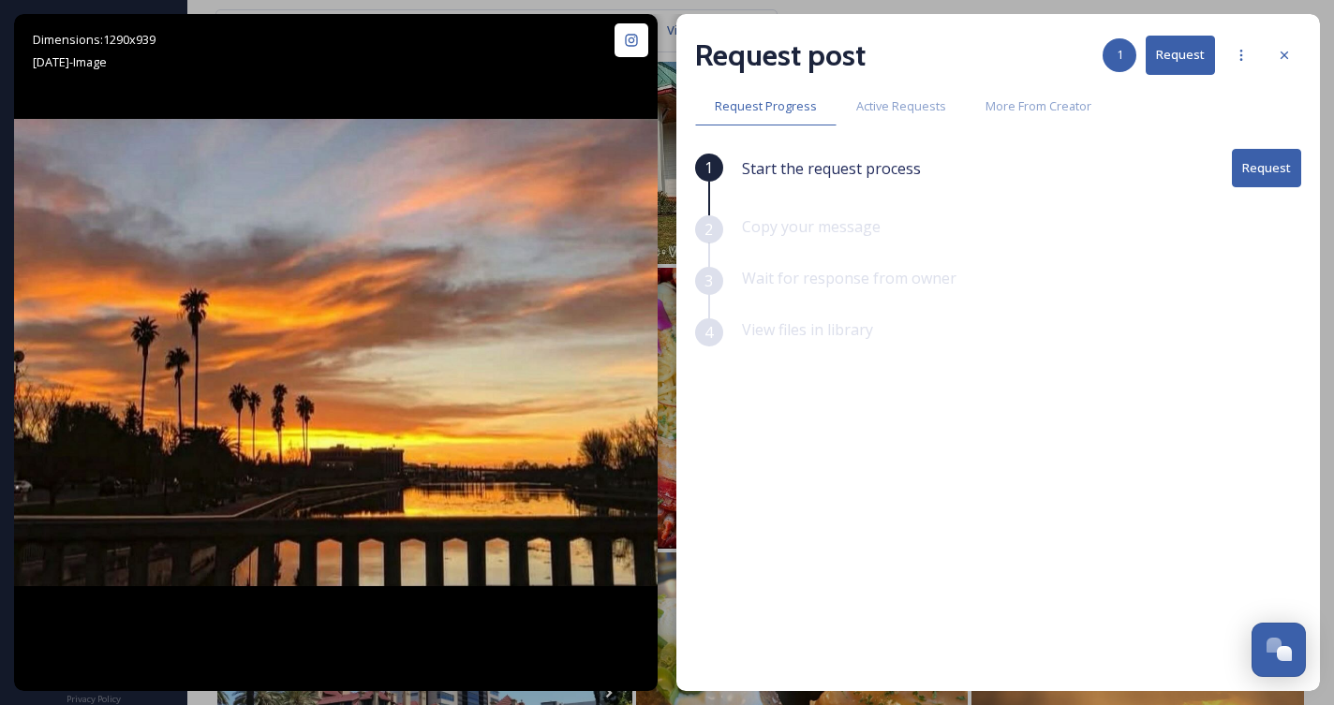
click at [1270, 182] on button "Request" at bounding box center [1266, 168] width 69 height 38
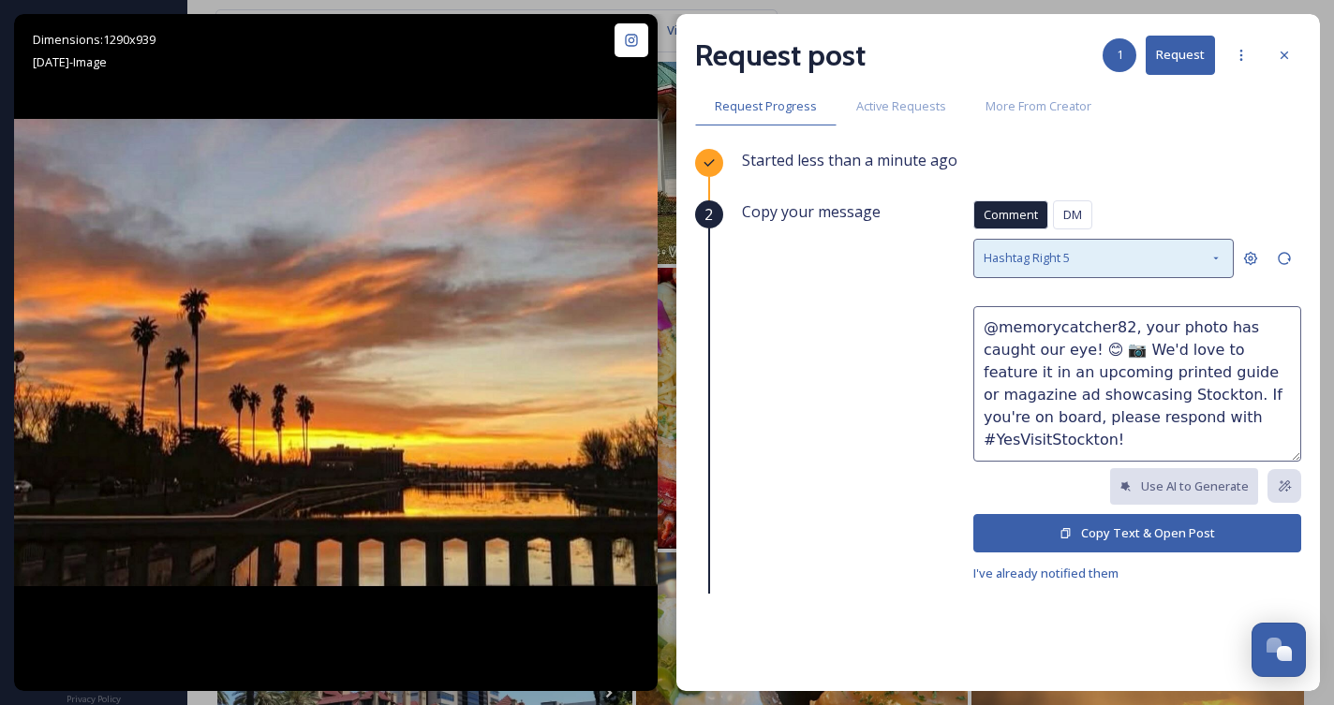
click at [1208, 248] on div "Hashtag Right 5" at bounding box center [1103, 258] width 260 height 38
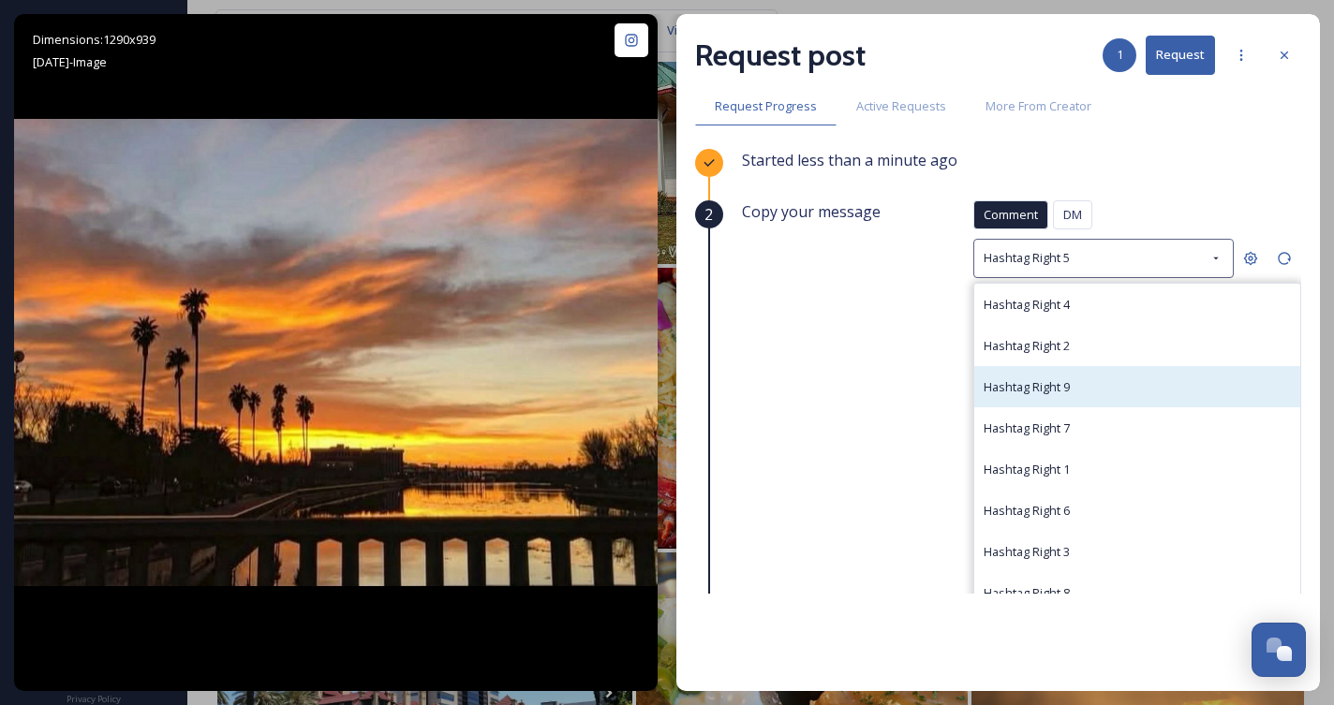
click at [1185, 371] on div "Hashtag Right 9" at bounding box center [1137, 386] width 326 height 41
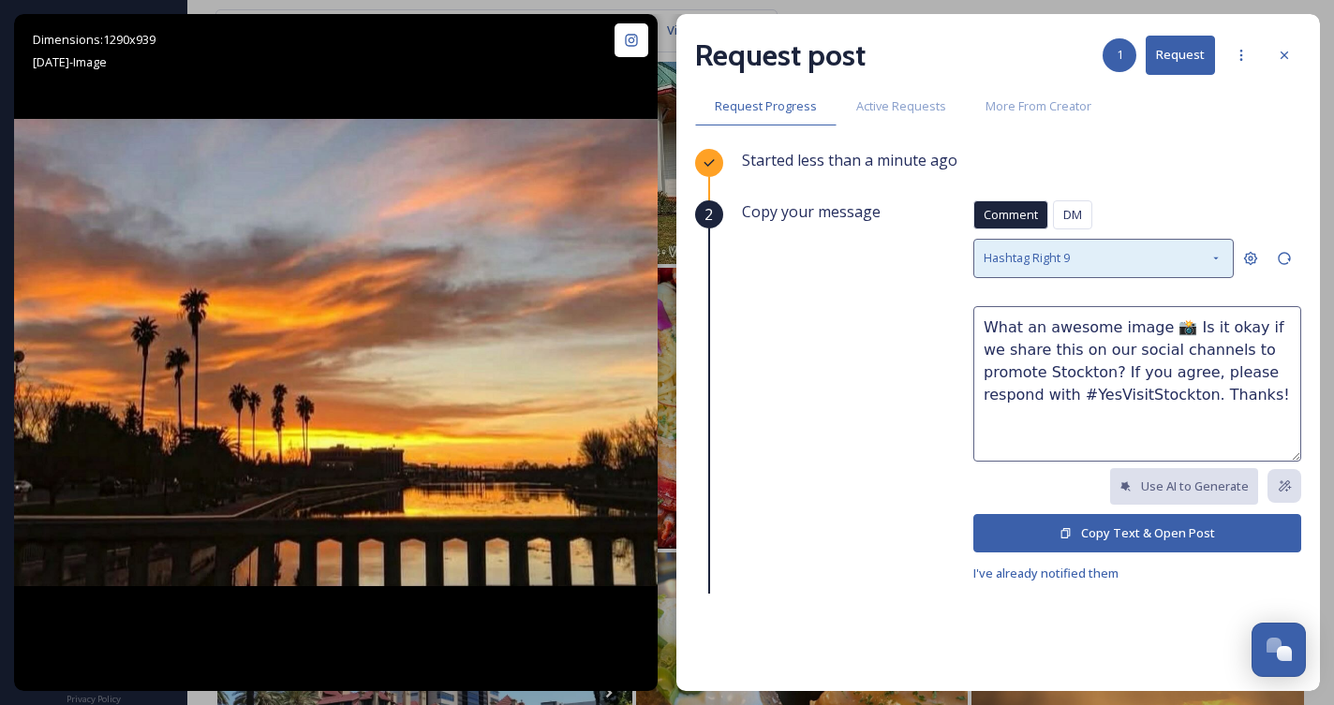
click at [1219, 251] on icon at bounding box center [1215, 258] width 15 height 15
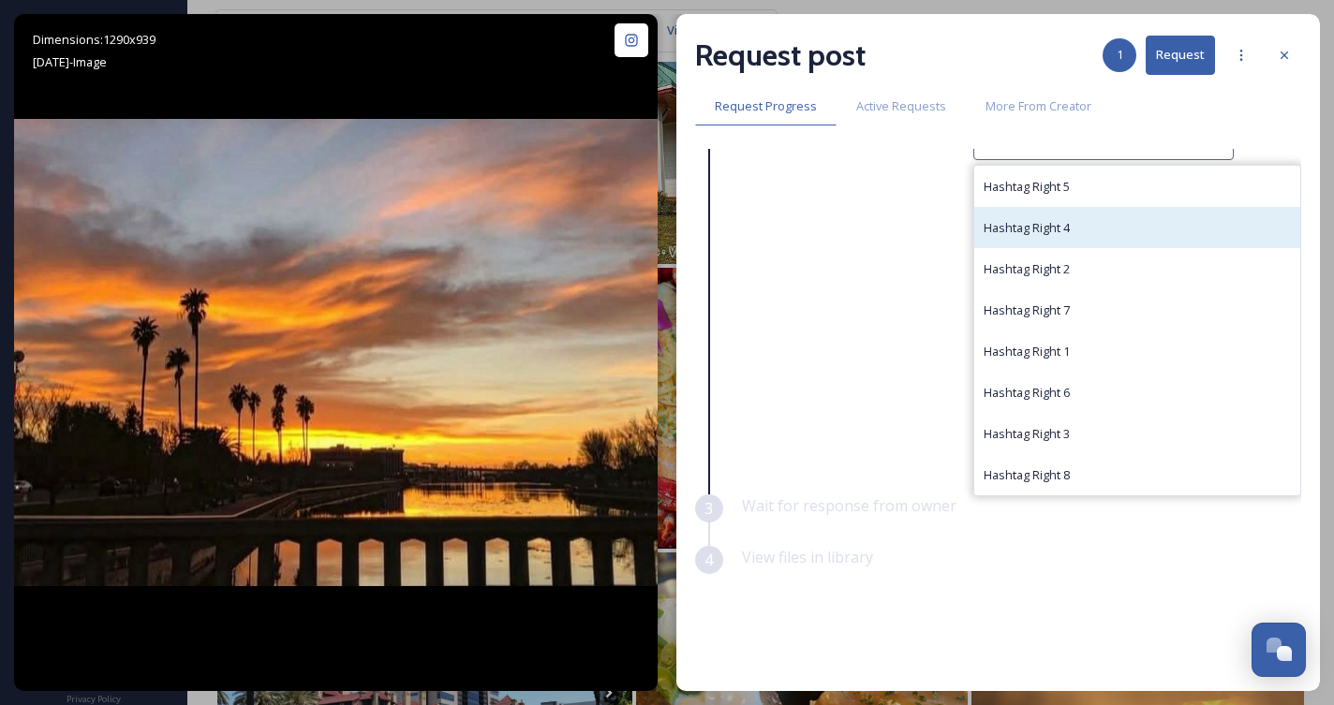
scroll to position [116, 0]
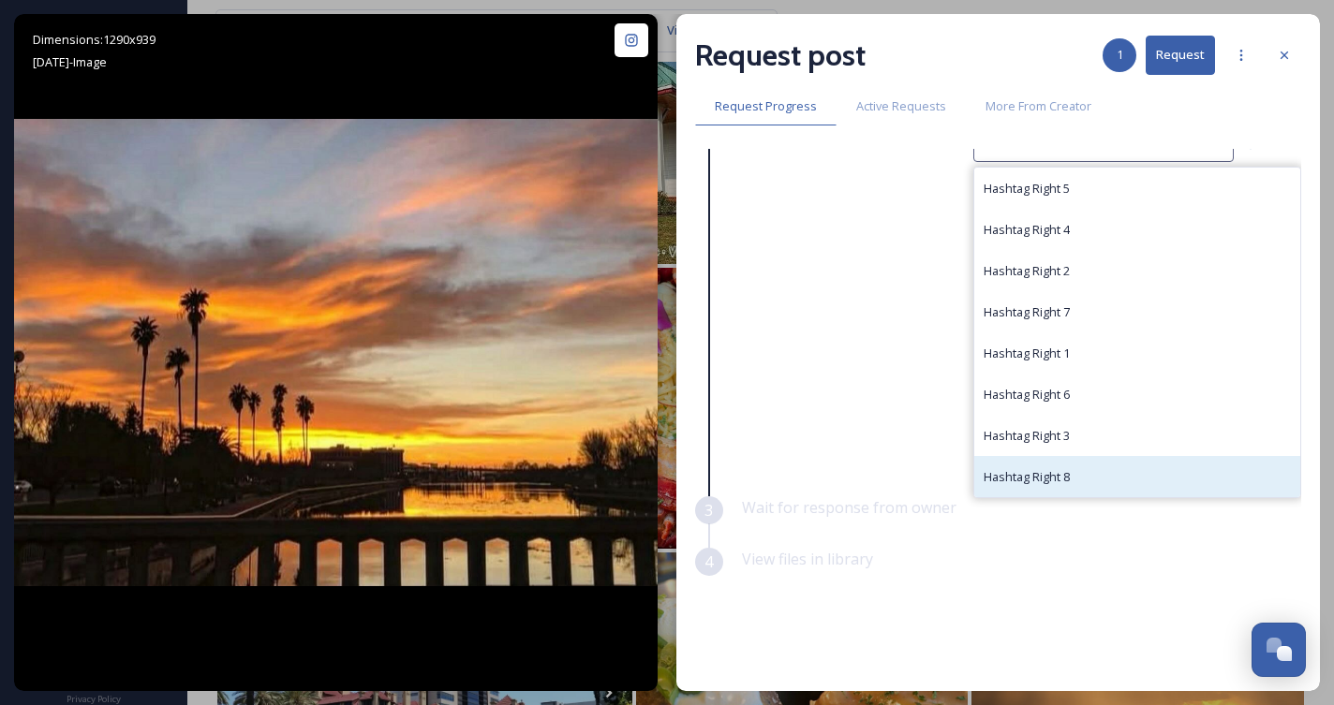
click at [1086, 467] on div "Hashtag Right 8" at bounding box center [1137, 476] width 326 height 41
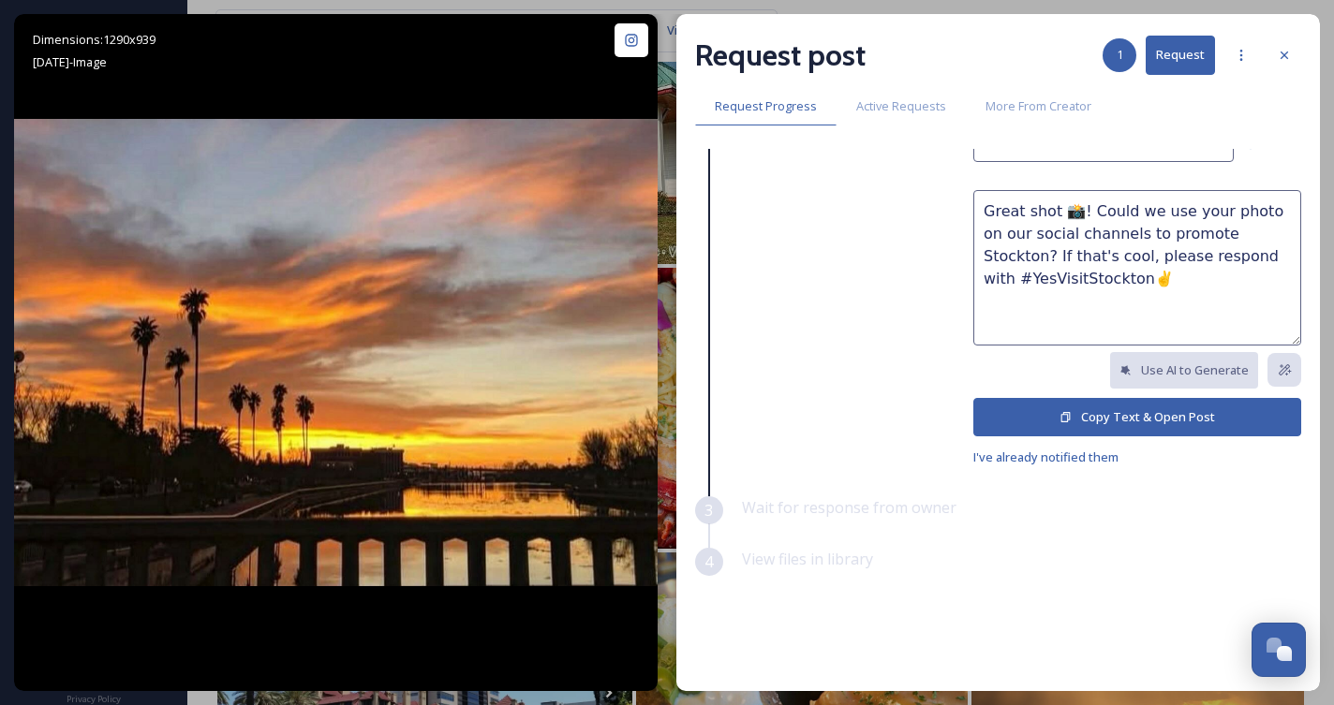
click at [1116, 229] on textarea "Great shot 📸! Could we use your photo on our social channels to promote Stockto…" at bounding box center [1137, 267] width 328 height 155
type textarea "Great shot 📸! Could we use your photo on our social channels and future guides/…"
click at [1146, 419] on button "Copy Text & Open Post" at bounding box center [1137, 417] width 328 height 38
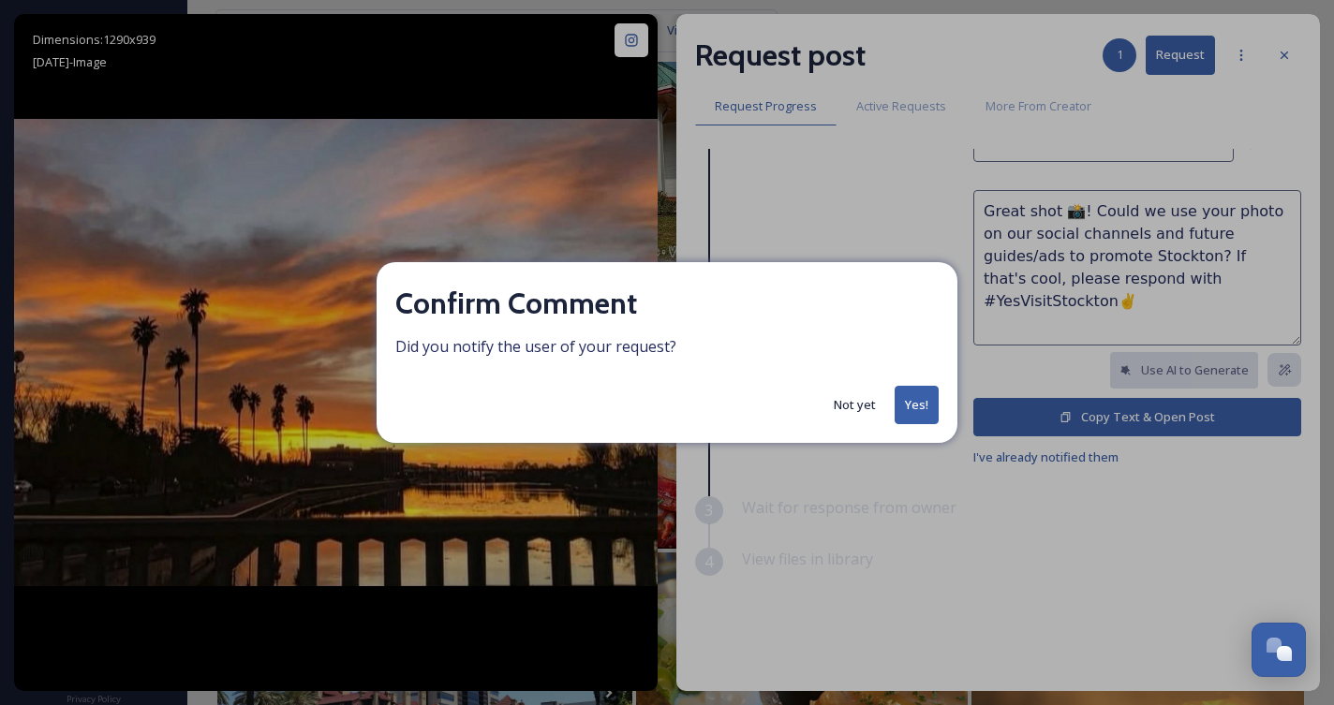
click at [921, 401] on button "Yes!" at bounding box center [916, 405] width 44 height 38
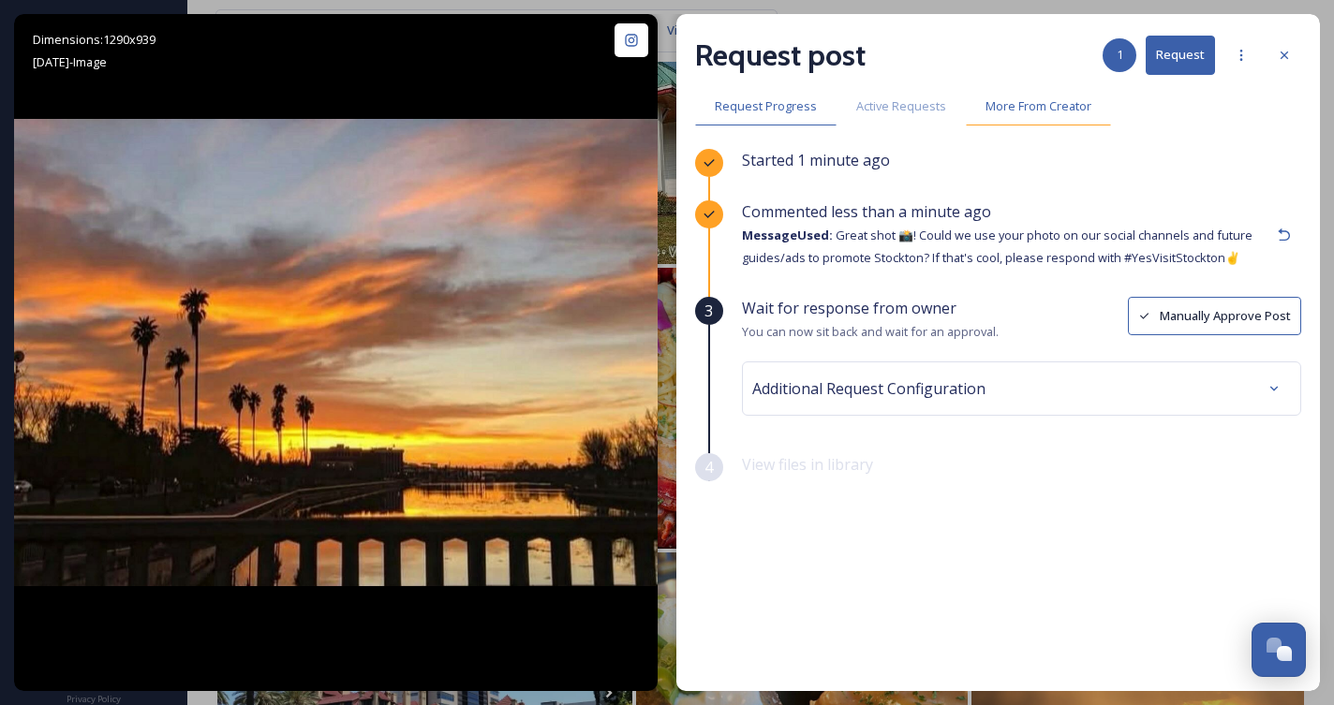
scroll to position [0, 0]
click at [1290, 53] on icon at bounding box center [1284, 55] width 15 height 15
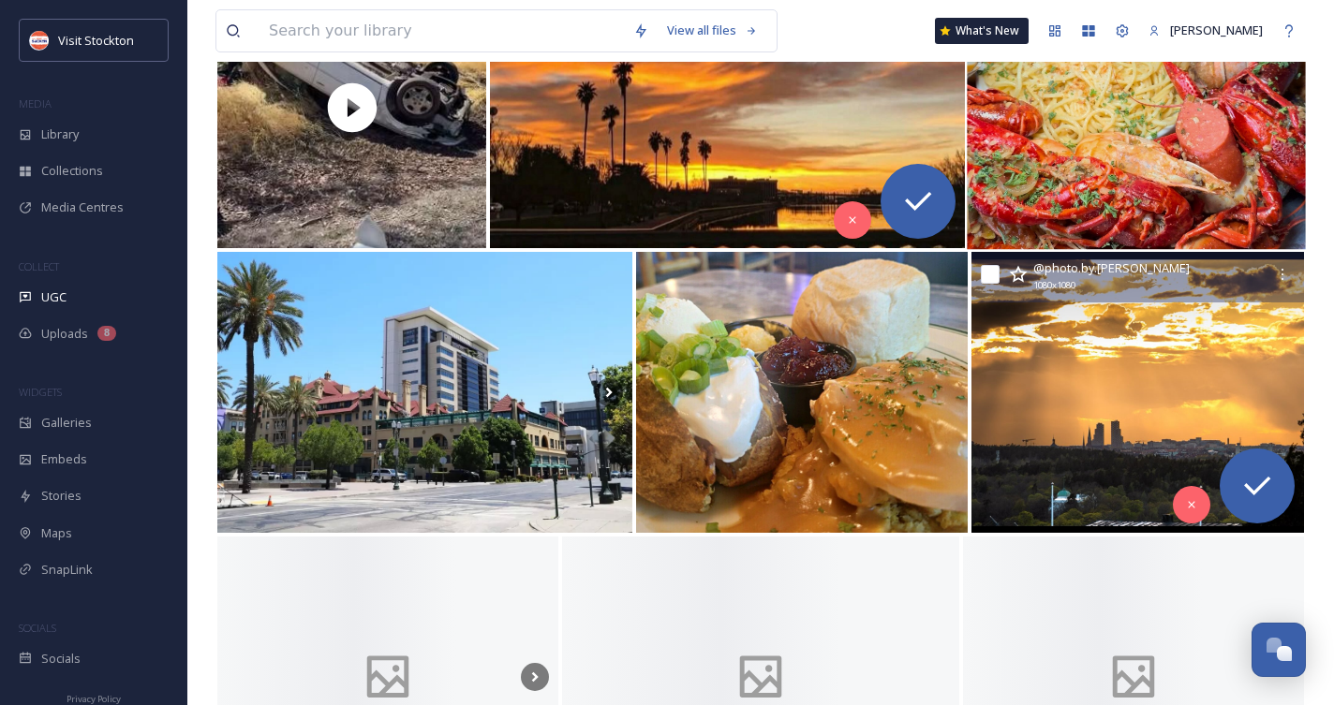
scroll to position [25675, 0]
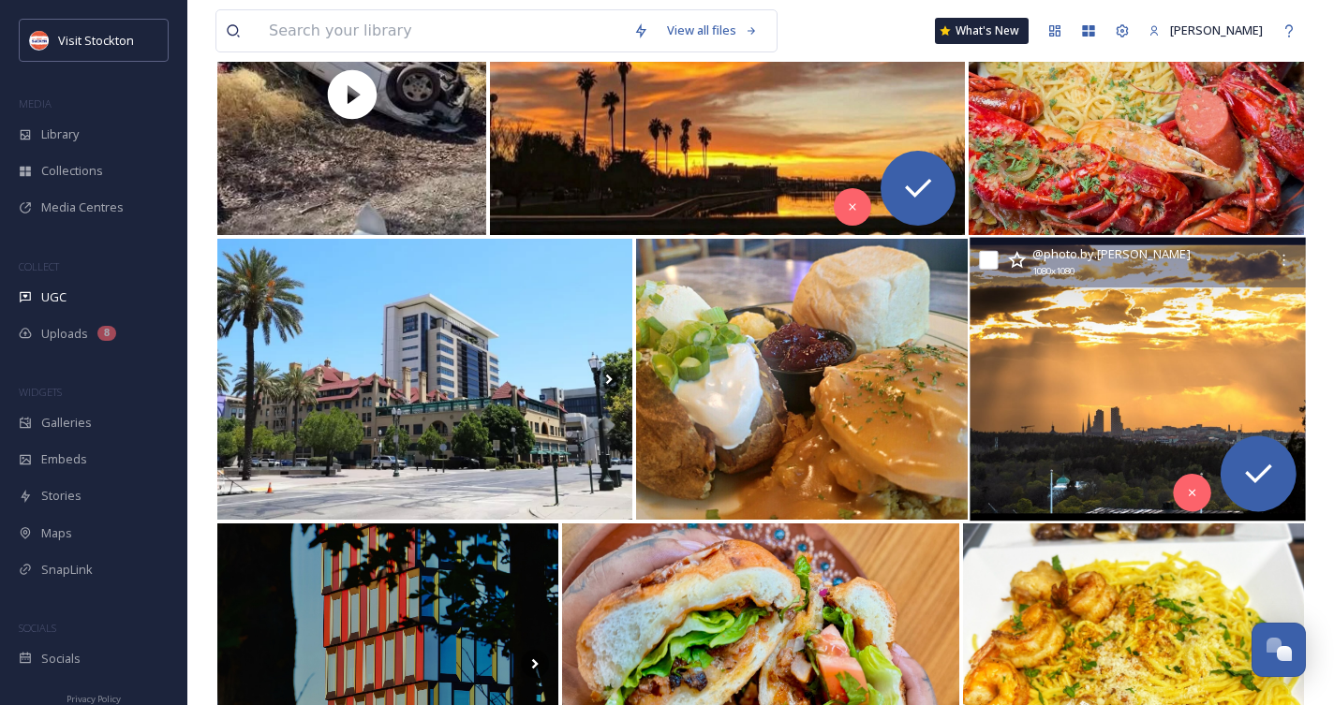
click at [1134, 412] on img at bounding box center [1137, 380] width 335 height 284
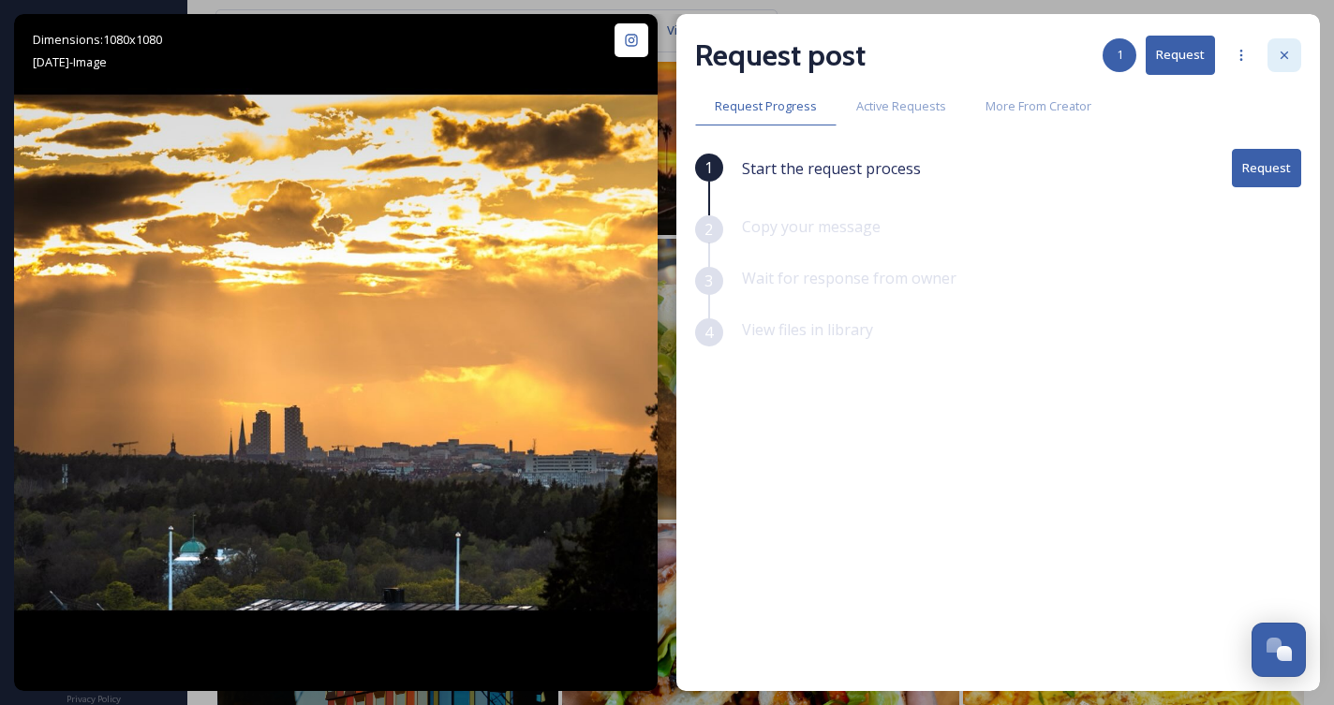
click at [1288, 50] on icon at bounding box center [1284, 55] width 15 height 15
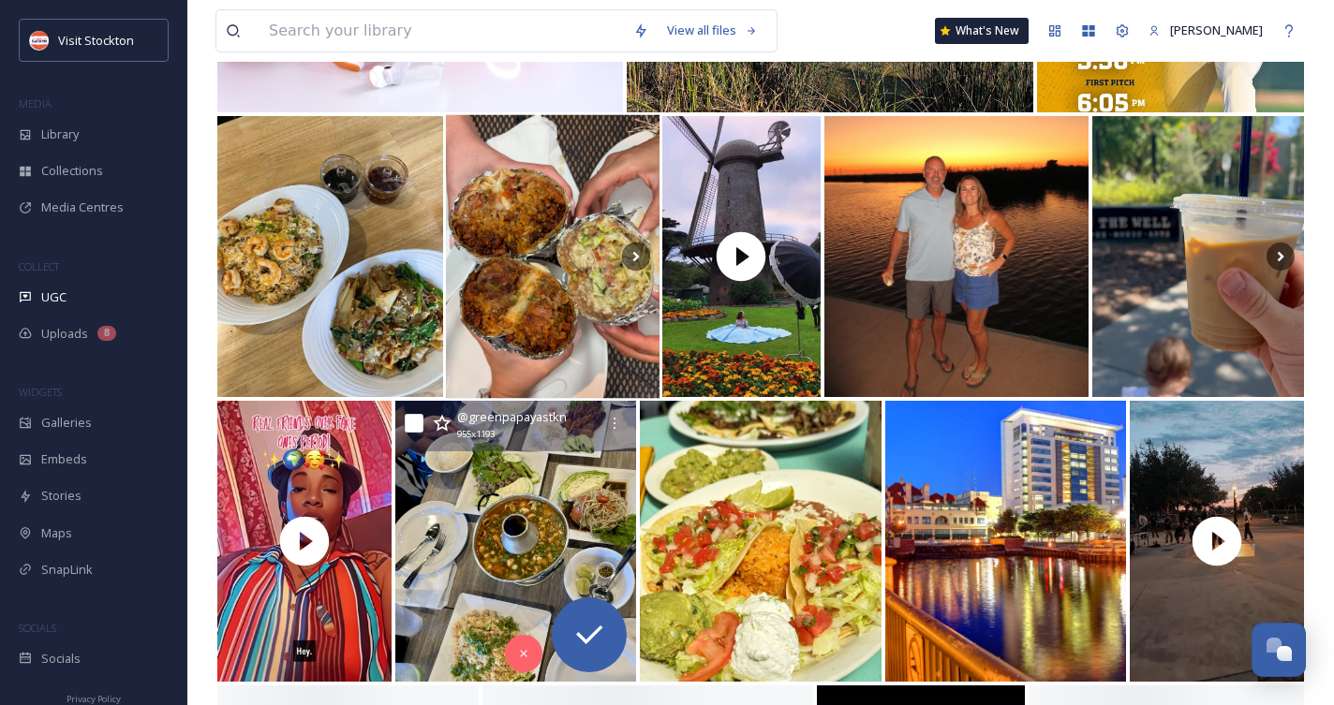
scroll to position [26716, 0]
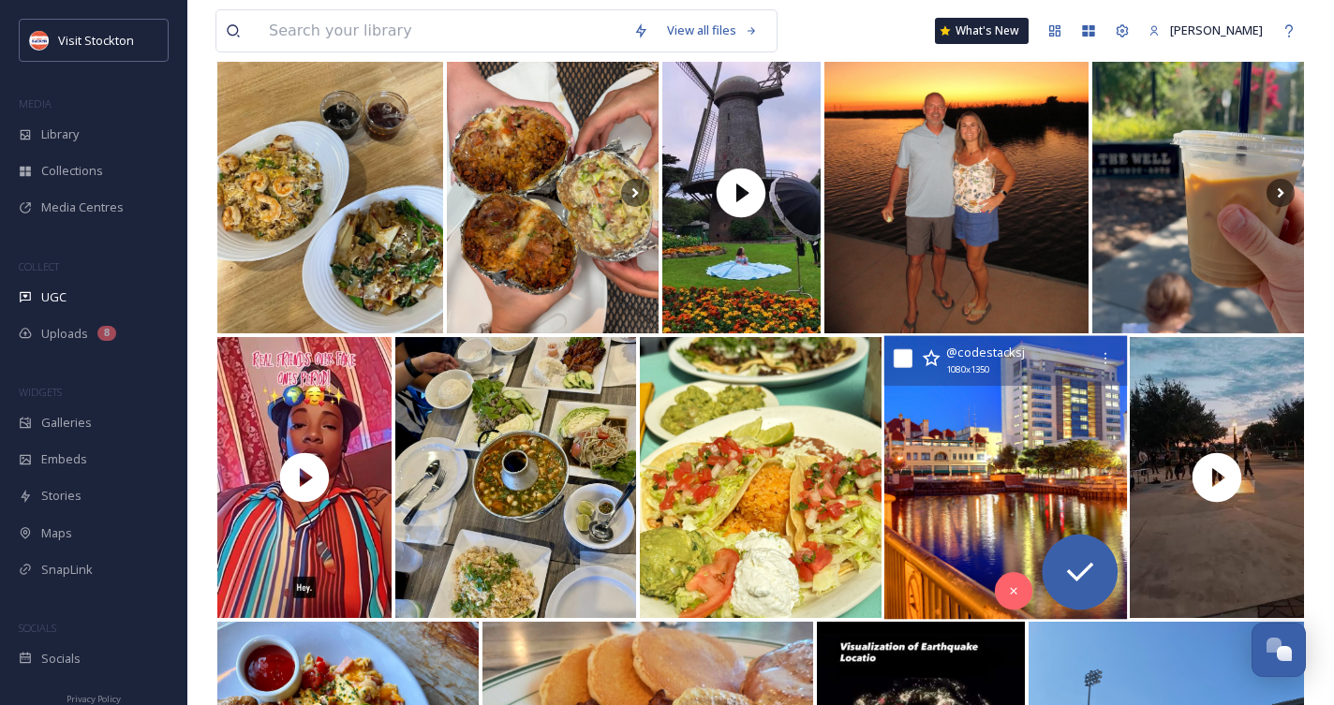
click at [1027, 469] on img at bounding box center [1005, 478] width 244 height 284
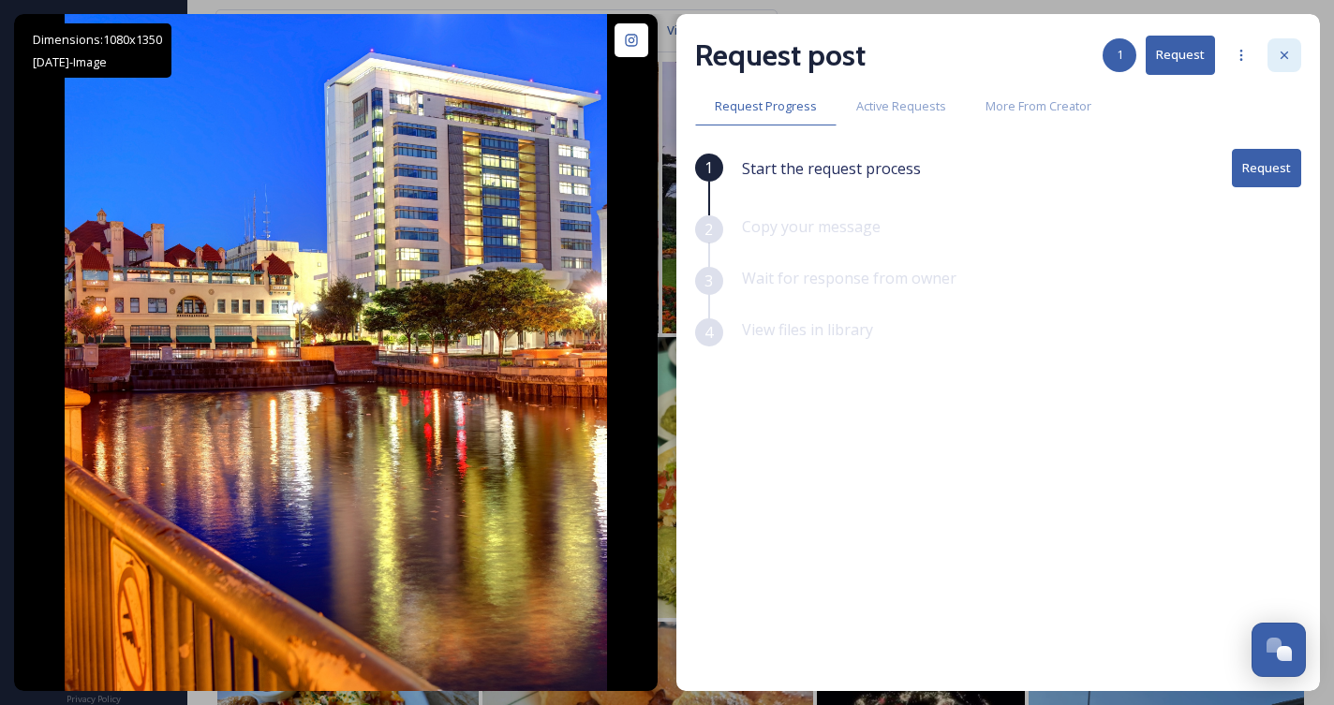
click at [1280, 55] on icon at bounding box center [1284, 55] width 15 height 15
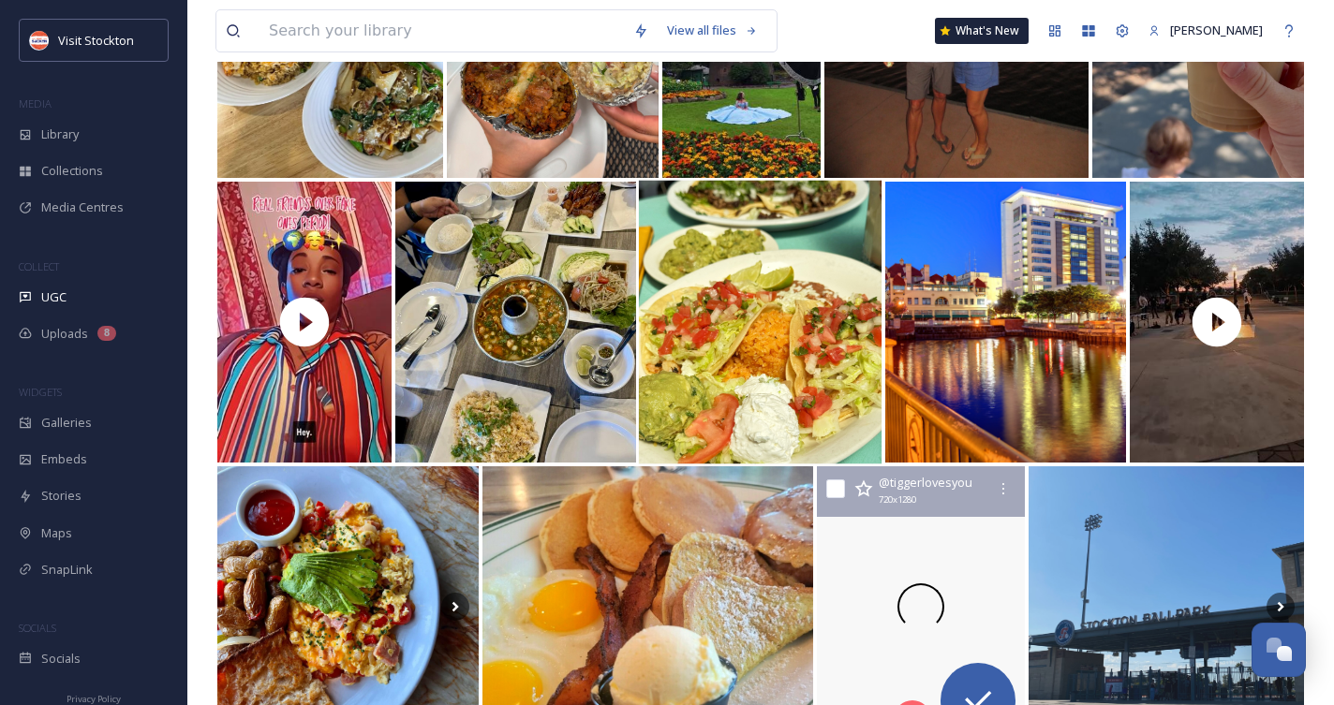
scroll to position [26884, 0]
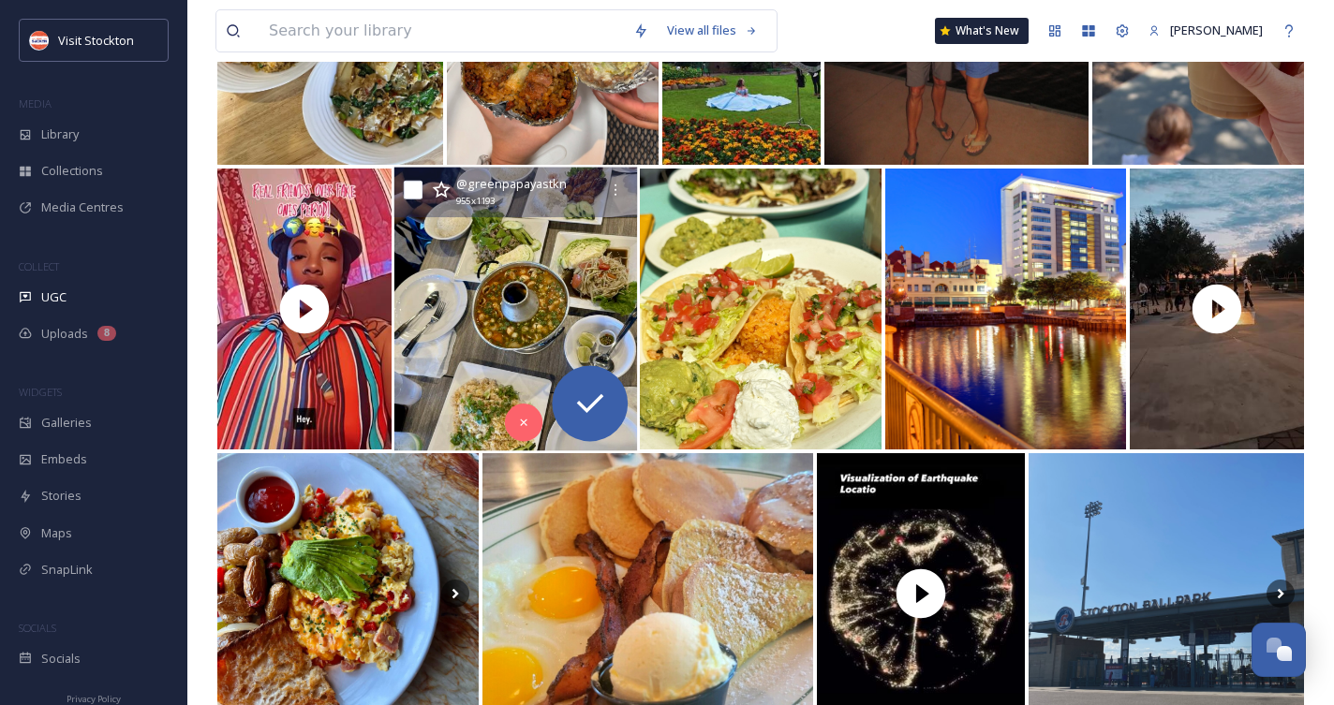
click at [533, 285] on img at bounding box center [516, 310] width 244 height 284
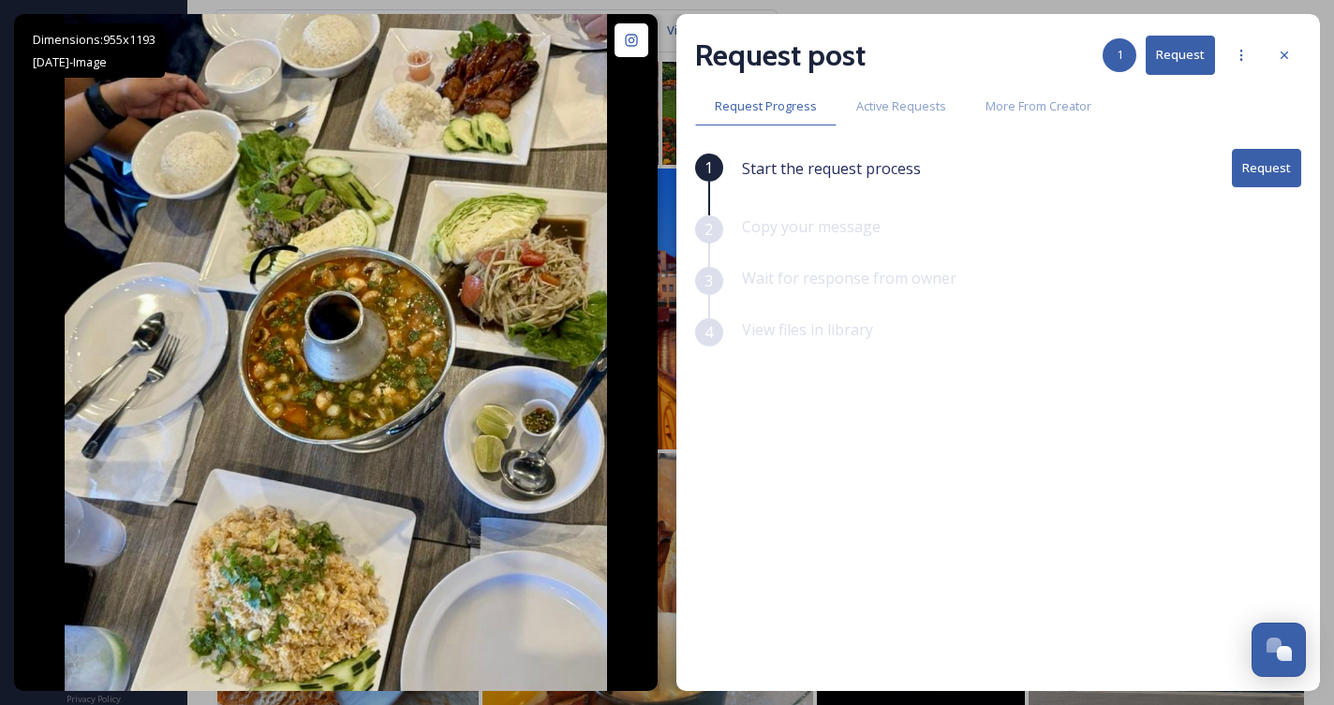
click at [1288, 175] on button "Request" at bounding box center [1266, 168] width 69 height 38
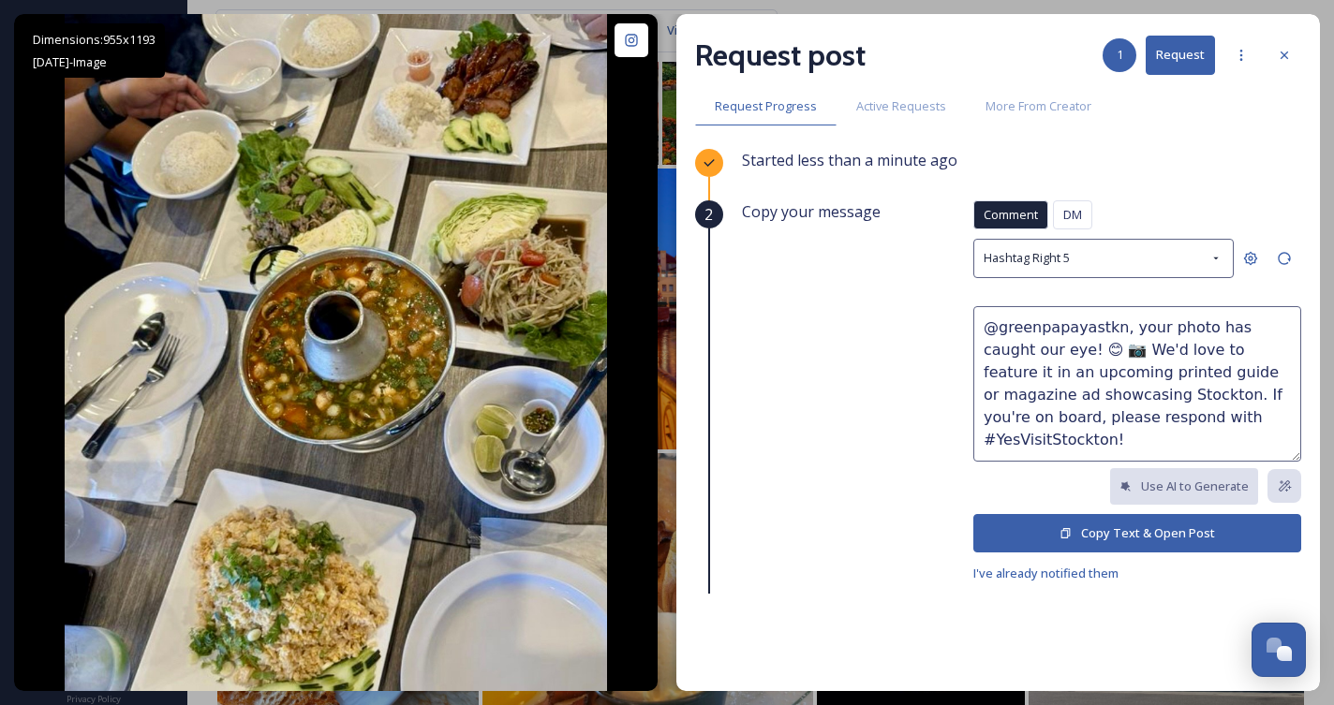
drag, startPoint x: 1032, startPoint y: 356, endPoint x: 1124, endPoint y: 325, distance: 96.8
click at [1124, 325] on textarea "@greenpapayastkn, your photo has caught our eye! 😊 📷 We'd love to feature it in…" at bounding box center [1137, 383] width 328 height 155
click at [1042, 377] on textarea "@greenpapayastkn, love this! 😊 📷 We'd love to feature it in an upcoming printed…" at bounding box center [1137, 383] width 328 height 155
click at [1055, 376] on textarea "@greenpapayastkn, love this! 😊 📷 We'd love to feature it in an upcoming printed…" at bounding box center [1137, 383] width 328 height 155
click at [1045, 379] on textarea "@greenpapayastkn, love this! 😊 📷 We'd love to feature it in an upcoming printed…" at bounding box center [1137, 383] width 328 height 155
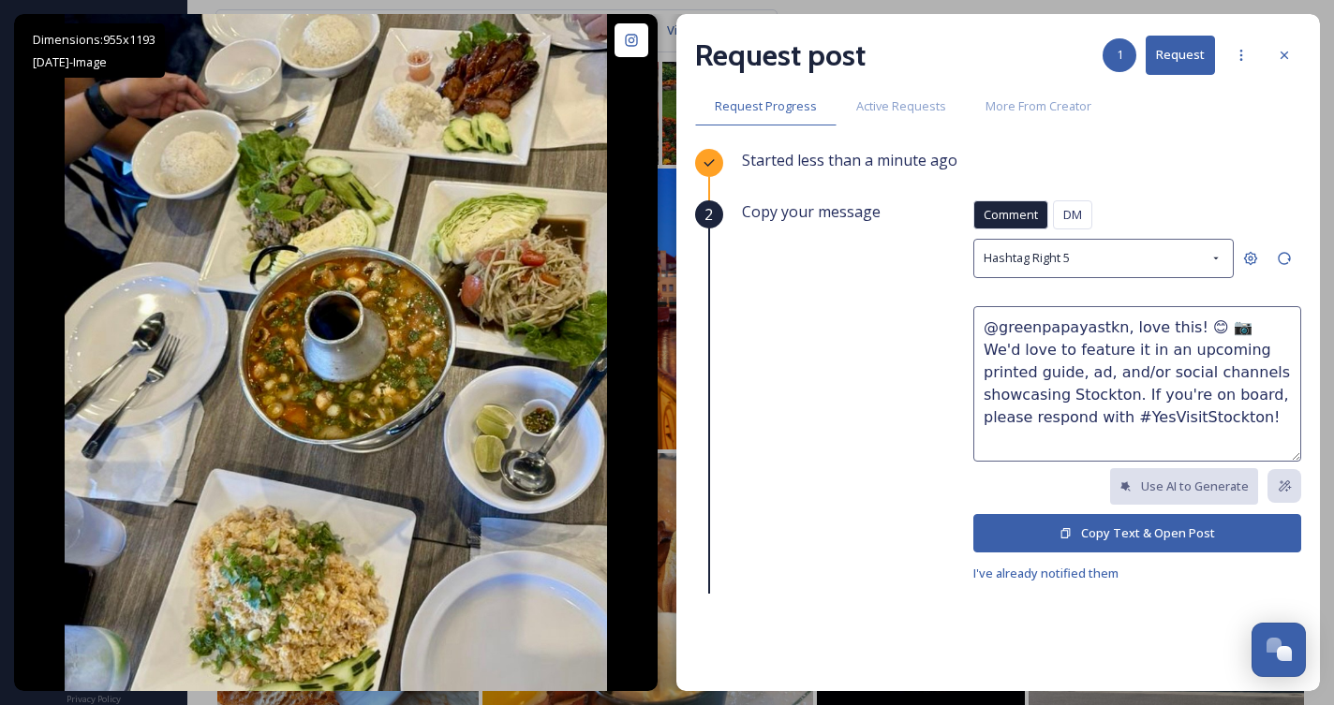
click at [1189, 426] on textarea "@greenpapayastkn, love this! 😊 📷 We'd love to feature it in an upcoming printed…" at bounding box center [1137, 383] width 328 height 155
type textarea "@greenpapayastkn, love this! 😊 📷 We'd love to feature it in an upcoming printed…"
click at [1145, 534] on button "Copy Text & Open Post" at bounding box center [1137, 533] width 328 height 38
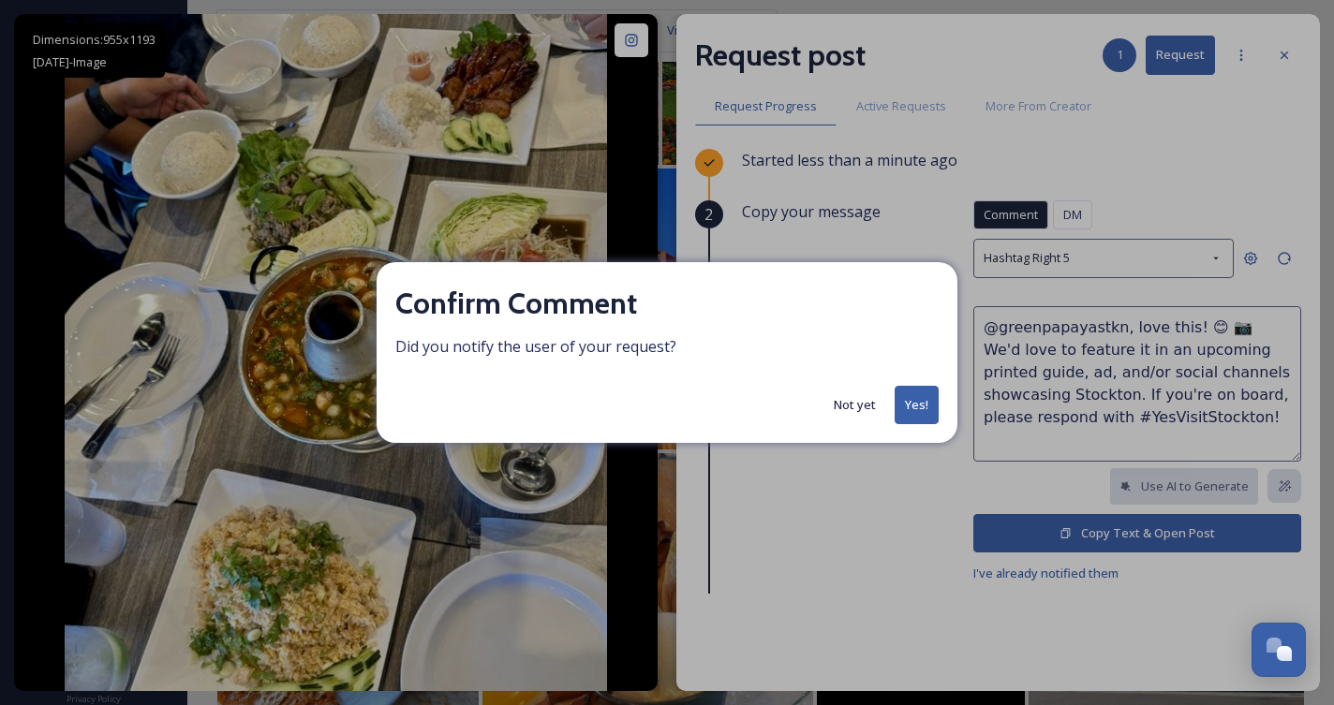
click at [906, 401] on button "Yes!" at bounding box center [916, 405] width 44 height 38
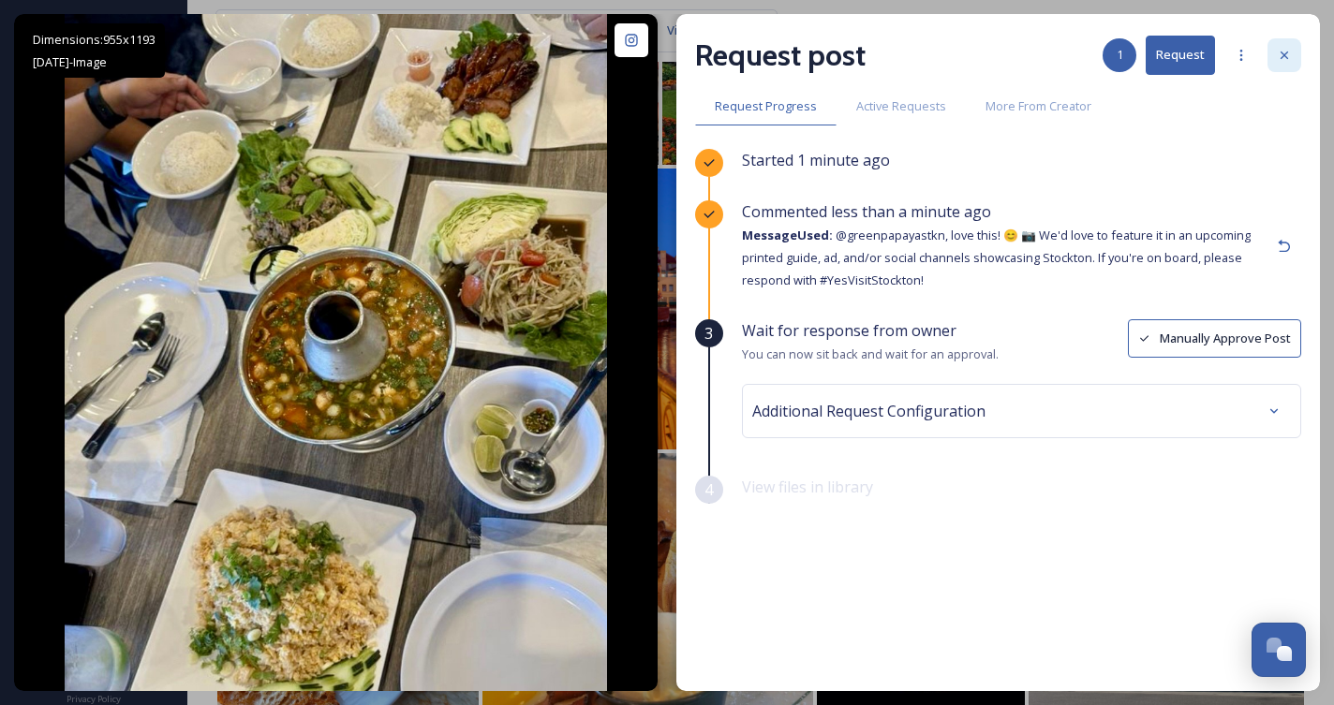
click at [1281, 48] on icon at bounding box center [1284, 55] width 15 height 15
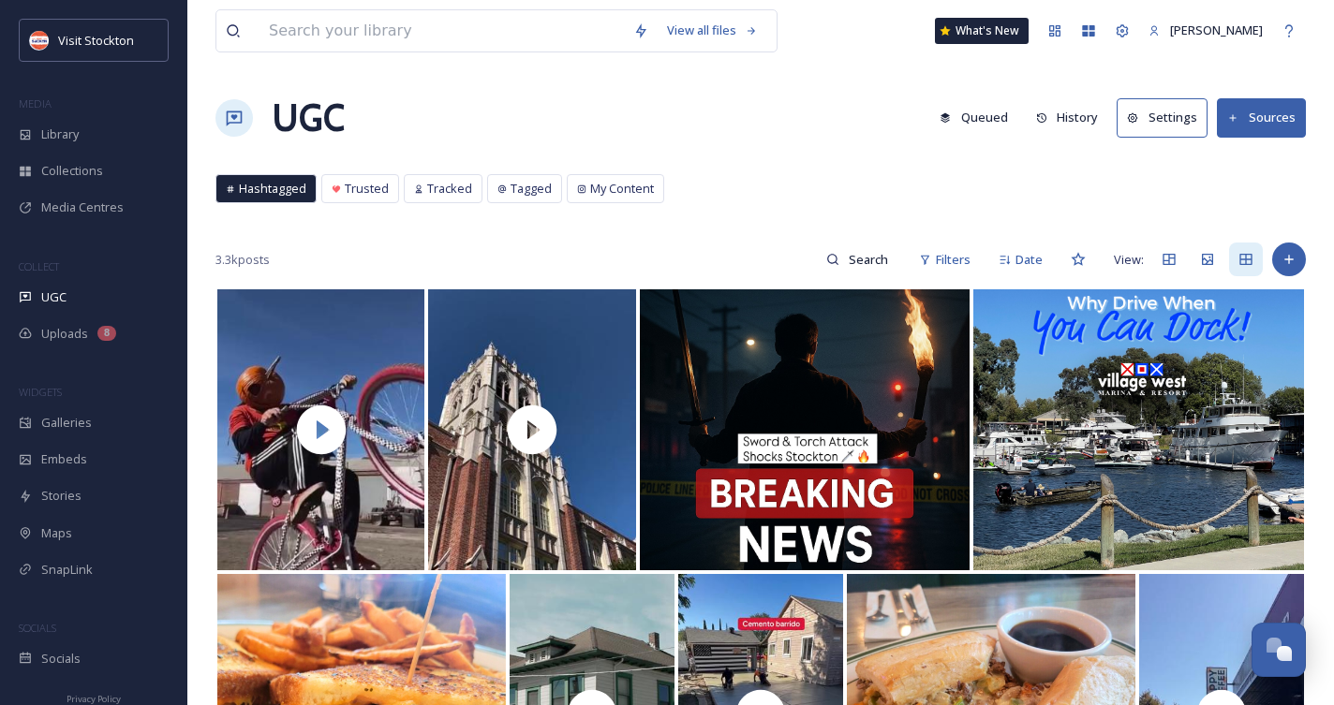
click at [804, 182] on div "Hashtagged Trusted Tracked Tagged My Content Hashtagged Trusted Tracked Tagged …" at bounding box center [760, 193] width 1090 height 38
